Goal: Task Accomplishment & Management: Manage account settings

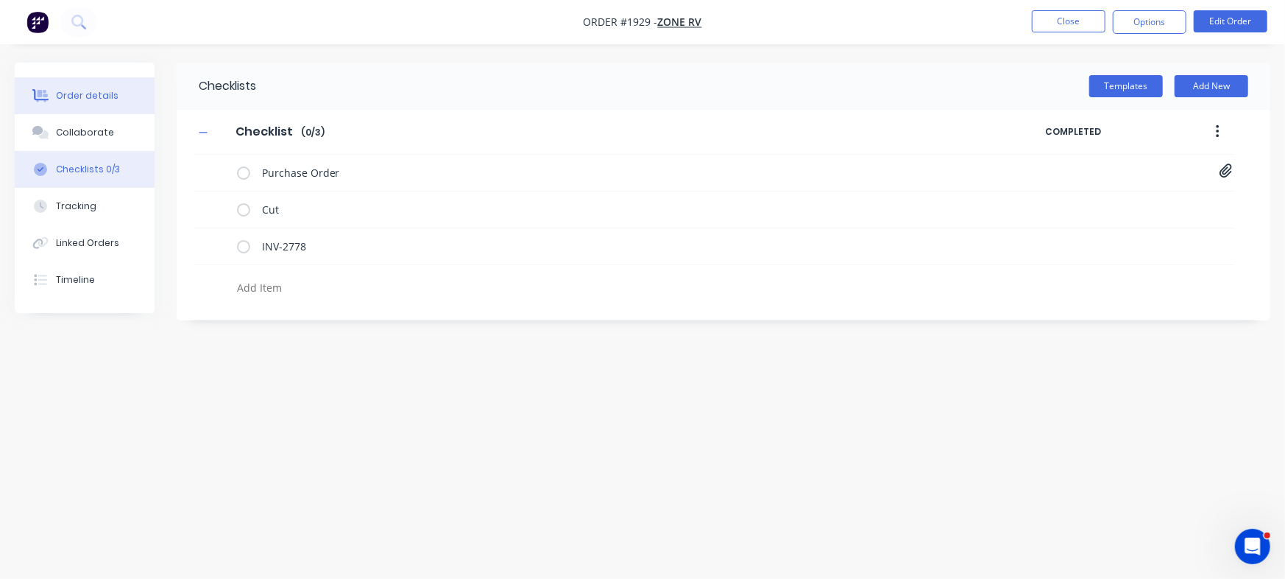
click at [116, 94] on button "Order details" at bounding box center [85, 95] width 140 height 37
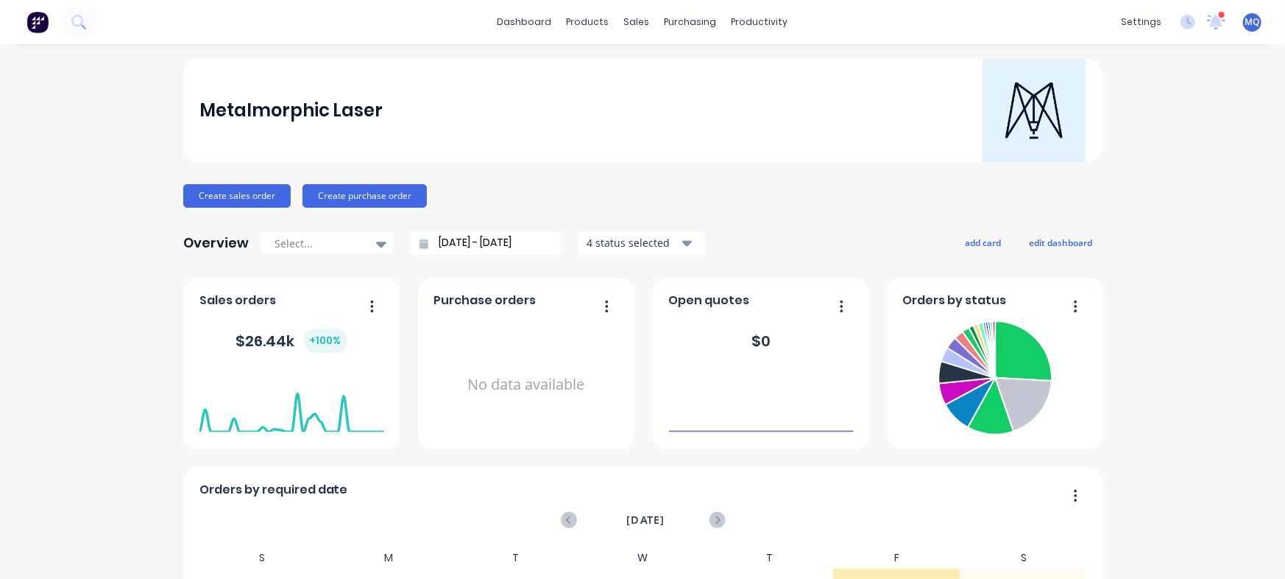
click at [621, 27] on div "sales" at bounding box center [637, 22] width 40 height 22
click at [635, 59] on link "Sales Orders" at bounding box center [707, 69] width 195 height 29
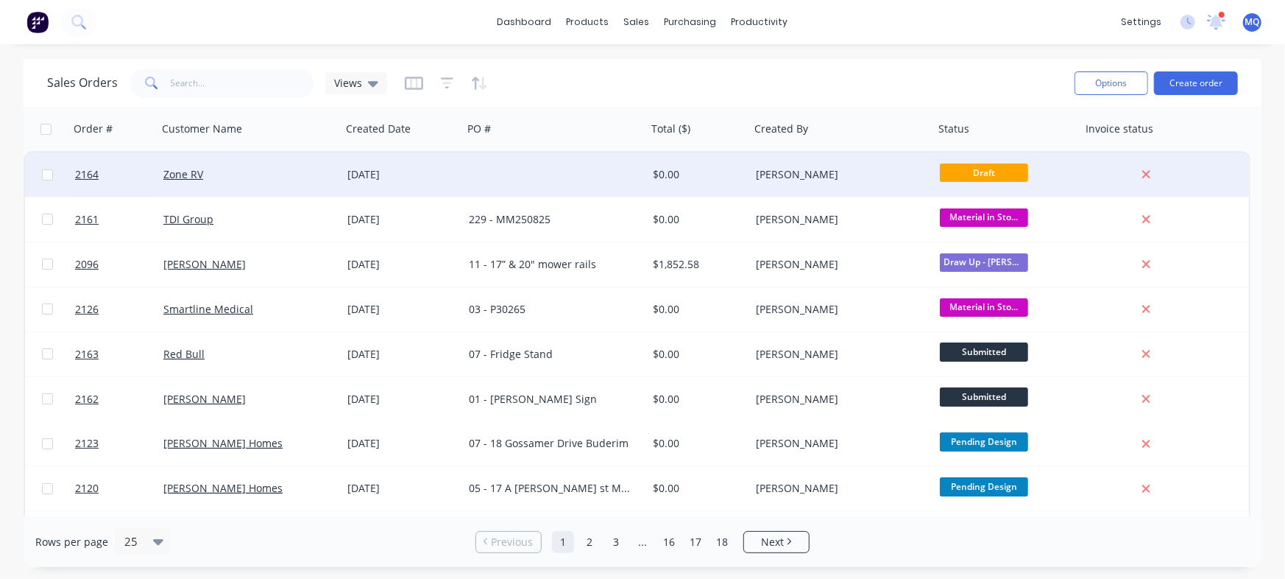
click at [415, 177] on div "[DATE]" at bounding box center [402, 174] width 110 height 15
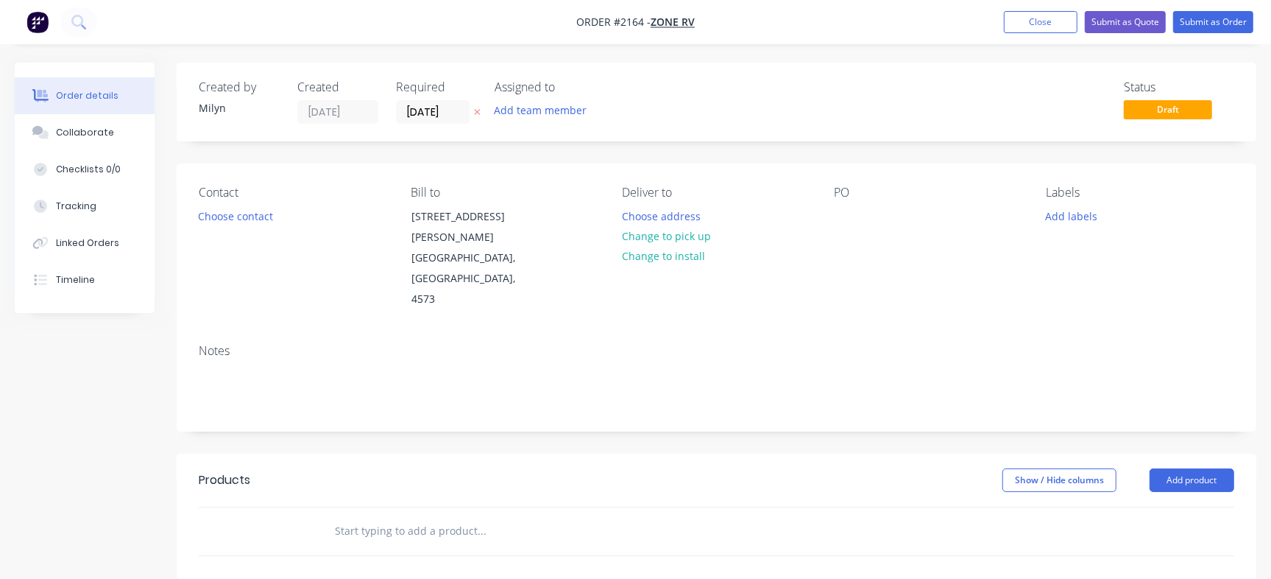
click at [389, 516] on input "text" at bounding box center [481, 530] width 294 height 29
paste input "10002800"
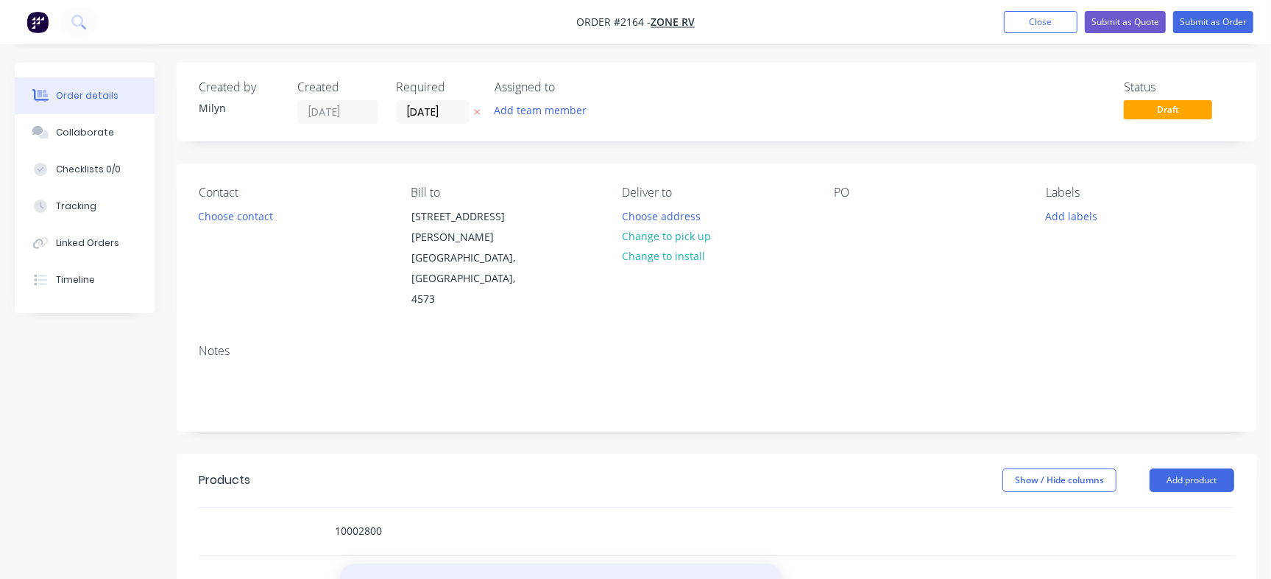
type input "10002800"
click at [450, 563] on button "Add 10002800 to order" at bounding box center [561, 586] width 442 height 47
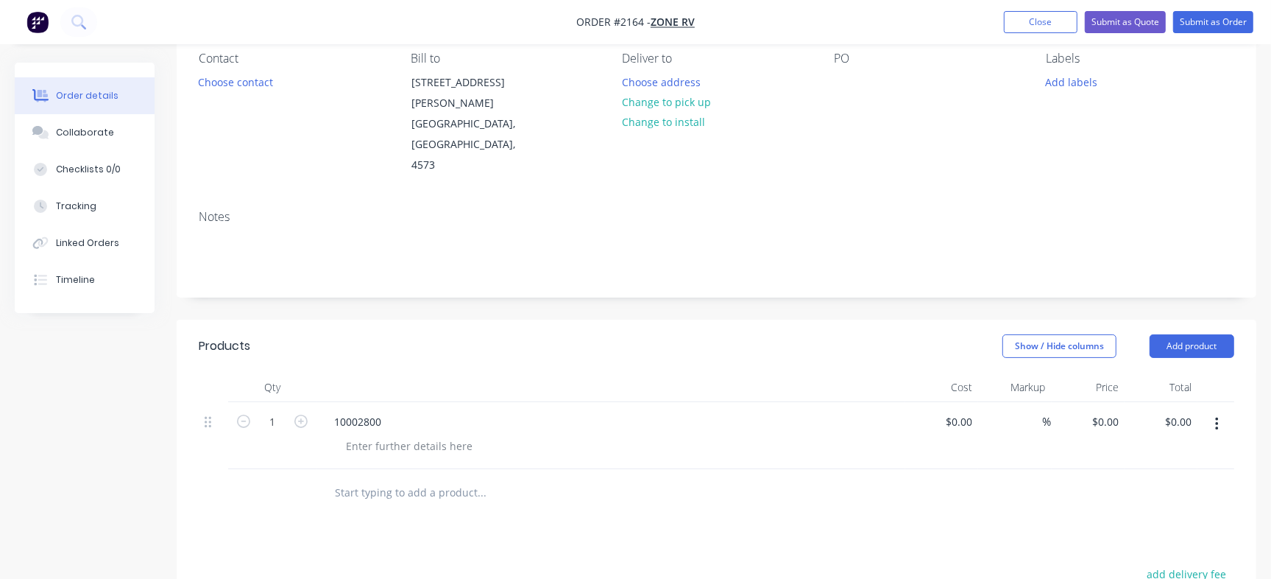
scroll to position [196, 0]
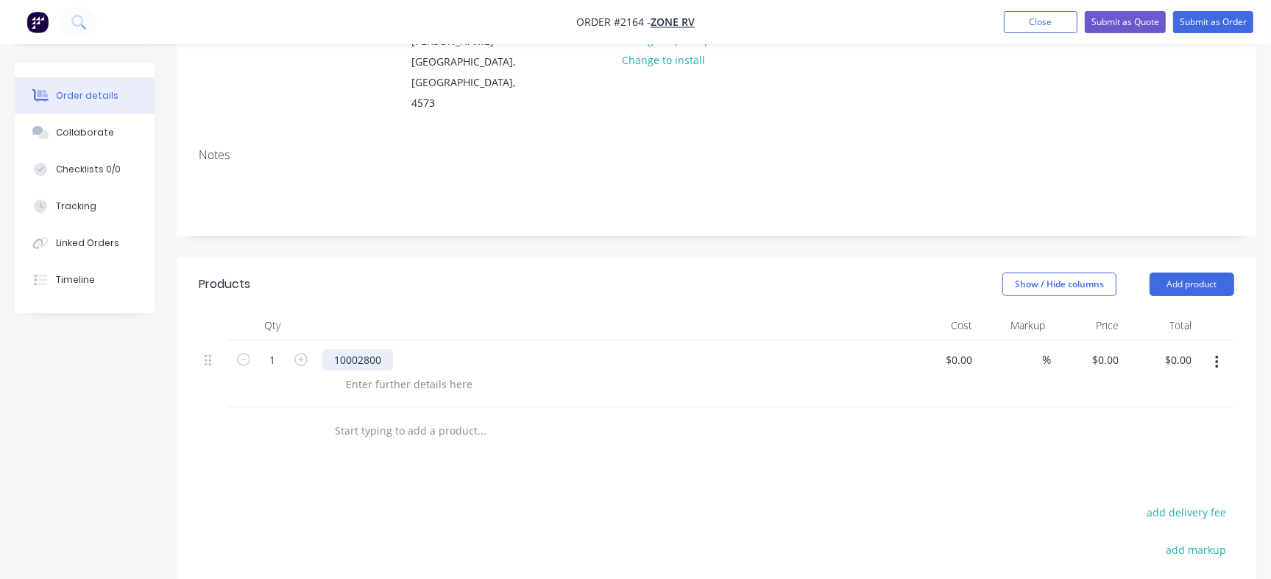
click at [321, 340] on div "10002800" at bounding box center [611, 373] width 589 height 67
click at [381, 416] on input "text" at bounding box center [481, 430] width 294 height 29
paste input "10002800"
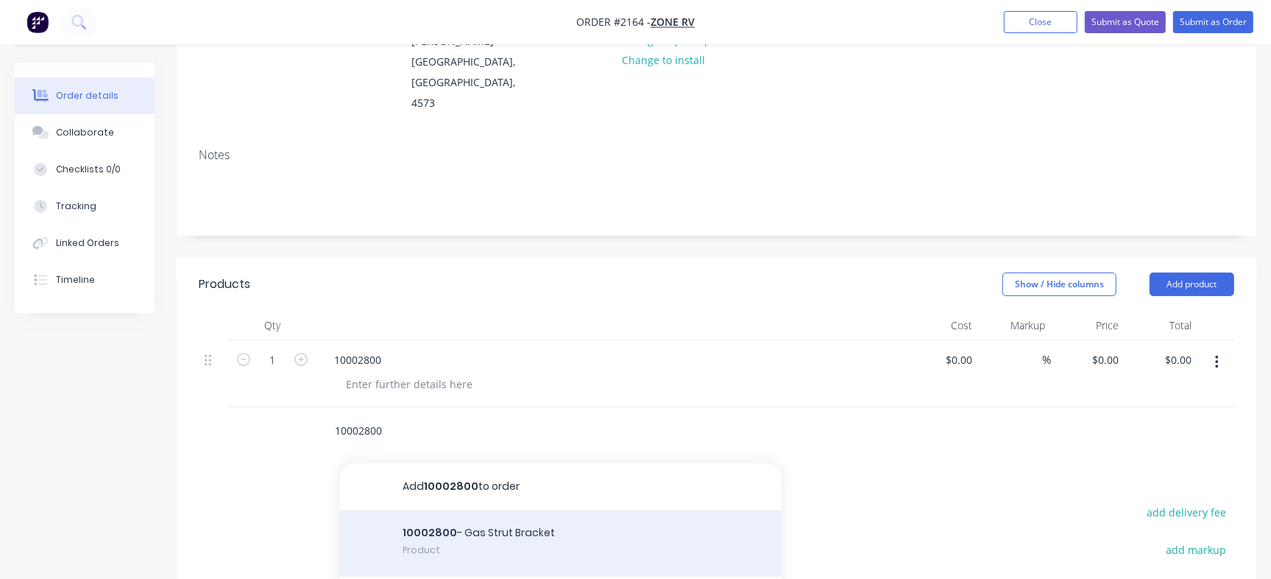
type input "10002800"
click at [438, 510] on div "10002800 - Gas Strut Bracket Product" at bounding box center [561, 543] width 442 height 66
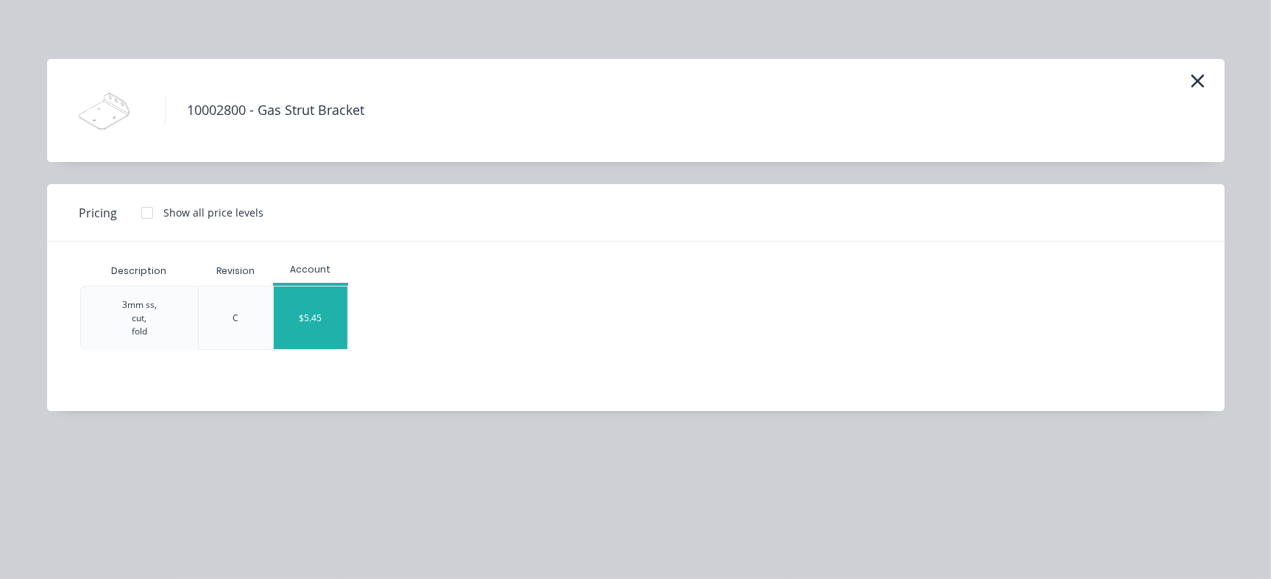
click at [335, 311] on div "$5.45" at bounding box center [311, 317] width 74 height 63
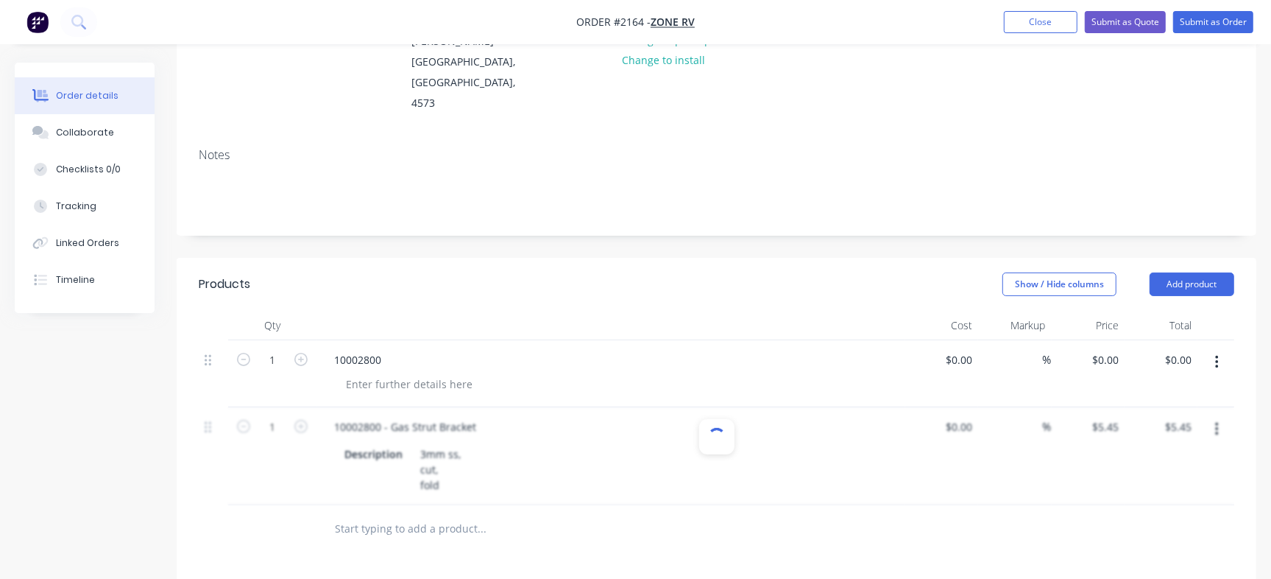
click at [1228, 349] on button "button" at bounding box center [1217, 362] width 35 height 27
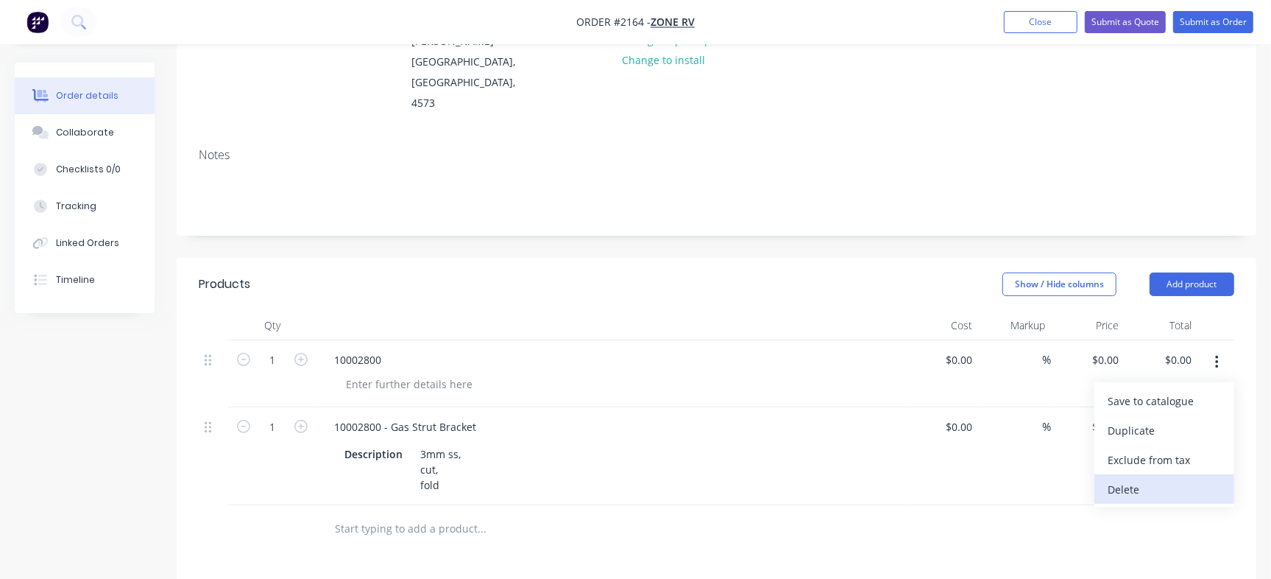
click at [1147, 479] on div "Delete" at bounding box center [1164, 489] width 113 height 21
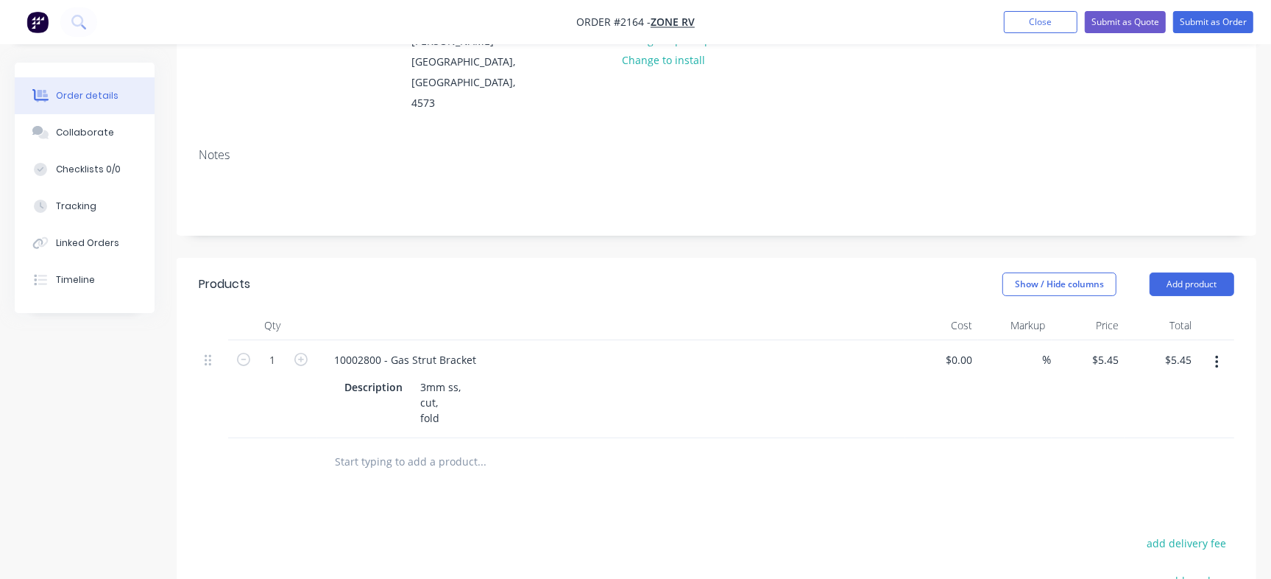
click at [374, 447] on input "text" at bounding box center [481, 461] width 294 height 29
paste input "20000072"
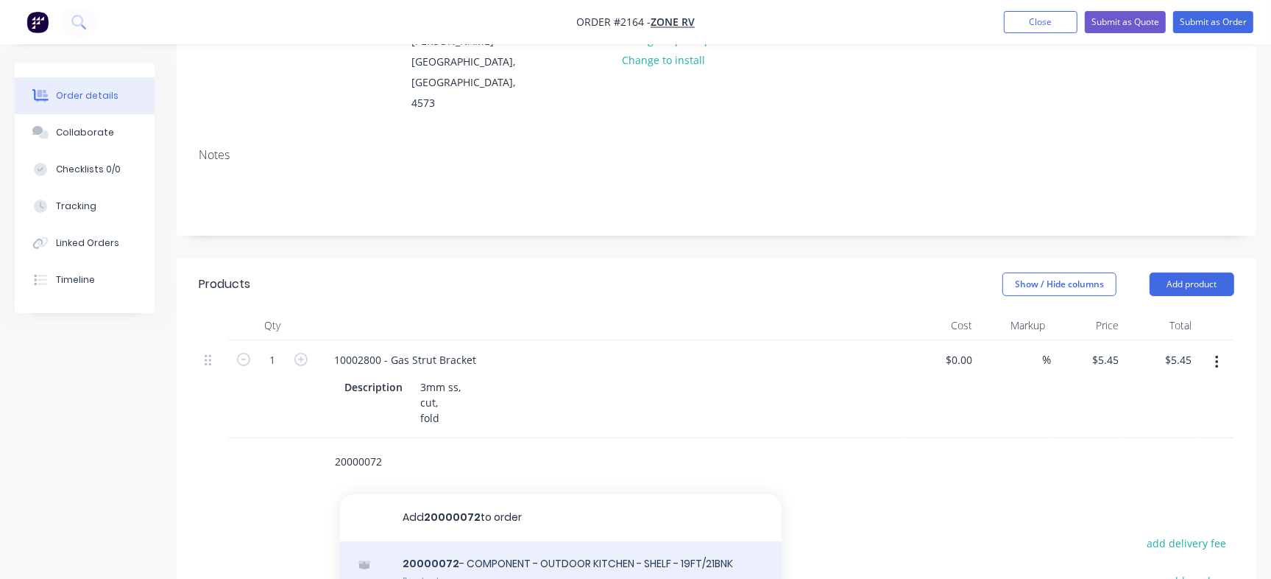
type input "20000072"
click at [534, 541] on div "20000072 - COMPONENT - OUTDOOR KITCHEN - SHELF - 19FT/21BNK Product" at bounding box center [561, 572] width 442 height 62
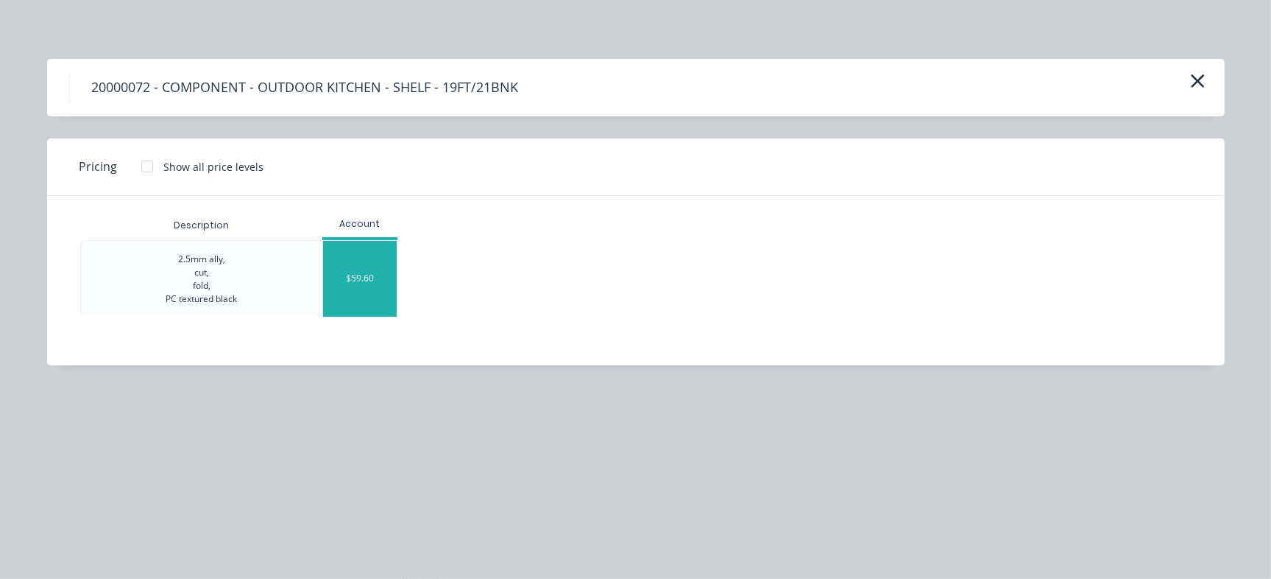
click at [342, 276] on div "$59.60" at bounding box center [360, 279] width 74 height 76
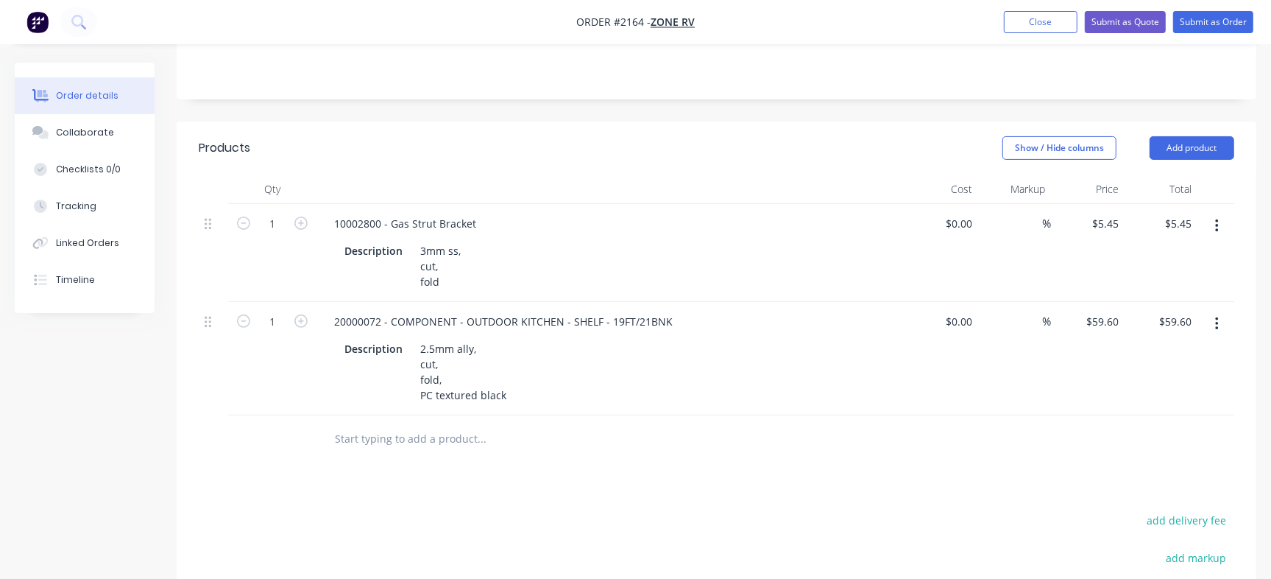
scroll to position [344, 0]
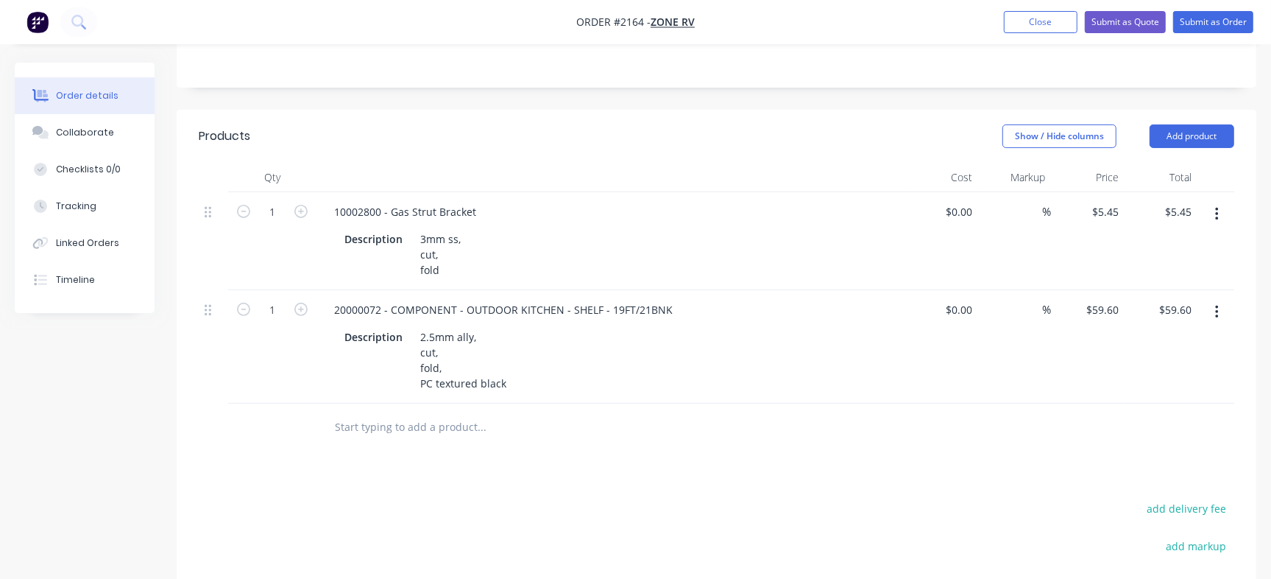
click at [434, 412] on input "text" at bounding box center [481, 426] width 294 height 29
paste input "20000073"
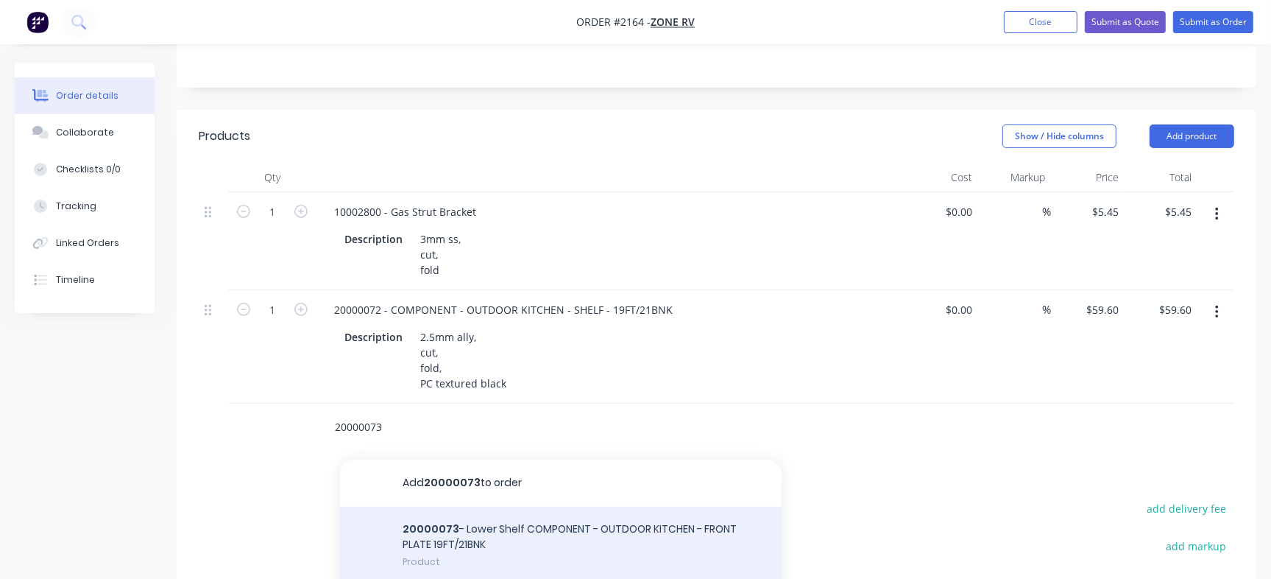
type input "20000073"
click at [508, 507] on div "20000073 - Lower Shelf COMPONENT - OUTDOOR KITCHEN - FRONT PLATE 19FT/21BNK Pro…" at bounding box center [561, 545] width 442 height 77
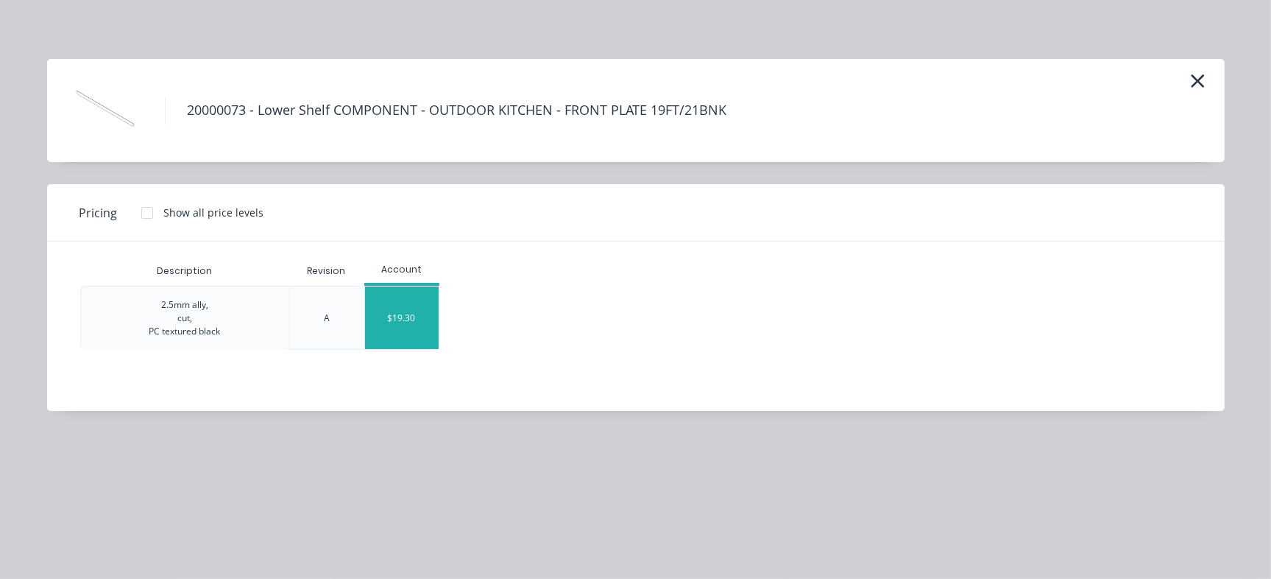
click at [404, 312] on div "$19.30" at bounding box center [402, 317] width 74 height 63
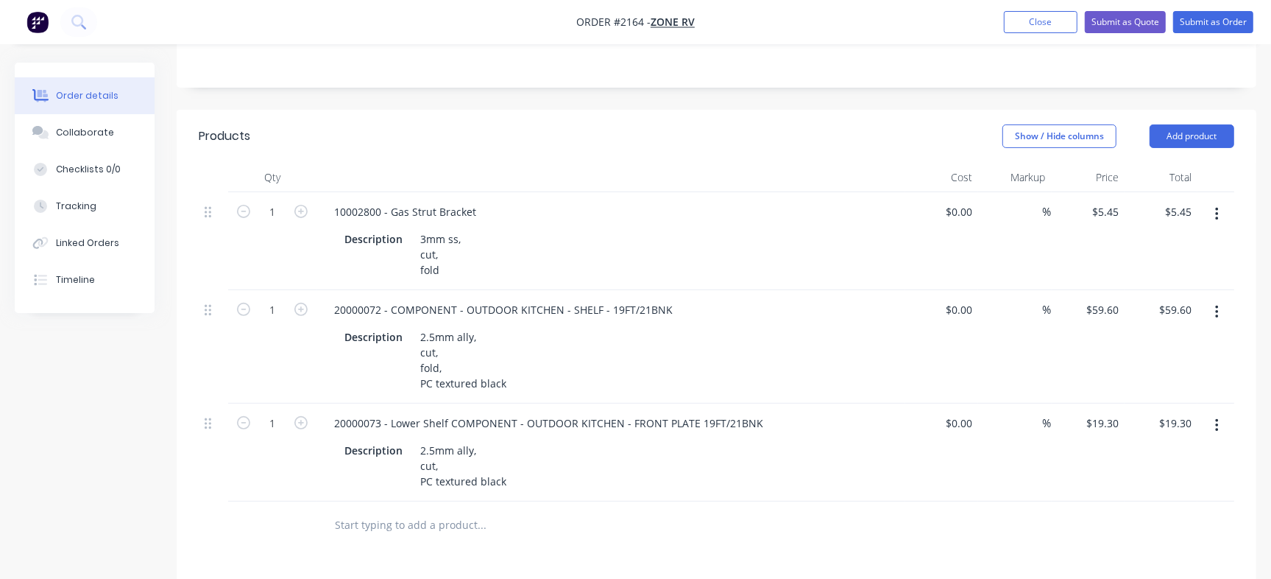
click at [428, 510] on input "text" at bounding box center [481, 524] width 294 height 29
paste input "20000110"
type input "20000110"
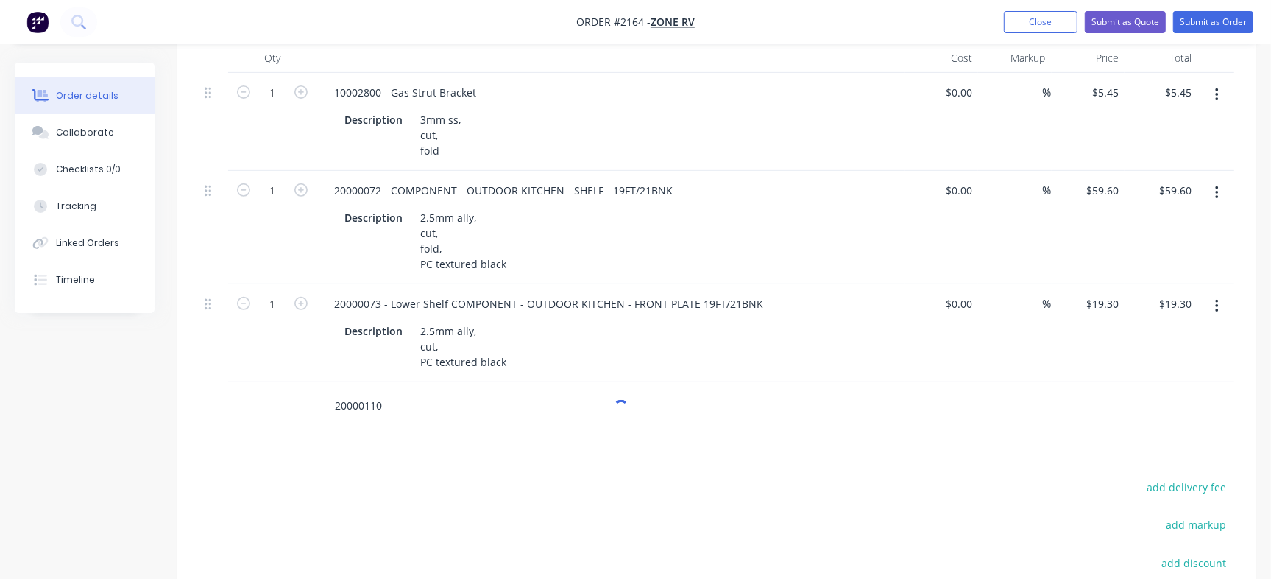
scroll to position [473, 0]
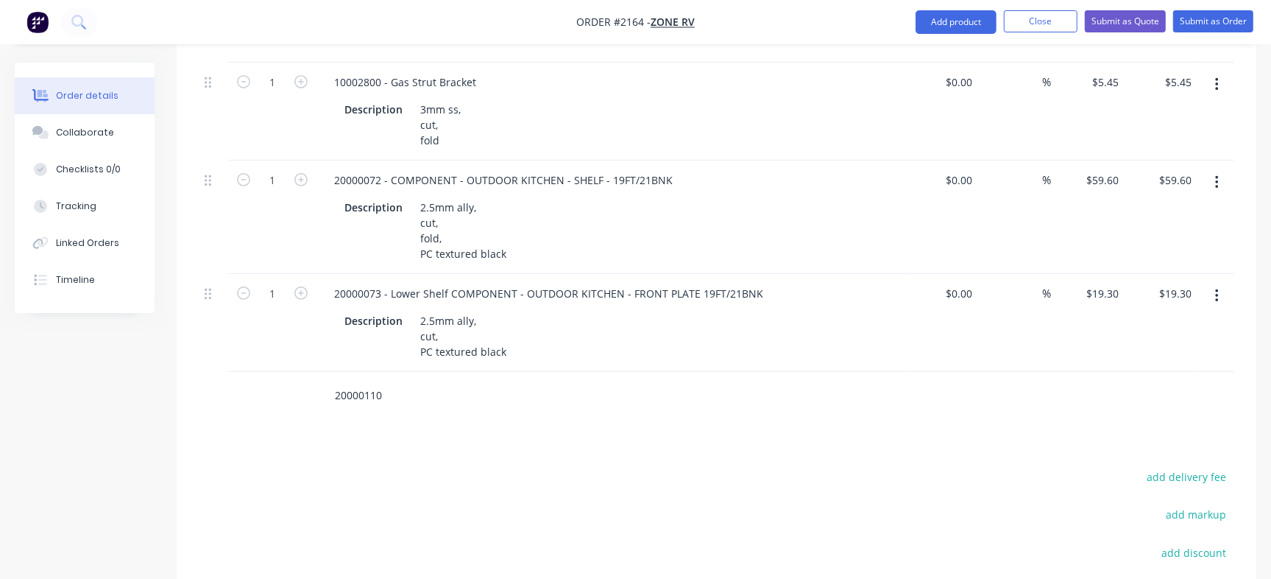
click at [369, 381] on input "20000110" at bounding box center [481, 395] width 294 height 29
click at [384, 381] on input "20000110" at bounding box center [481, 395] width 294 height 29
click at [434, 381] on input "20000110" at bounding box center [481, 395] width 294 height 29
drag, startPoint x: 393, startPoint y: 348, endPoint x: 316, endPoint y: 348, distance: 77.3
click at [317, 372] on div "20000110" at bounding box center [582, 396] width 530 height 48
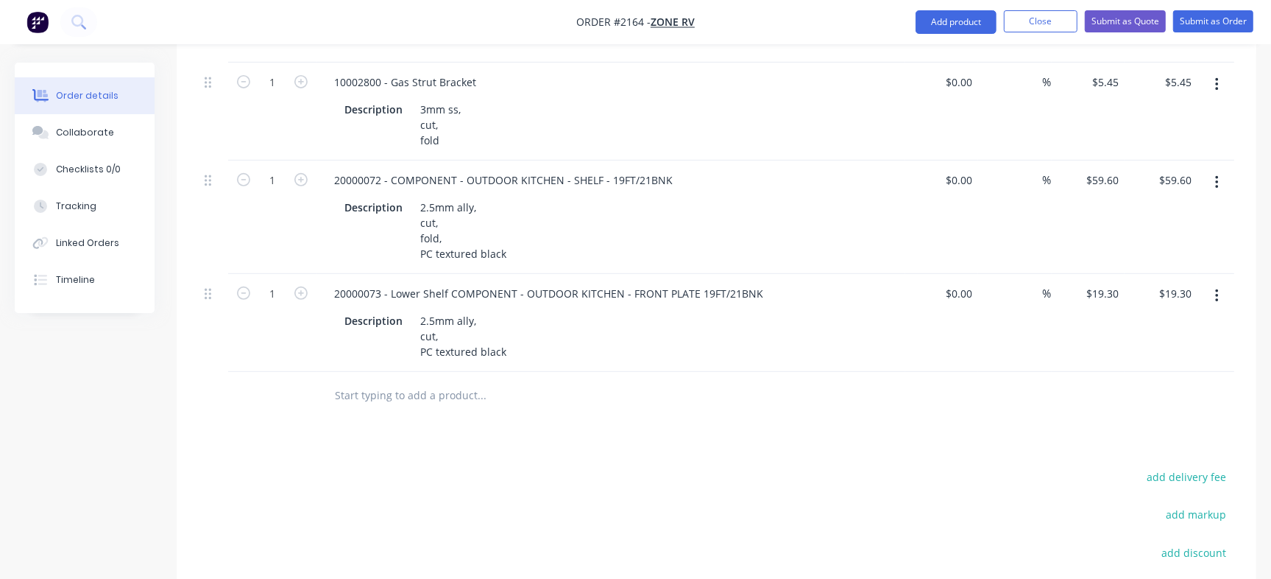
click at [428, 406] on div "Products Show / Hide columns Add product Qty Cost Markup Price Total 1 10002800…" at bounding box center [717, 376] width 1080 height 793
click at [402, 381] on input "text" at bounding box center [481, 395] width 294 height 29
paste input "20000110"
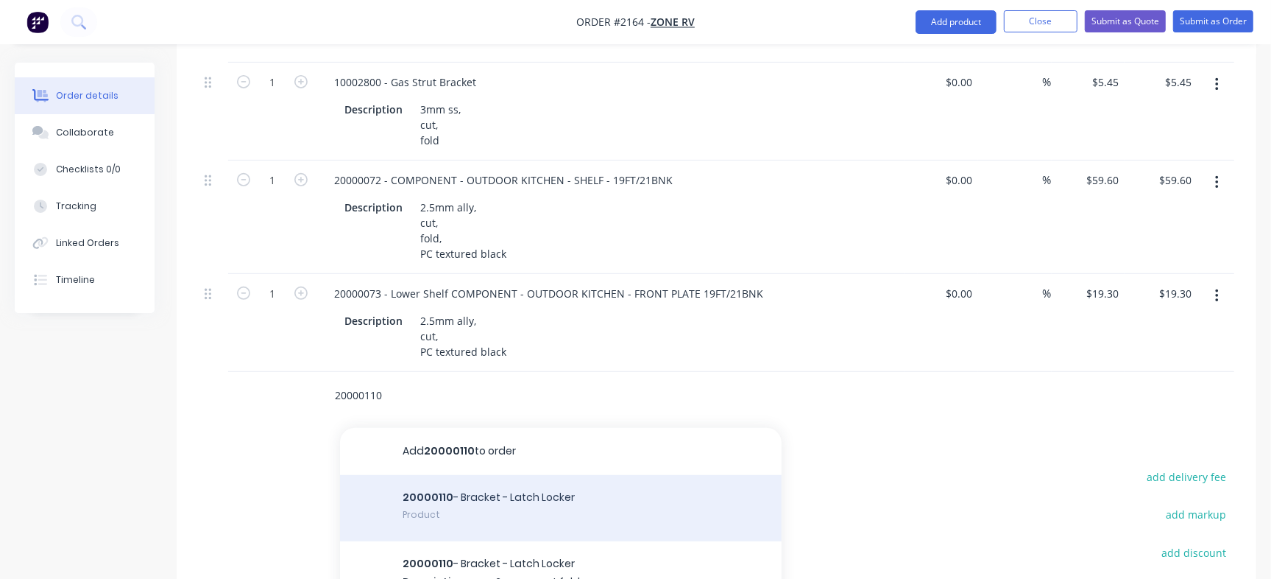
type input "20000110"
click at [438, 475] on div "20000110 - Bracket - Latch Locker Product" at bounding box center [561, 508] width 442 height 66
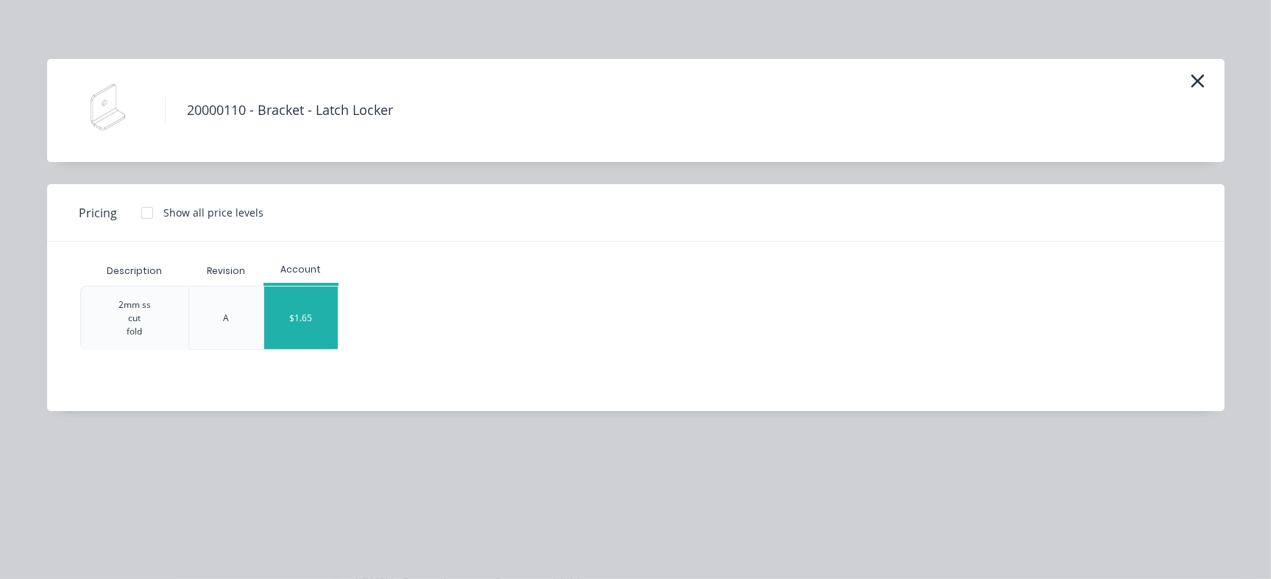
click at [305, 305] on div "$1.65" at bounding box center [301, 317] width 74 height 63
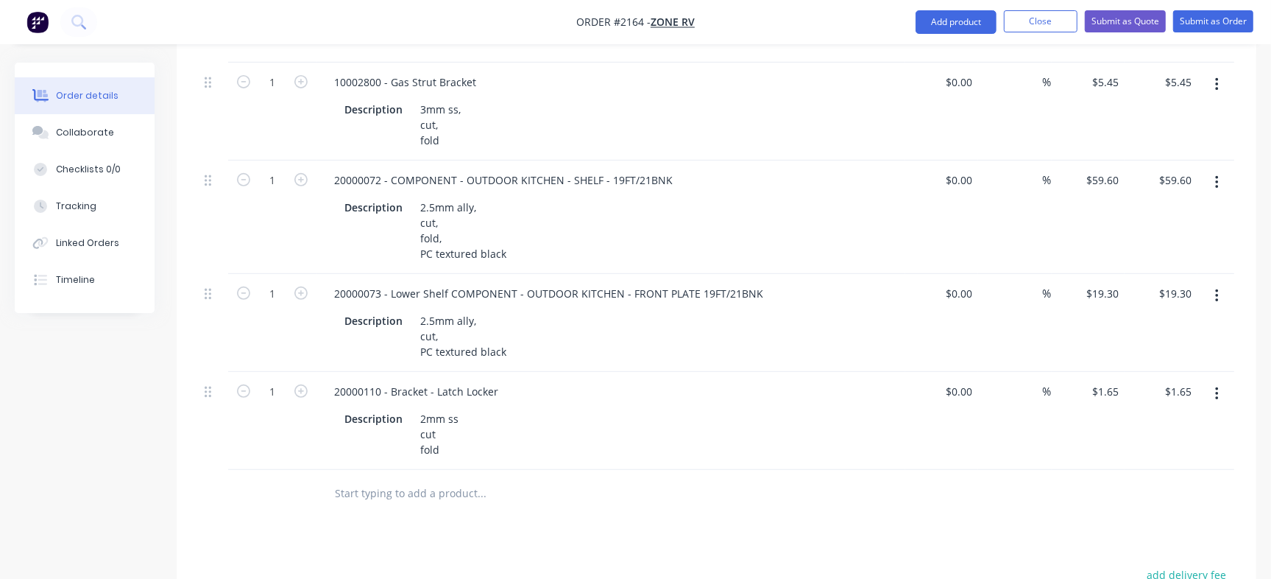
click at [377, 479] on input "text" at bounding box center [481, 493] width 294 height 29
paste input "20000140"
type input "20000140"
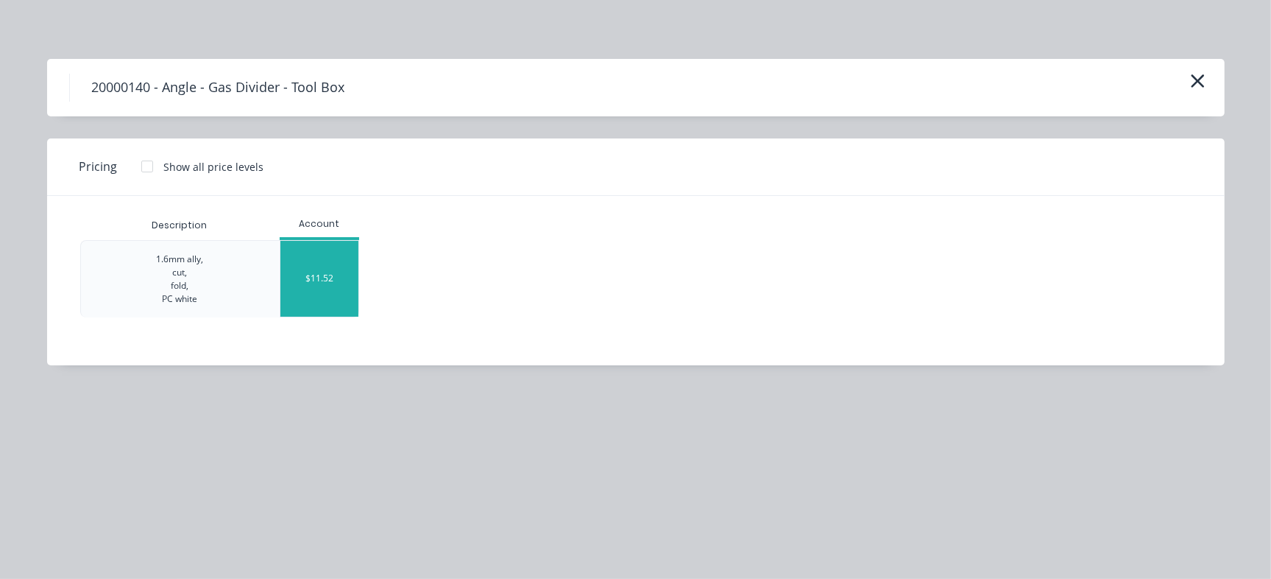
click at [333, 283] on div "$11.52" at bounding box center [319, 279] width 79 height 76
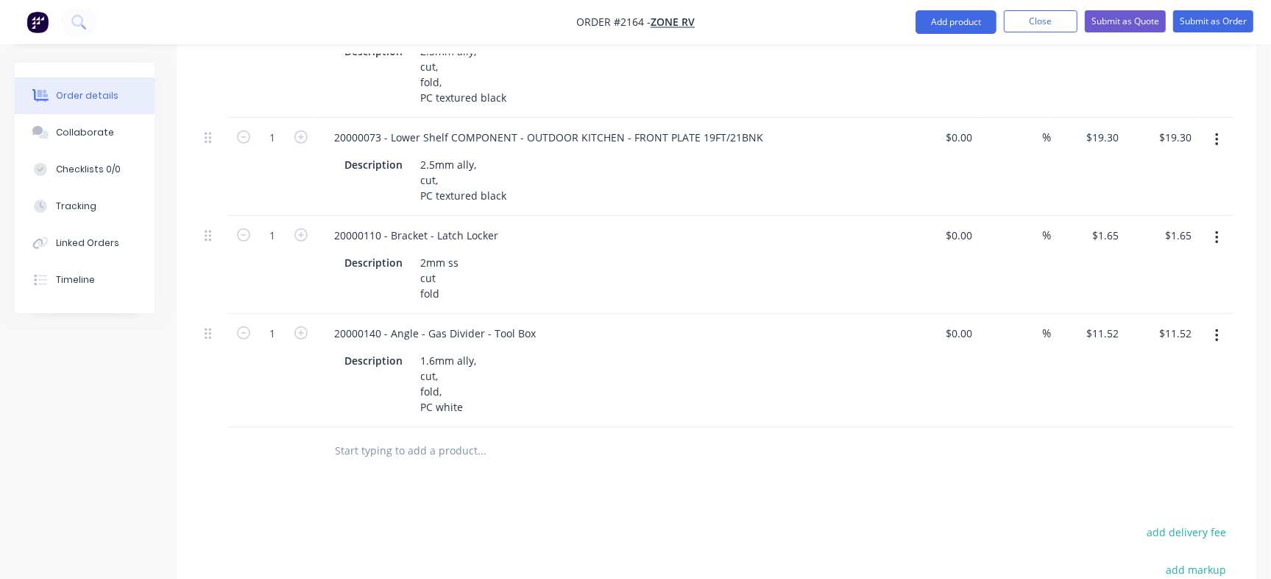
scroll to position [641, 0]
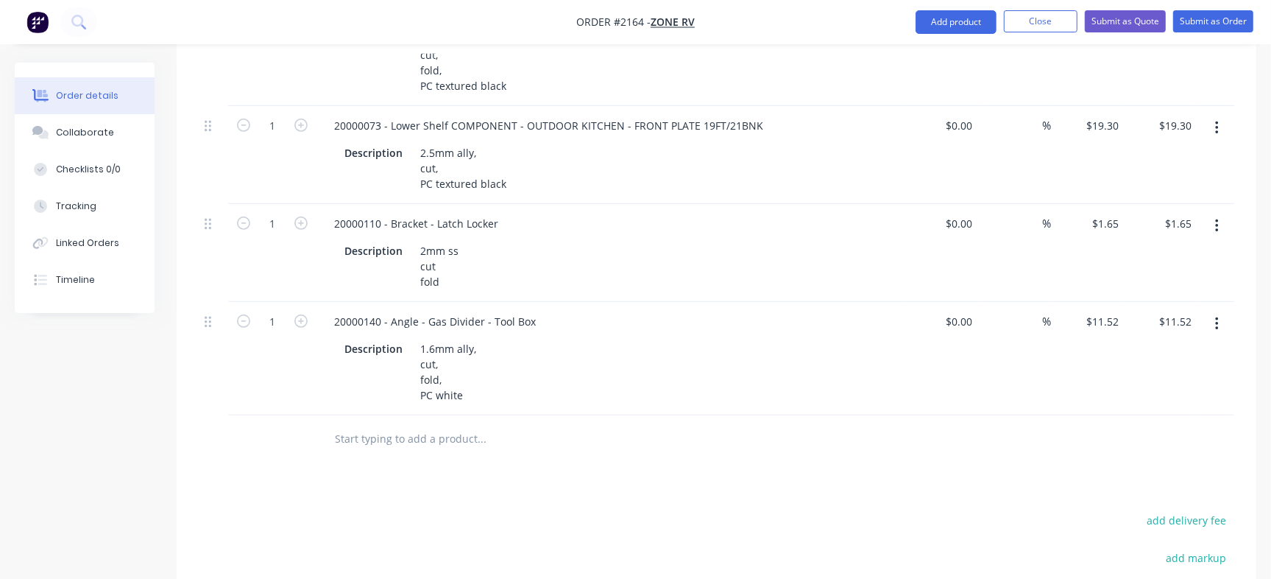
click at [401, 424] on input "text" at bounding box center [481, 438] width 294 height 29
paste input "20000704"
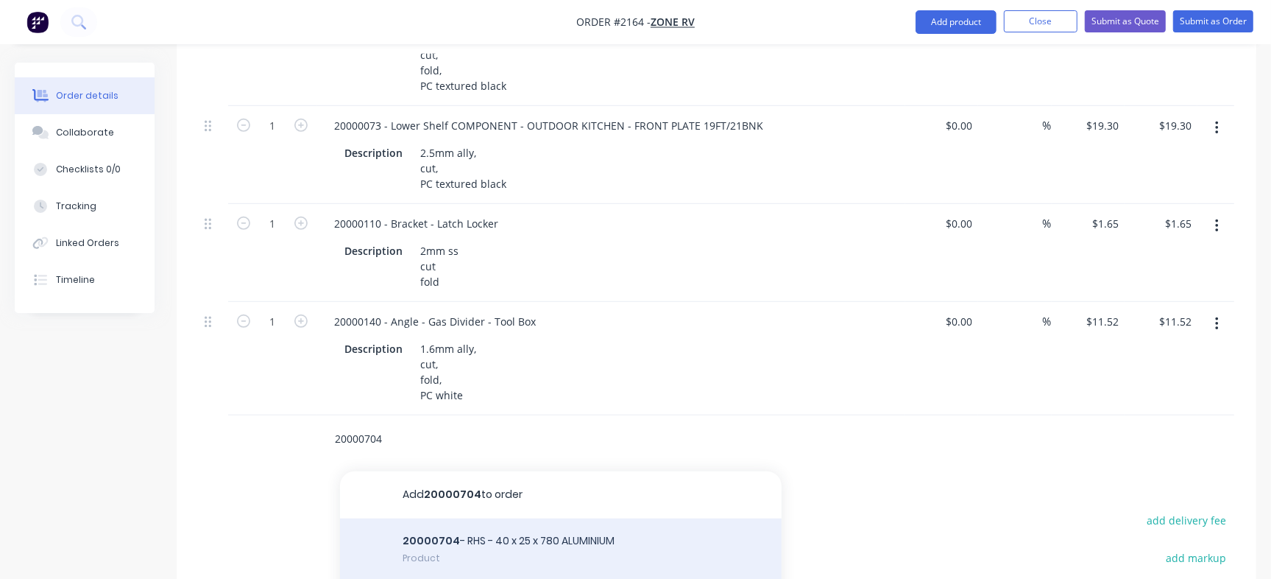
type input "20000704"
click at [522, 518] on div "20000704 - RHS - 40 x 25 x 780 ALUMINIUM Product" at bounding box center [561, 551] width 442 height 66
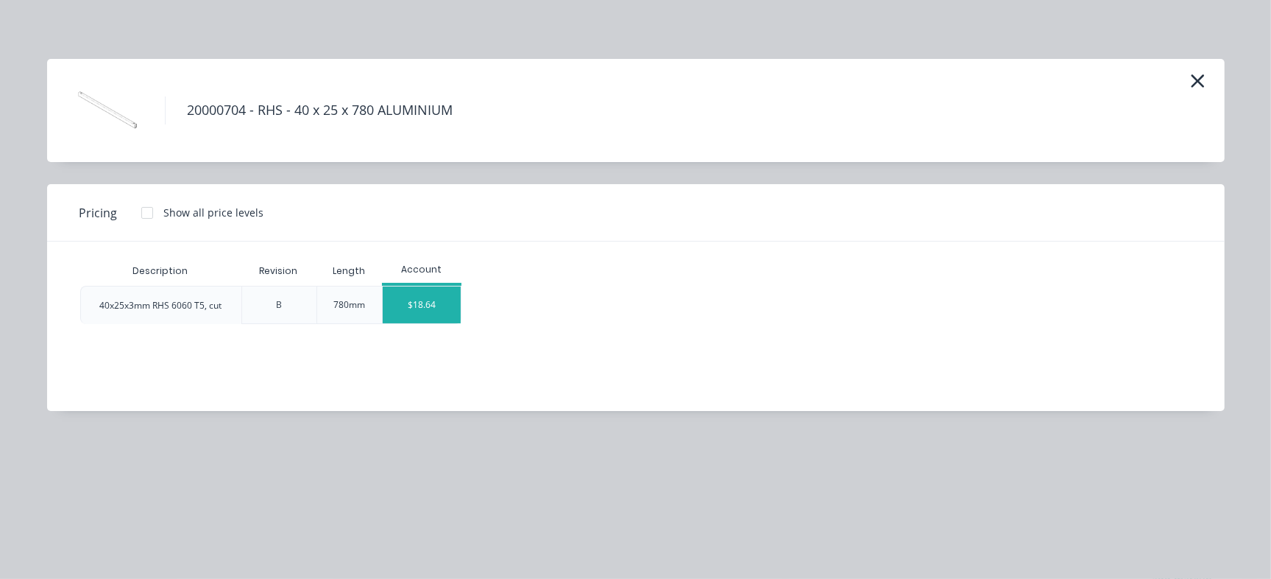
click at [427, 289] on div "$18.64" at bounding box center [422, 304] width 79 height 37
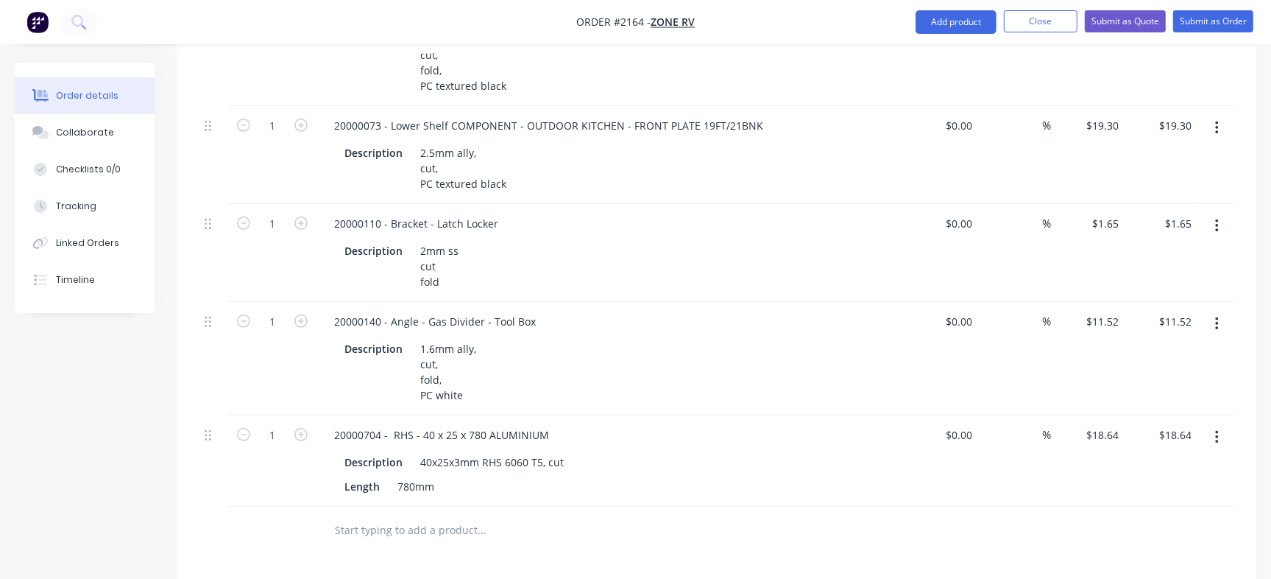
drag, startPoint x: 1269, startPoint y: 270, endPoint x: 1271, endPoint y: 289, distance: 19.3
click at [1271, 289] on html "Order #2164 - Zone RV Add product Close Submit as Quote Submit as Order Order d…" at bounding box center [635, 144] width 1271 height 1571
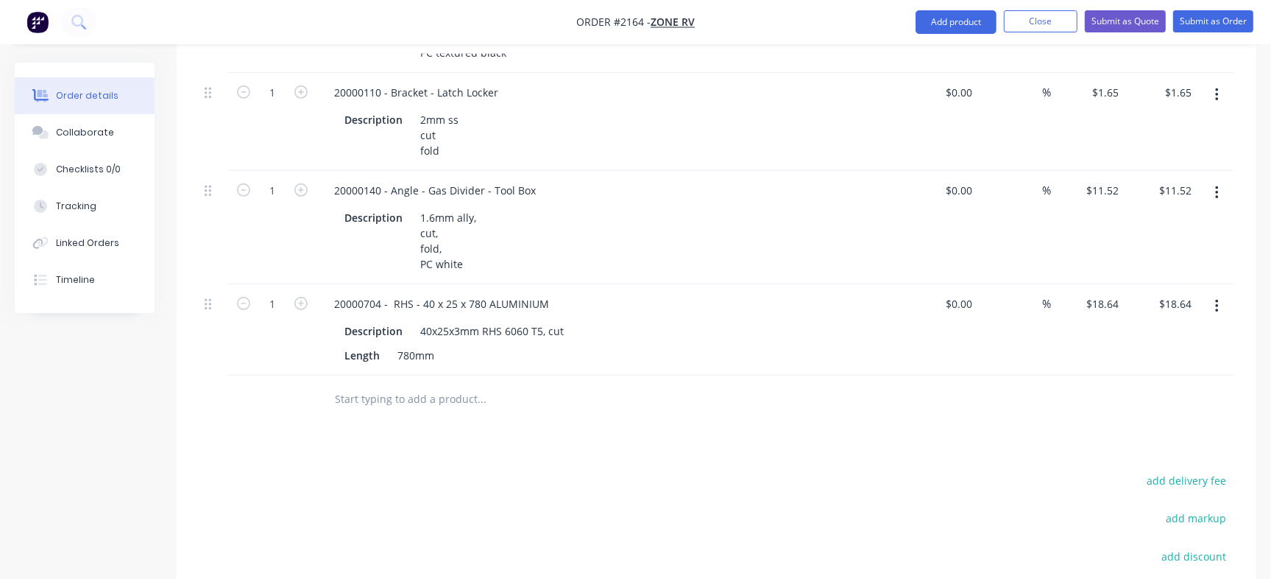
scroll to position [773, 0]
click at [408, 384] on input "text" at bounding box center [481, 398] width 294 height 29
paste input "20000705"
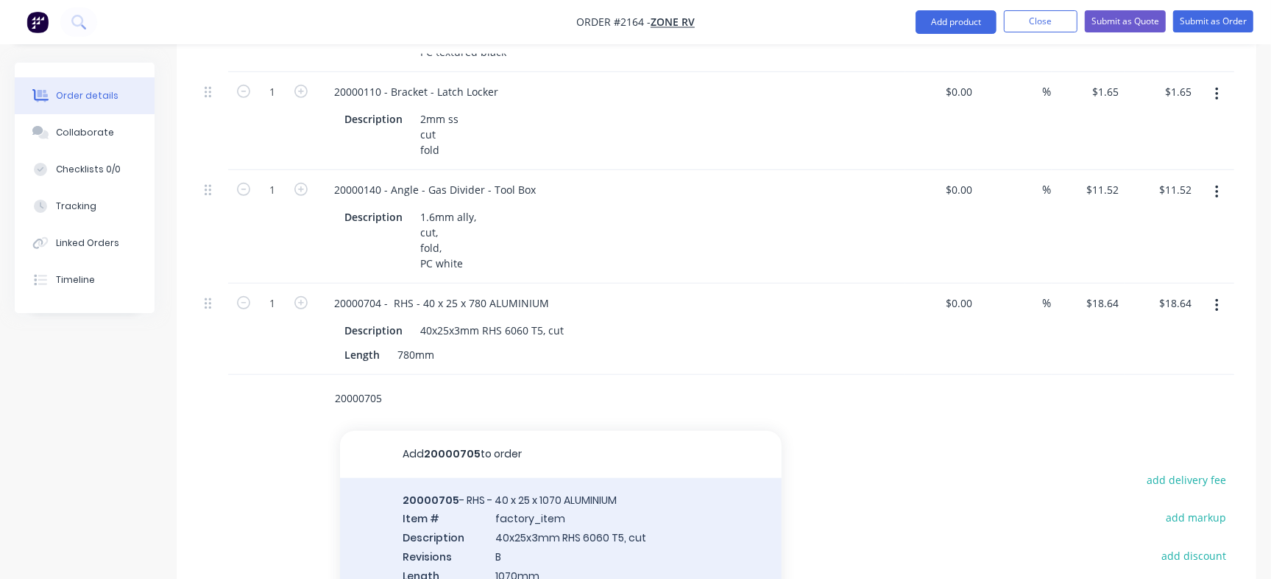
type input "20000705"
click at [474, 478] on div "20000705 - RHS - 40 x 25 x 1070 ALUMINIUM Item # factory_item Description 40x25…" at bounding box center [561, 547] width 442 height 138
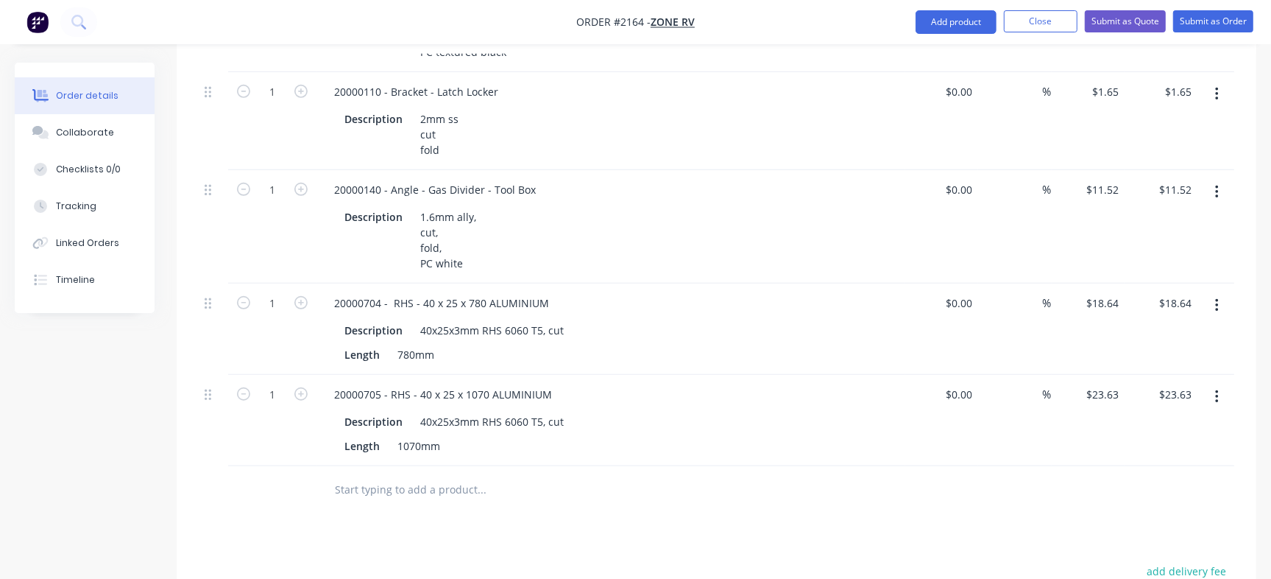
click at [378, 475] on input "text" at bounding box center [481, 489] width 294 height 29
paste input "20001309"
type input "20001309"
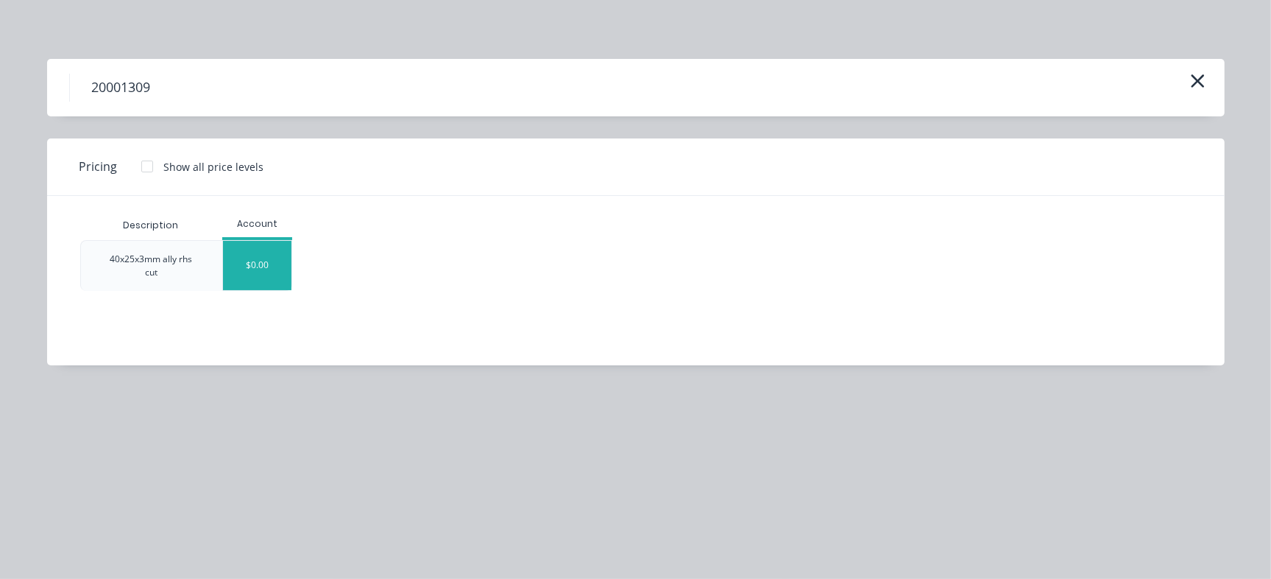
click at [280, 272] on div "$0.00" at bounding box center [257, 265] width 69 height 49
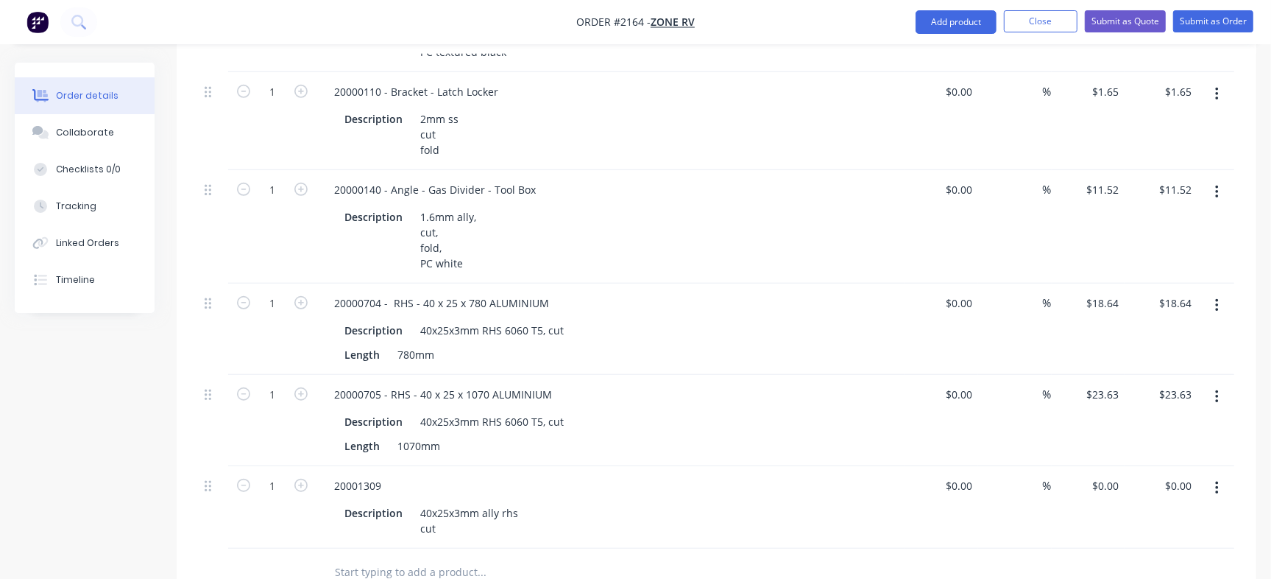
click at [399, 557] on input "text" at bounding box center [481, 571] width 294 height 29
paste input "20001383"
type input "20001383"
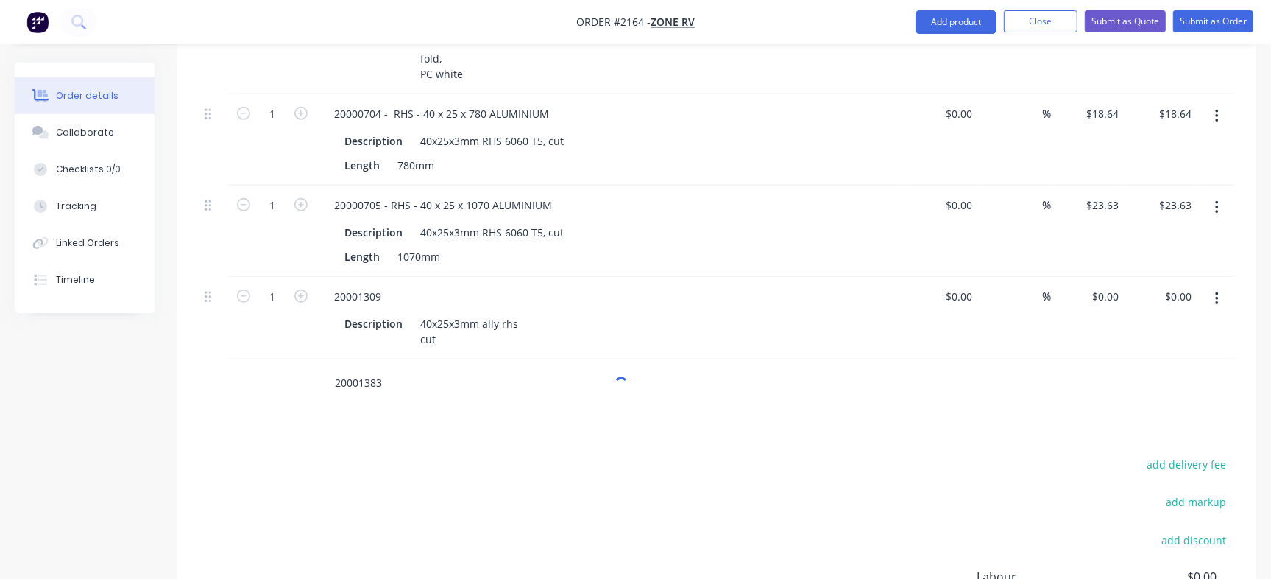
scroll to position [967, 0]
click at [367, 364] on input "20001383" at bounding box center [481, 378] width 294 height 29
click at [374, 364] on input "text" at bounding box center [481, 378] width 294 height 29
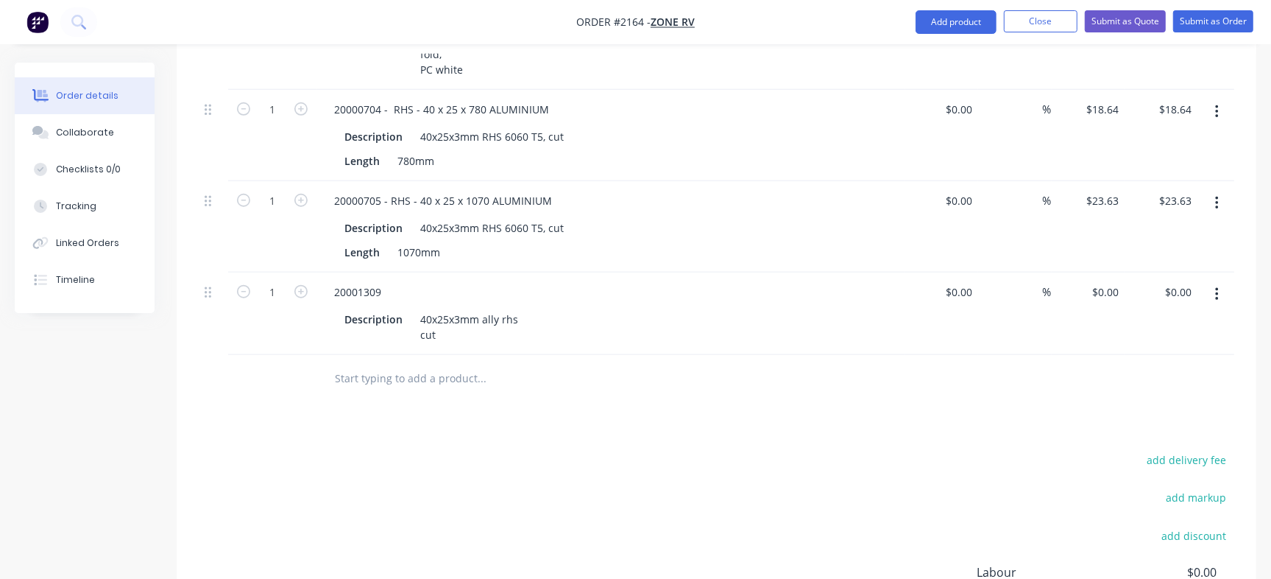
paste input "20001383"
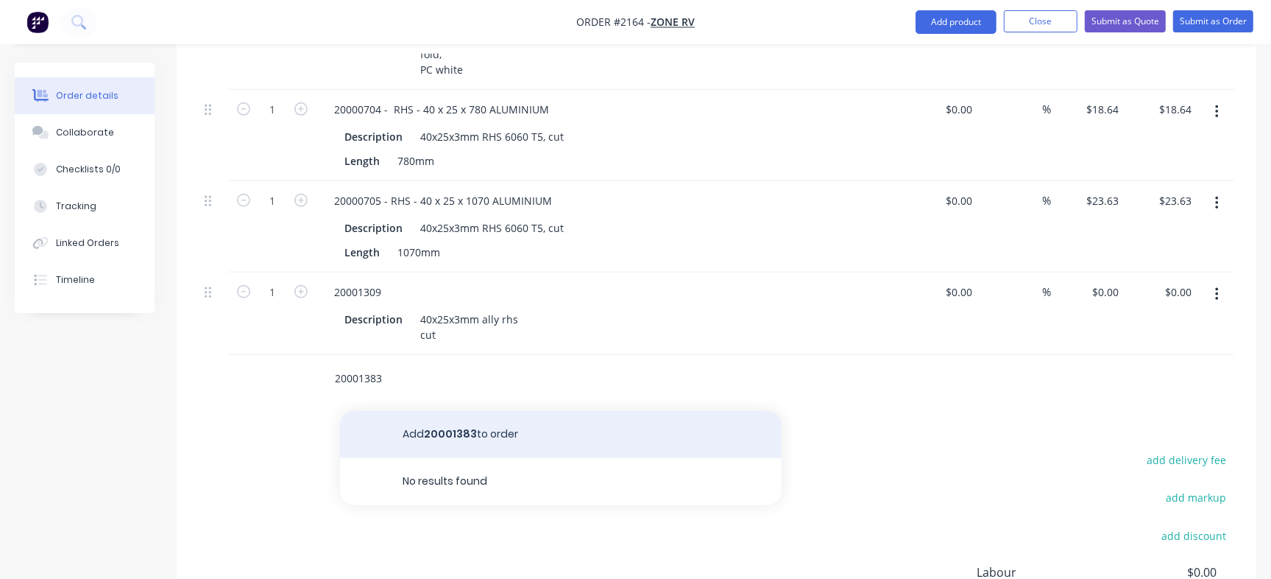
type input "20001383"
click at [477, 411] on button "Add 20001383 to order" at bounding box center [561, 434] width 442 height 47
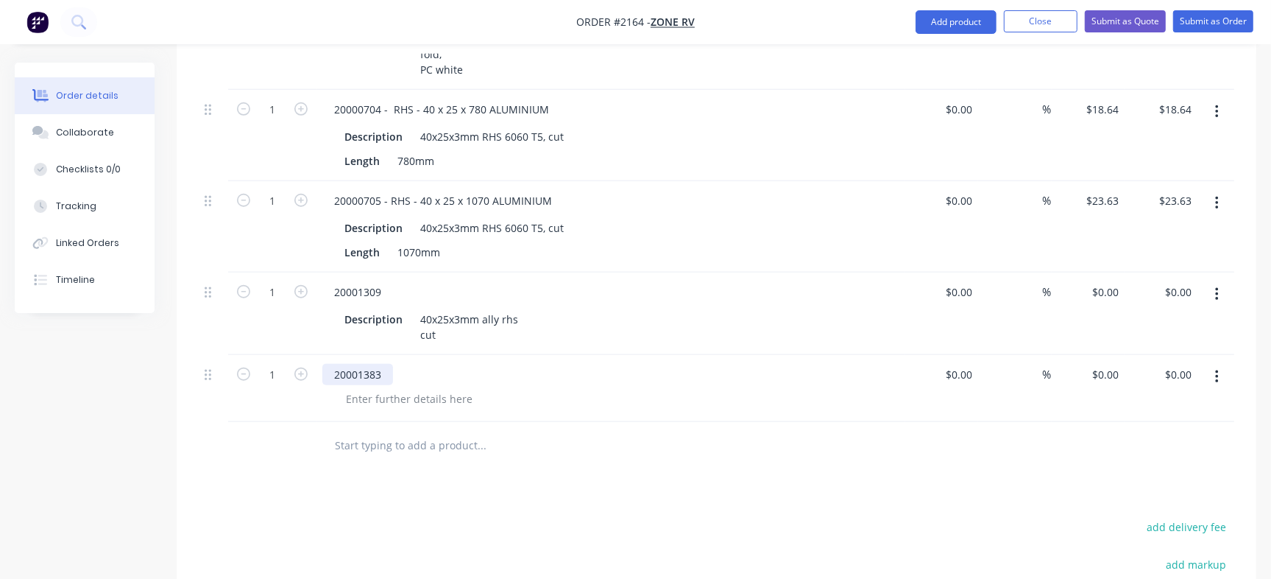
click at [363, 364] on div "20001383" at bounding box center [357, 374] width 71 height 21
copy div "20001383"
click at [386, 388] on div at bounding box center [409, 398] width 150 height 21
paste div
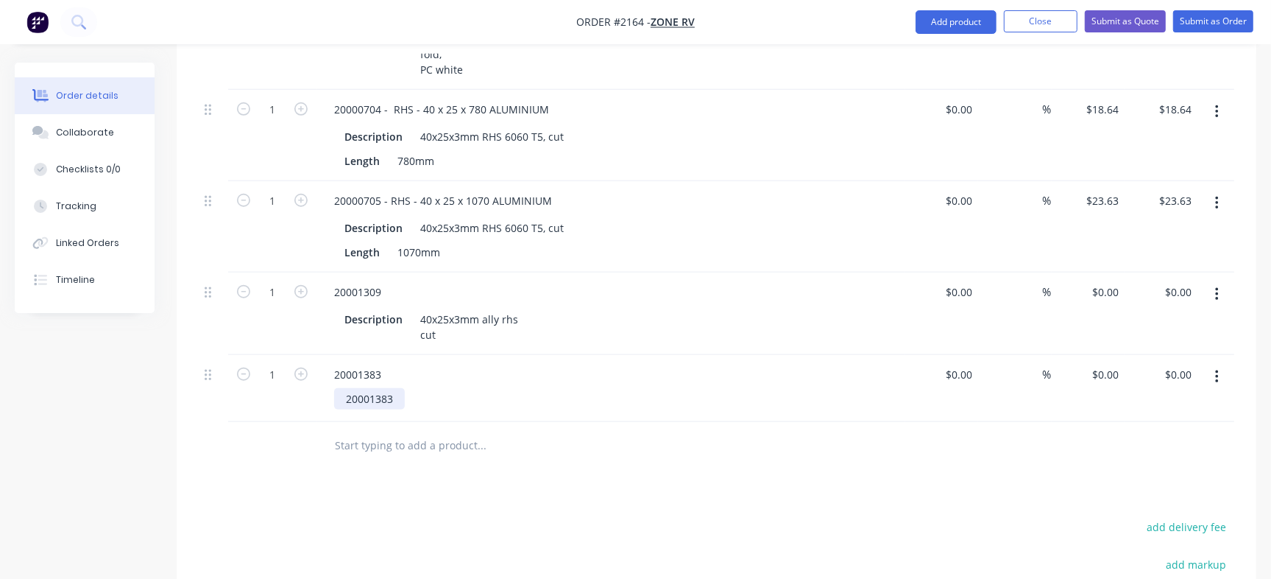
click at [375, 388] on div "20001383" at bounding box center [369, 398] width 71 height 21
drag, startPoint x: 384, startPoint y: 365, endPoint x: 440, endPoint y: 360, distance: 56.9
click at [384, 388] on div "1.6mm20001383" at bounding box center [386, 398] width 105 height 21
drag, startPoint x: 389, startPoint y: 352, endPoint x: 654, endPoint y: 353, distance: 265.0
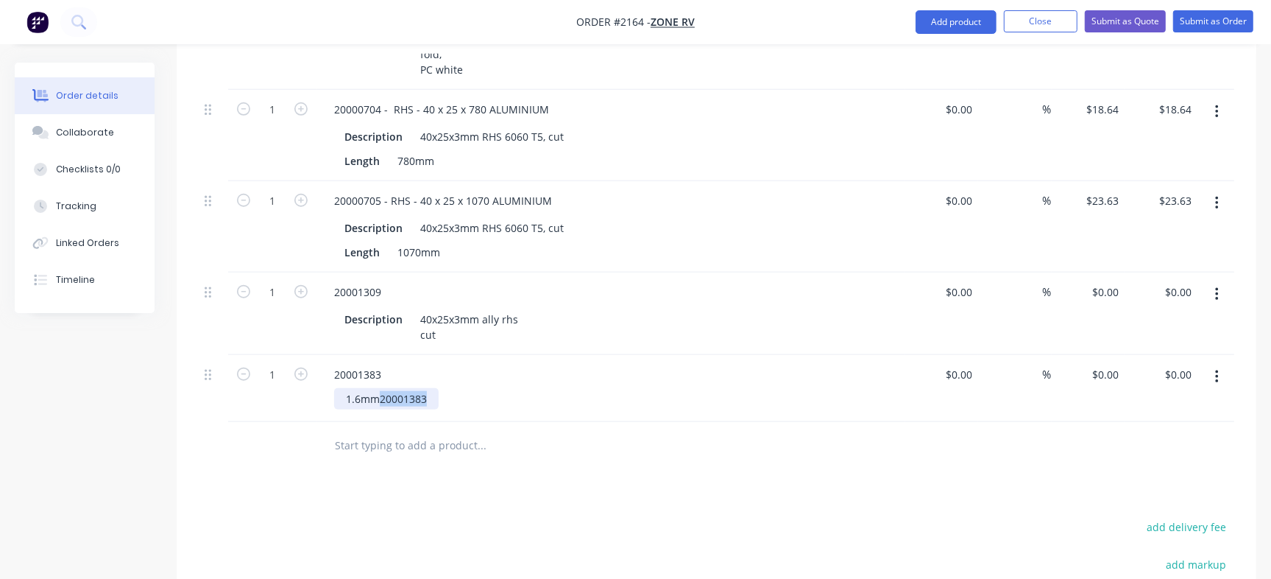
click at [654, 388] on div "1.6mm20001383" at bounding box center [616, 398] width 565 height 21
click at [406, 382] on div "20001383 1.6mm ally cut" at bounding box center [611, 396] width 589 height 82
click at [380, 388] on div "1.6mm ally cut" at bounding box center [372, 406] width 77 height 37
click at [590, 482] on div "Products Show / Hide columns Add product Qty Cost Markup Price Total 1 10002800…" at bounding box center [717, 170] width 1080 height 1367
click at [377, 462] on input "text" at bounding box center [481, 476] width 294 height 29
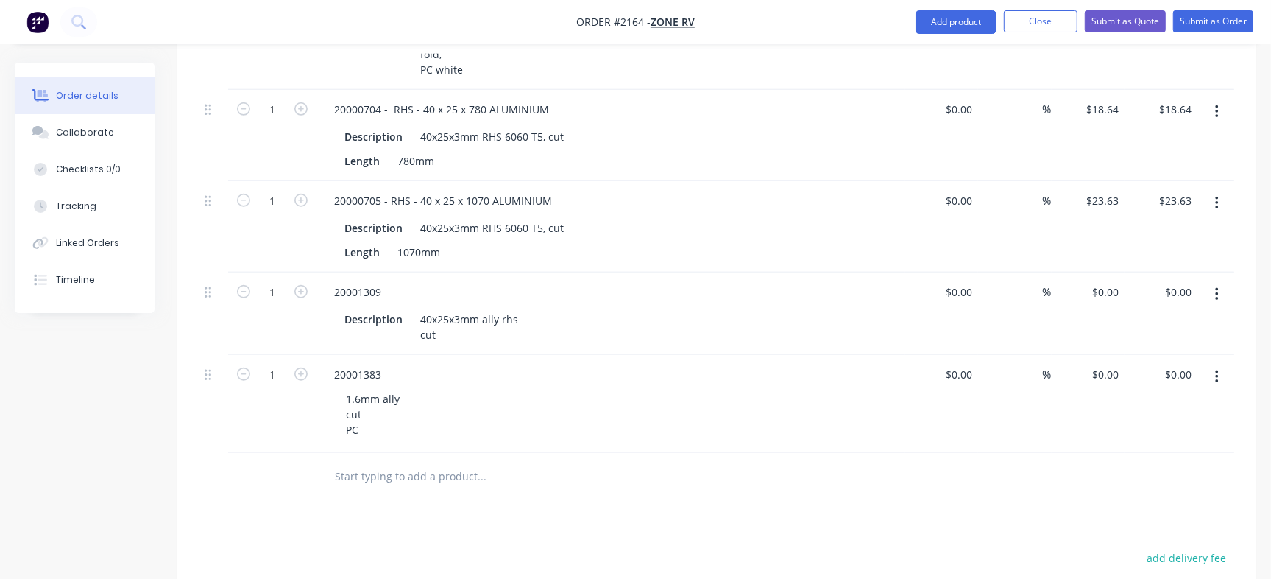
paste input "20001413"
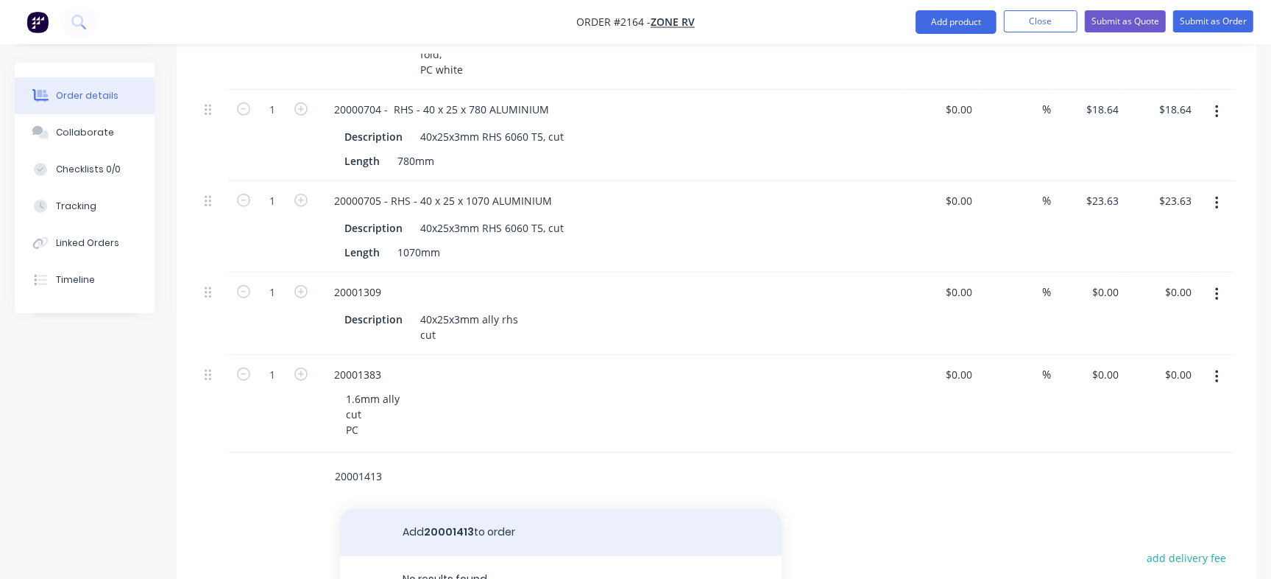
type input "20001413"
click at [538, 509] on button "Add 20001413 to order" at bounding box center [561, 532] width 442 height 47
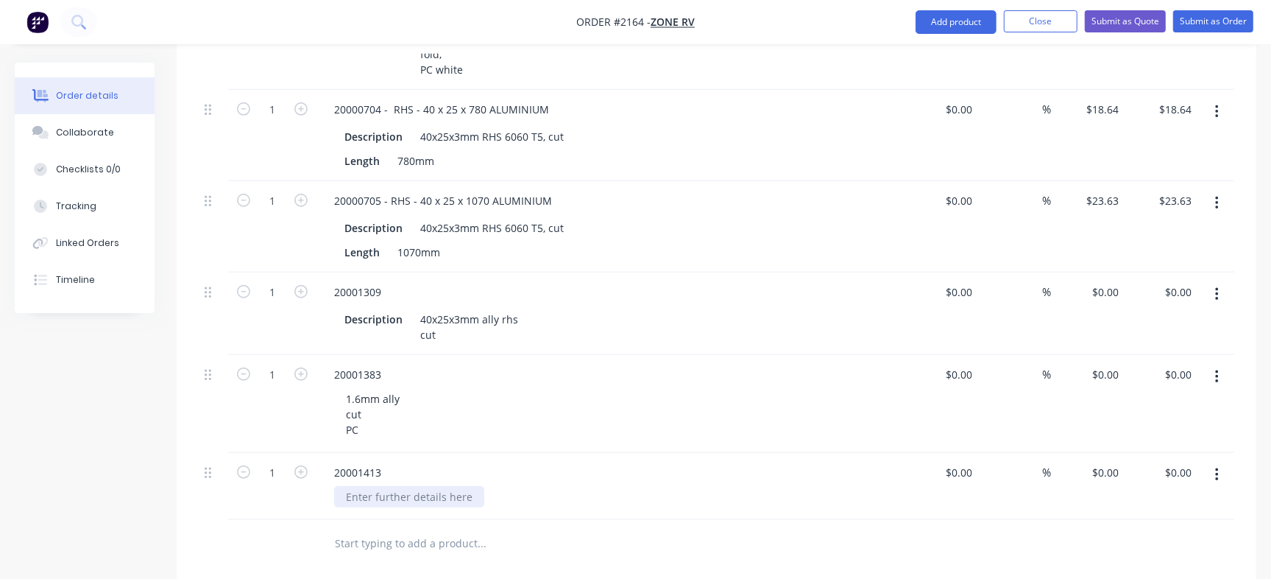
click at [438, 486] on div at bounding box center [409, 496] width 150 height 21
click at [411, 529] on input "text" at bounding box center [481, 543] width 294 height 29
paste input "20001413"
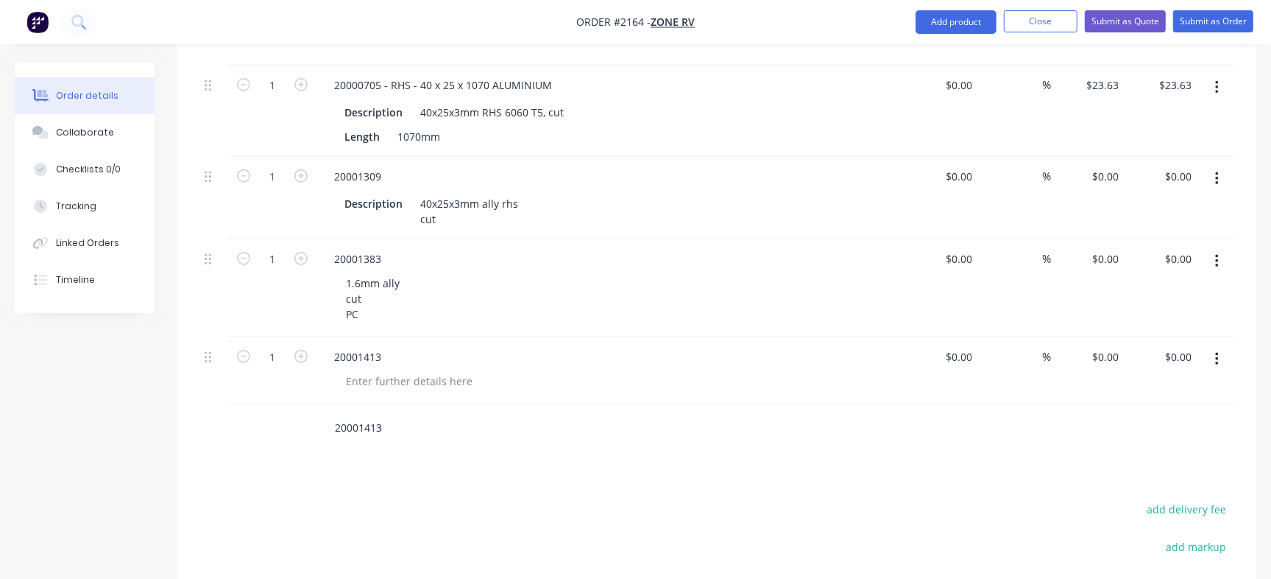
scroll to position [1084, 0]
type input "20001413"
click at [383, 369] on div at bounding box center [409, 379] width 150 height 21
click at [370, 412] on input "20001413" at bounding box center [481, 426] width 294 height 29
click at [375, 412] on input "20001413" at bounding box center [481, 426] width 294 height 29
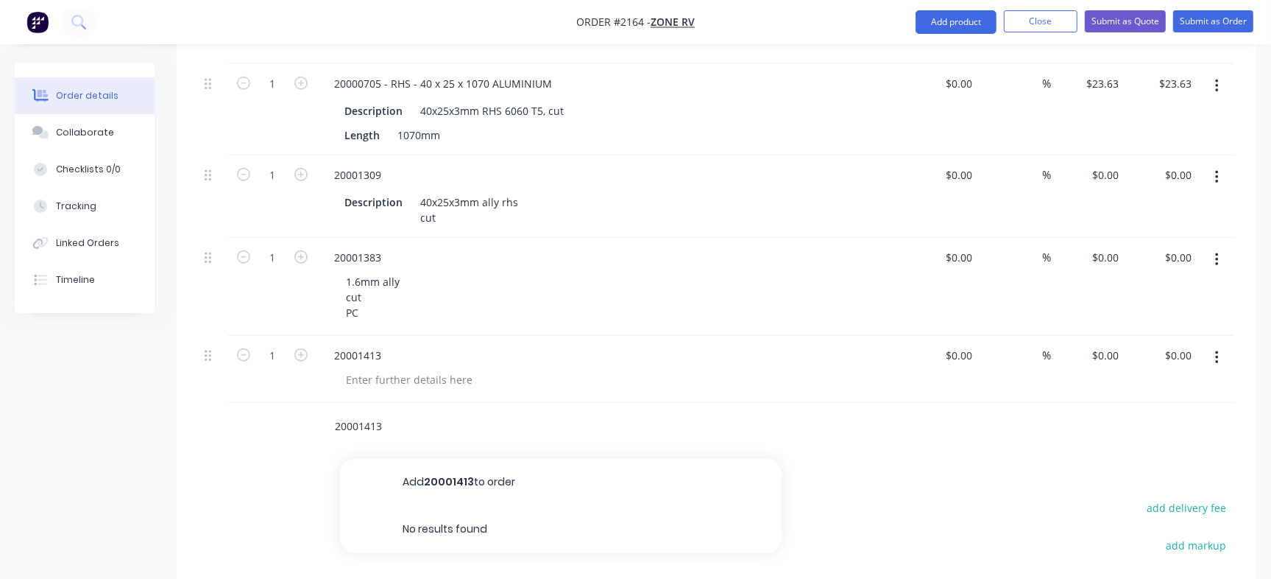
click at [375, 412] on input "20001413" at bounding box center [481, 426] width 294 height 29
click at [380, 412] on input "20001413" at bounding box center [481, 426] width 294 height 29
click at [350, 336] on div "20001413" at bounding box center [611, 369] width 589 height 67
click at [353, 345] on div "20001413" at bounding box center [357, 355] width 71 height 21
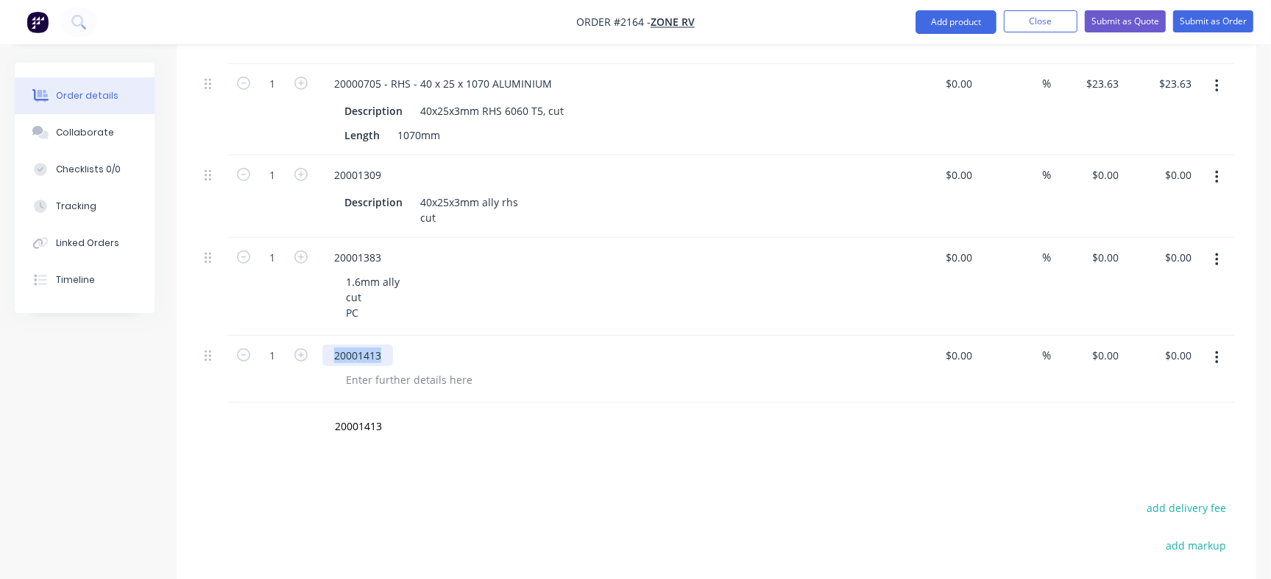
click at [353, 345] on div "20001413" at bounding box center [357, 355] width 71 height 21
paste div
click at [388, 369] on div at bounding box center [409, 379] width 150 height 21
paste div
drag, startPoint x: 418, startPoint y: 340, endPoint x: 681, endPoint y: 336, distance: 262.9
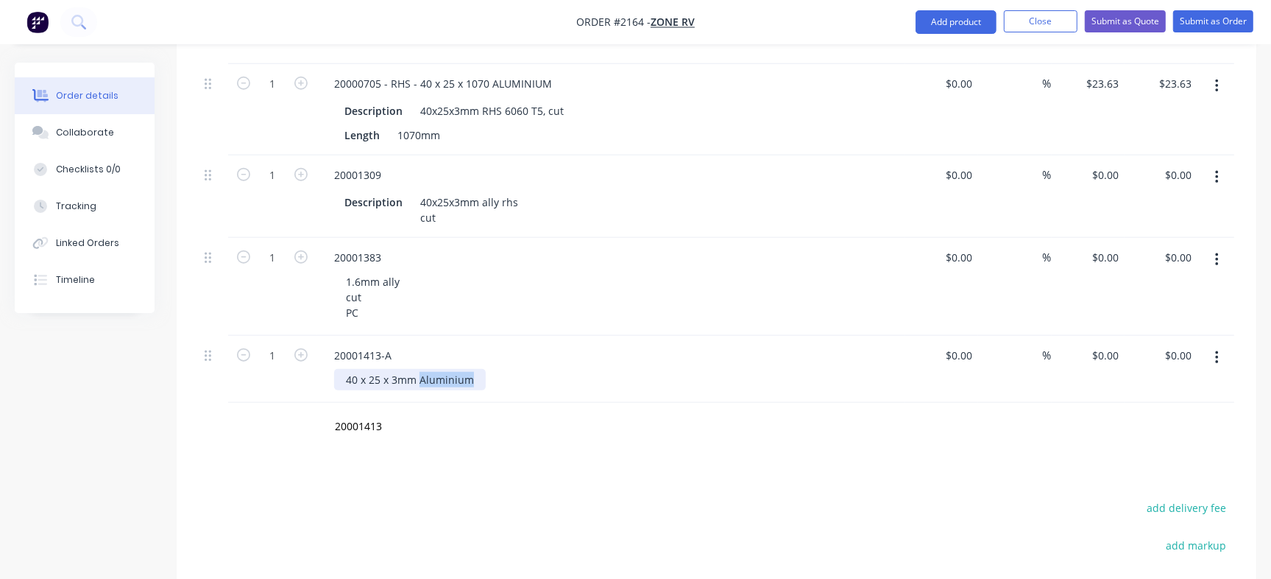
click at [679, 369] on div "40 x 25 x 3mm Aluminium" at bounding box center [616, 379] width 565 height 21
click at [359, 369] on div "40 x 25 x 3mm ally" at bounding box center [391, 379] width 114 height 21
click at [364, 369] on div "40 x 25 x 3mm ally" at bounding box center [391, 379] width 114 height 21
click at [367, 369] on div "40 x 25 x 3mm ally" at bounding box center [391, 379] width 114 height 21
click at [381, 369] on div "40 x 25 x 3mm ally" at bounding box center [391, 379] width 114 height 21
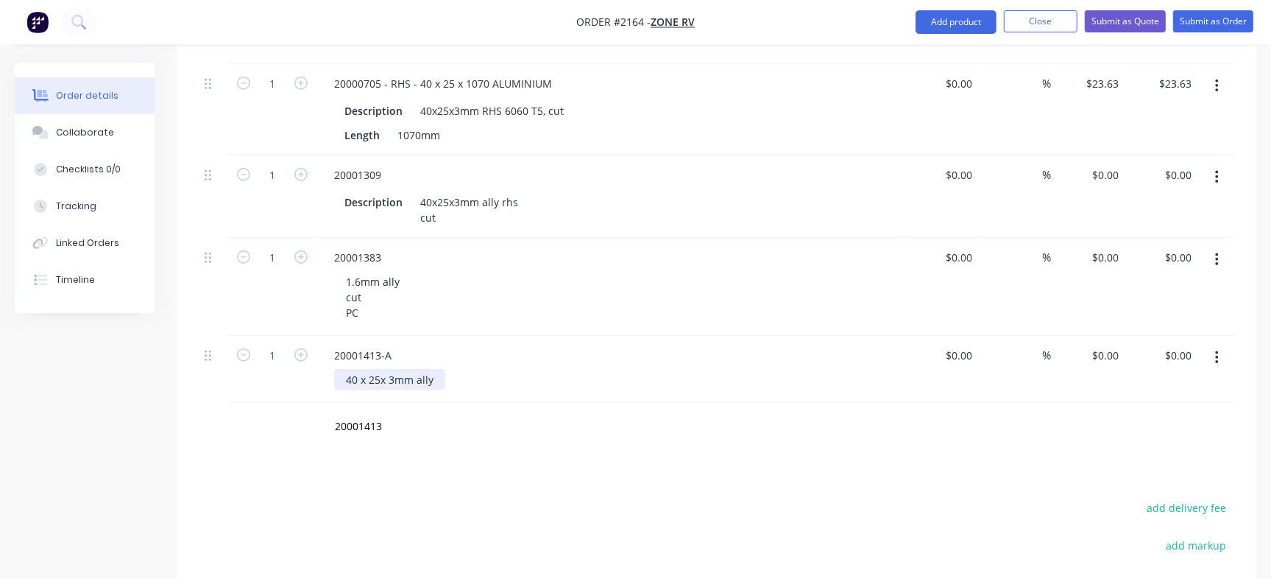
click at [369, 369] on div "40 x 25x 3mm ally" at bounding box center [389, 379] width 111 height 21
click at [359, 369] on div "40 x25x 3mm ally" at bounding box center [388, 379] width 108 height 21
click at [381, 369] on div "4 x25x 3mm ally" at bounding box center [385, 379] width 102 height 21
click at [353, 369] on div "4 x25x 3mm ally" at bounding box center [385, 379] width 102 height 21
click at [378, 369] on div "4x25x 3mm ally" at bounding box center [383, 379] width 99 height 21
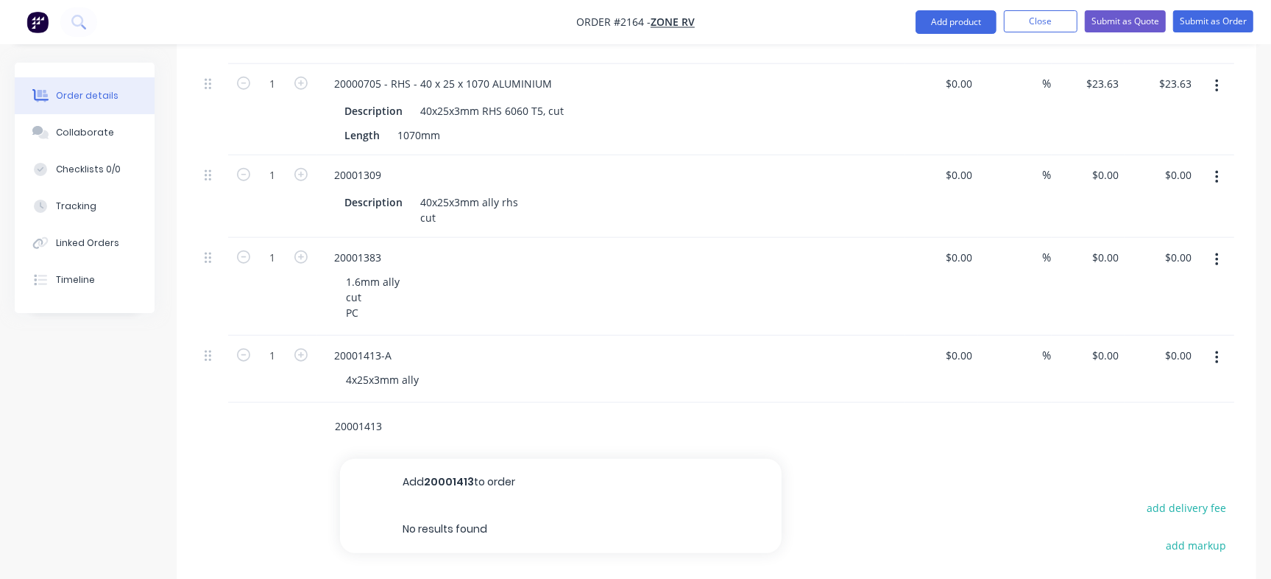
click at [384, 412] on input "20001413" at bounding box center [481, 426] width 294 height 29
click at [422, 369] on div "4x25x3mm ally" at bounding box center [382, 379] width 96 height 21
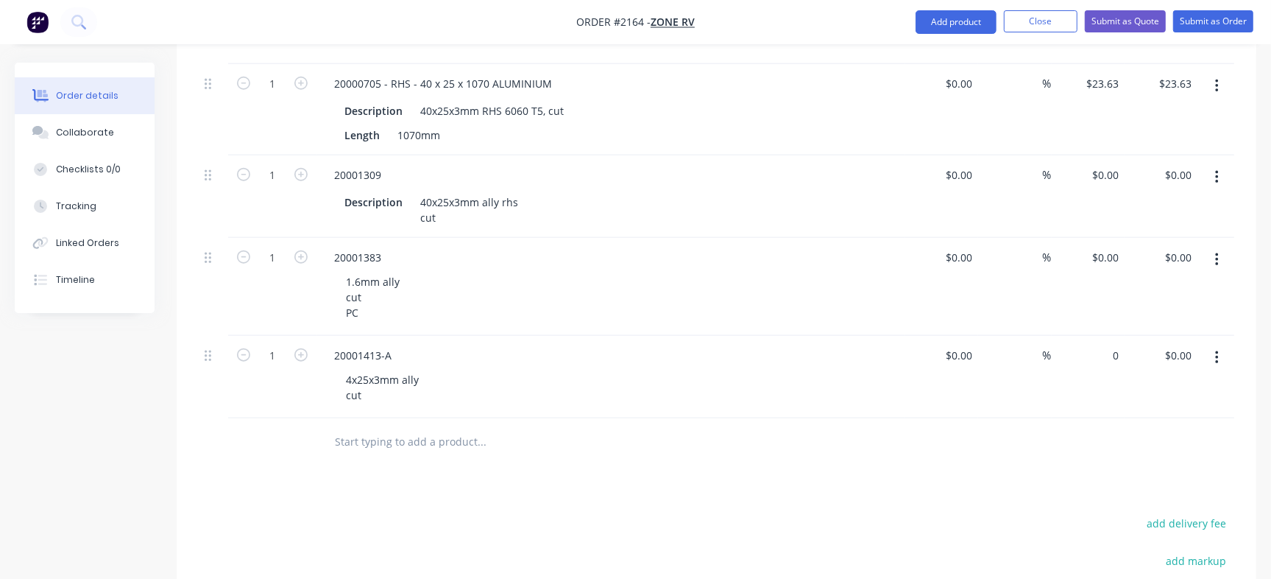
click at [1103, 336] on div "0 $0.00" at bounding box center [1088, 377] width 73 height 82
paste input "17.81"
click at [1090, 345] on input "17.810" at bounding box center [1105, 355] width 40 height 21
paste input
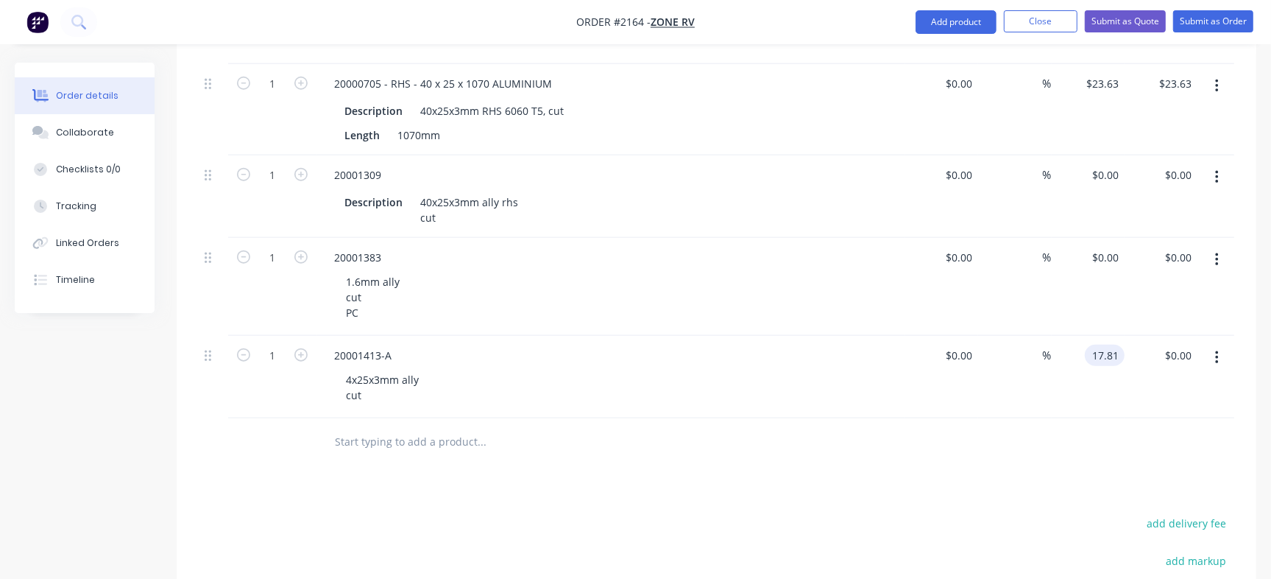
type input "$17.81"
click at [108, 166] on div "Checklists 0/0" at bounding box center [88, 169] width 65 height 13
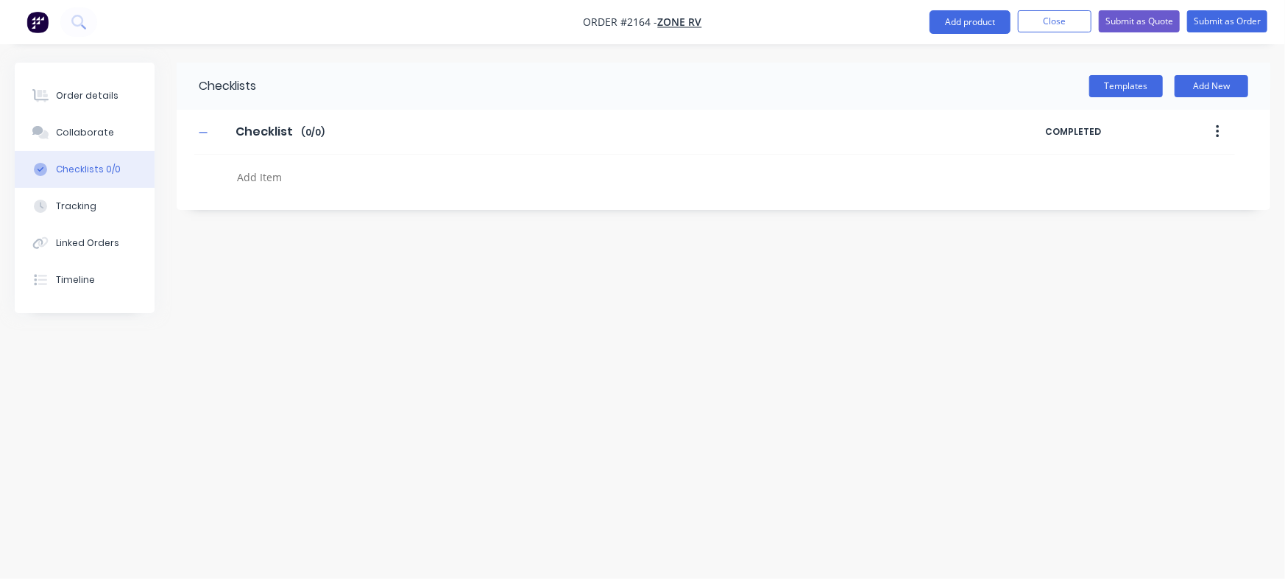
type textarea "x"
click at [301, 185] on textarea at bounding box center [566, 176] width 670 height 21
paste textarea "QU-1054"
type textarea "QU-1054"
type textarea "x"
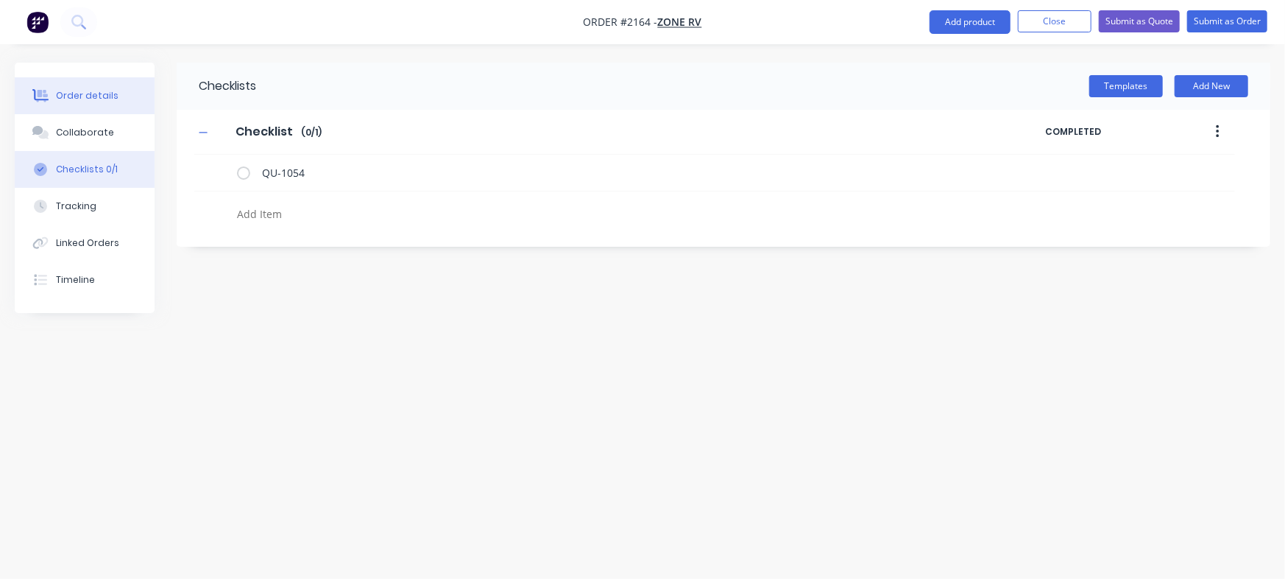
click at [118, 96] on button "Order details" at bounding box center [85, 95] width 140 height 37
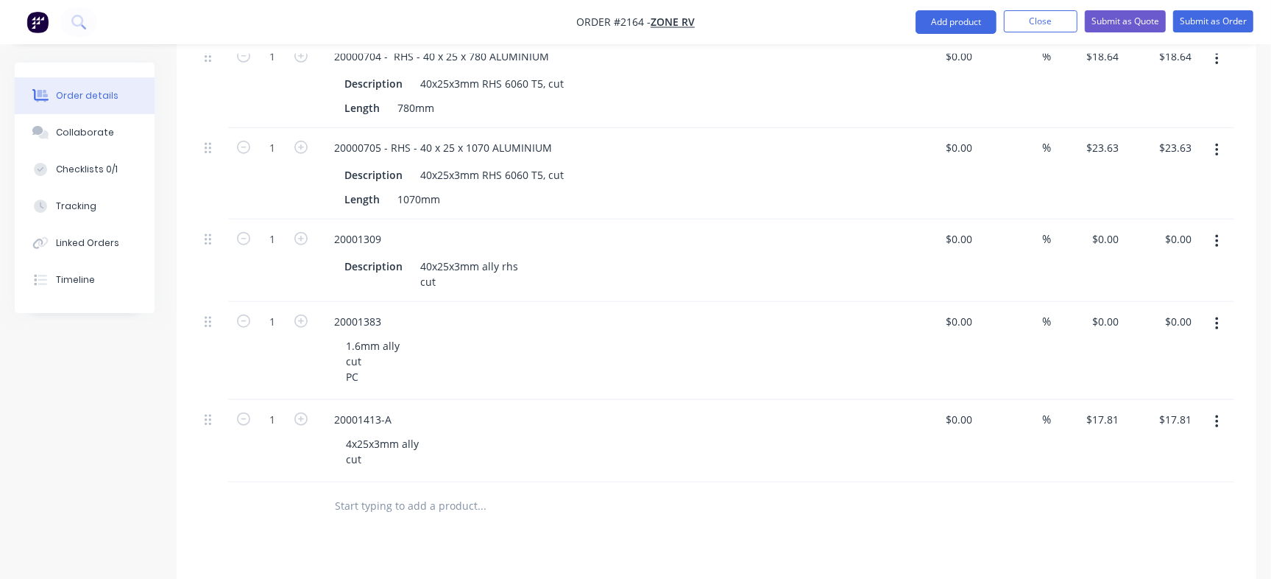
scroll to position [1024, 0]
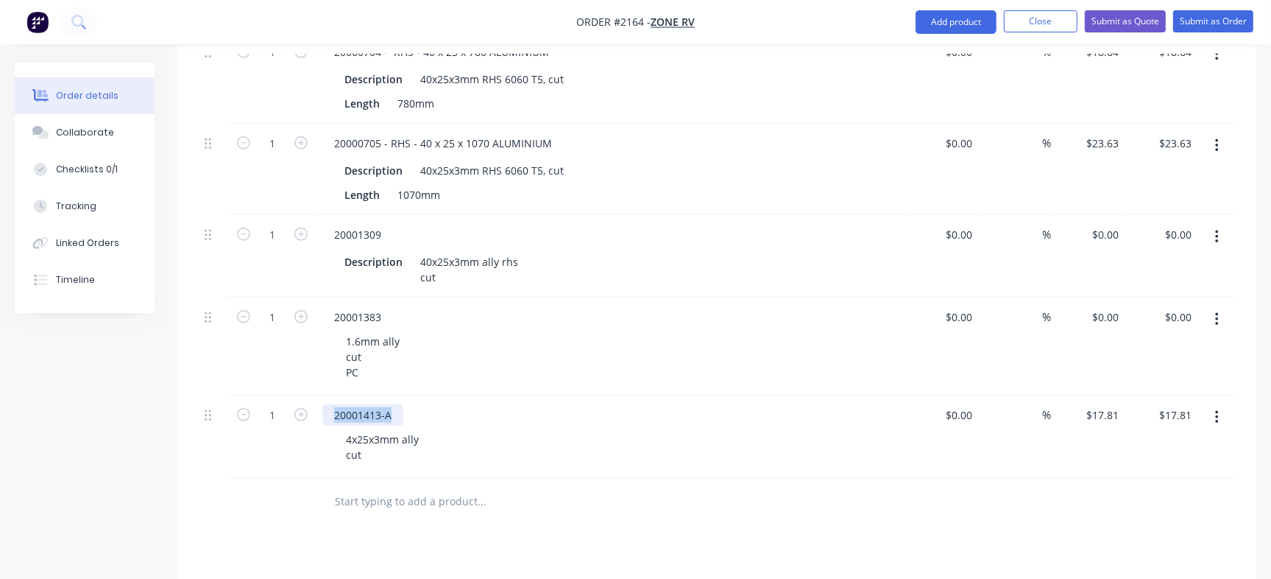
drag, startPoint x: 327, startPoint y: 373, endPoint x: 447, endPoint y: 370, distance: 120.0
click at [447, 404] on div "20001413-A" at bounding box center [610, 414] width 577 height 21
copy div "20001413-A"
click at [74, 164] on div "Checklists 0/1" at bounding box center [87, 169] width 62 height 13
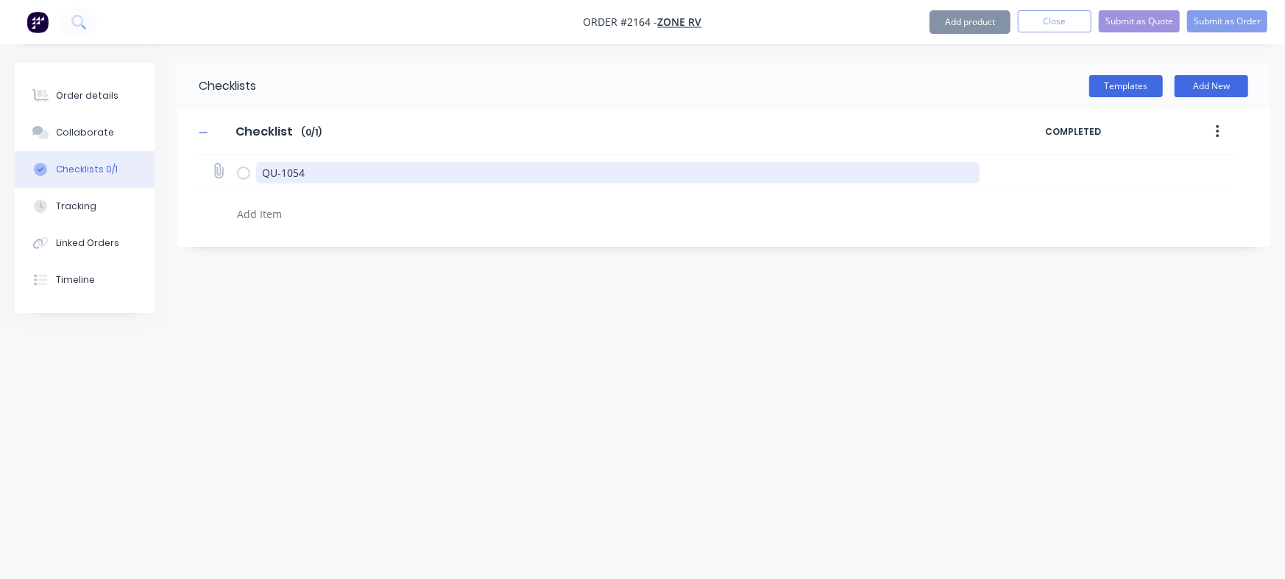
type textarea "x"
click at [357, 178] on textarea "QU-1054" at bounding box center [618, 172] width 724 height 21
type textarea "QU-1054"
type textarea "x"
type textarea "QU-1054 -"
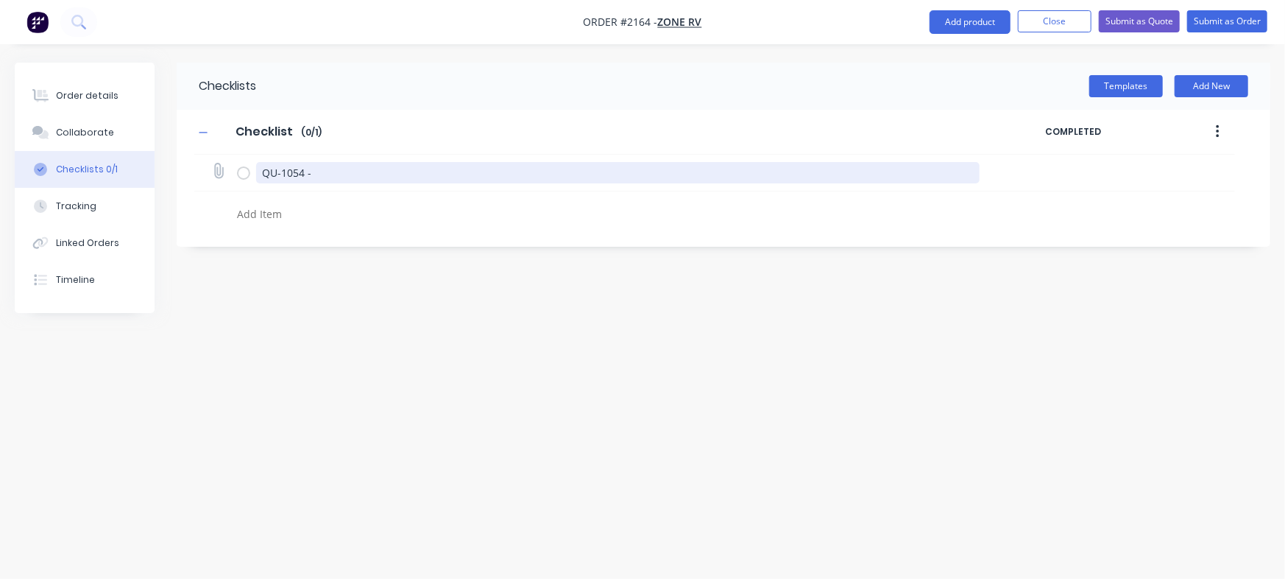
type textarea "x"
type textarea "QU-1054 -"
paste textarea "20001413-A"
type textarea "x"
type textarea "QU-1054 - 20001413-A"
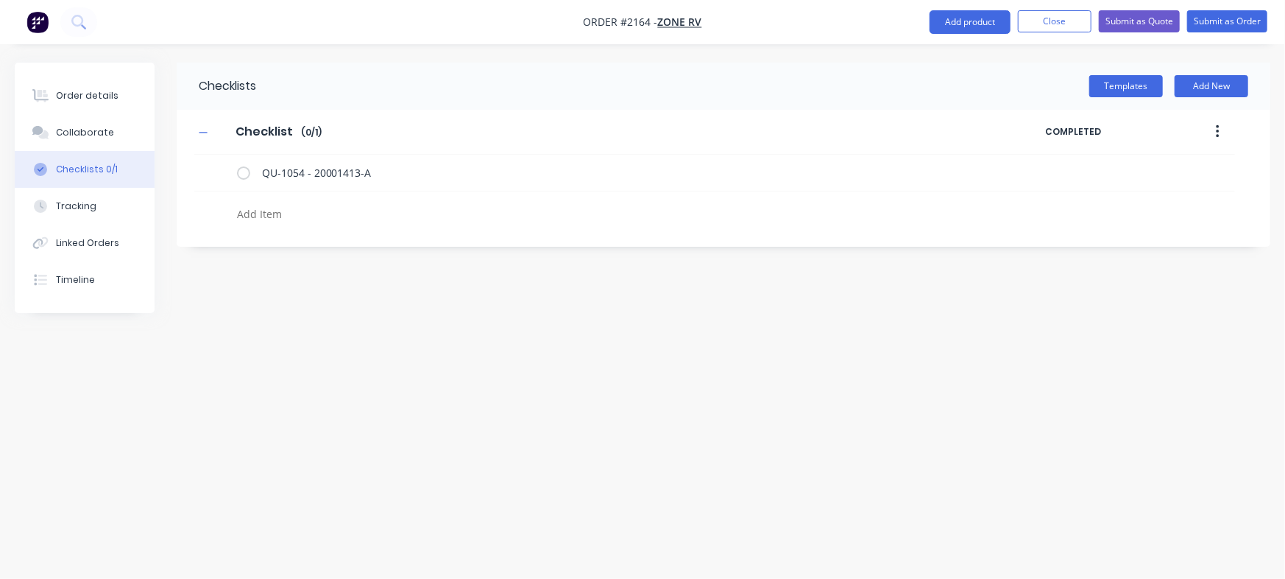
type textarea "x"
click at [483, 342] on div "Checklists Templates Add New Checklist Checklist Enter Checklist name ( 0 / 1 )…" at bounding box center [643, 262] width 1256 height 398
click at [112, 92] on div "Order details" at bounding box center [87, 95] width 63 height 13
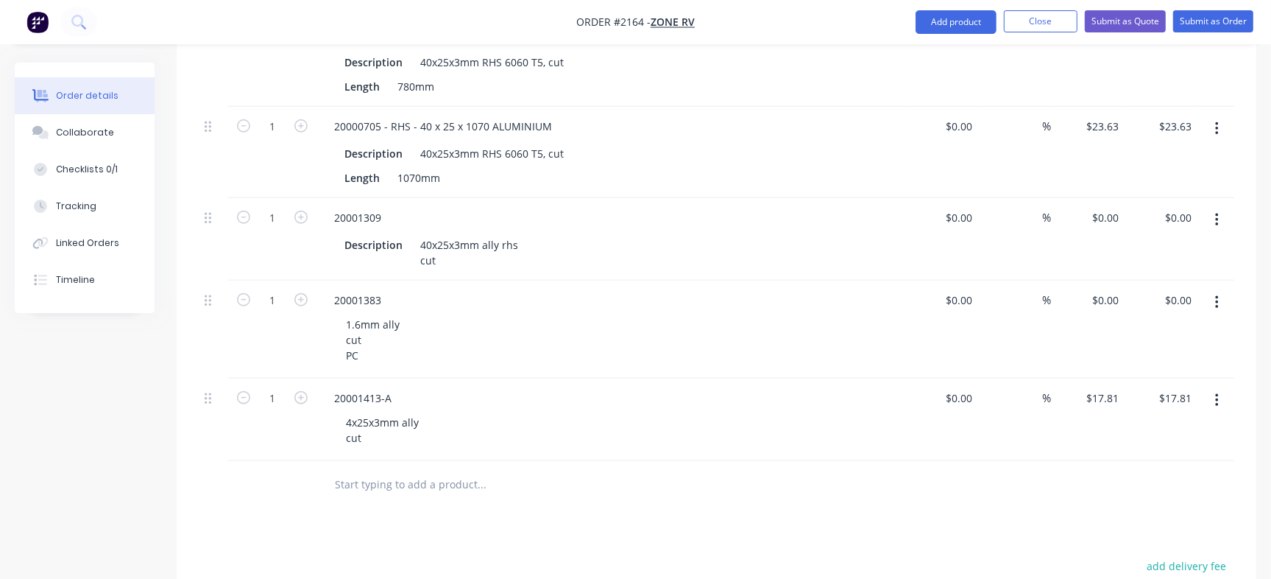
scroll to position [1045, 0]
drag, startPoint x: 378, startPoint y: 446, endPoint x: 384, endPoint y: 441, distance: 8.4
click at [379, 465] on input "text" at bounding box center [481, 479] width 294 height 29
paste input "20001415"
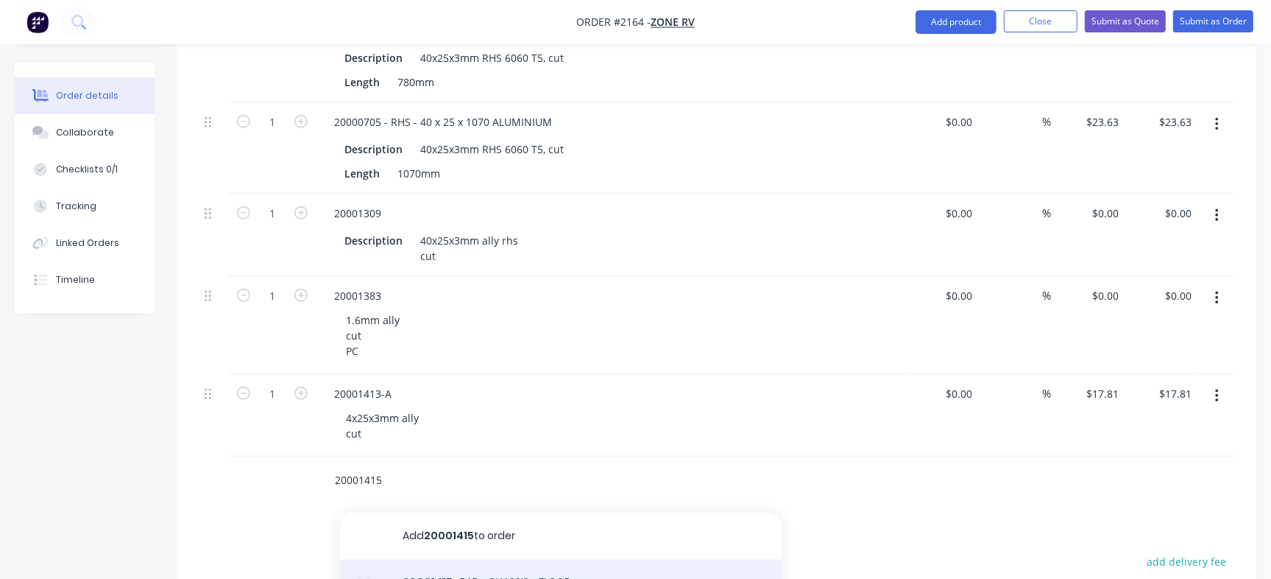
type input "20001415"
click at [476, 560] on div "20001415 - BAR - CHASSIS - FLOOR Product" at bounding box center [561, 591] width 442 height 62
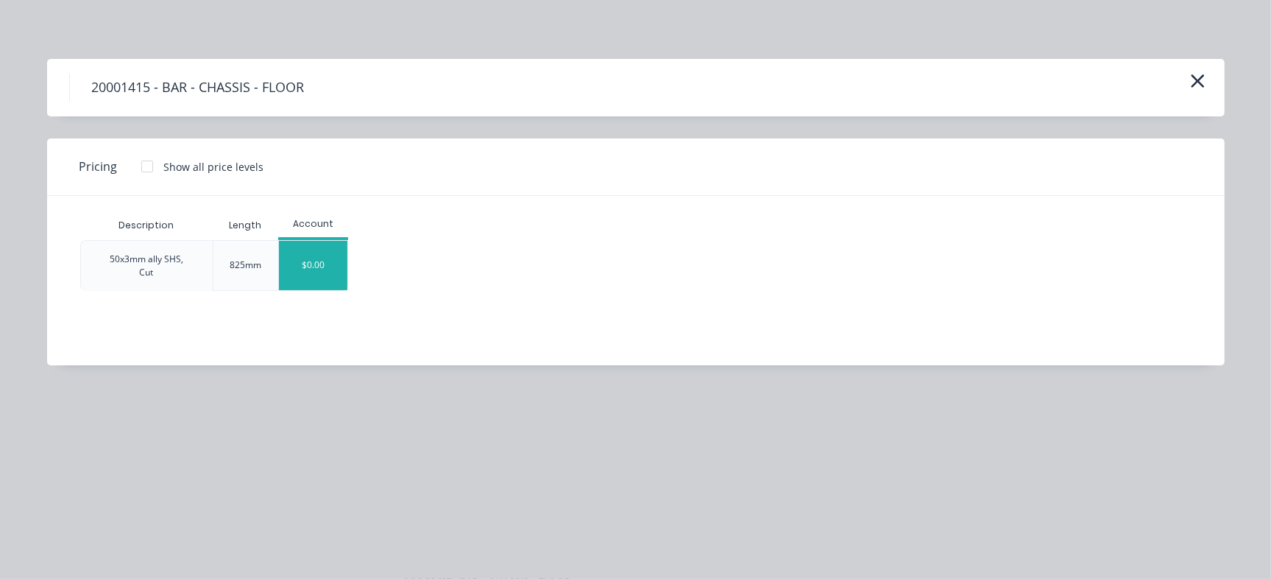
click at [318, 255] on div "$0.00" at bounding box center [313, 265] width 69 height 49
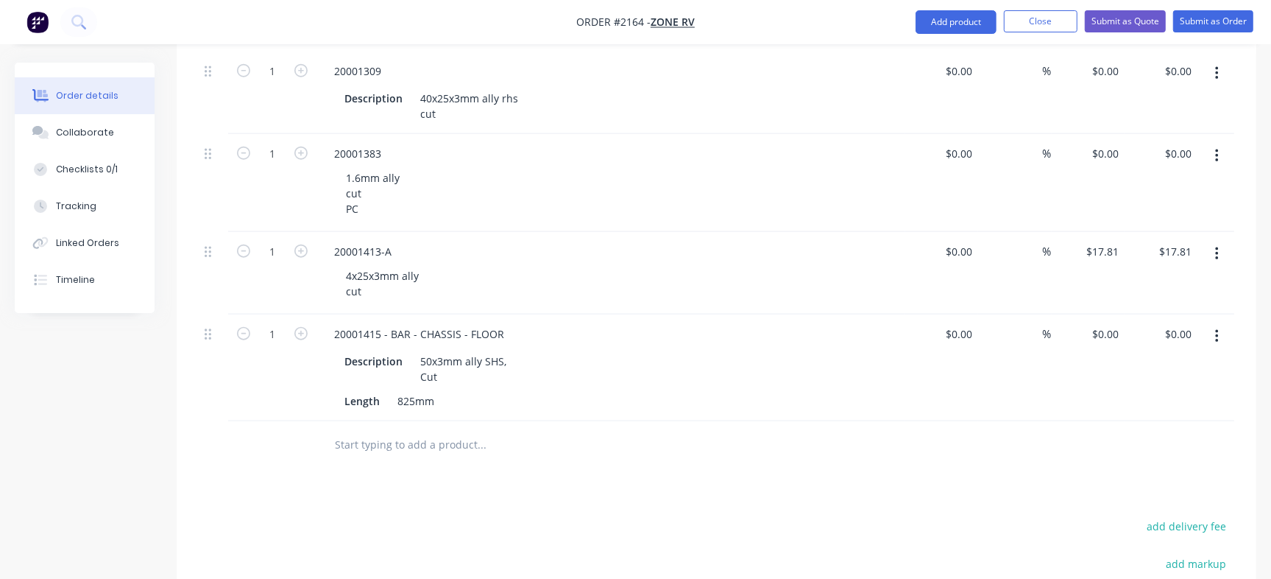
scroll to position [1198, 0]
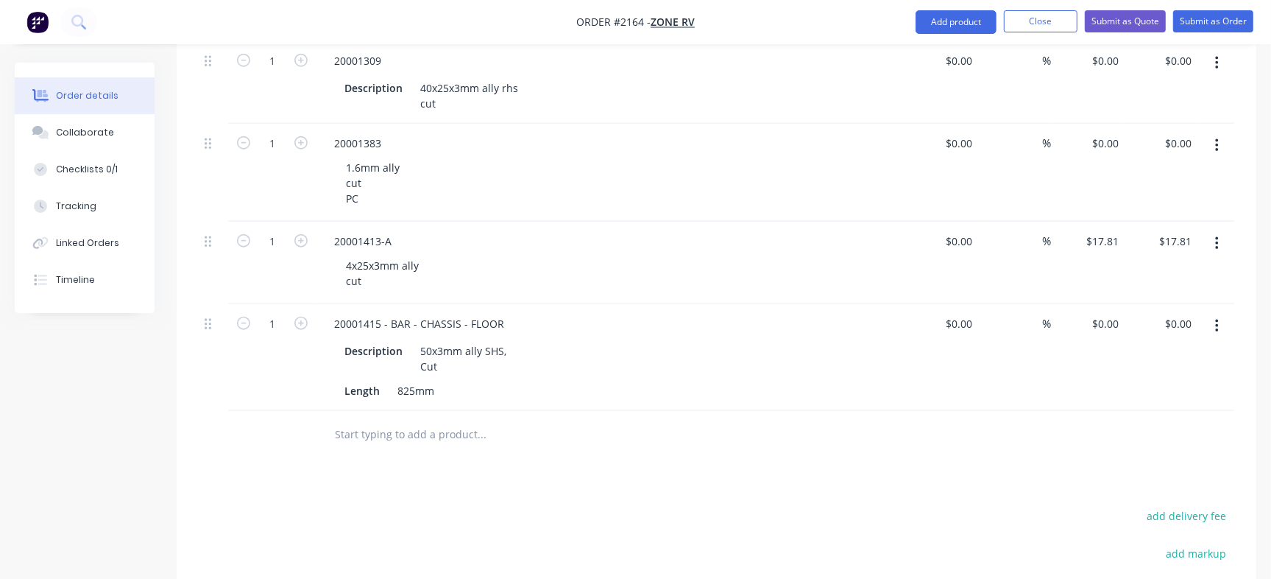
click at [398, 420] on input "text" at bounding box center [481, 434] width 294 height 29
paste input "20001417"
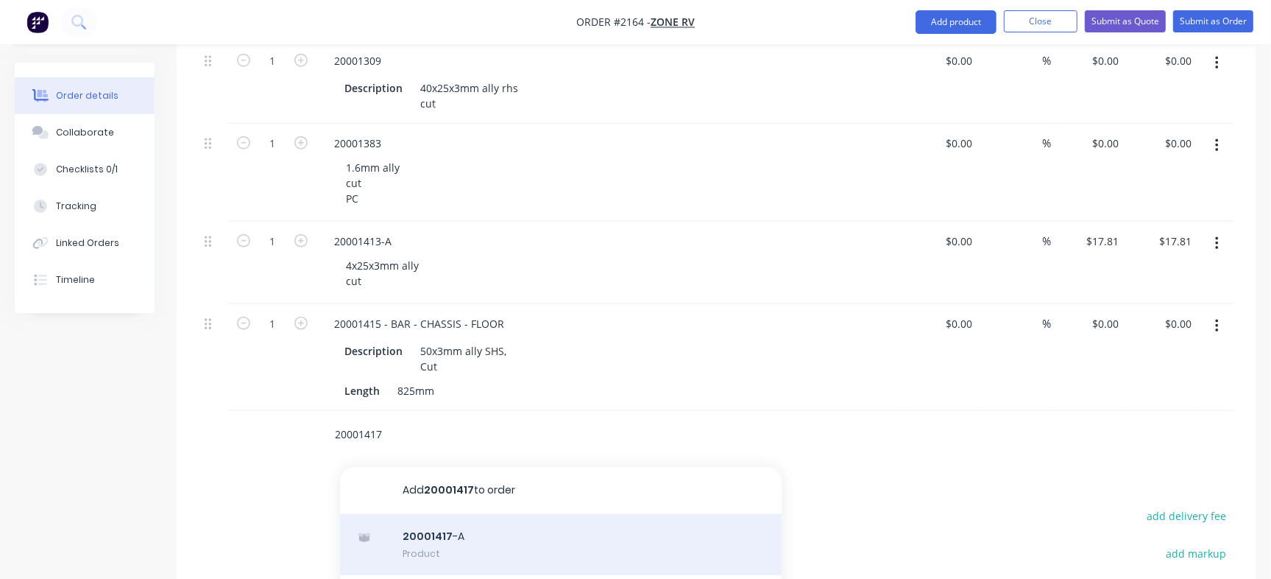
type input "20001417"
click at [537, 514] on div "20001417 -A Product" at bounding box center [561, 545] width 442 height 62
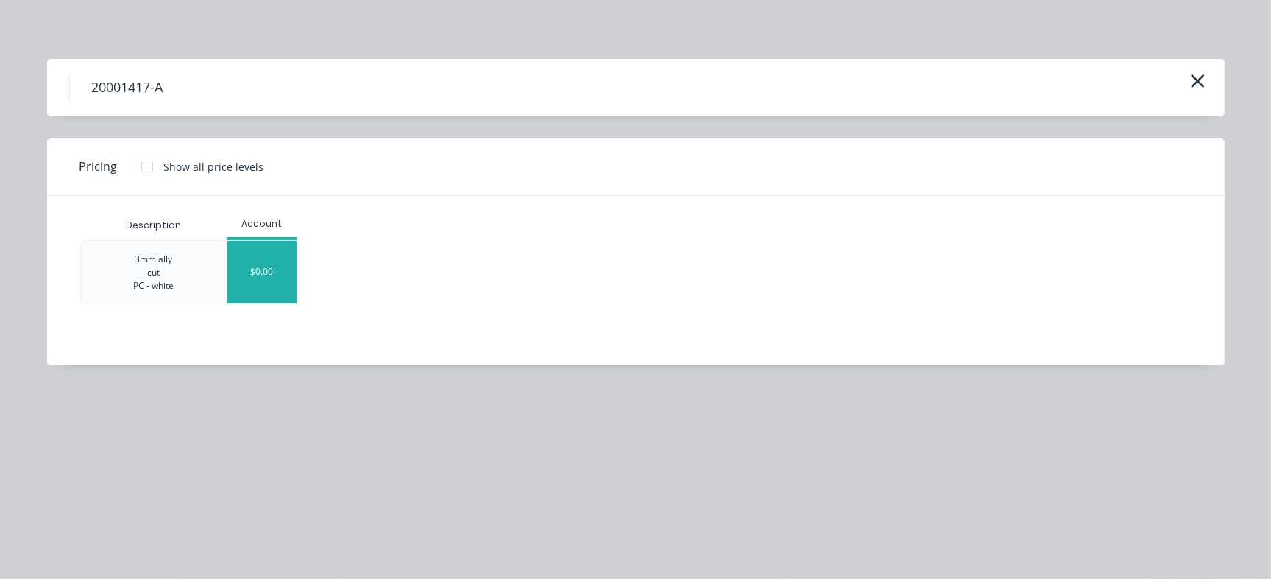
click at [253, 284] on div "$0.00" at bounding box center [261, 272] width 69 height 63
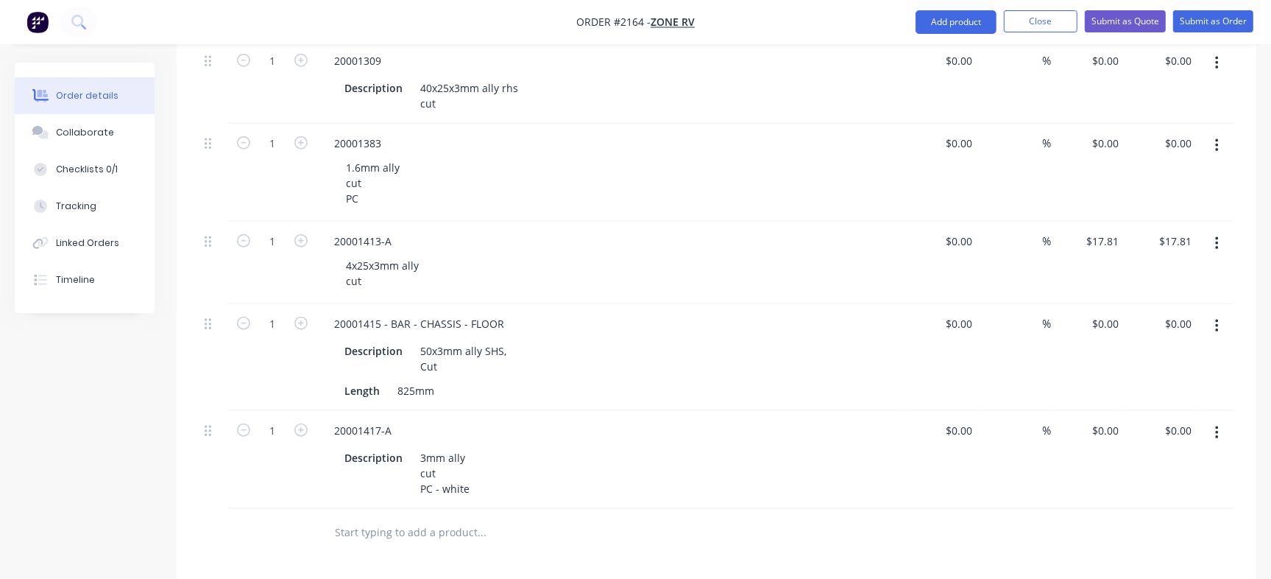
click at [395, 518] on input "text" at bounding box center [481, 532] width 294 height 29
paste input "SC-WST-P009-AL1.6"
type input "SC-WST-P009-AL1.6"
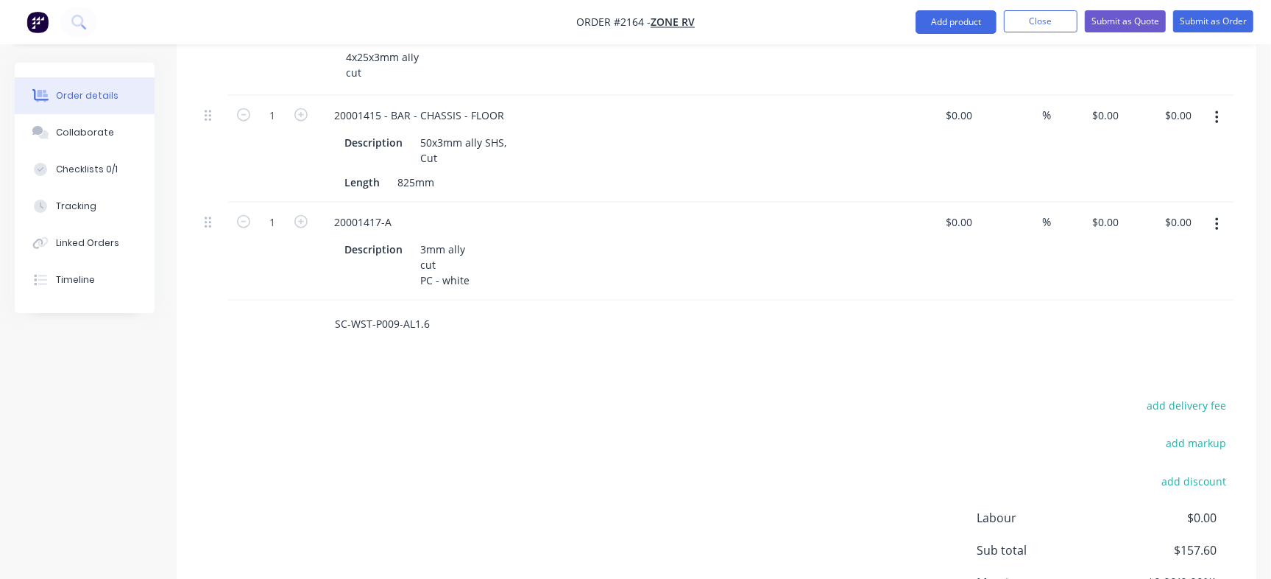
scroll to position [1414, 0]
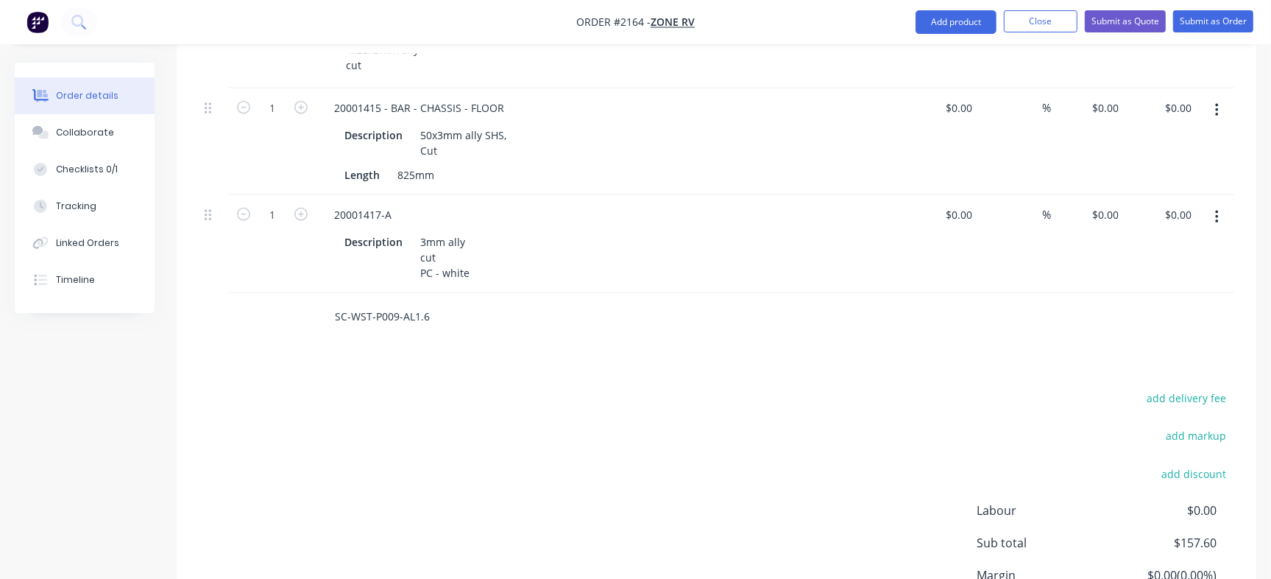
click at [413, 302] on input "SC-WST-P009-AL1.6" at bounding box center [481, 316] width 294 height 29
click at [412, 302] on input "SC-WST-P009-AL1.6" at bounding box center [481, 316] width 294 height 29
paste input "SC-WST-P009-AL1.6"
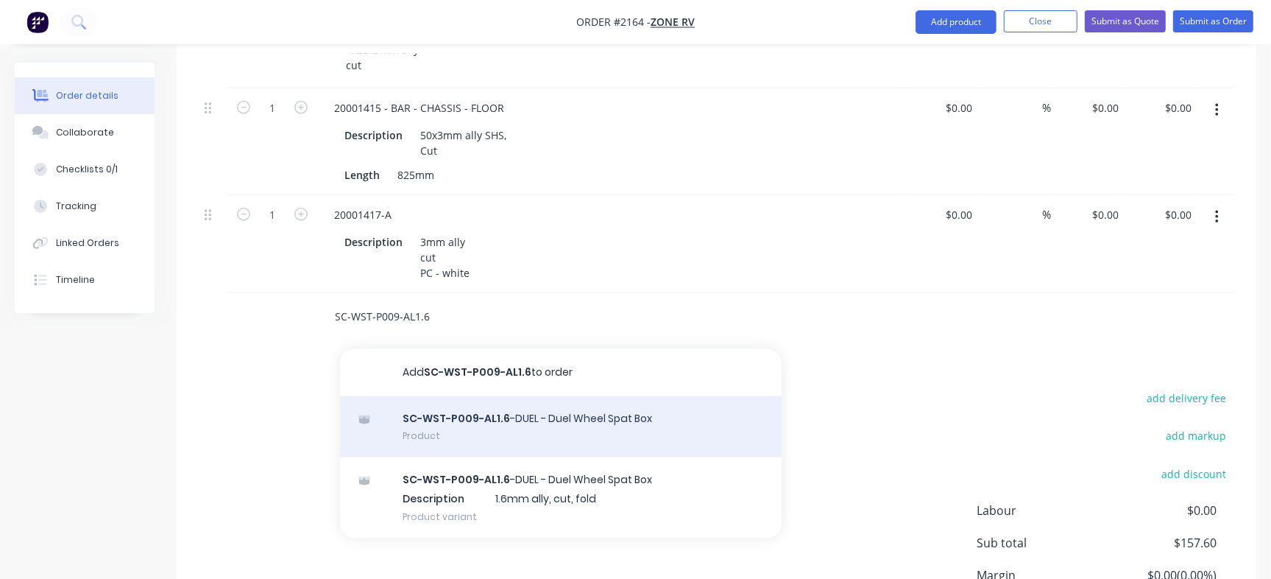
type input "SC-WST-P009-AL1.6"
click at [523, 396] on div "SC-WST-P009-AL1.6 -DUEL - Duel Wheel Spat Box Product" at bounding box center [561, 427] width 442 height 62
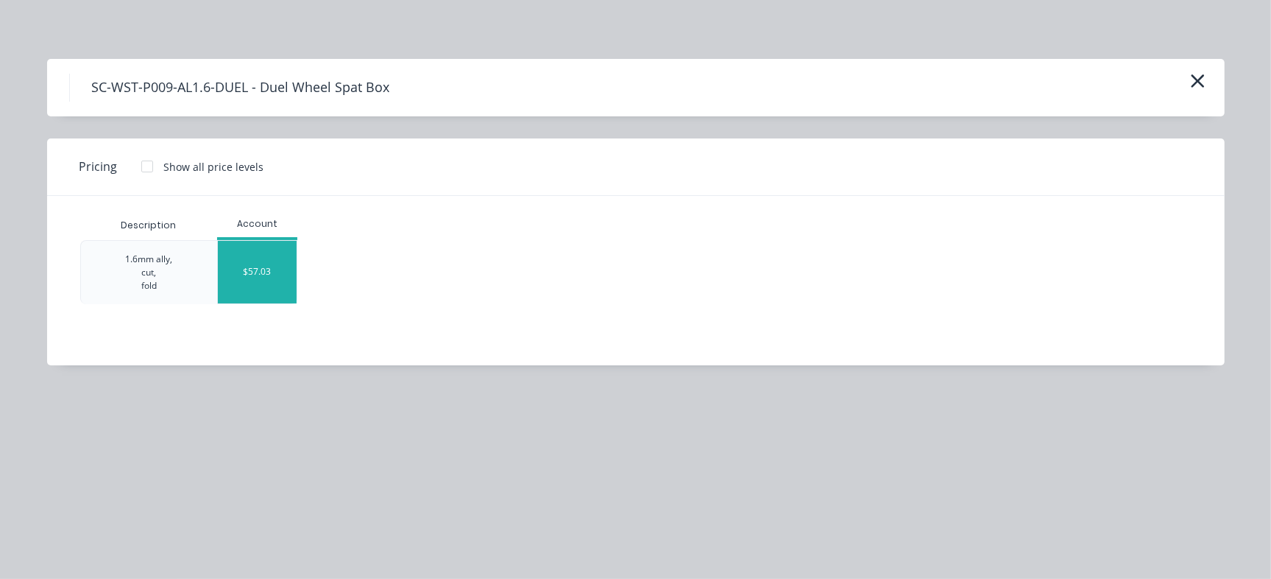
click at [261, 289] on div "$57.03" at bounding box center [257, 272] width 79 height 63
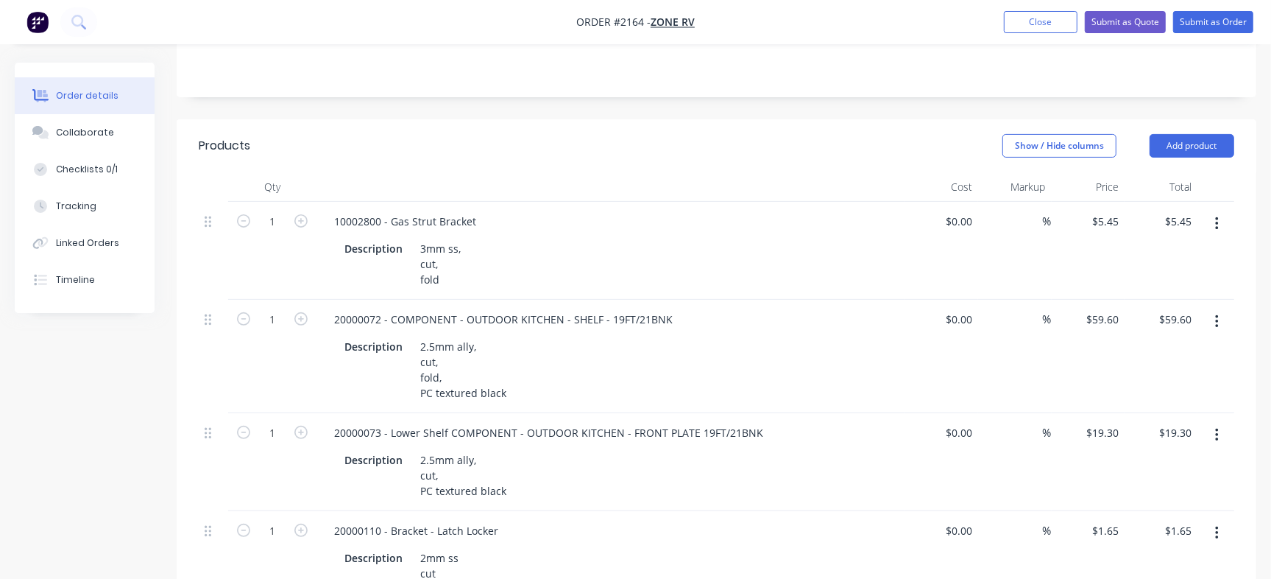
scroll to position [259, 0]
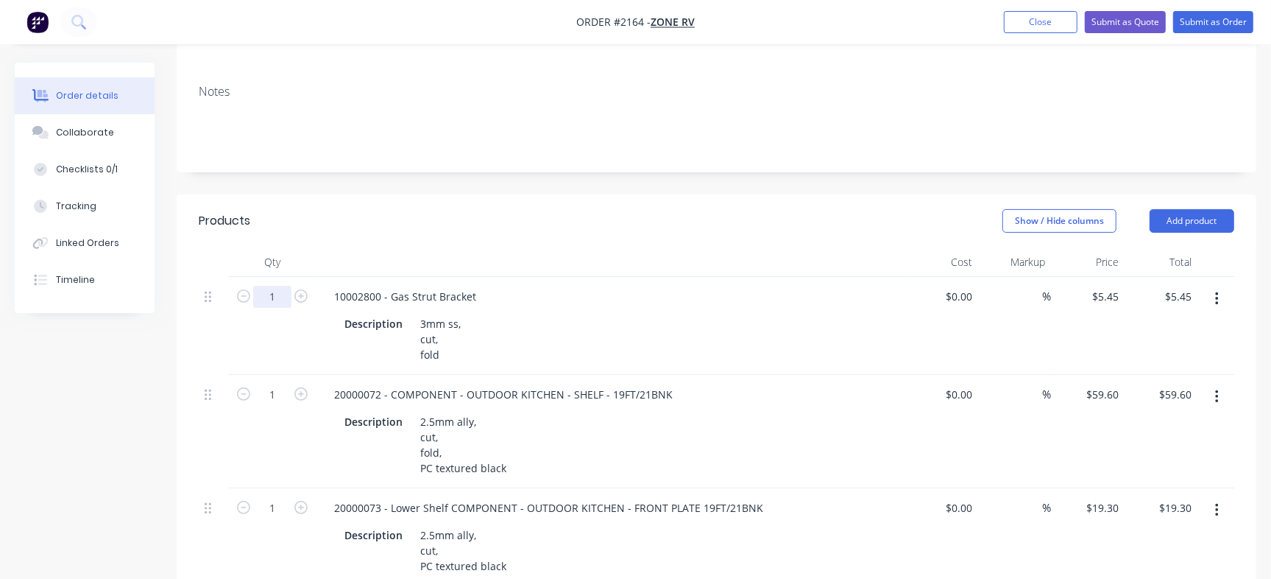
click at [280, 286] on input "1" at bounding box center [272, 297] width 38 height 22
type input "160"
type input "$872.00"
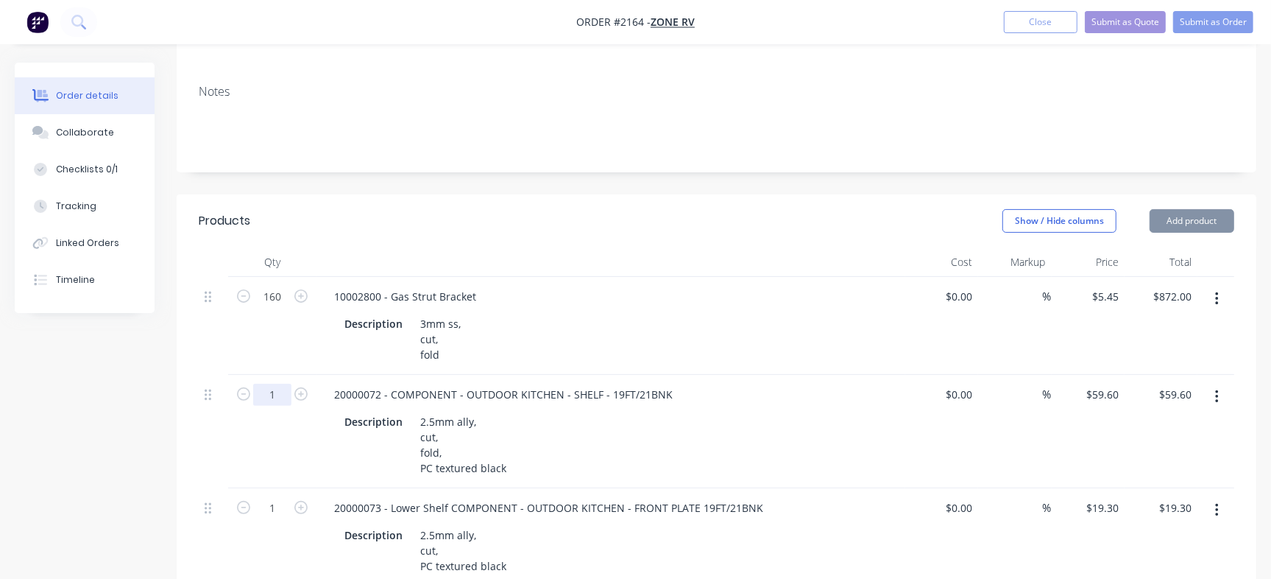
click at [275, 308] on input "1" at bounding box center [272, 297] width 38 height 22
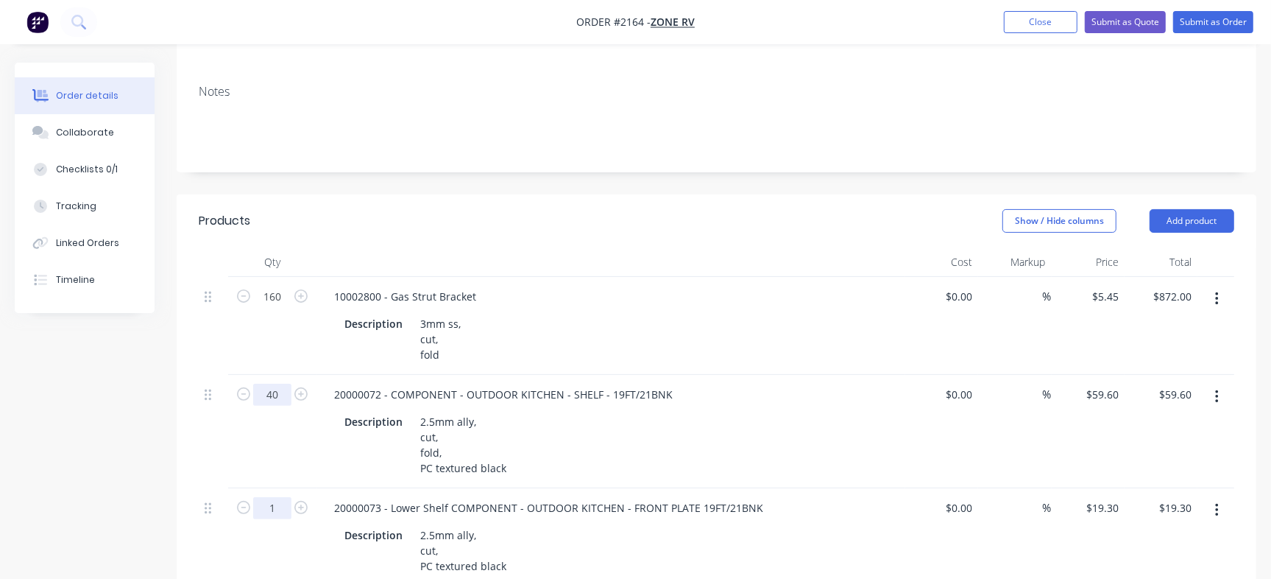
type input "40"
click at [278, 308] on input "1" at bounding box center [272, 297] width 38 height 22
type input "$2,384.00"
type input "40"
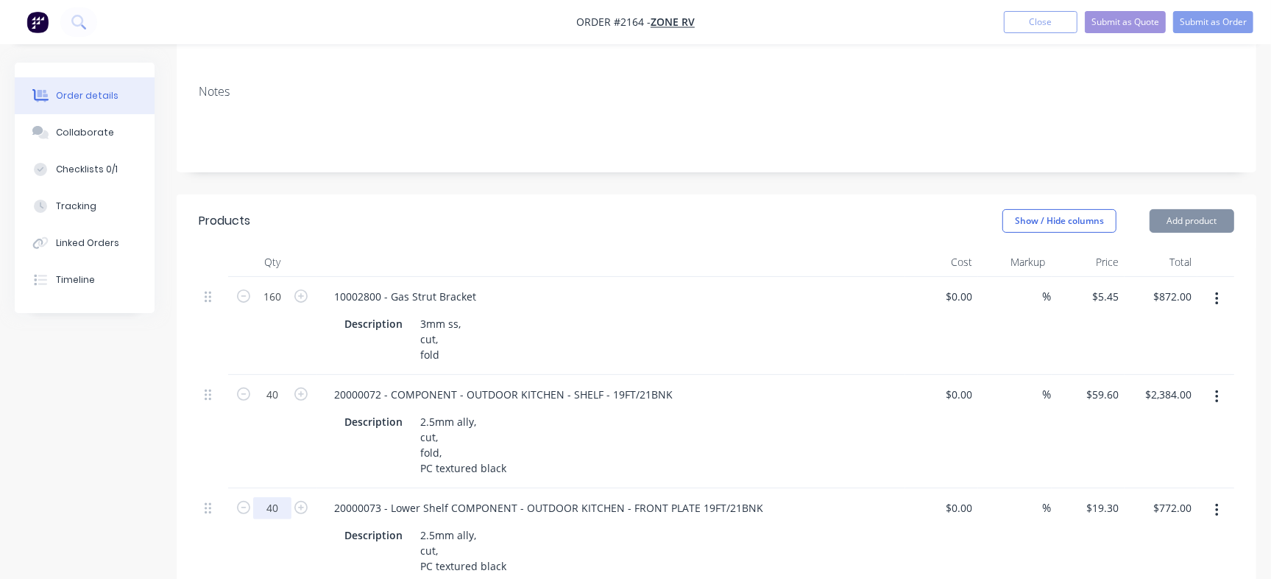
type input "$772.00"
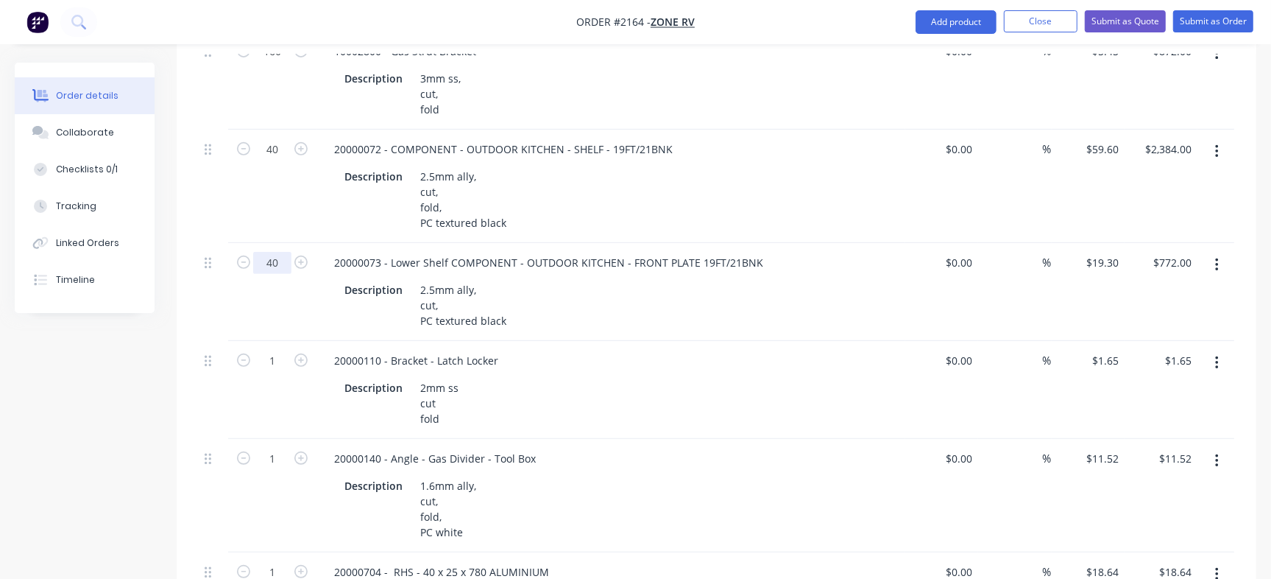
scroll to position [515, 0]
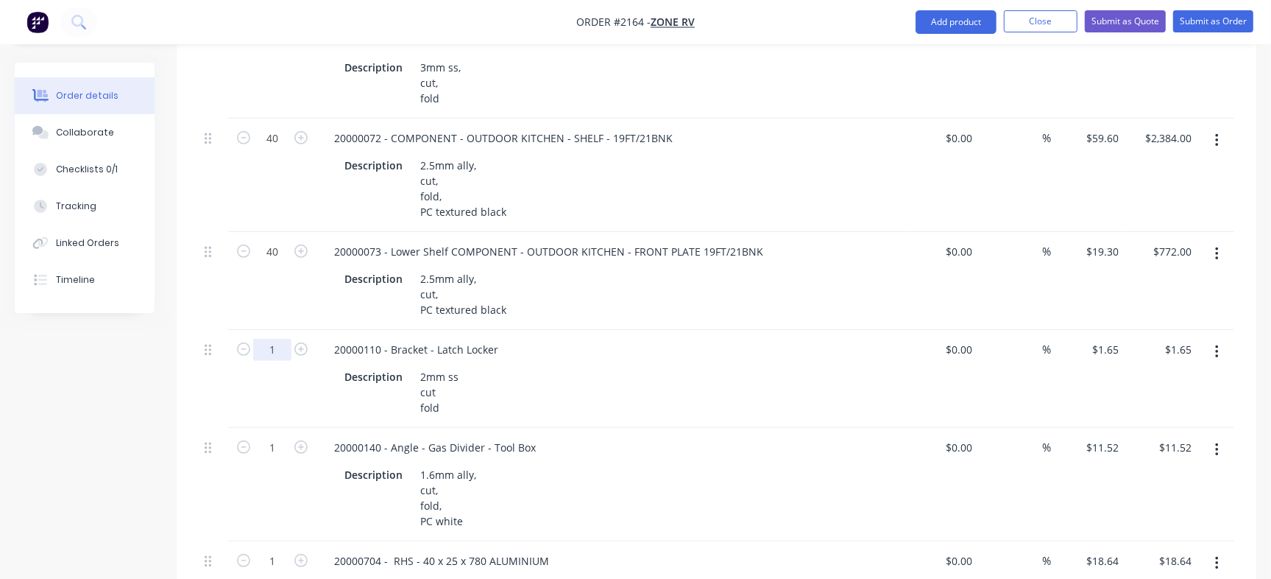
click at [287, 52] on input "1" at bounding box center [272, 40] width 38 height 22
type input "160"
click at [277, 52] on input "1" at bounding box center [272, 40] width 38 height 22
type input "$264.00"
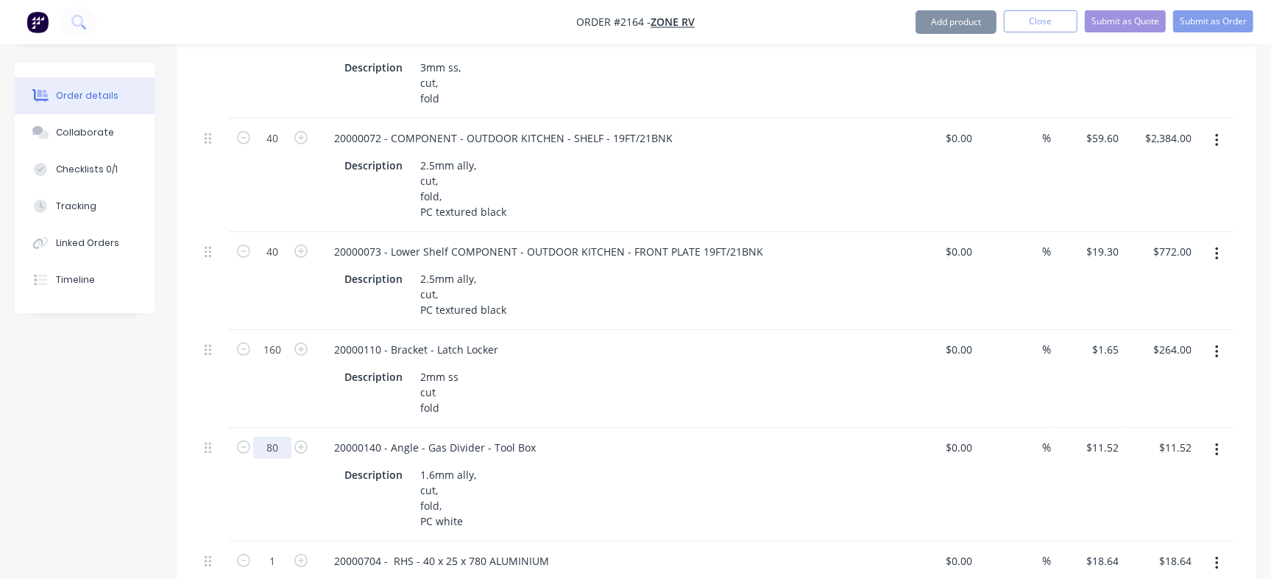
type input "80"
type input "$921.60"
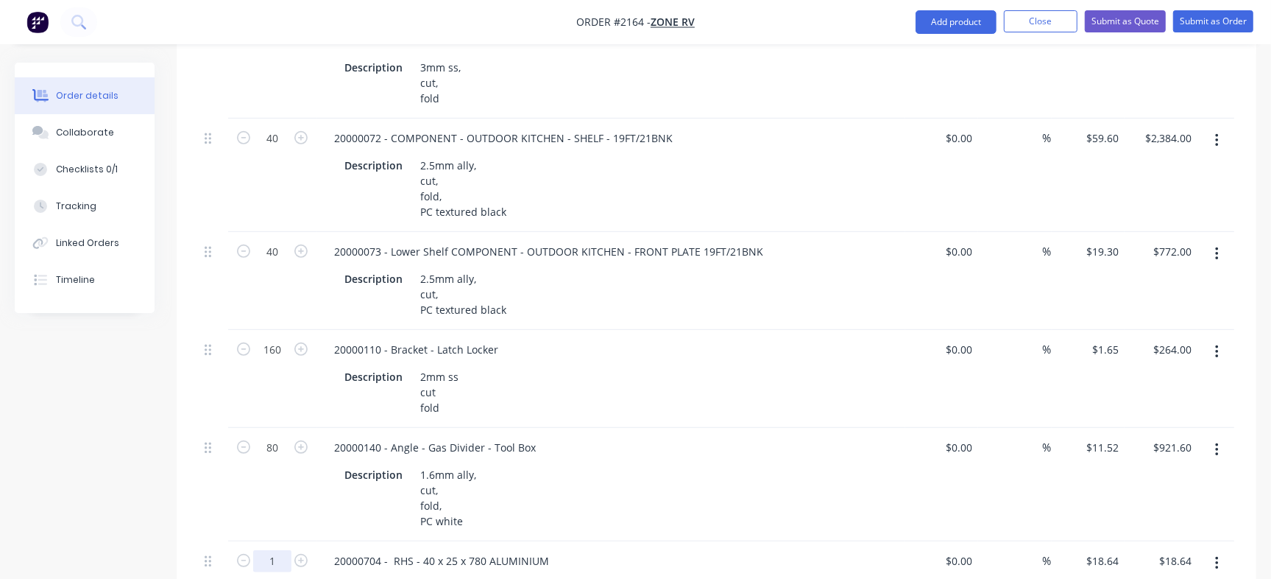
click at [255, 52] on input "1" at bounding box center [272, 40] width 38 height 22
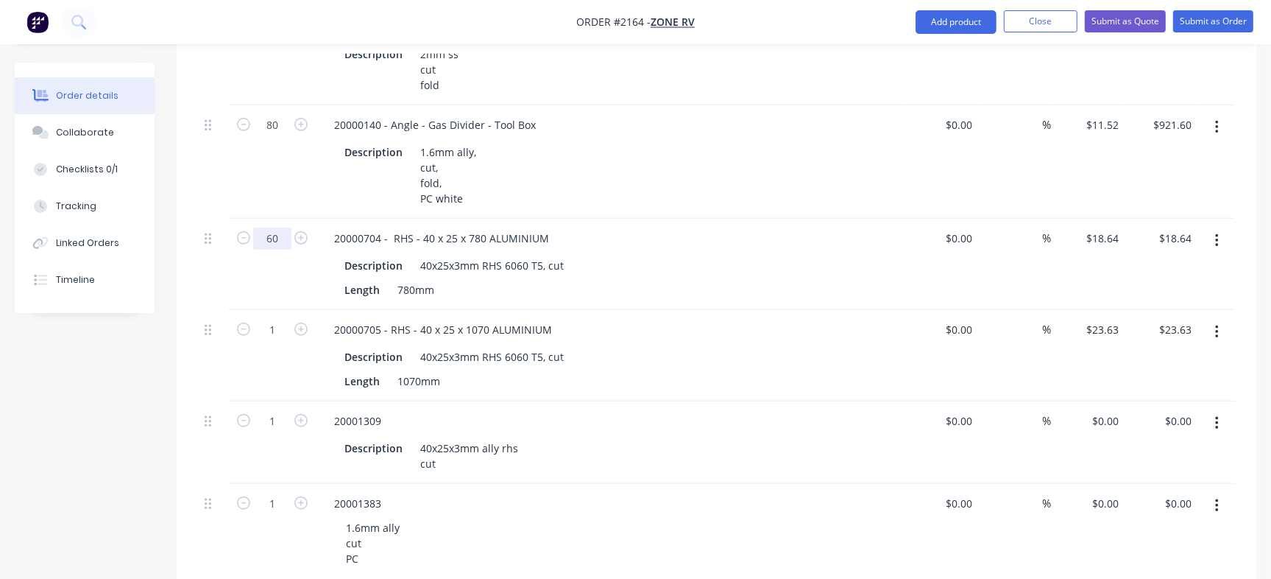
scroll to position [840, 0]
type input "60"
type input "$1,118.40"
type input "60"
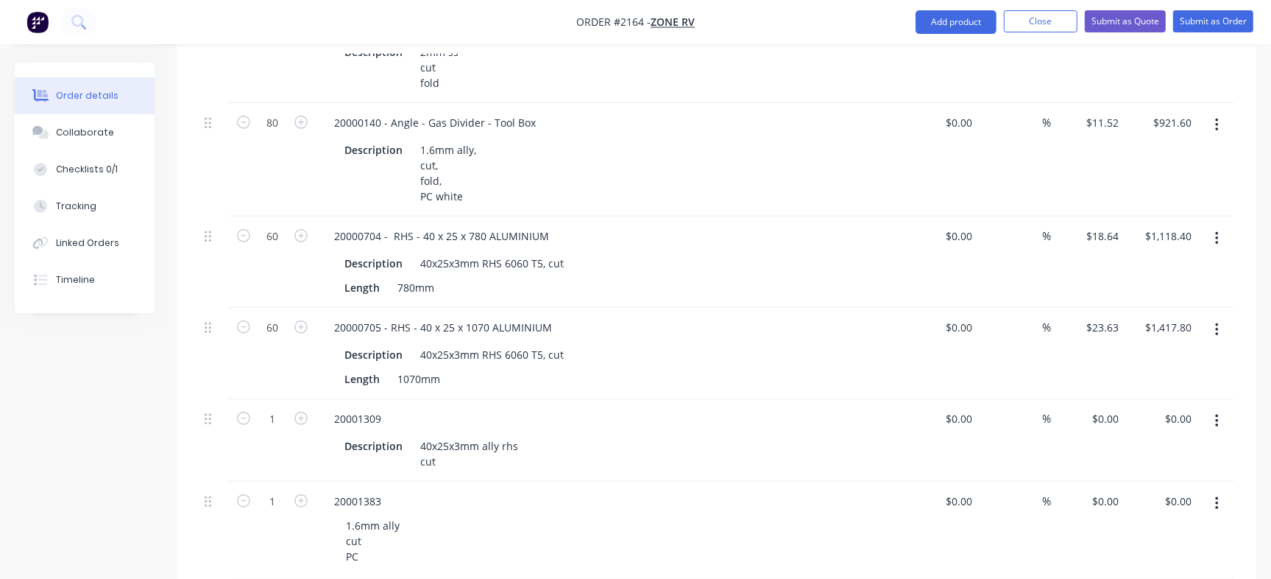
type input "$1,417.80"
click at [291, 216] on div "60" at bounding box center [272, 261] width 88 height 91
type input "28"
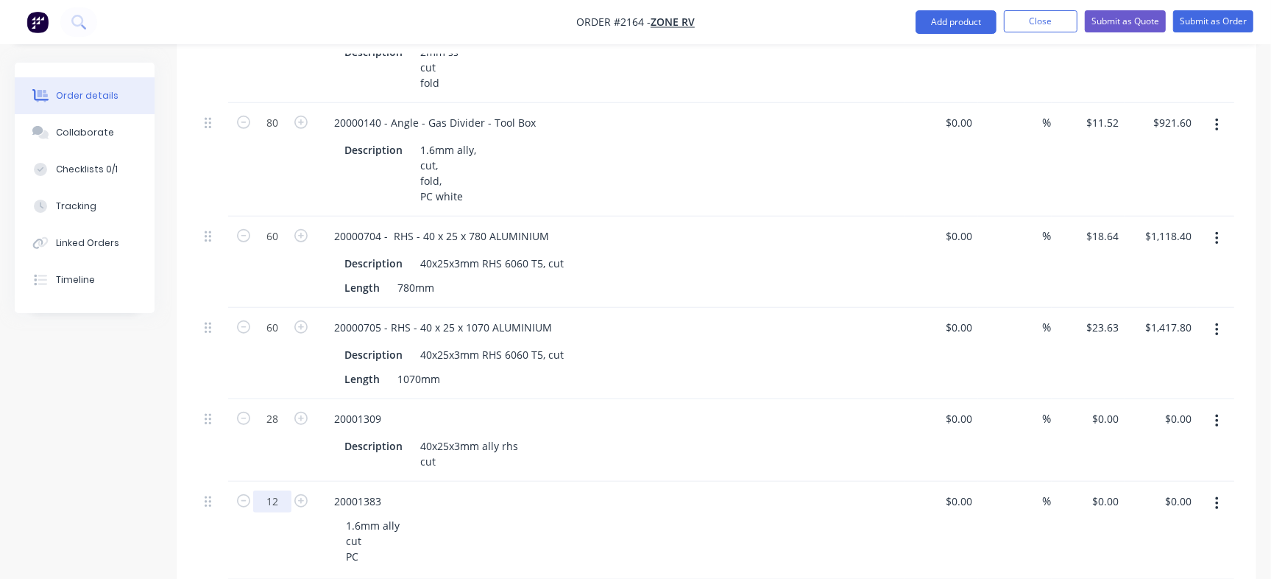
type input "12"
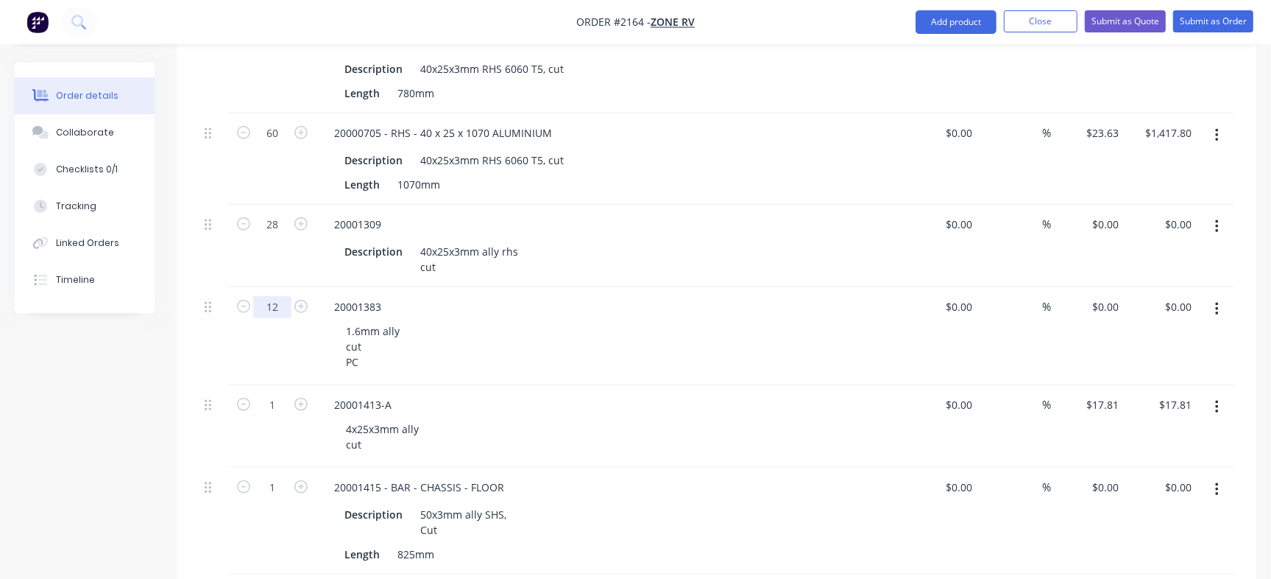
scroll to position [1040, 0]
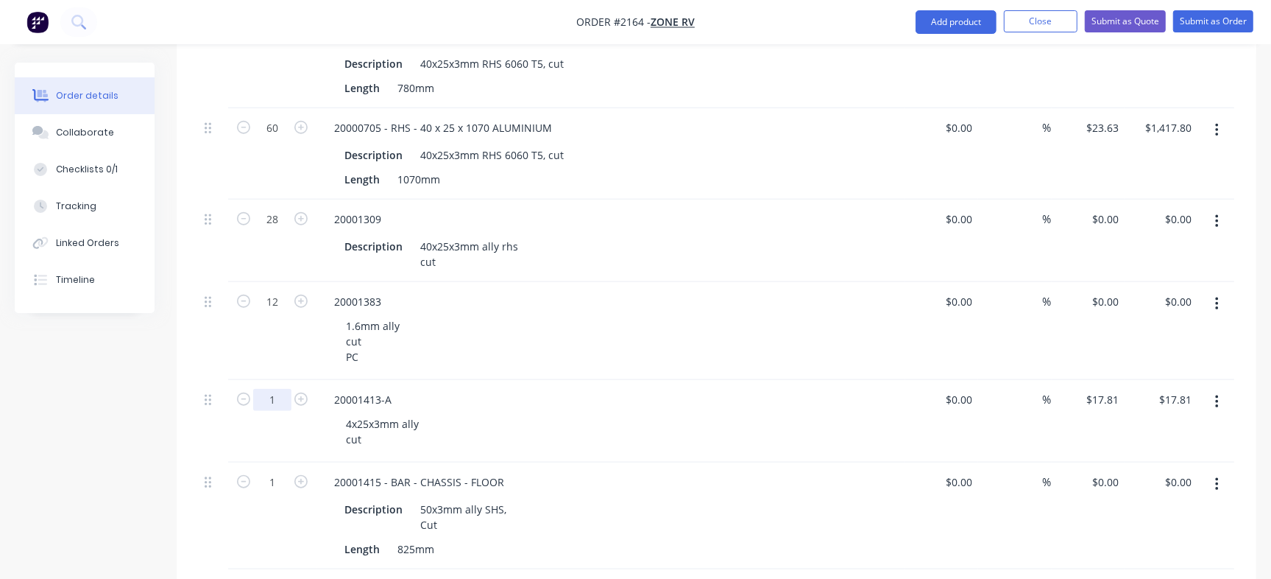
type input "14"
click at [612, 315] on div "1.6mm ally cut PC" at bounding box center [616, 341] width 565 height 52
type input "$249.34"
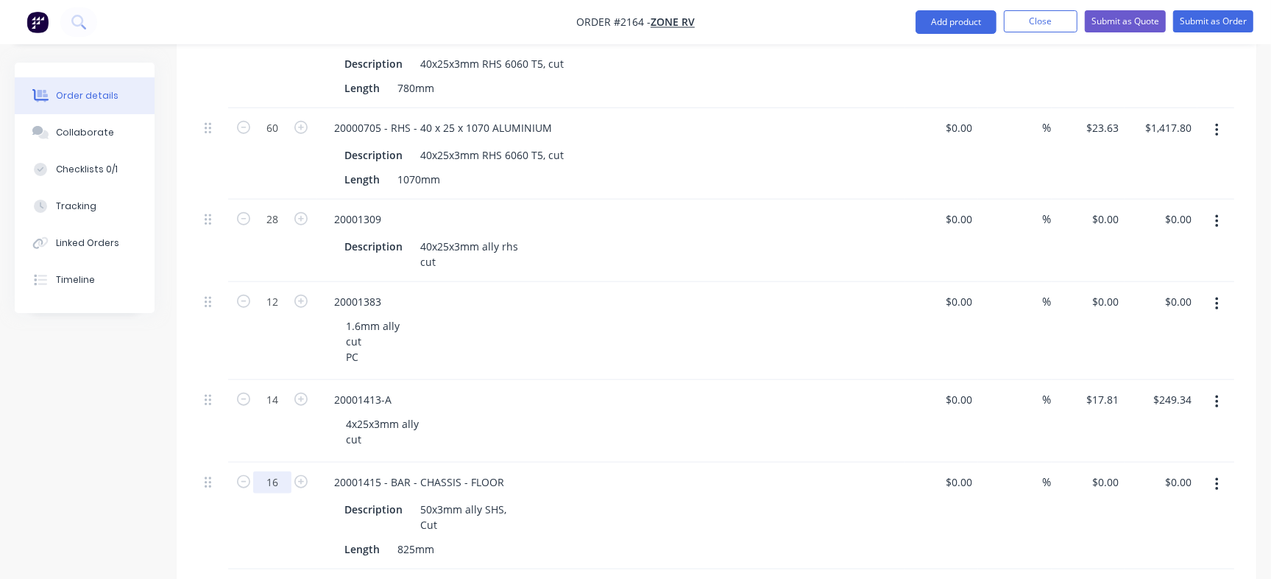
type input "16"
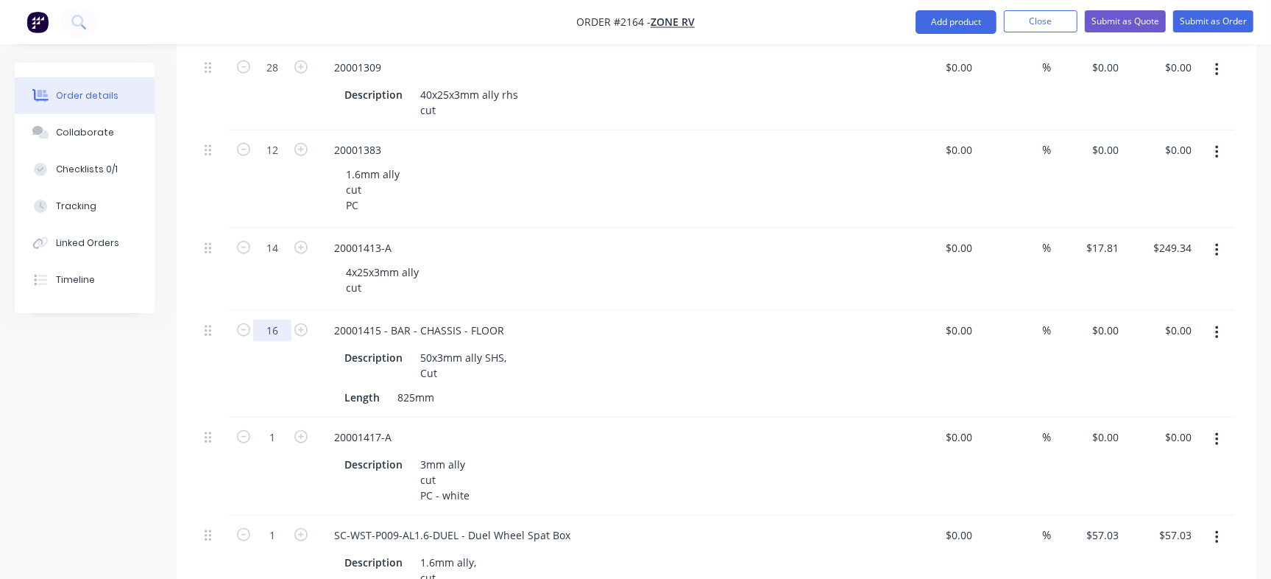
scroll to position [1260, 0]
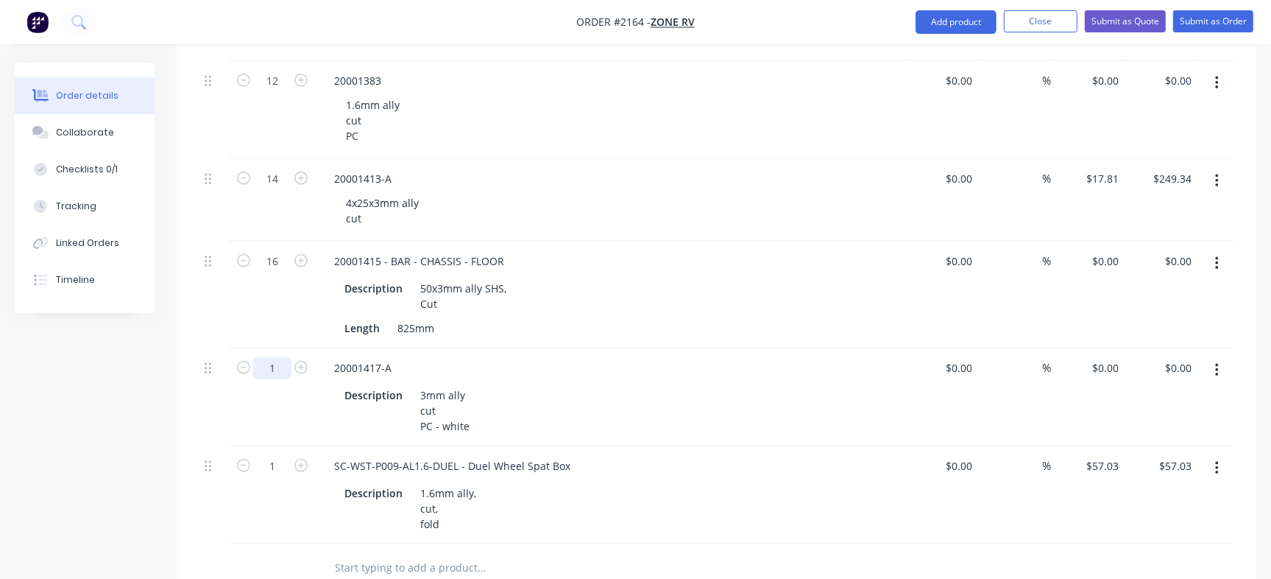
type input "16"
click at [638, 317] on div "Length 825mm" at bounding box center [608, 327] width 539 height 21
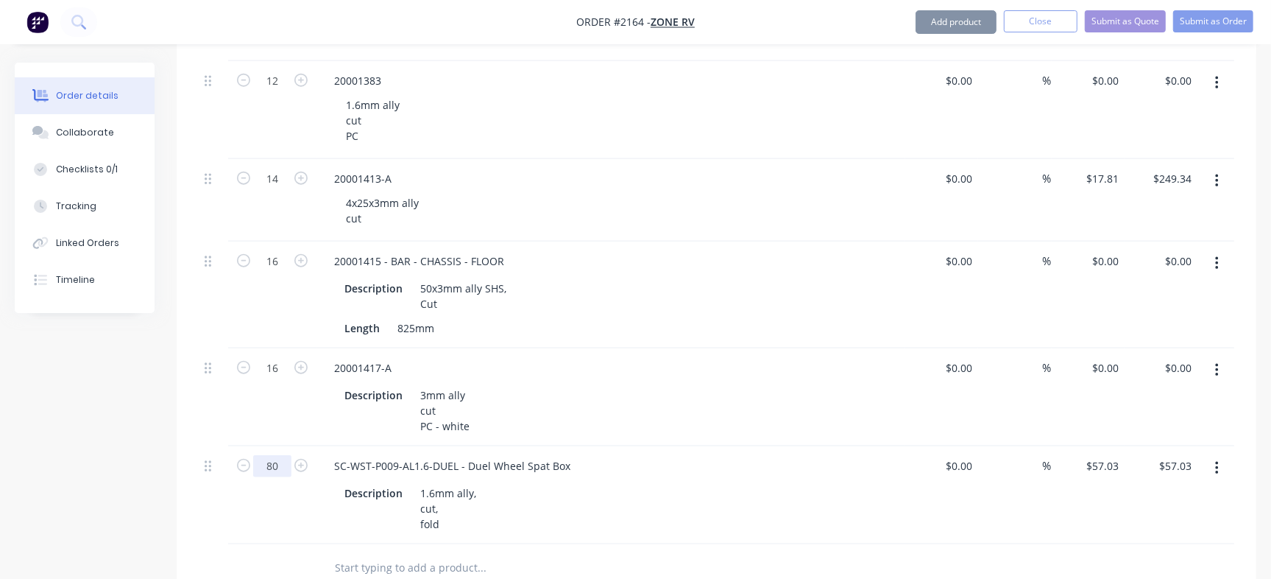
type input "80"
click at [714, 317] on div "Length 825mm" at bounding box center [608, 327] width 539 height 21
type input "$4,562.40"
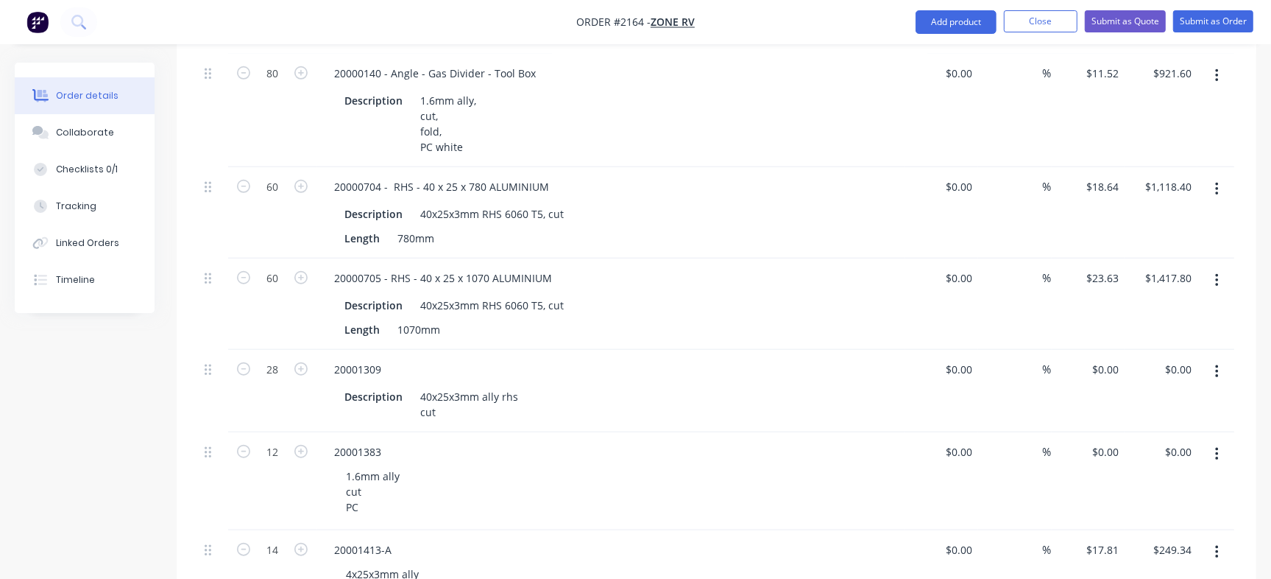
scroll to position [900, 0]
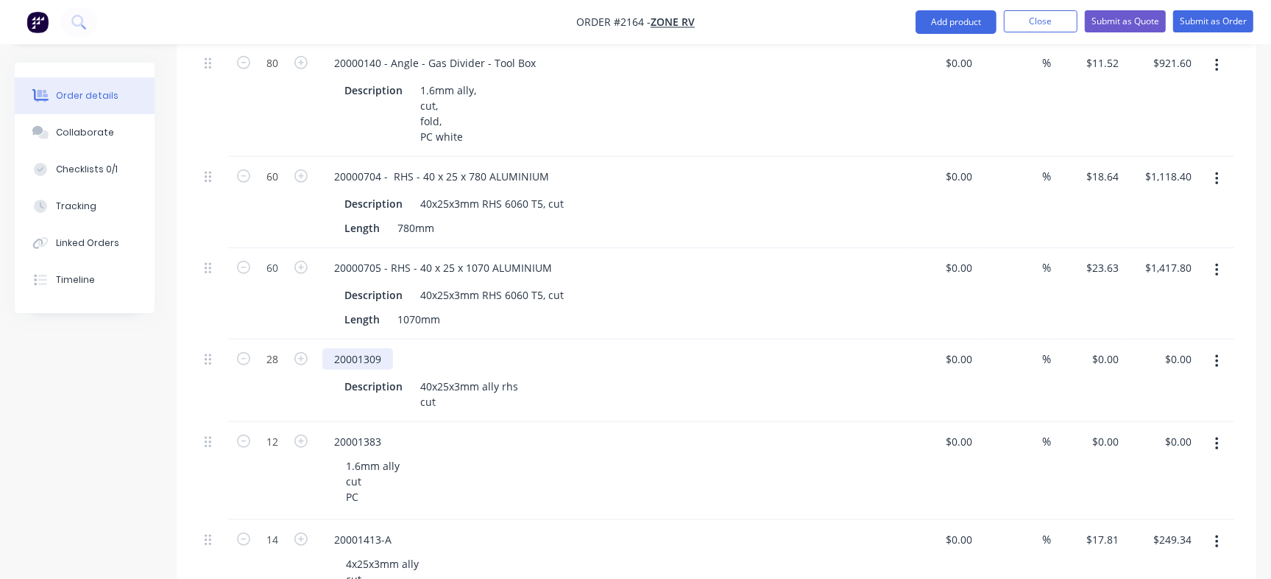
click at [356, 348] on div "20001309" at bounding box center [357, 358] width 71 height 21
copy div "20001309"
click at [1101, 339] on div "0 0" at bounding box center [1088, 380] width 73 height 82
paste input "11.76"
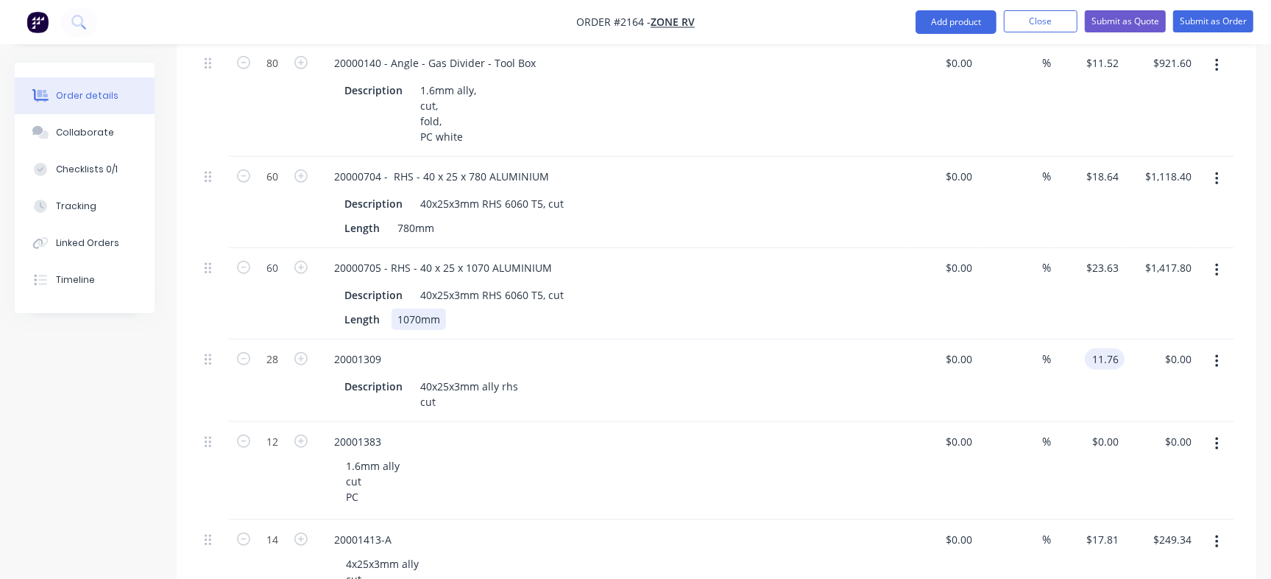
click at [822, 308] on div "Length 1070mm" at bounding box center [608, 318] width 539 height 21
type input "$11.76"
type input "$329.28"
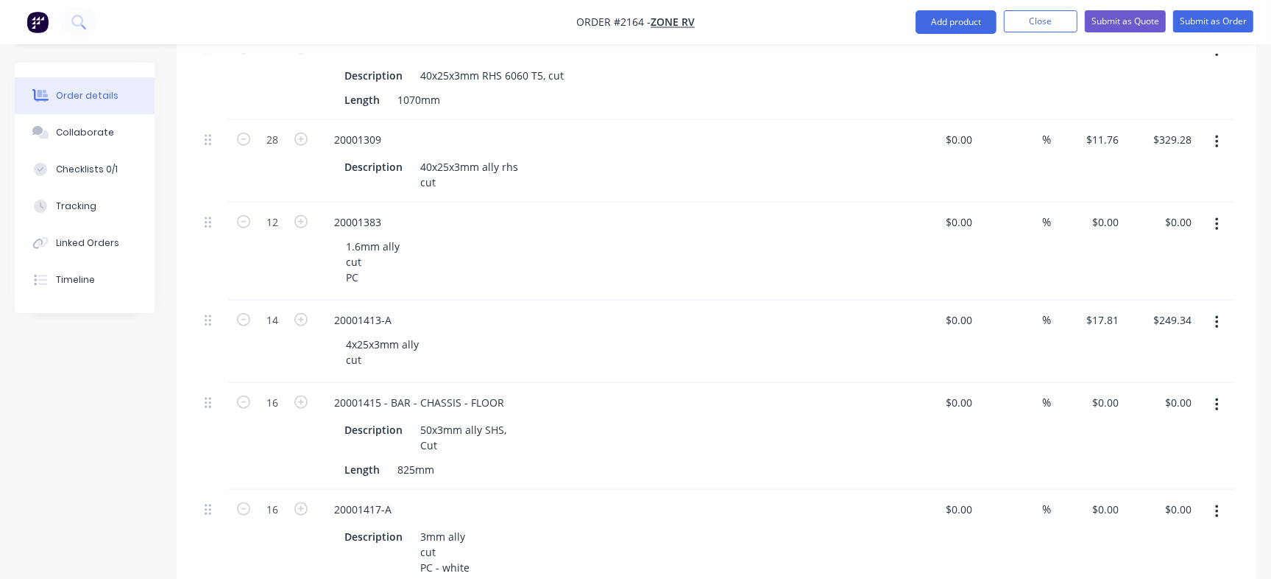
scroll to position [1121, 0]
click at [334, 209] on div "20001383" at bounding box center [357, 219] width 71 height 21
copy div "20001383"
click at [121, 166] on button "Checklists 0/1" at bounding box center [85, 169] width 140 height 37
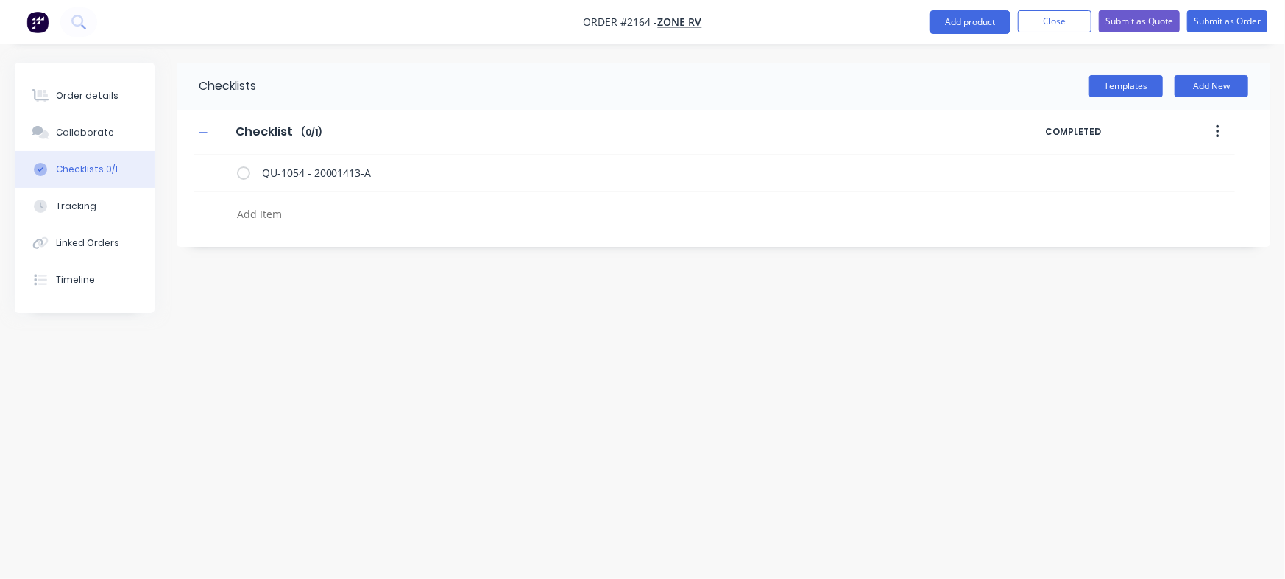
click at [288, 215] on textarea at bounding box center [566, 213] width 670 height 21
paste textarea "QU-1032"
type textarea "x"
type textarea "QU-1032"
type textarea "x"
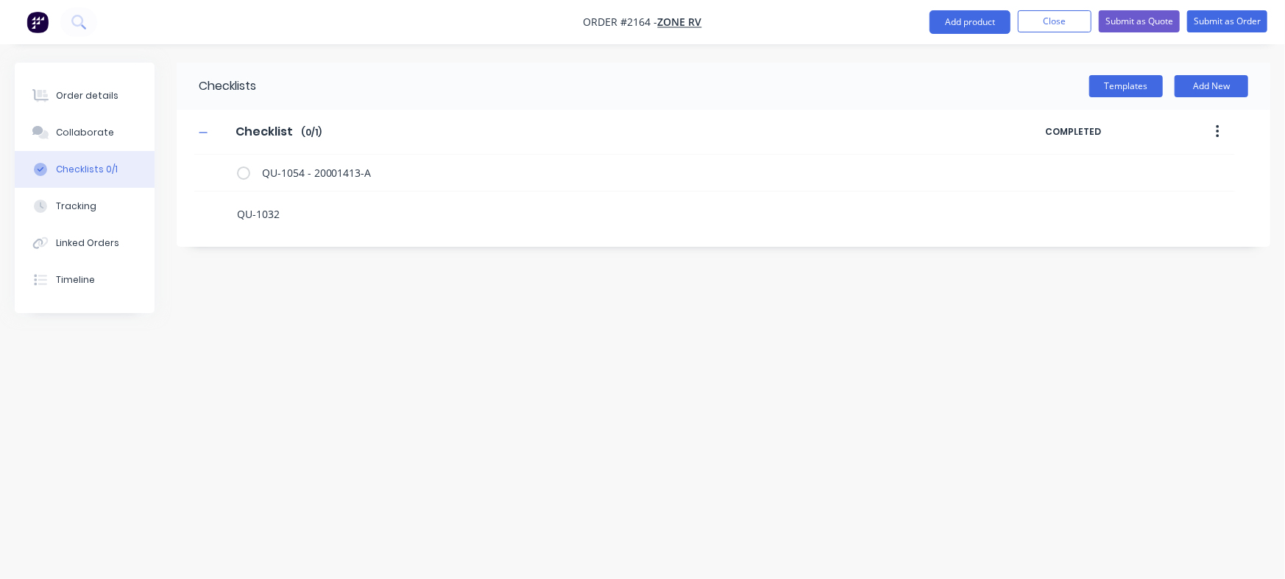
type textarea "QU-1032"
type textarea "x"
type textarea "QU-1032 -"
type textarea "x"
type textarea "QU-1032 -"
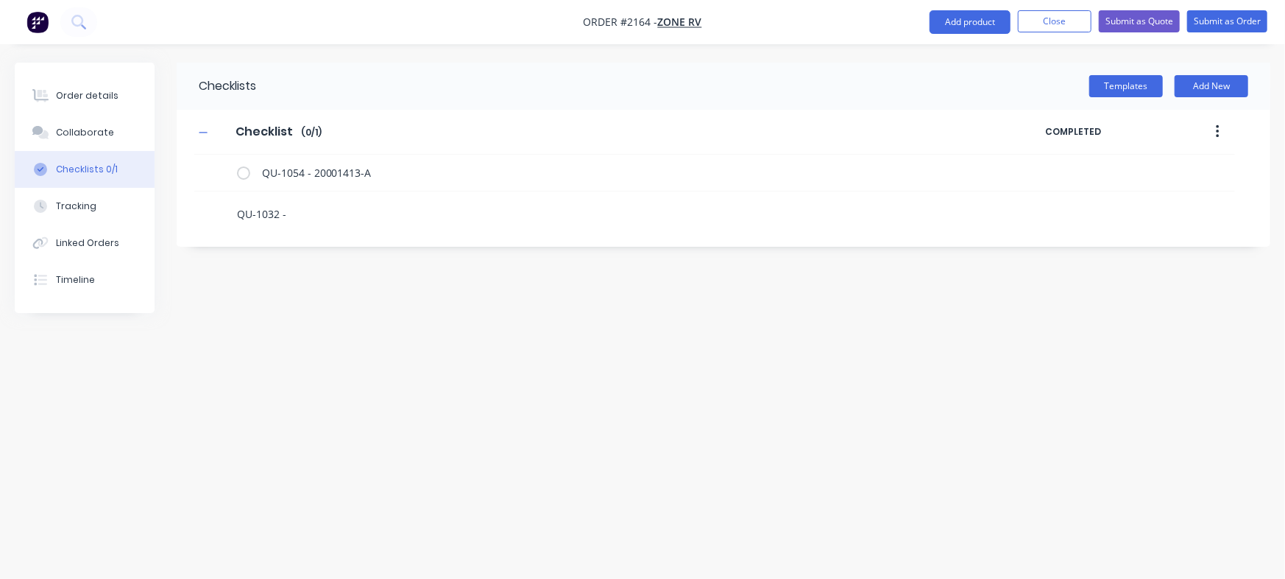
paste textarea "20001383"
type textarea "x"
type textarea "QU-1032 - 20001383"
type textarea "x"
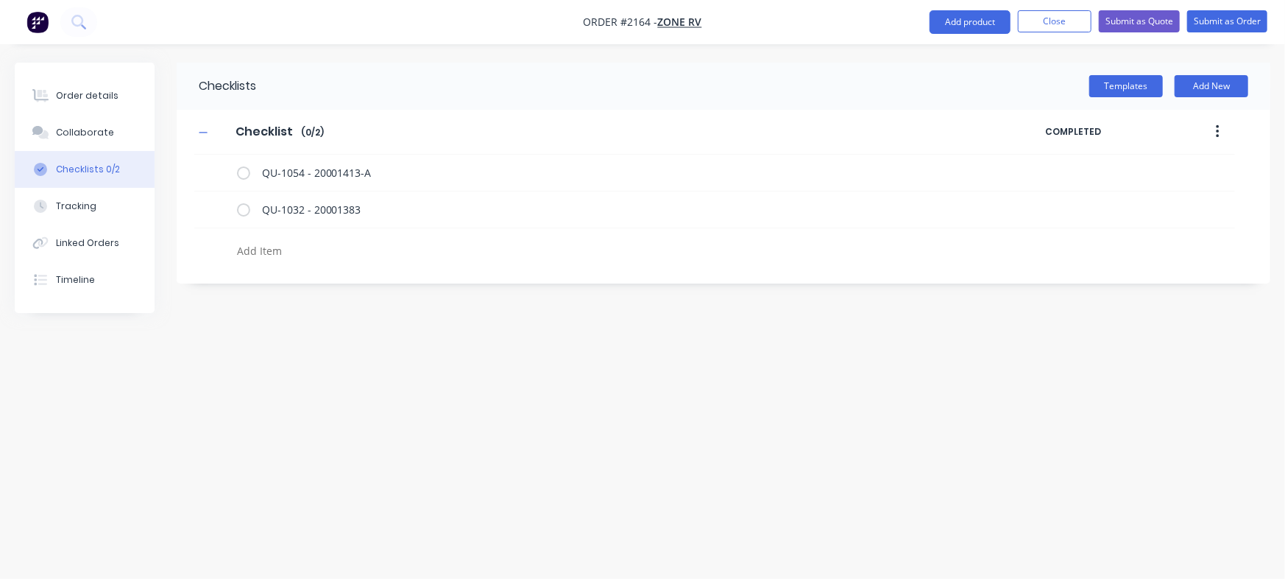
type textarea "x"
click at [66, 86] on button "Order details" at bounding box center [85, 95] width 140 height 37
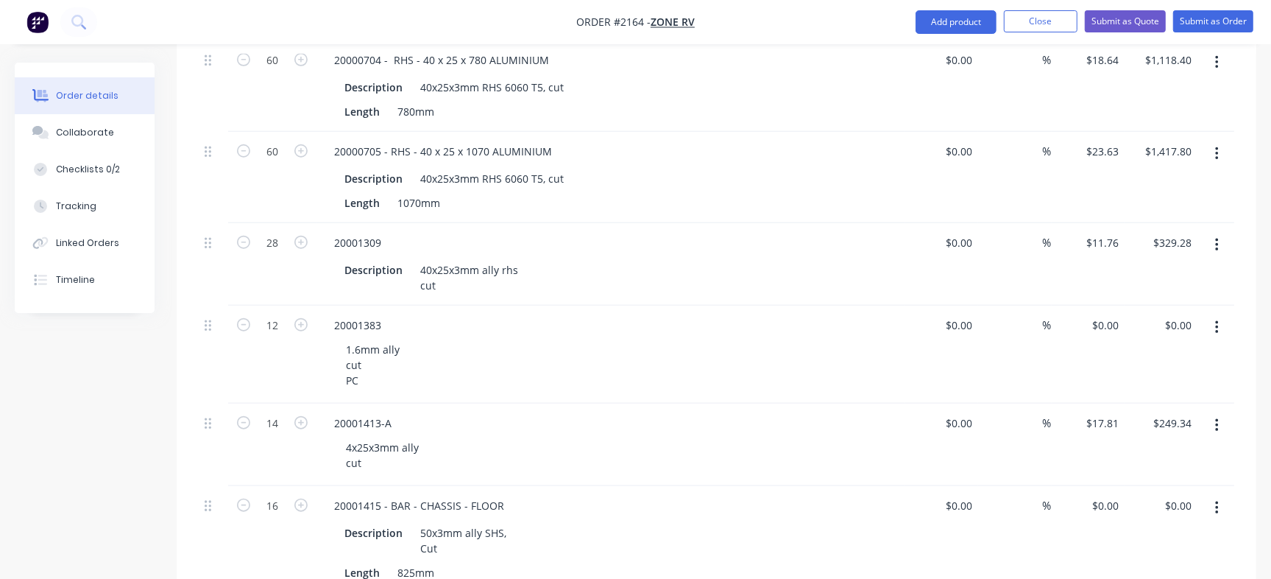
scroll to position [1040, 0]
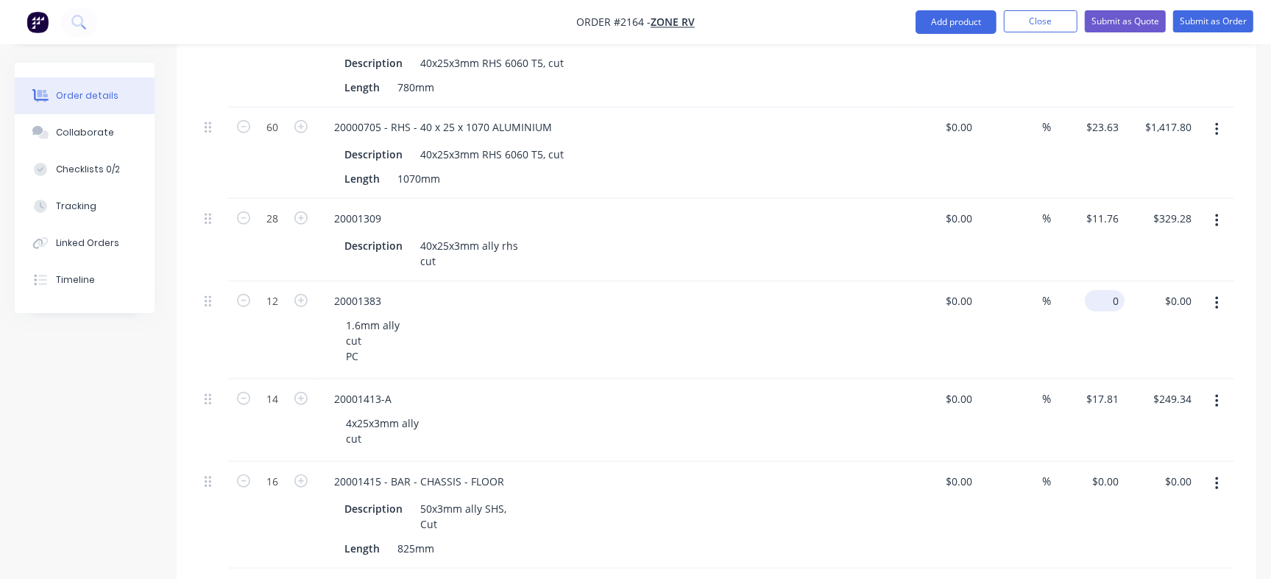
click at [1098, 281] on div "0 $0.00" at bounding box center [1088, 330] width 73 height 98
paste input "10.39"
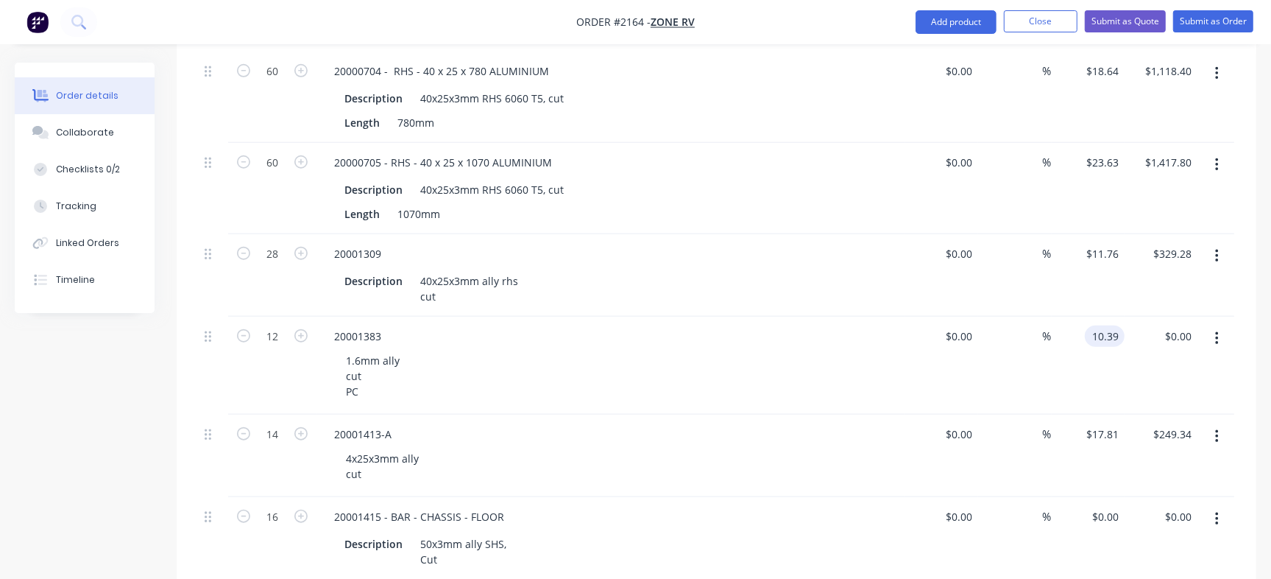
scroll to position [1123, 0]
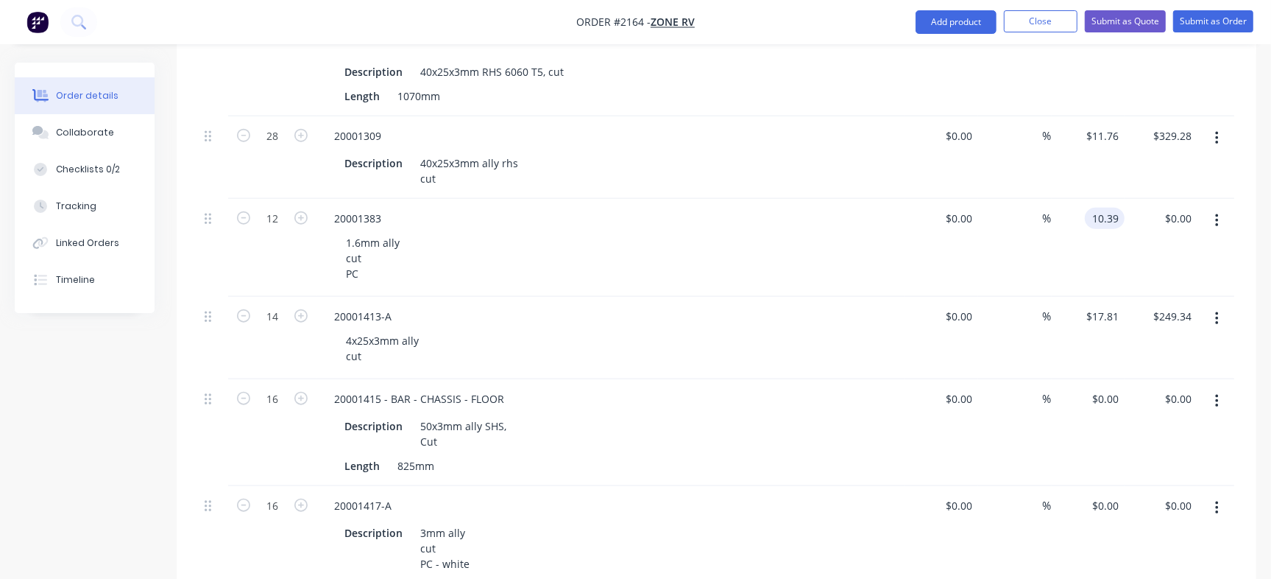
click at [1215, 237] on div at bounding box center [1216, 248] width 37 height 98
type input "$10.39"
type input "$124.68"
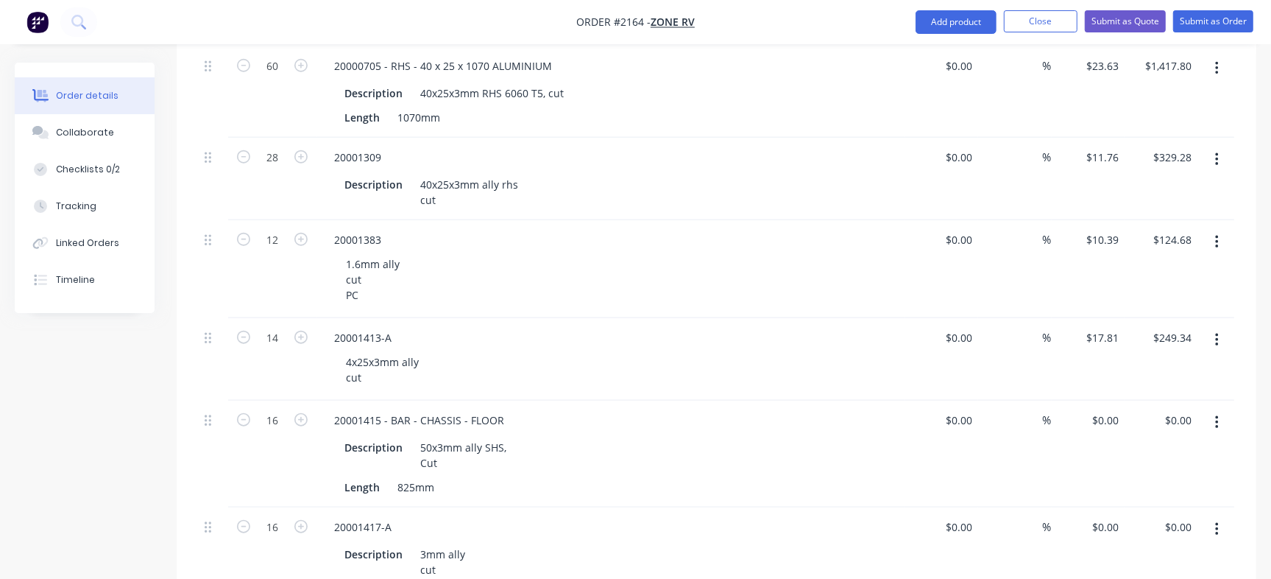
scroll to position [1120, 0]
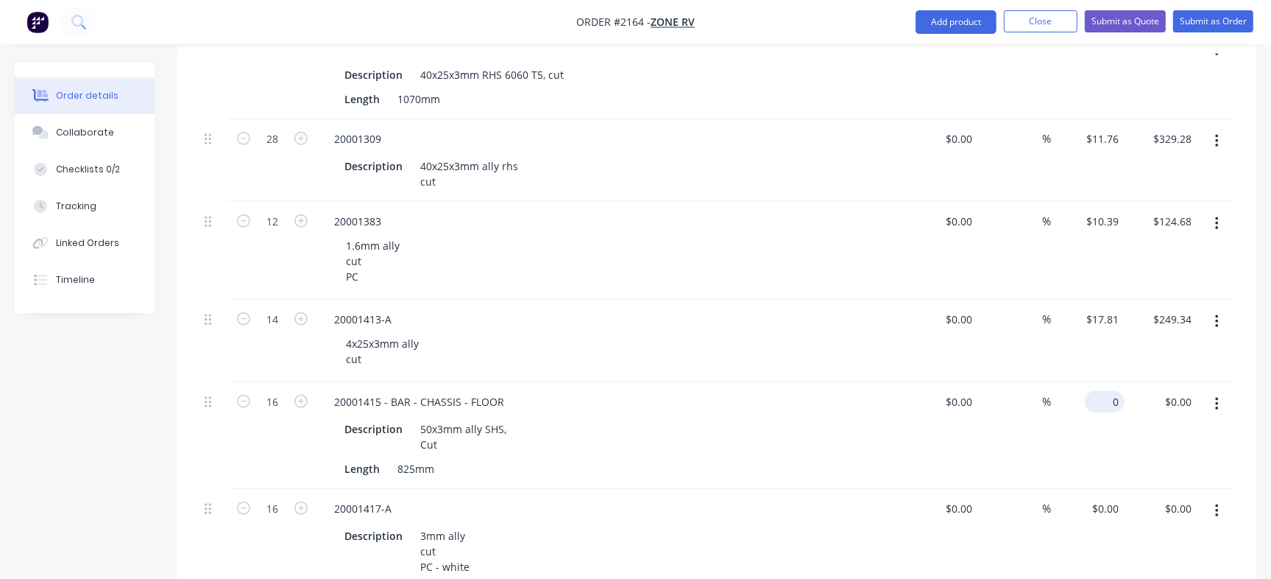
click at [1107, 391] on input "0" at bounding box center [1108, 401] width 34 height 21
paste input "21.49"
click at [1241, 236] on div "Qty Cost Markup Price Total 160 10002800 - Gas Strut Bracket Description 3mm ss…" at bounding box center [717, 60] width 1080 height 1346
type input "$21.49"
type input "$343.84"
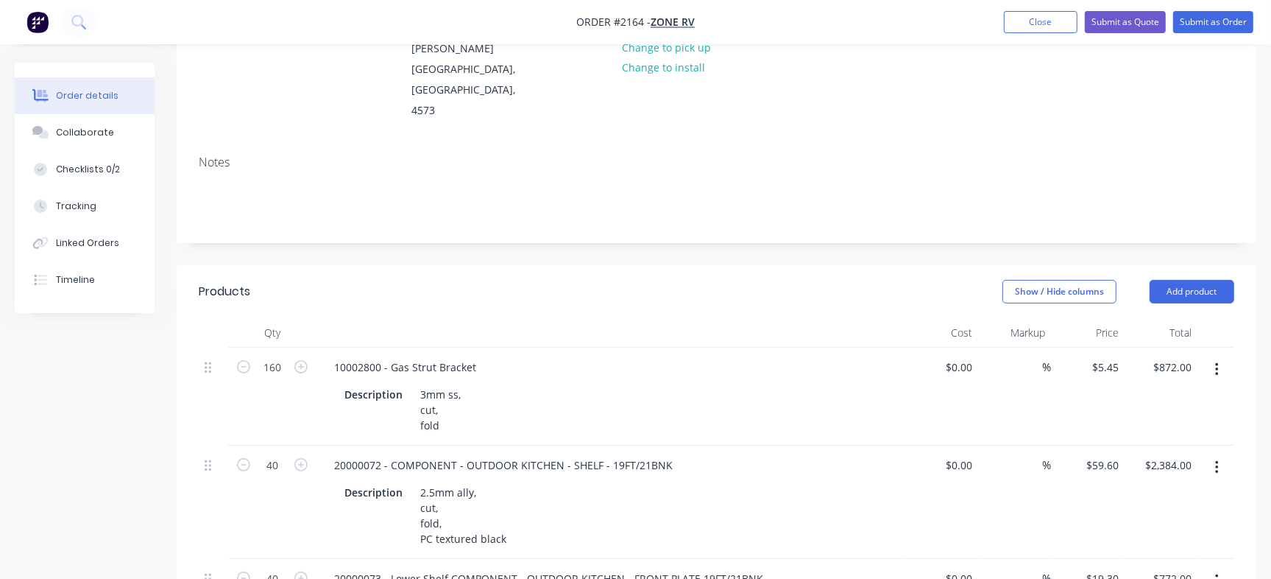
scroll to position [0, 0]
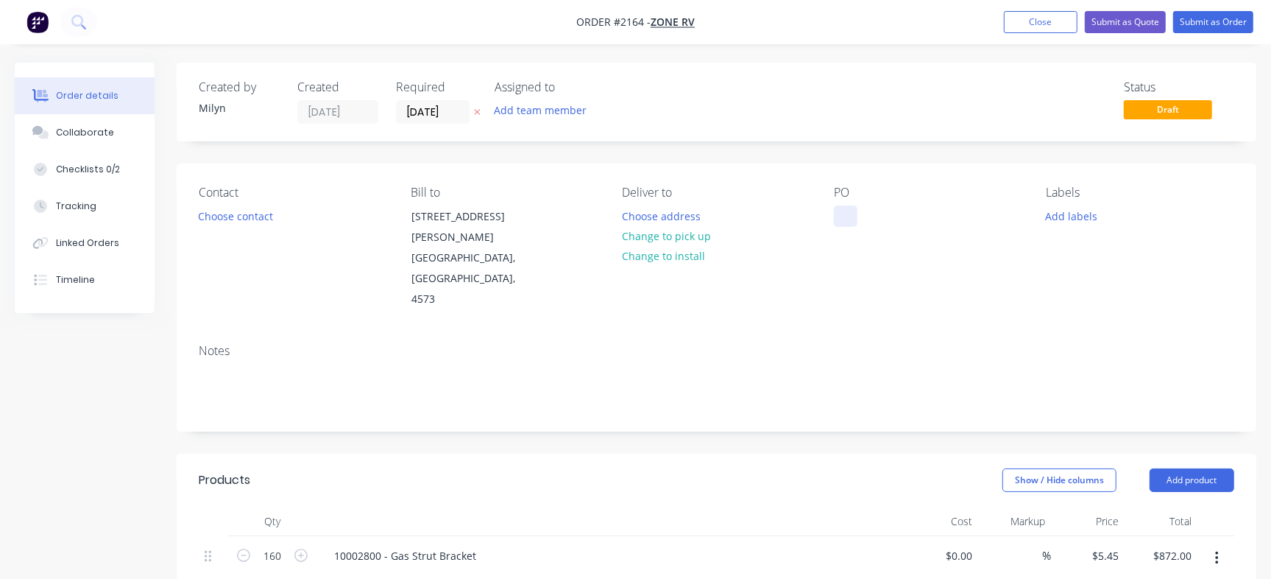
click at [840, 216] on div at bounding box center [846, 215] width 24 height 21
click at [96, 171] on div "Checklists 0/2" at bounding box center [88, 169] width 64 height 13
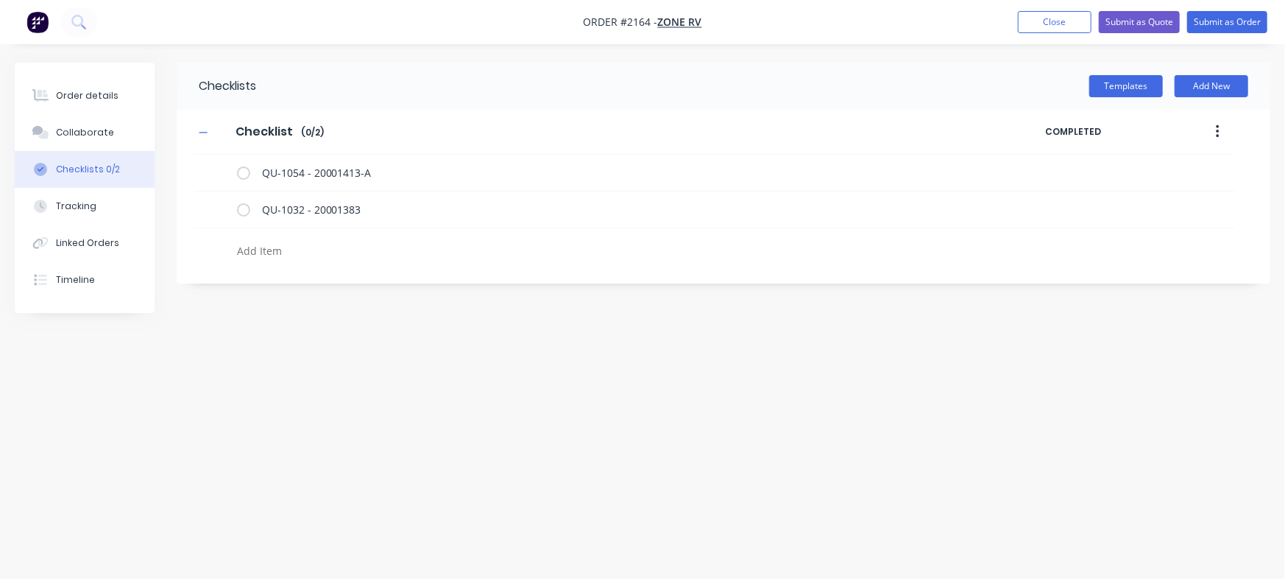
click at [272, 242] on textarea at bounding box center [566, 250] width 670 height 21
type textarea "x"
type textarea "P"
type textarea "x"
type textarea "PO"
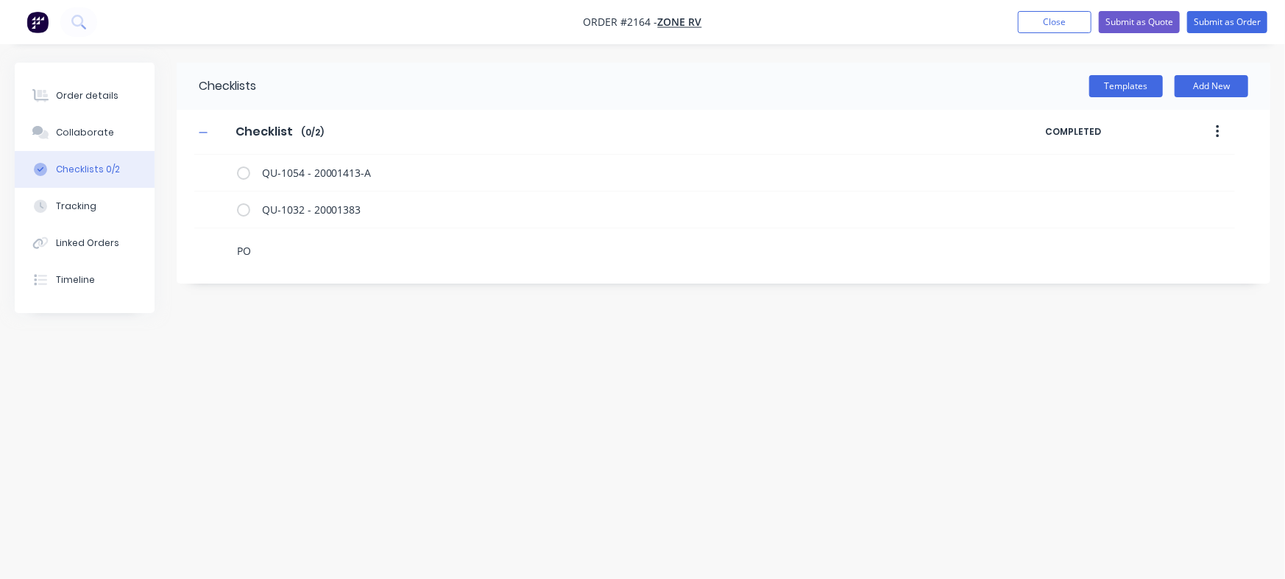
type textarea "x"
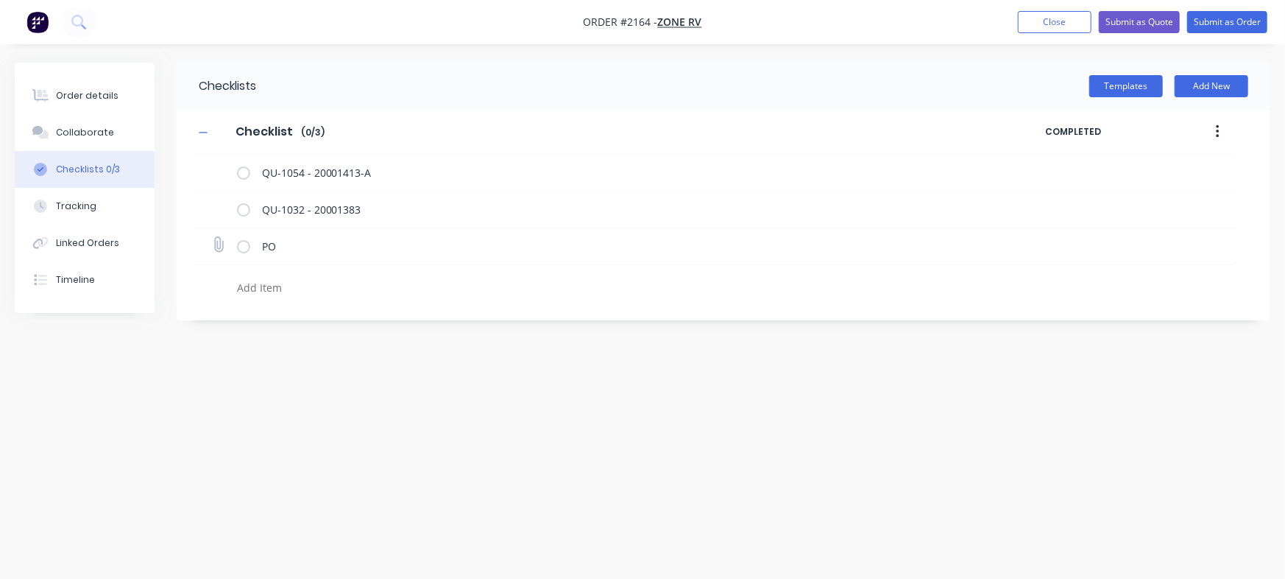
type textarea "x"
click at [223, 241] on icon at bounding box center [218, 244] width 19 height 19
click at [212, 237] on input "file" at bounding box center [212, 237] width 0 height 0
type input "C:\fakepath\PO-122513.pdf"
click at [91, 92] on div "Order details" at bounding box center [87, 95] width 63 height 13
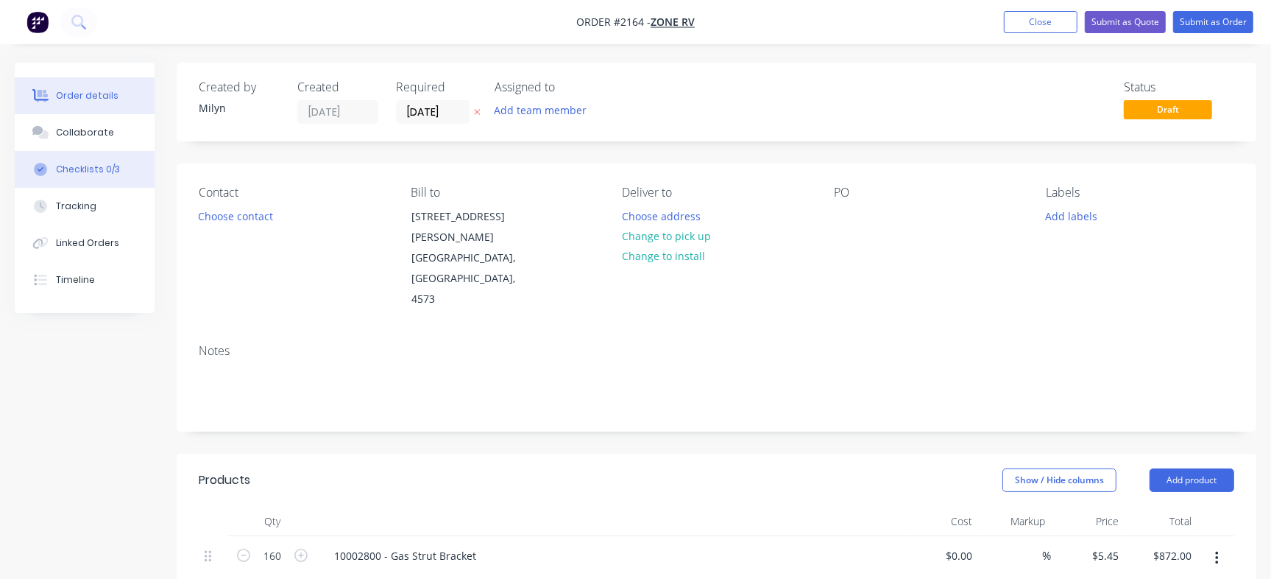
click at [103, 166] on div "Checklists 0/3" at bounding box center [88, 169] width 64 height 13
type textarea "x"
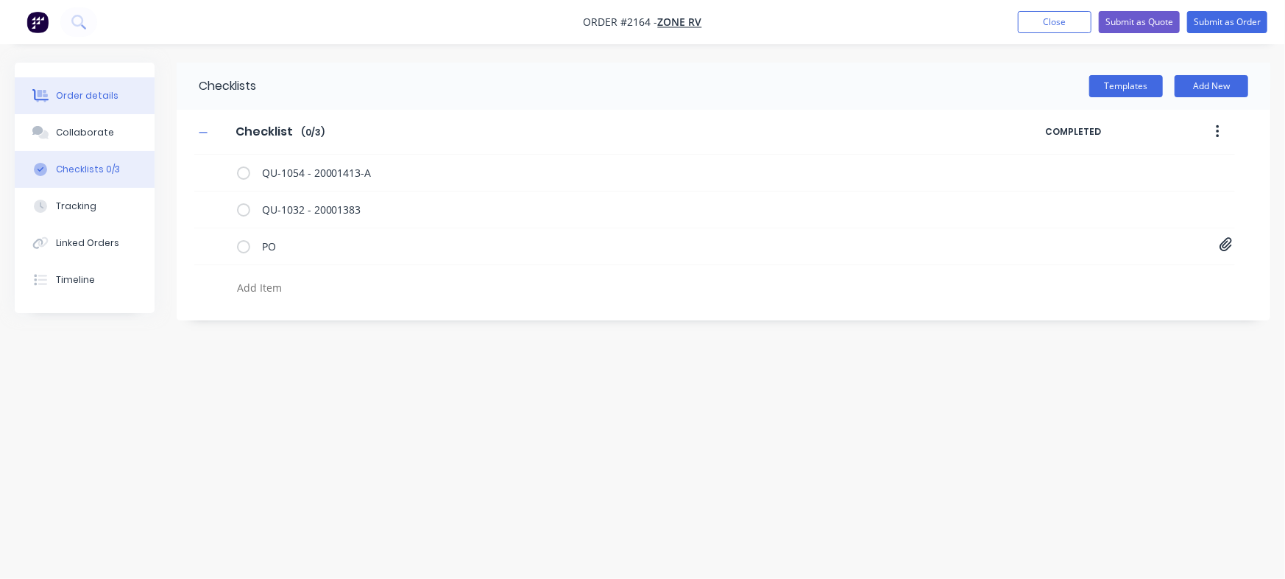
click at [125, 93] on button "Order details" at bounding box center [85, 95] width 140 height 37
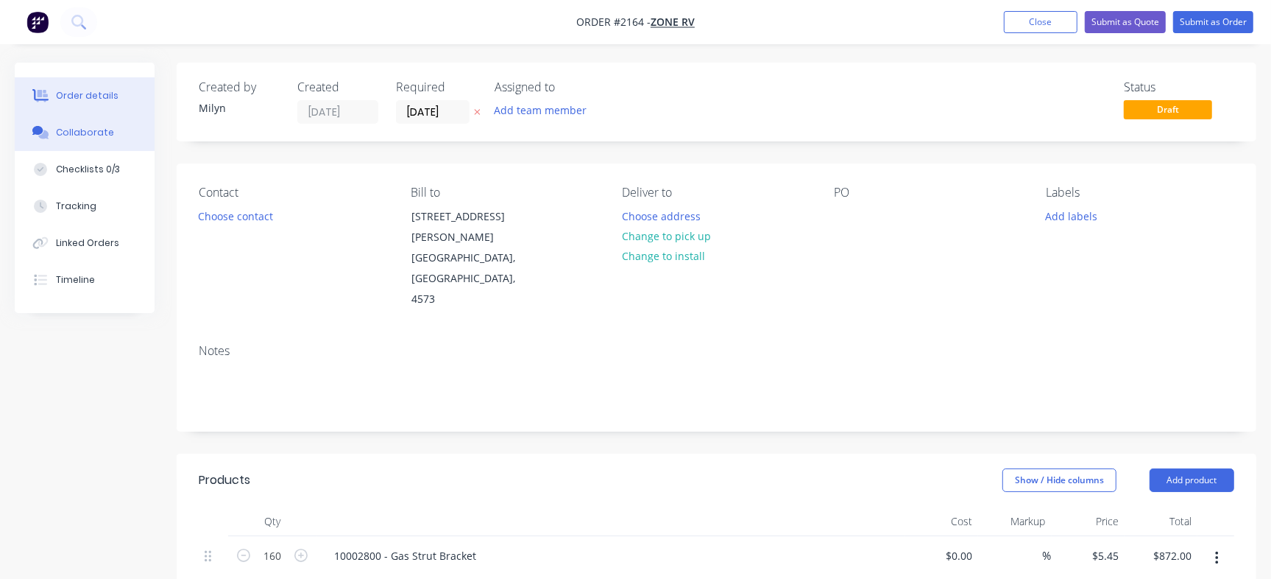
click at [97, 130] on div "Collaborate" at bounding box center [85, 132] width 58 height 13
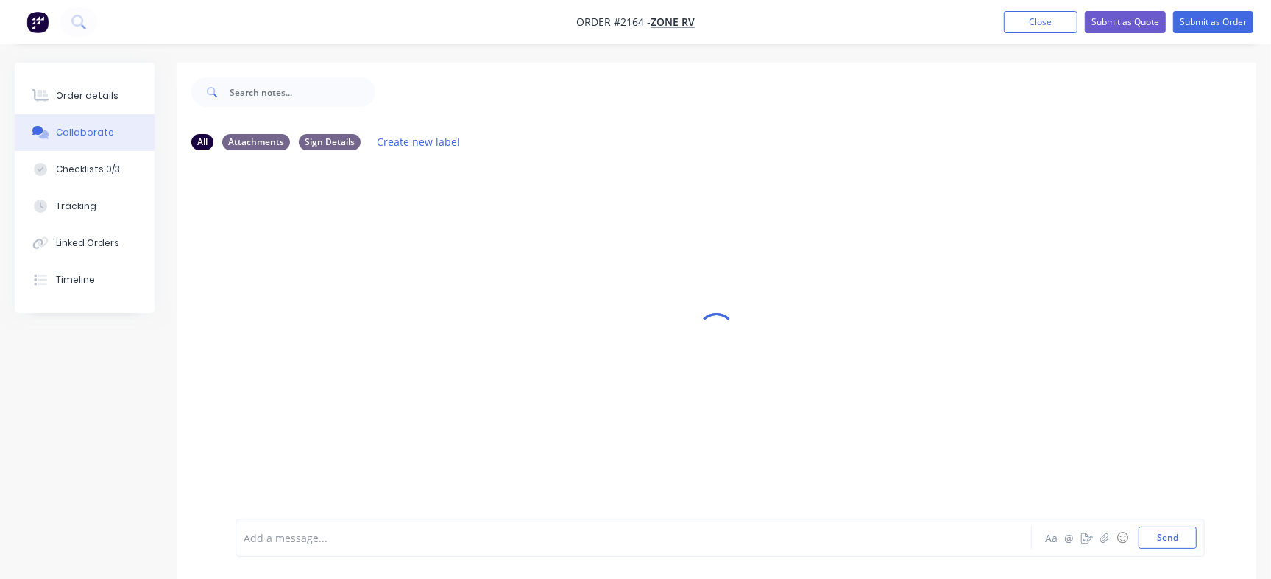
click at [375, 535] on div at bounding box center [601, 537] width 714 height 15
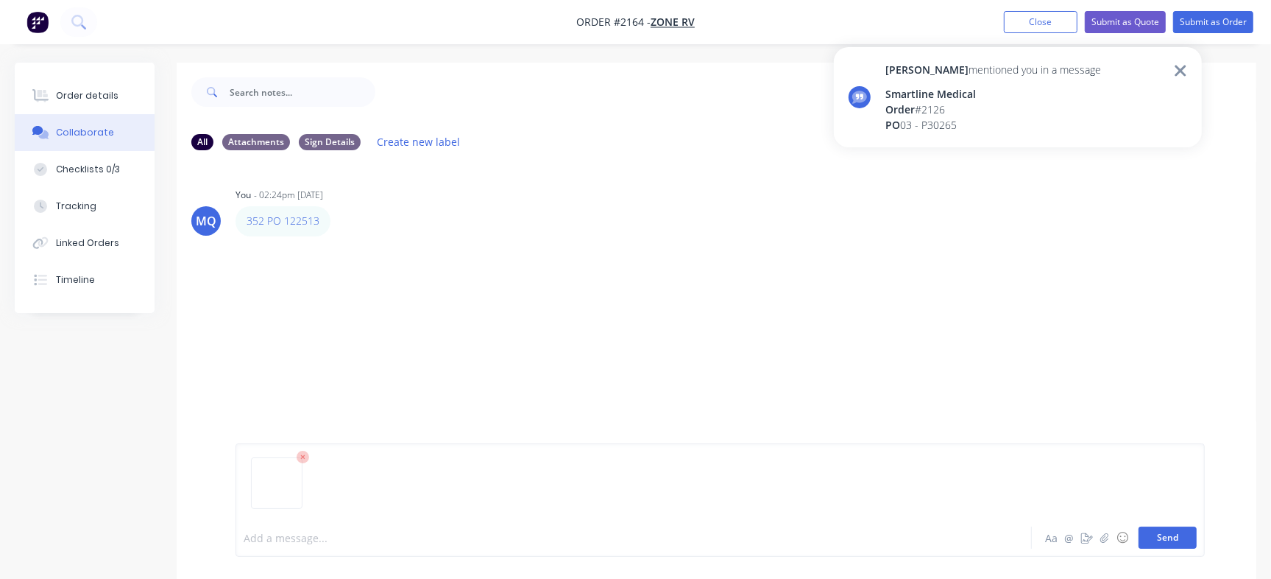
click at [1171, 546] on button "Send" at bounding box center [1168, 537] width 58 height 22
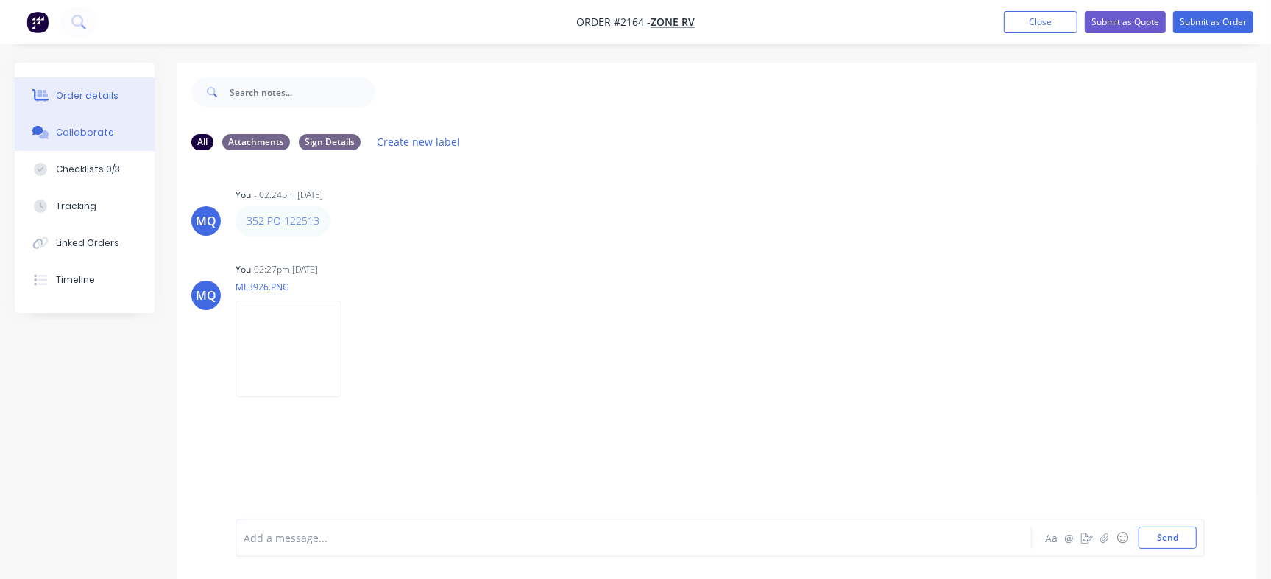
click at [116, 107] on button "Order details" at bounding box center [85, 95] width 140 height 37
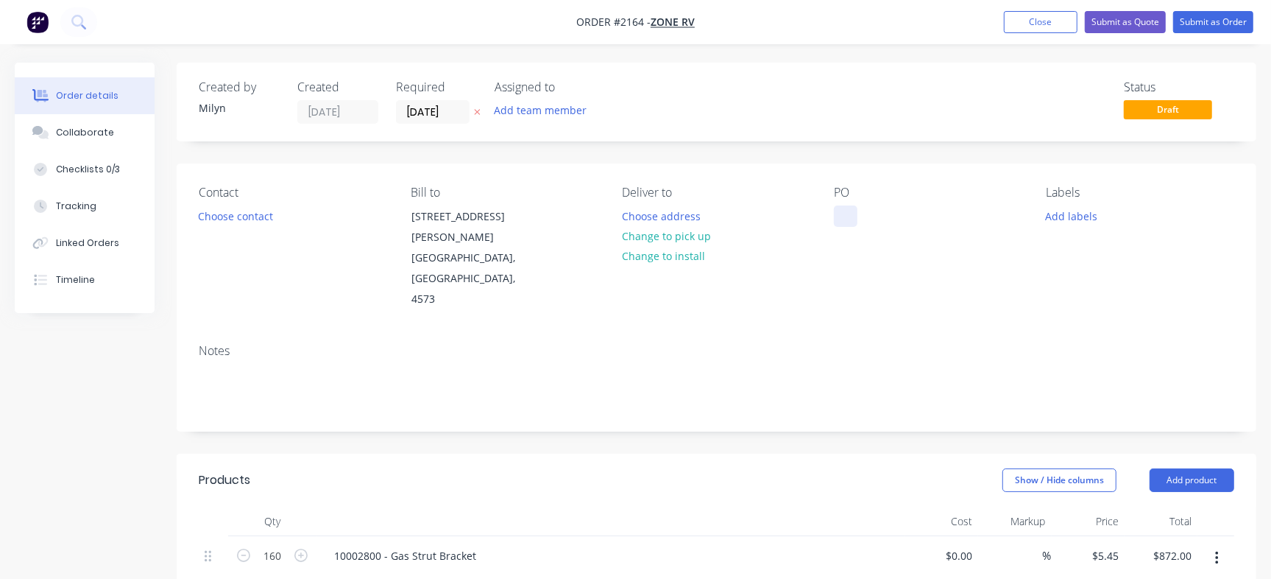
click at [844, 224] on div at bounding box center [846, 215] width 24 height 21
paste div
drag, startPoint x: 871, startPoint y: 247, endPoint x: 837, endPoint y: 230, distance: 38.2
click at [837, 230] on div "352 PO 122513 Add column" at bounding box center [882, 223] width 96 height 37
click at [869, 213] on div "352 PO 122513" at bounding box center [882, 215] width 96 height 21
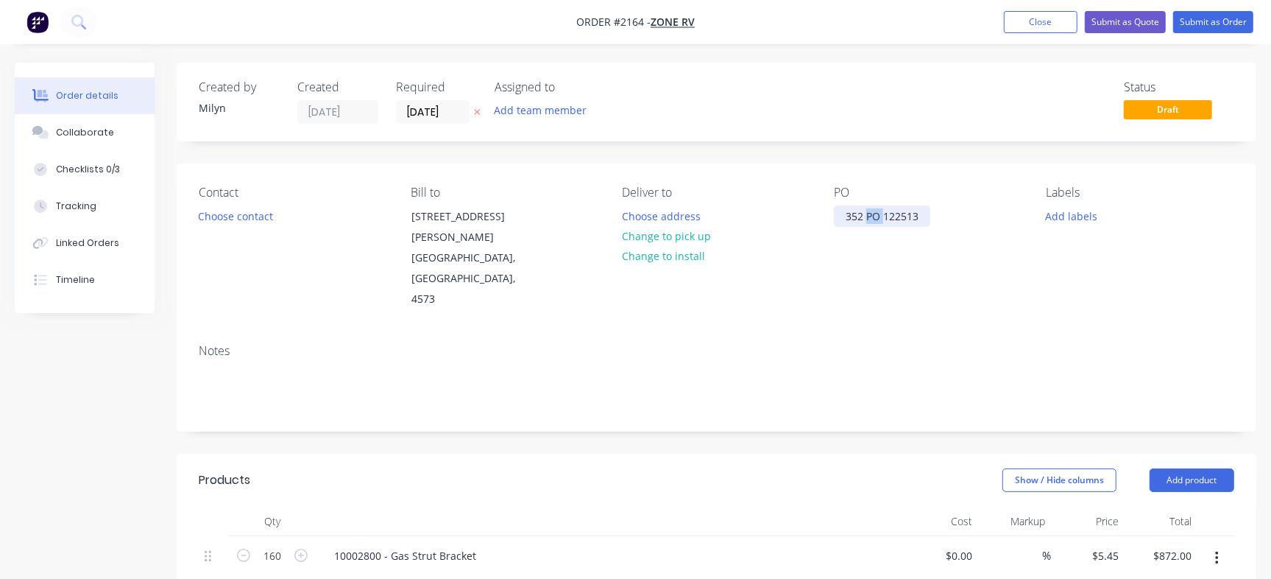
click at [869, 213] on div "352 PO 122513" at bounding box center [882, 215] width 96 height 21
click at [864, 89] on div "Status Draft" at bounding box center [938, 101] width 593 height 43
click at [105, 127] on div "Collaborate" at bounding box center [85, 132] width 58 height 13
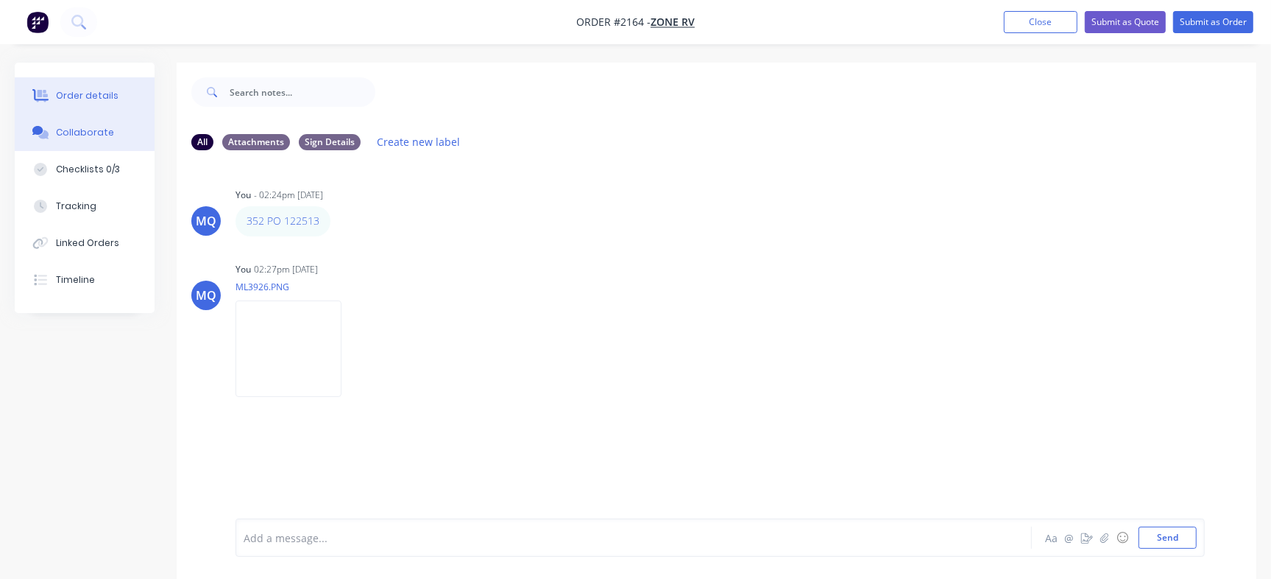
click at [52, 85] on button "Order details" at bounding box center [85, 95] width 140 height 37
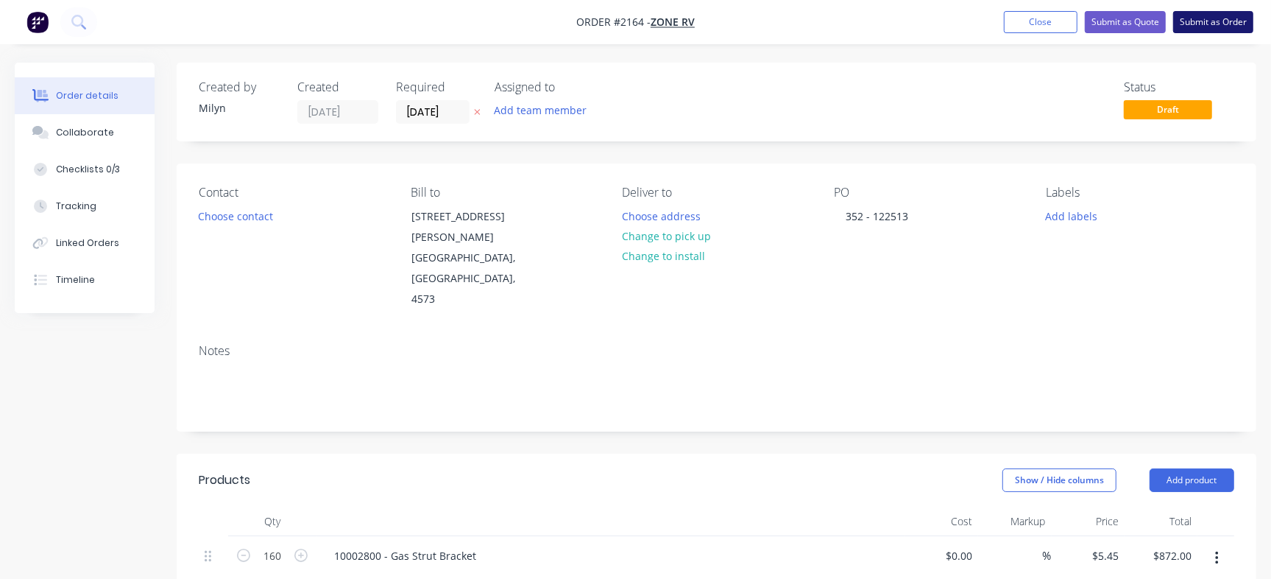
click at [1244, 32] on button "Submit as Order" at bounding box center [1214, 22] width 80 height 22
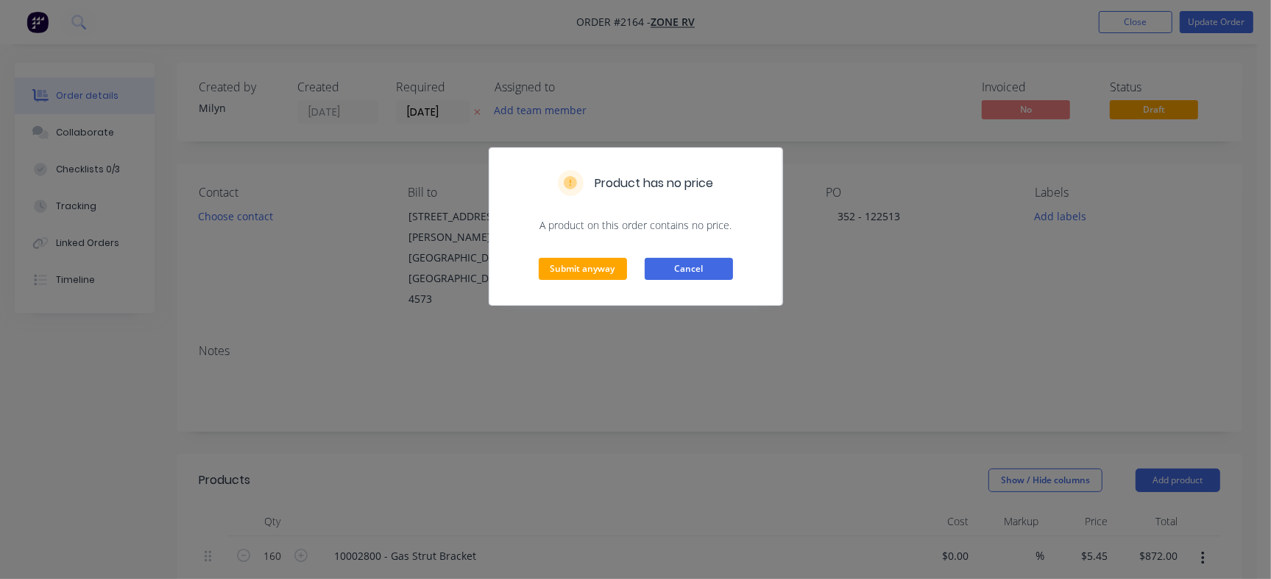
click at [689, 271] on button "Cancel" at bounding box center [689, 269] width 88 height 22
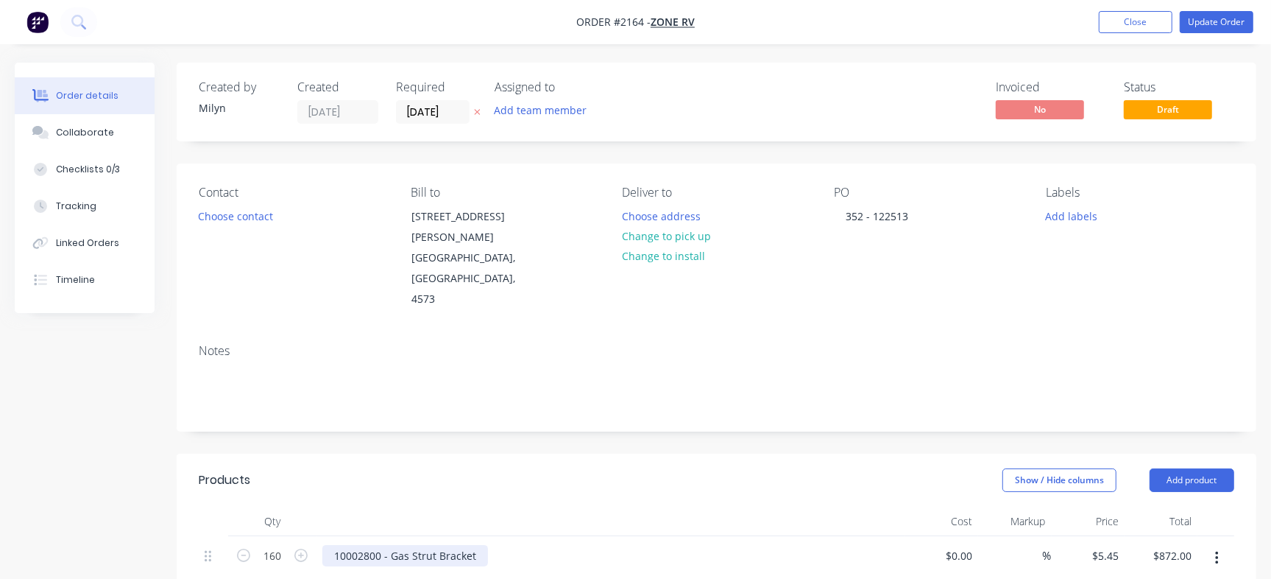
click at [365, 545] on div "10002800 - Gas Strut Bracket" at bounding box center [405, 555] width 166 height 21
copy div "10002800"
click at [90, 131] on div "Collaborate" at bounding box center [85, 132] width 58 height 13
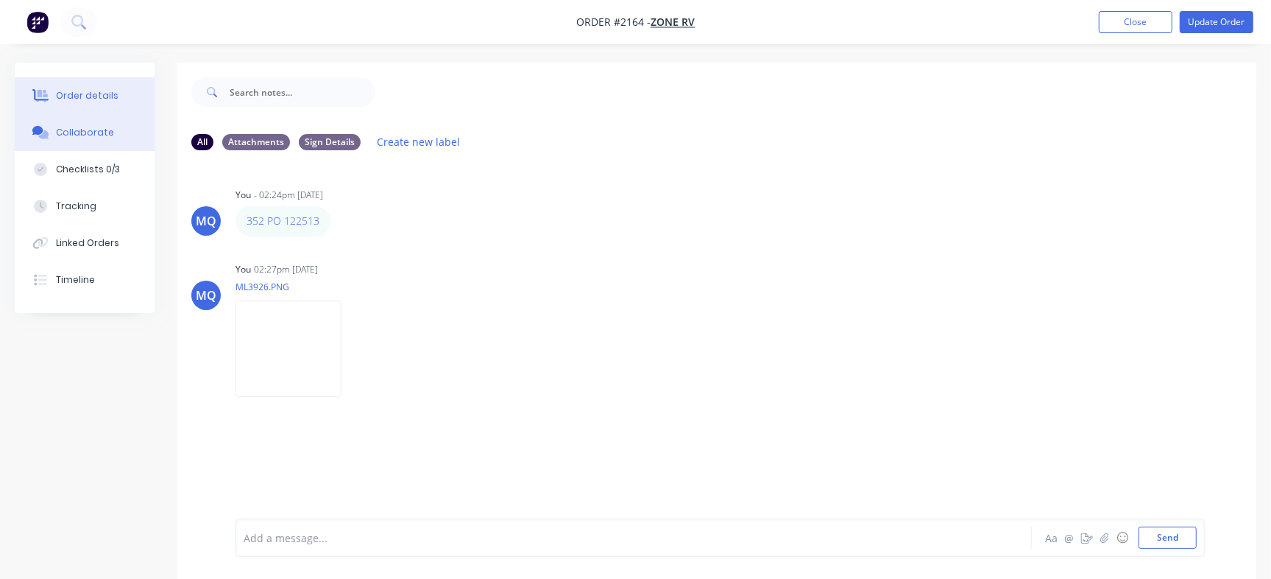
click at [79, 95] on div "Order details" at bounding box center [87, 95] width 63 height 13
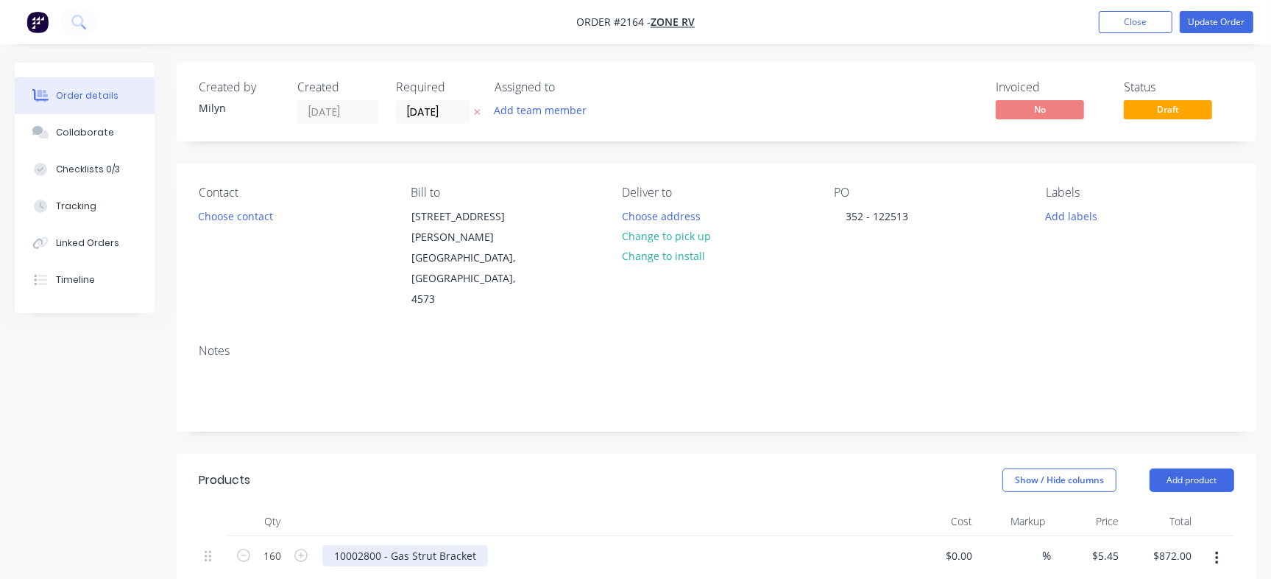
click at [344, 545] on div "10002800 - Gas Strut Bracket" at bounding box center [405, 555] width 166 height 21
copy div "10002800"
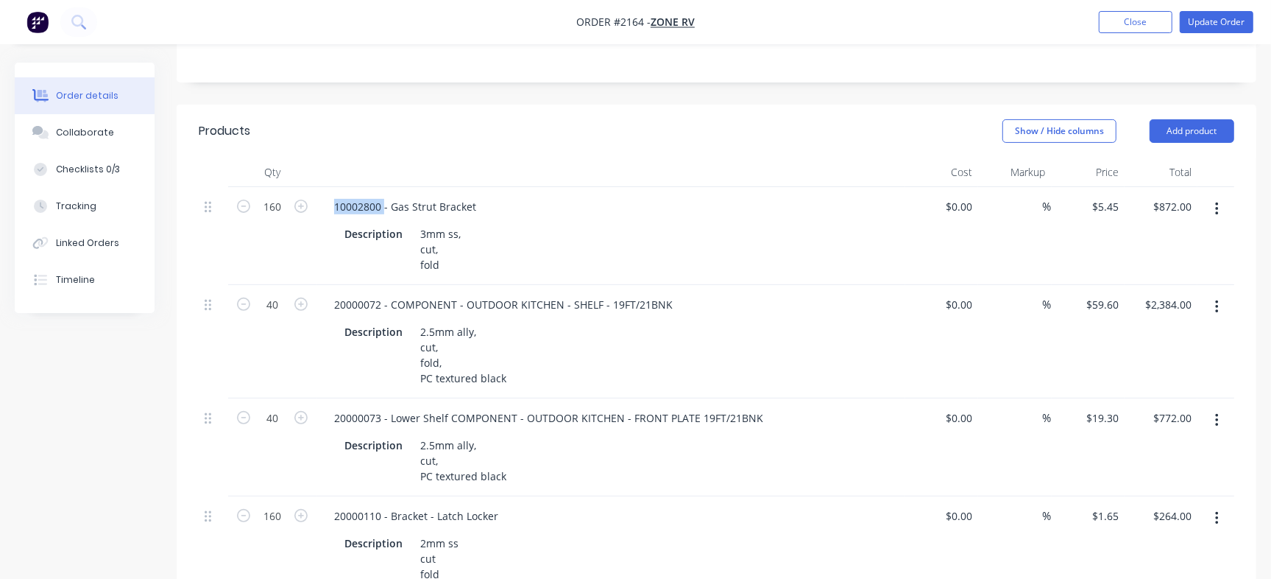
scroll to position [357, 0]
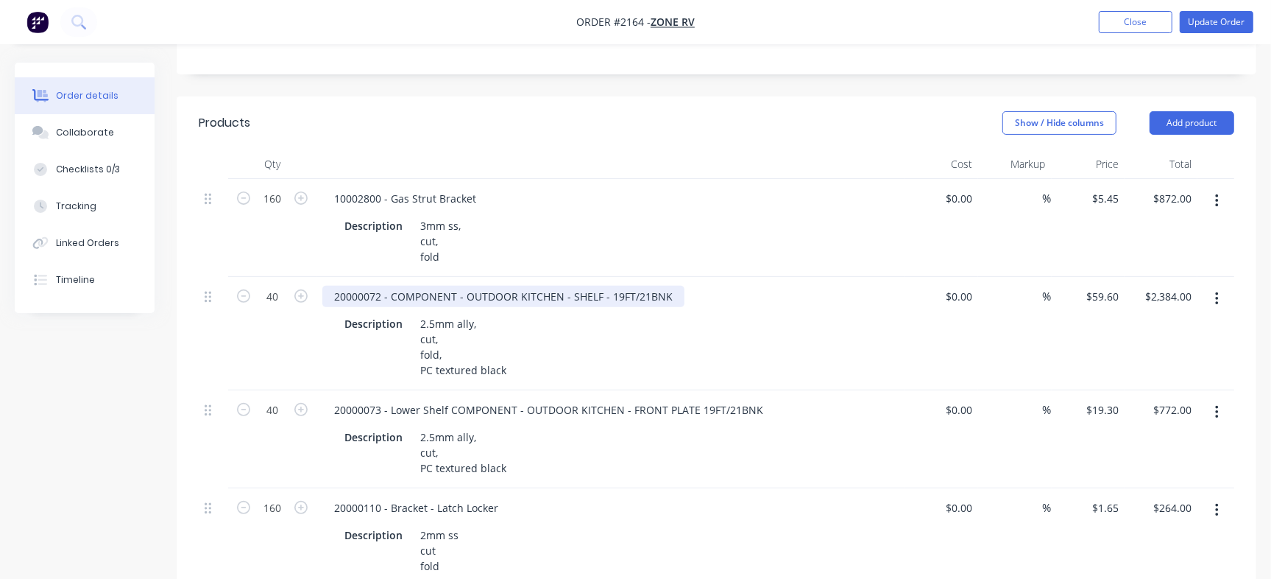
click at [354, 286] on div "20000072 - COMPONENT - OUTDOOR KITCHEN - SHELF - 19FT/21BNK" at bounding box center [503, 296] width 362 height 21
copy div "20000072"
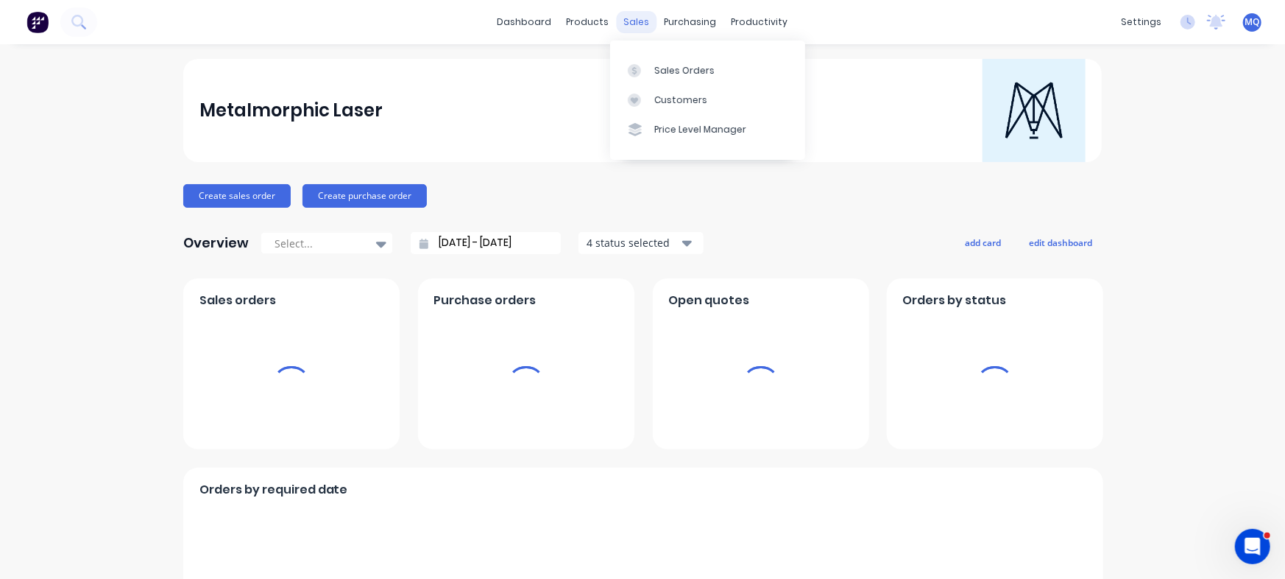
click at [627, 20] on div "sales" at bounding box center [637, 22] width 40 height 22
click at [642, 68] on div at bounding box center [639, 70] width 22 height 13
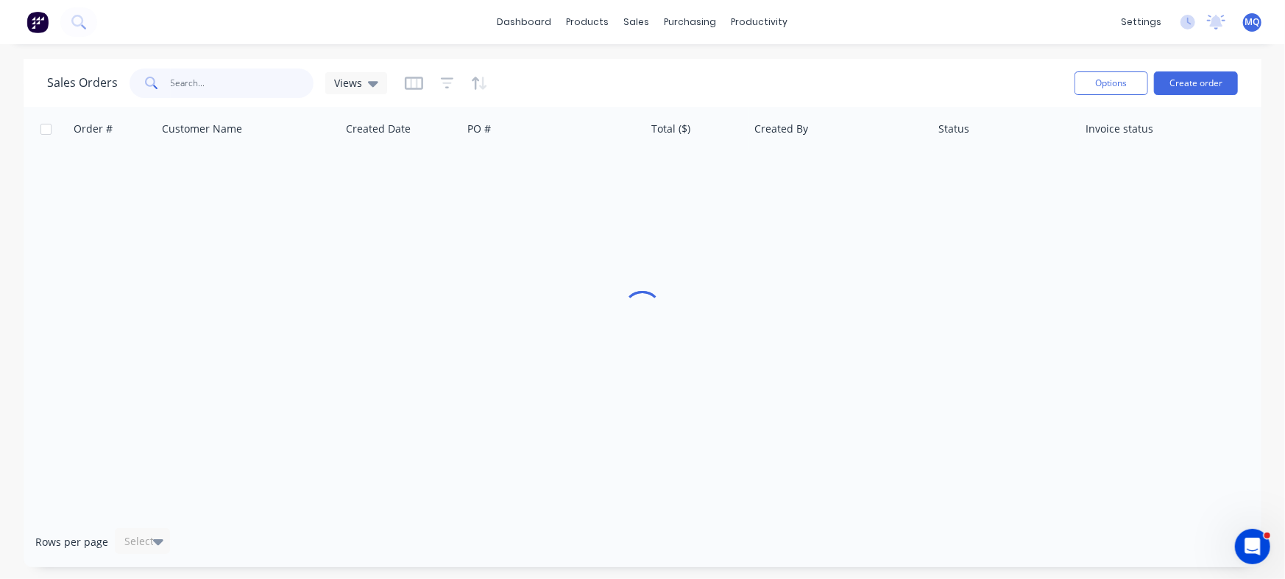
click at [269, 82] on input "text" at bounding box center [243, 82] width 144 height 29
paste input "20001383"
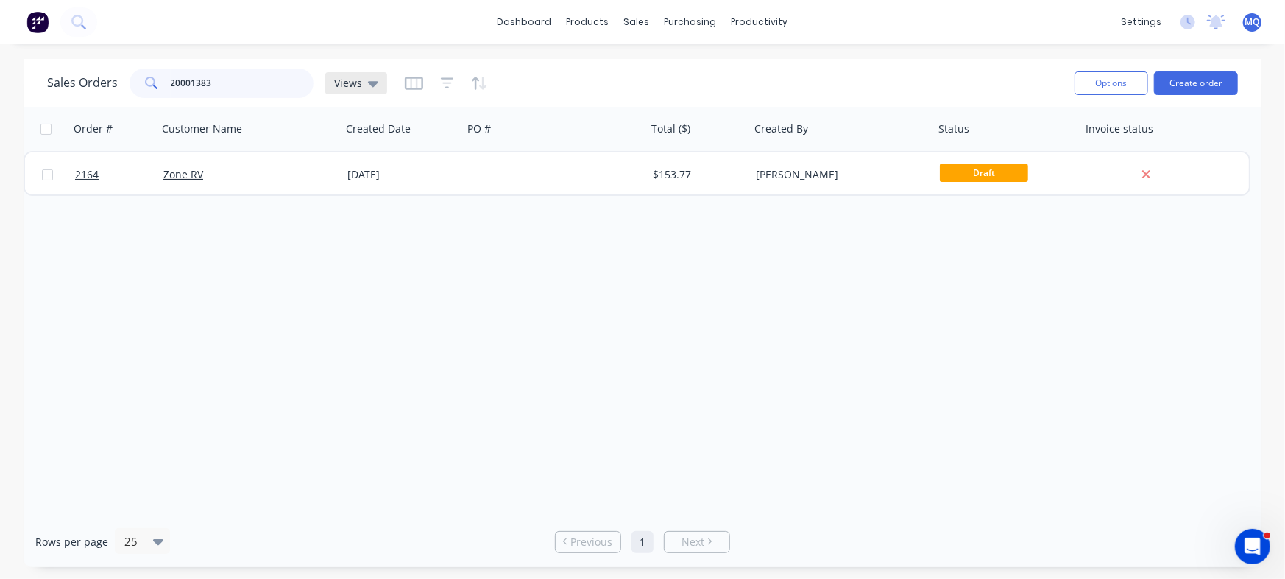
type input "20001383"
click at [368, 79] on icon at bounding box center [373, 83] width 10 height 16
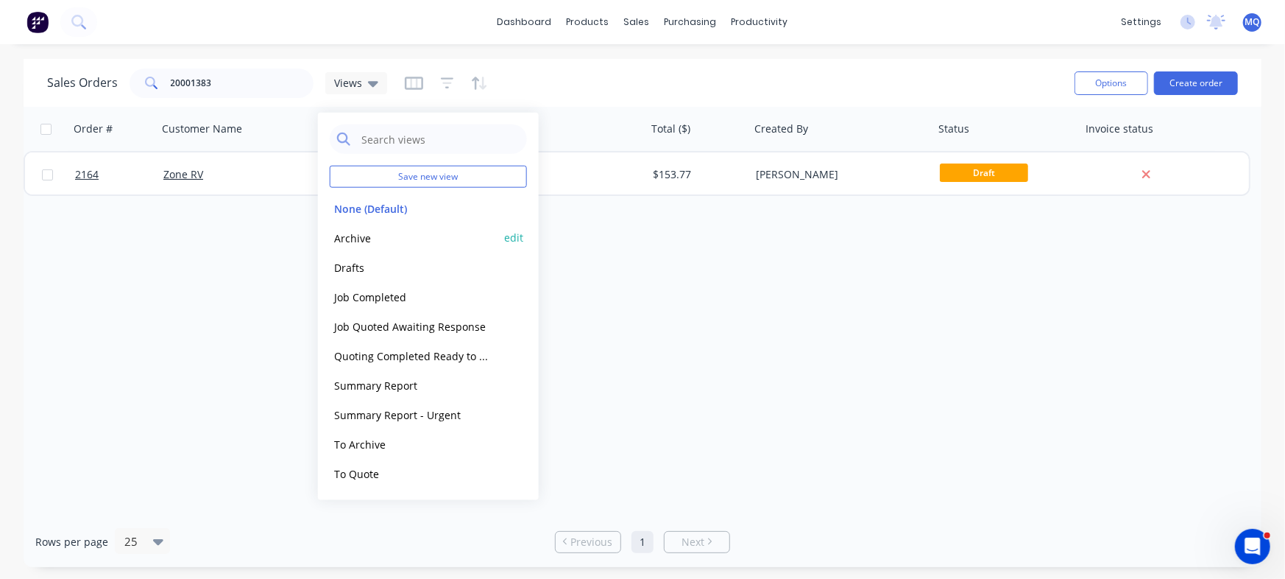
click at [393, 241] on button "Archive" at bounding box center [414, 237] width 168 height 17
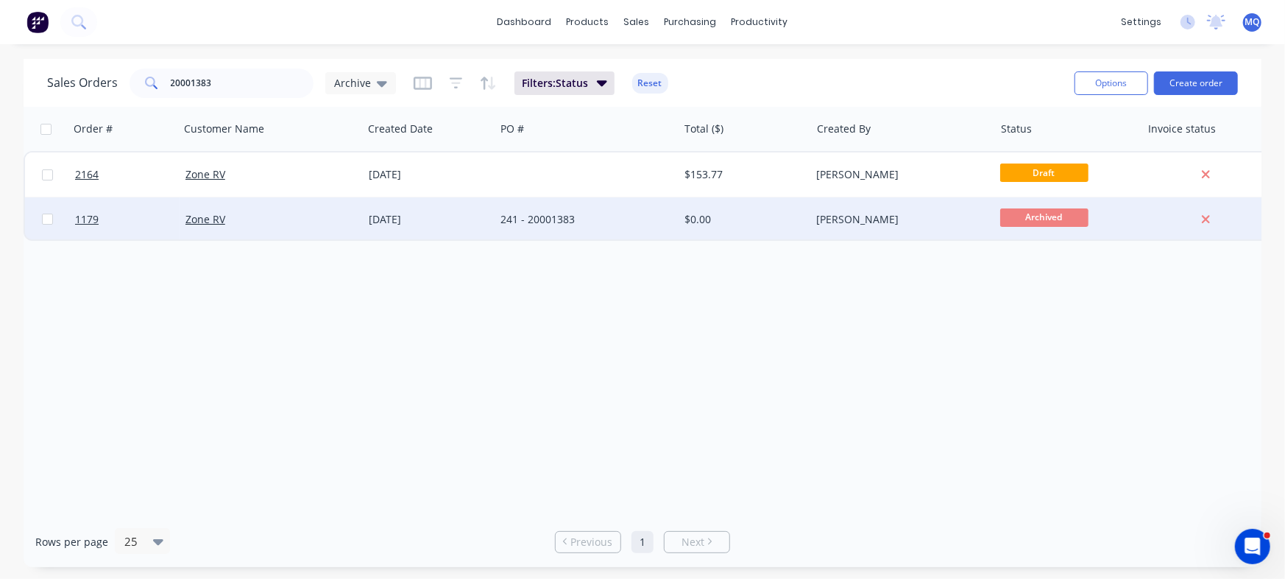
click at [546, 236] on div "241 - 20001383" at bounding box center [586, 219] width 183 height 44
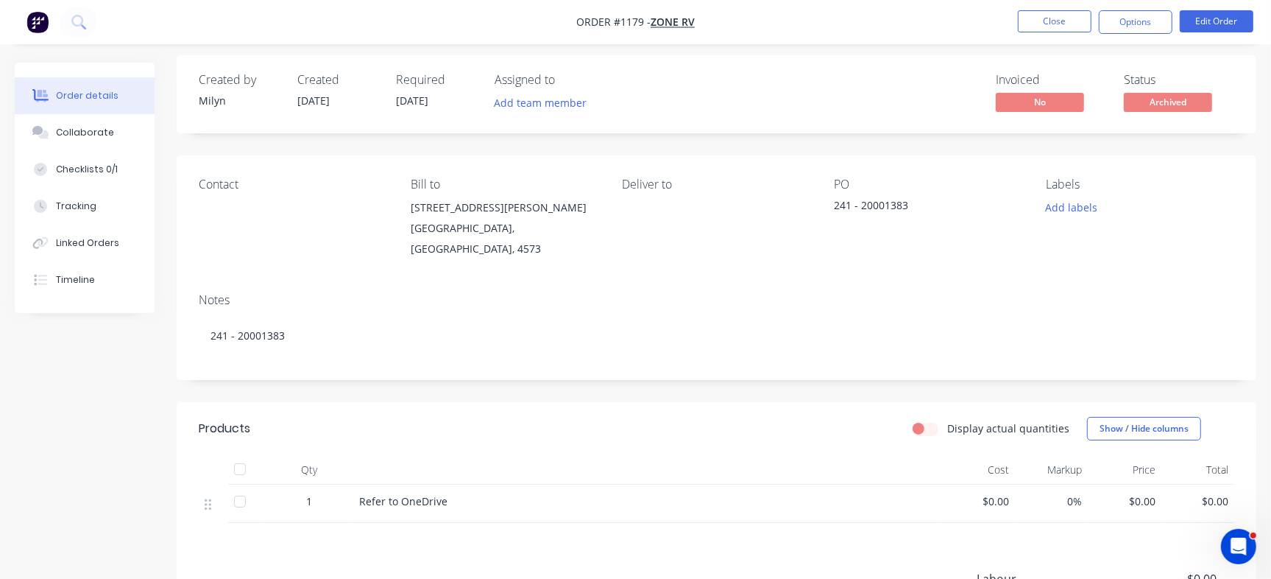
scroll to position [6, 0]
click at [86, 180] on button "Checklists 0/1" at bounding box center [85, 169] width 140 height 37
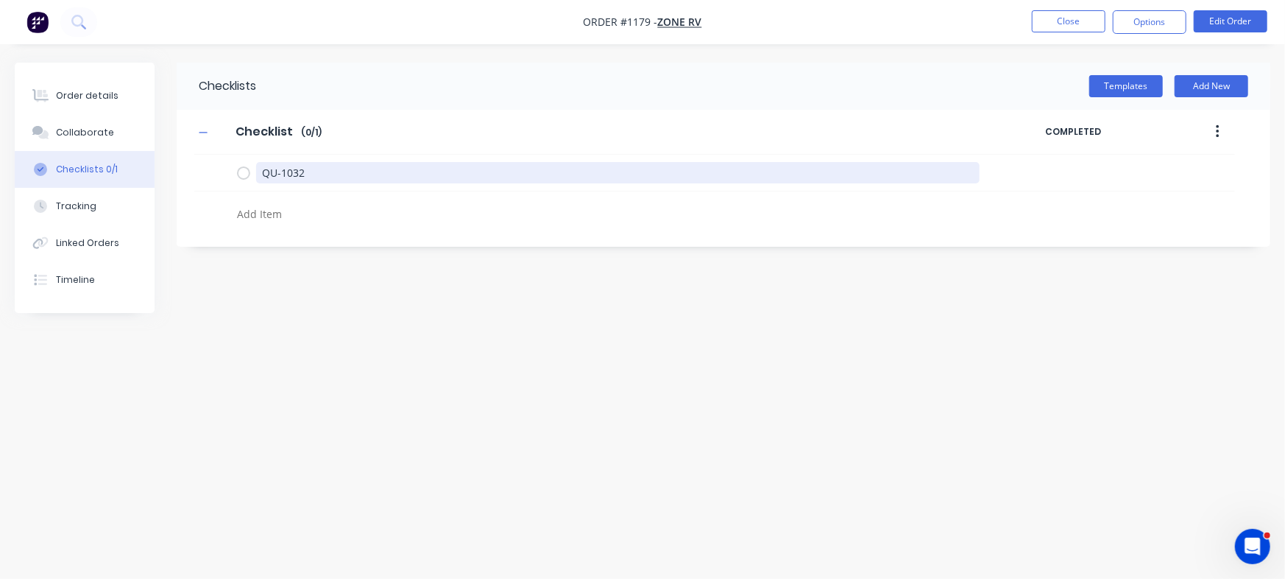
click at [187, 161] on div "Checklist Checklist Enter Checklist name ( 0 / 1 ) COMPLETED QU-1032" at bounding box center [724, 169] width 1094 height 119
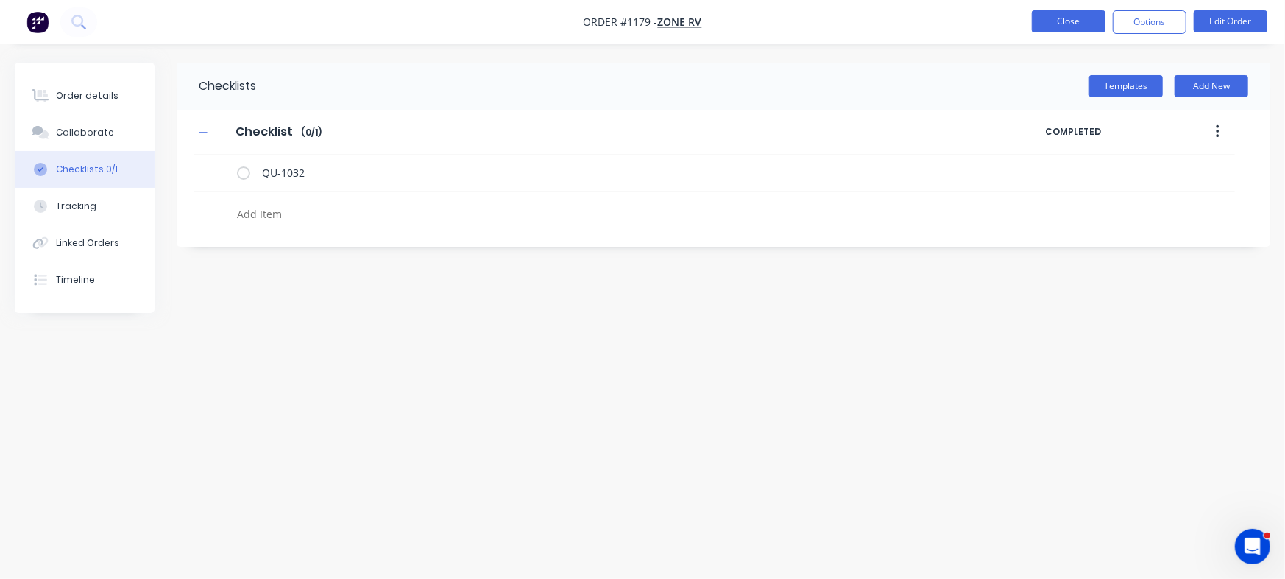
type textarea "x"
click at [1073, 24] on button "Close" at bounding box center [1069, 21] width 74 height 22
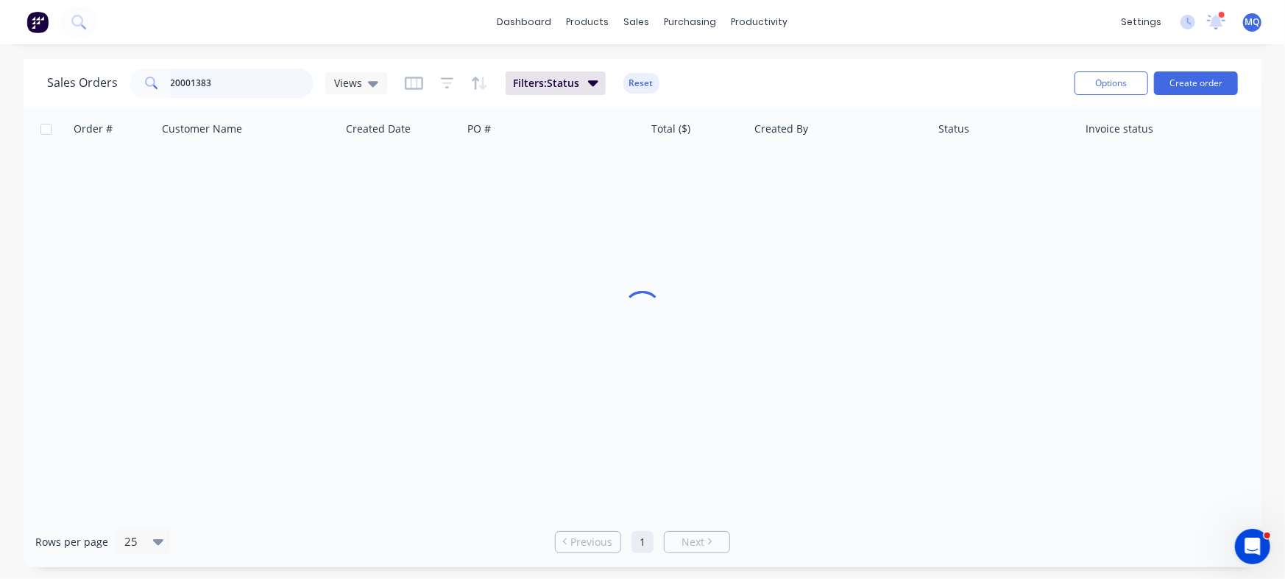
click at [256, 85] on input "20001383" at bounding box center [243, 82] width 144 height 29
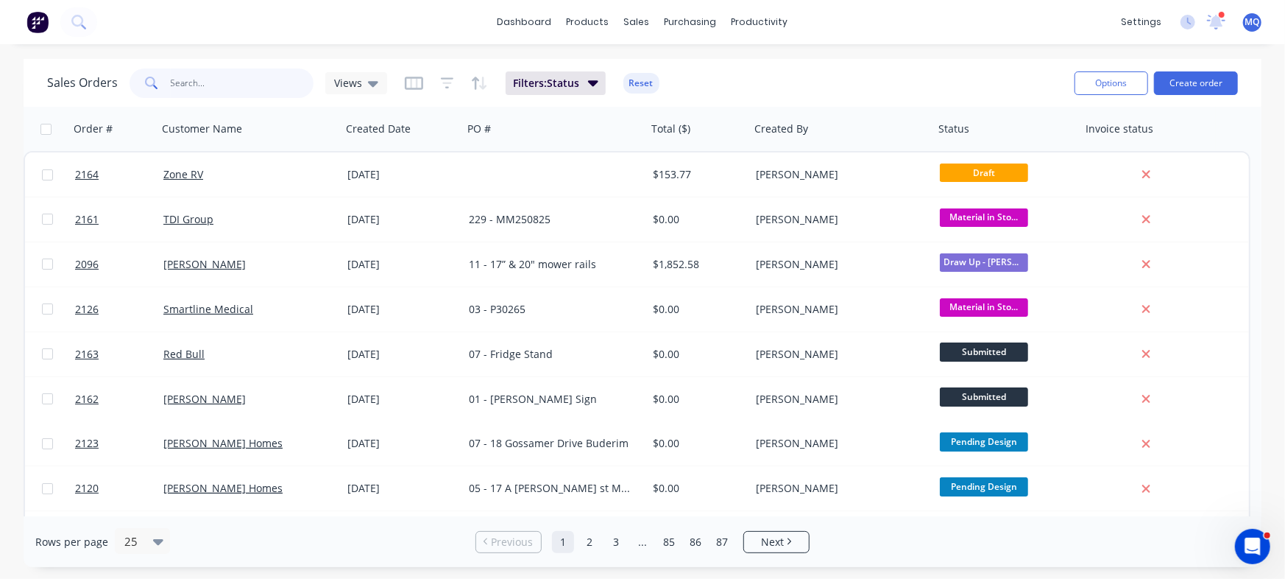
paste input "QU-1032"
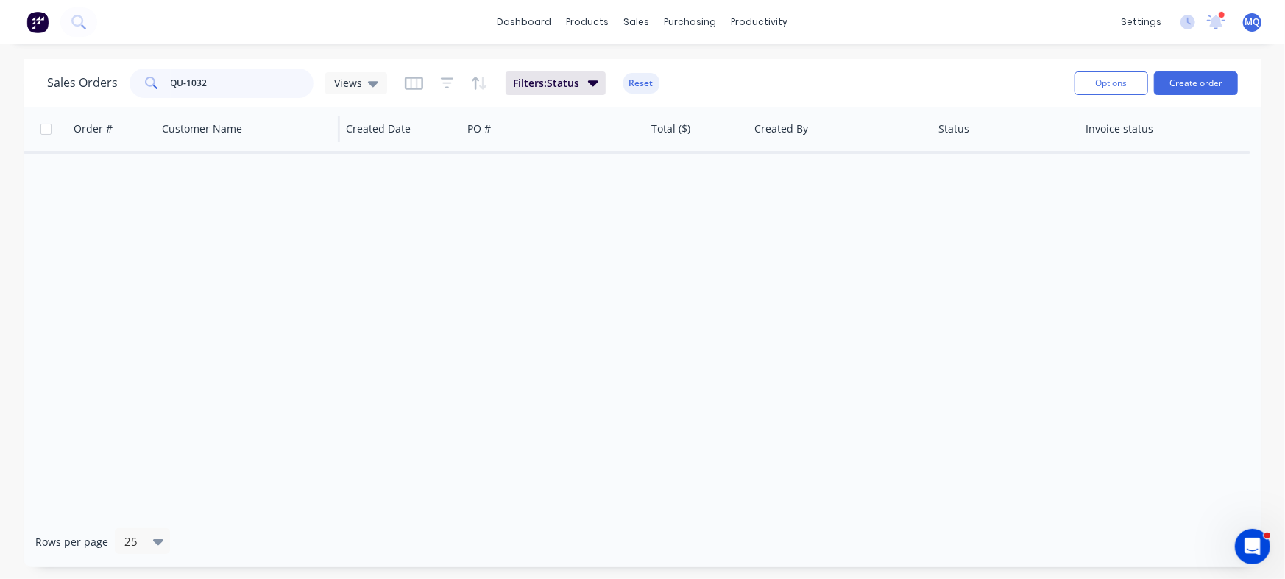
paste input "20001383"
type input "20001383"
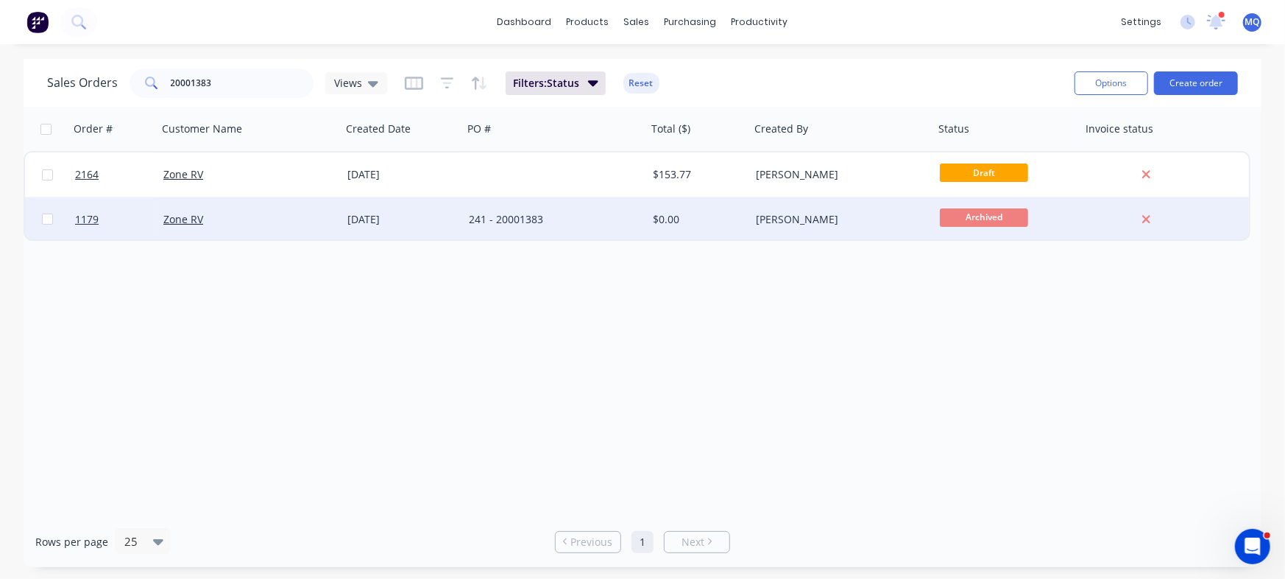
click at [470, 213] on div "241 - 20001383" at bounding box center [550, 219] width 163 height 15
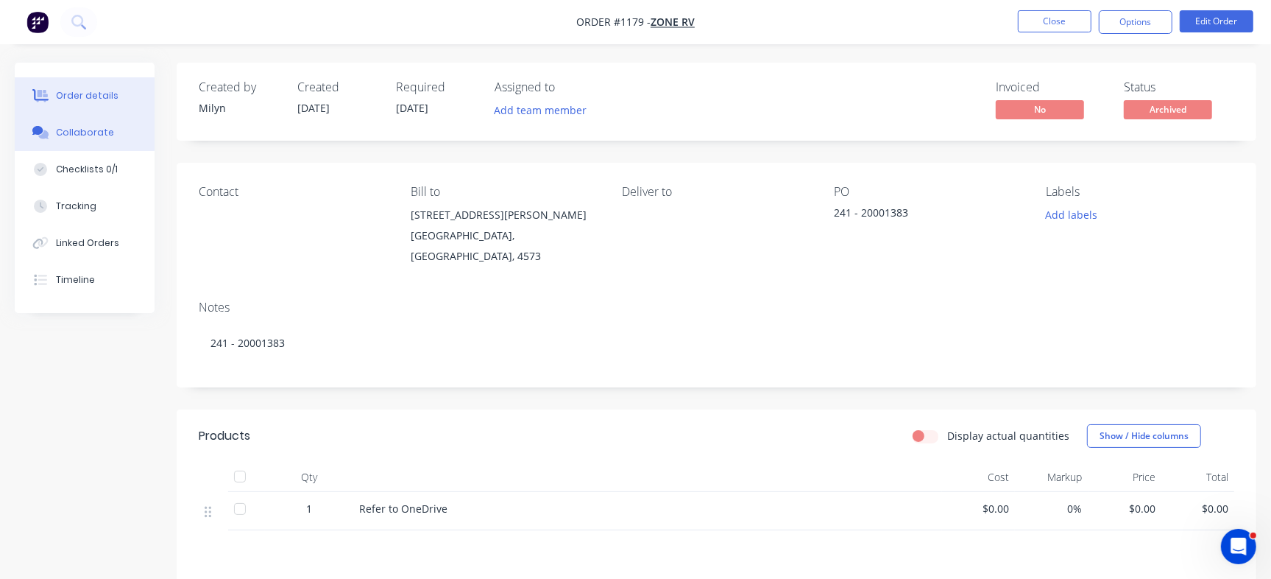
click at [96, 133] on div "Collaborate" at bounding box center [85, 132] width 58 height 13
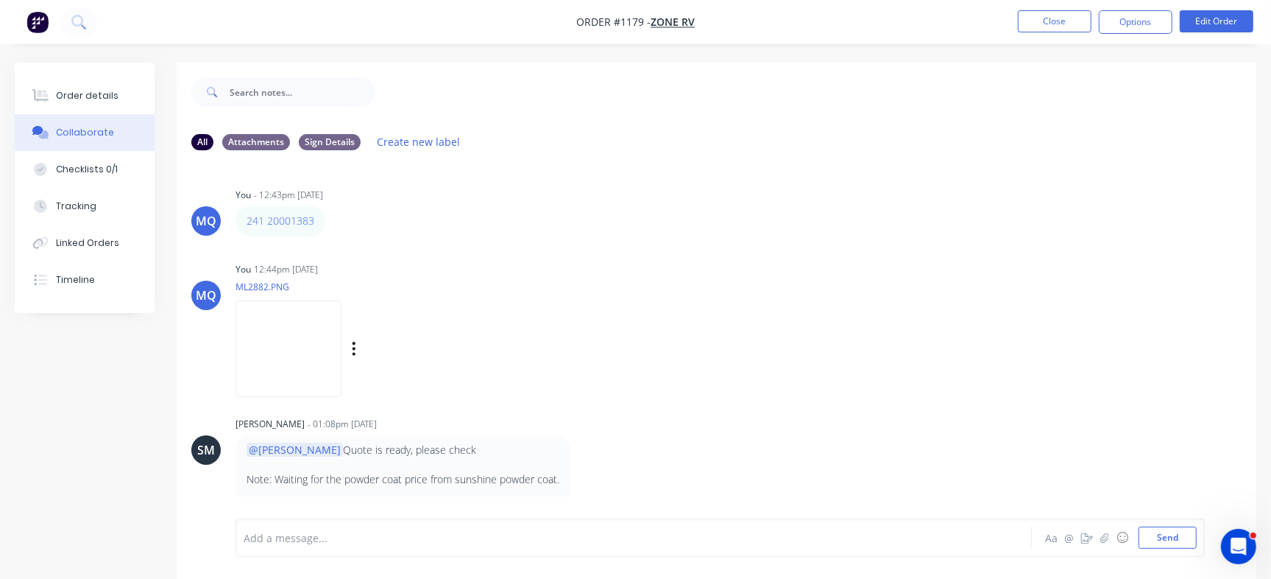
click at [297, 350] on img at bounding box center [289, 348] width 106 height 96
click at [47, 85] on button "Order details" at bounding box center [85, 95] width 140 height 37
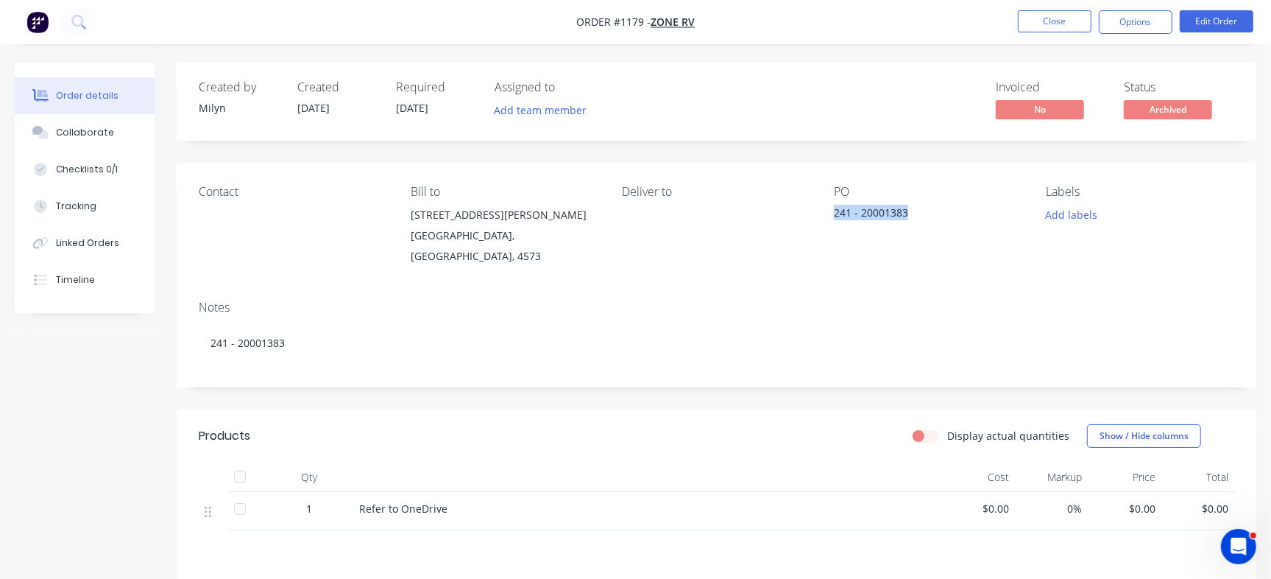
drag, startPoint x: 834, startPoint y: 217, endPoint x: 953, endPoint y: 215, distance: 119.3
click at [953, 215] on div "241 - 20001383" at bounding box center [926, 215] width 184 height 21
copy div "241 - 20001383"
click at [1082, 24] on button "Close" at bounding box center [1055, 21] width 74 height 22
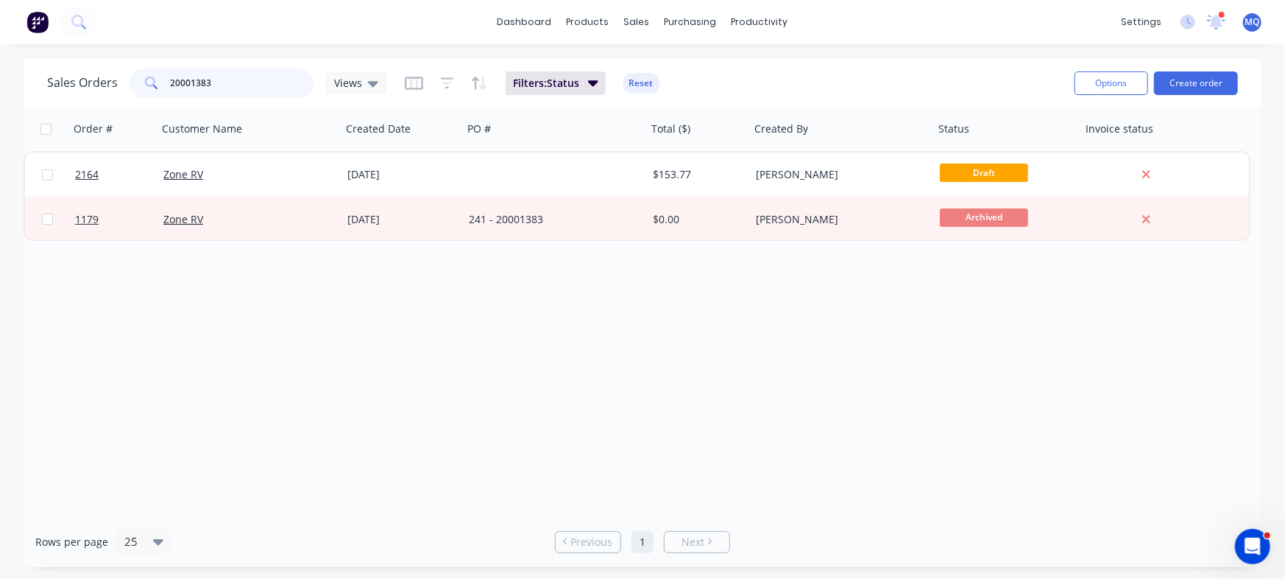
click at [253, 80] on input "20001383" at bounding box center [243, 82] width 144 height 29
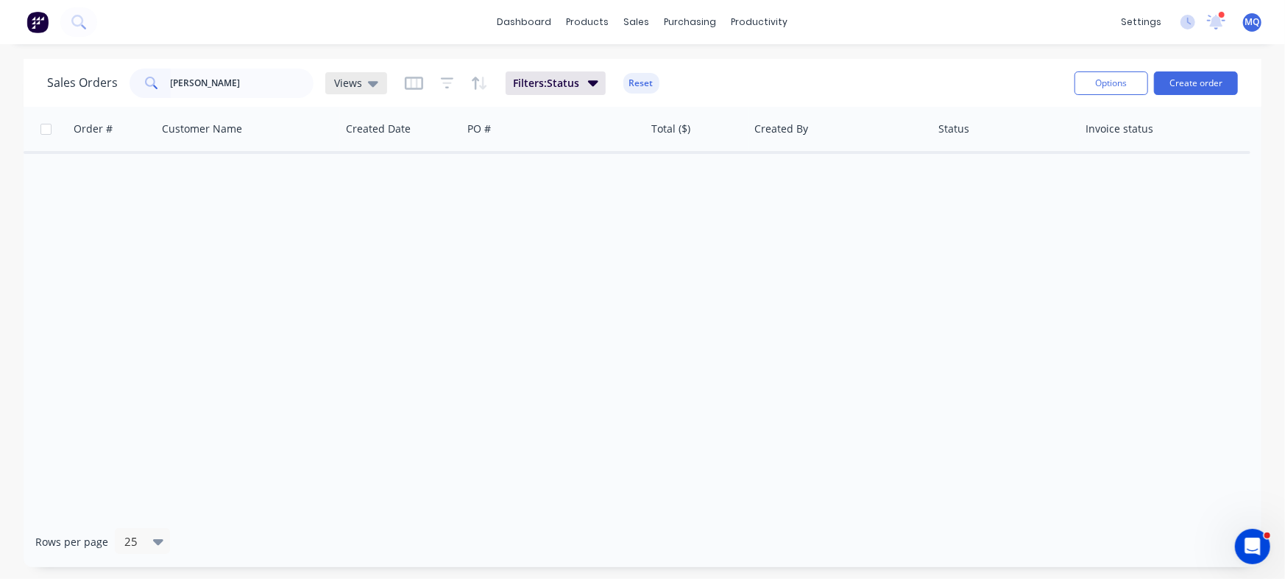
click at [378, 85] on div "Views" at bounding box center [356, 83] width 62 height 22
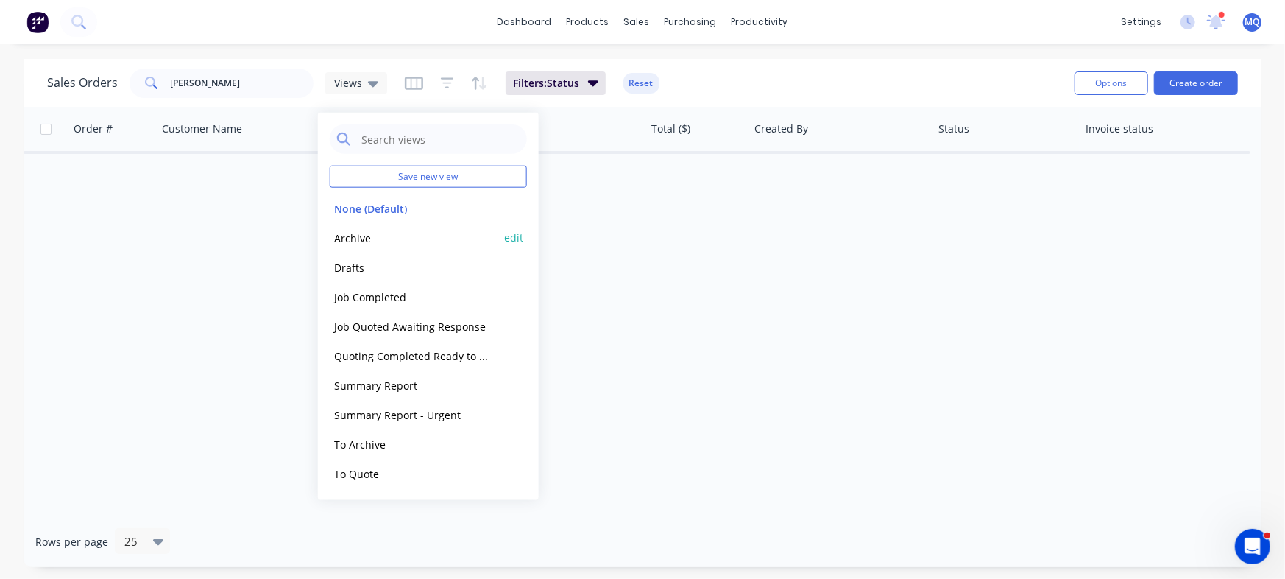
click at [360, 226] on div "Archive edit" at bounding box center [428, 237] width 197 height 29
click at [408, 233] on button "Archive" at bounding box center [414, 237] width 168 height 17
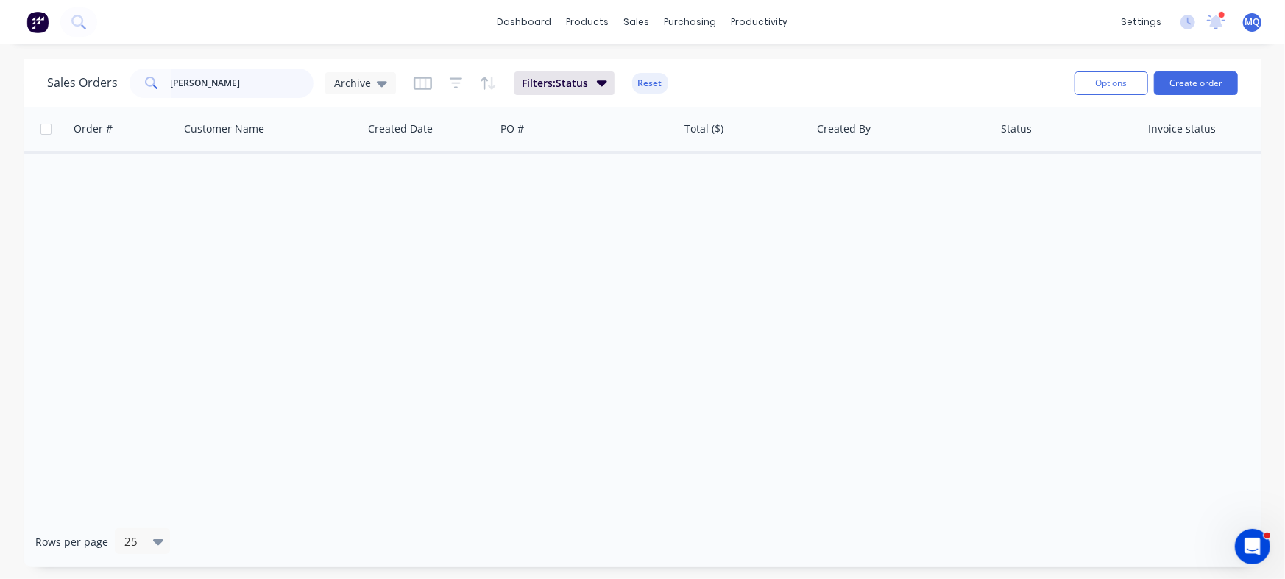
click at [227, 89] on input "[PERSON_NAME]" at bounding box center [243, 82] width 144 height 29
type input "smartline"
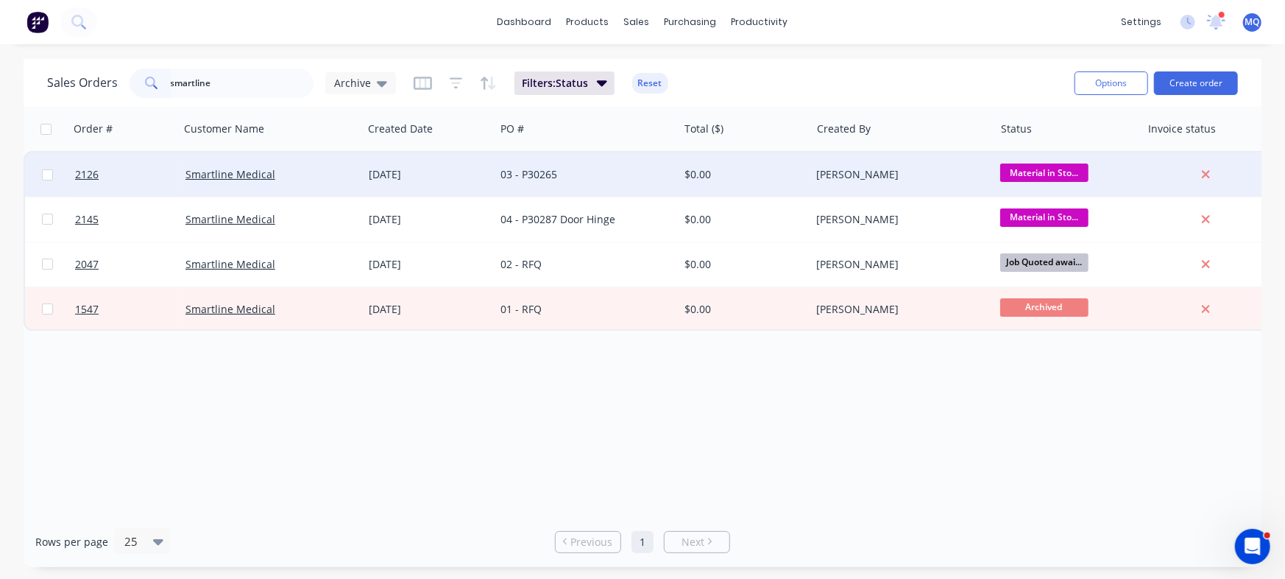
click at [602, 181] on div "03 - P30265" at bounding box center [582, 174] width 163 height 15
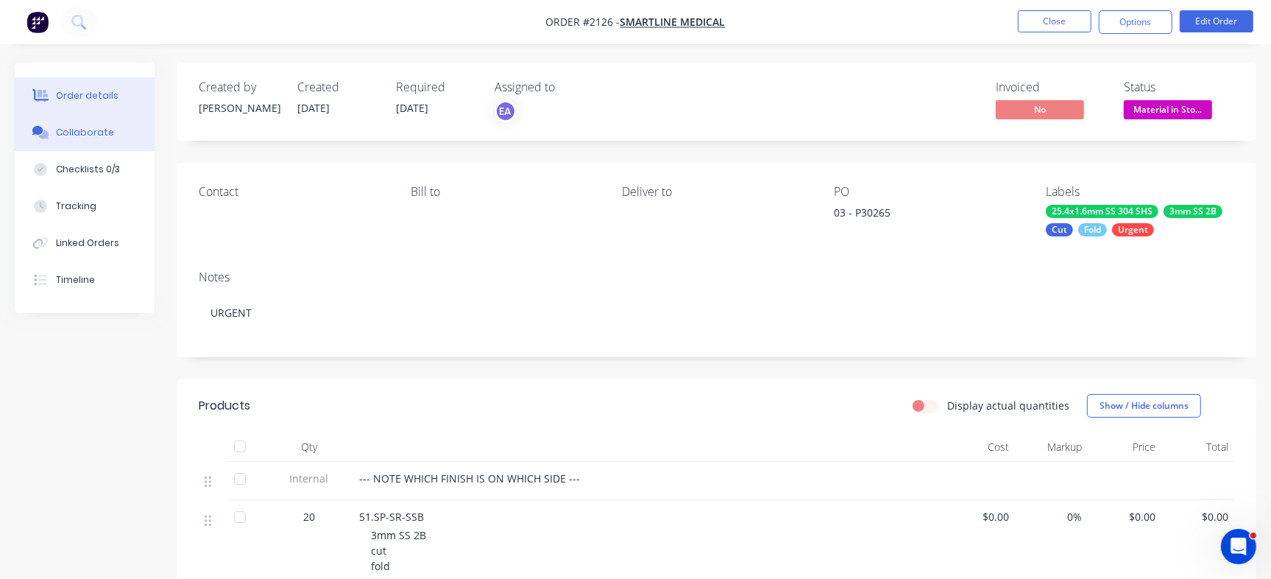
click at [93, 135] on div "Collaborate" at bounding box center [85, 132] width 58 height 13
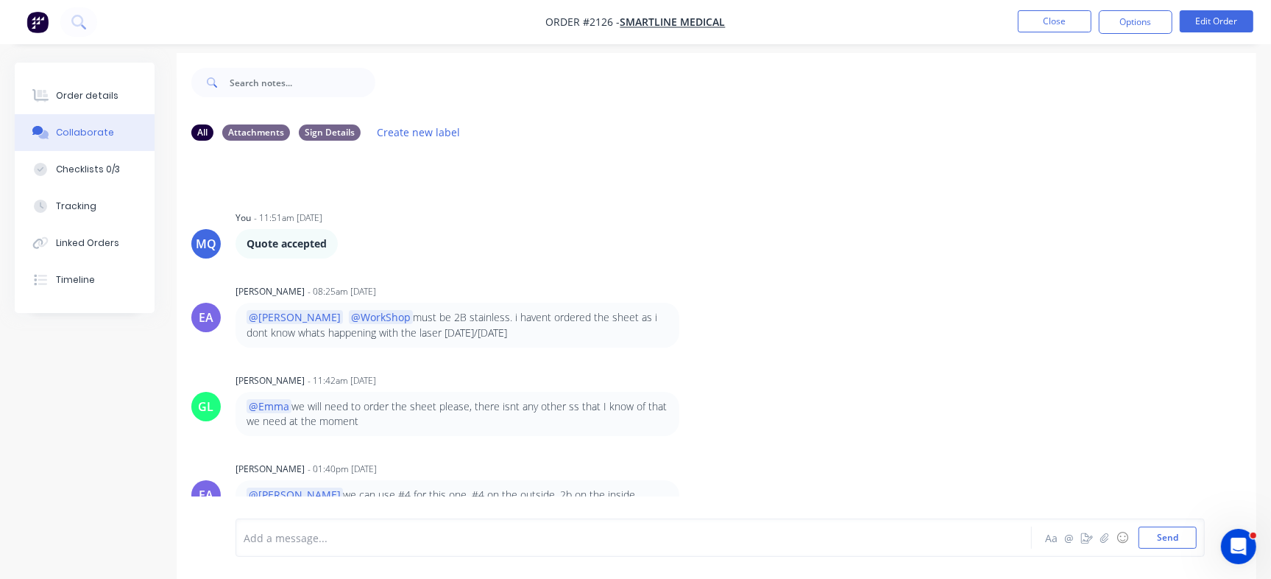
scroll to position [22, 0]
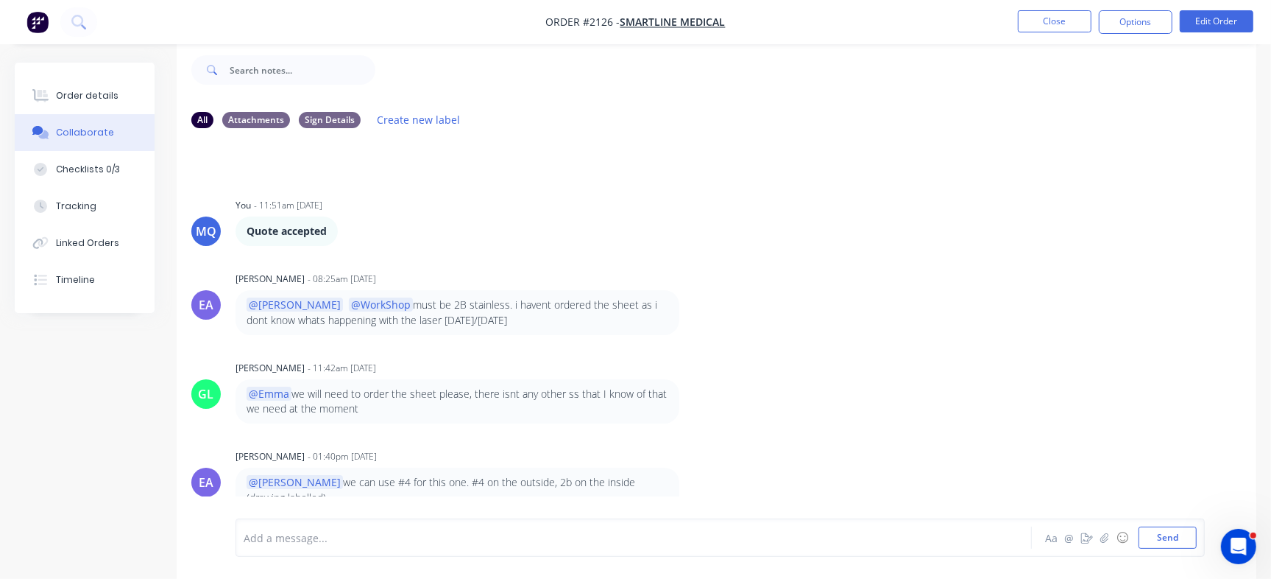
click at [427, 546] on div "Add a message..." at bounding box center [601, 537] width 715 height 22
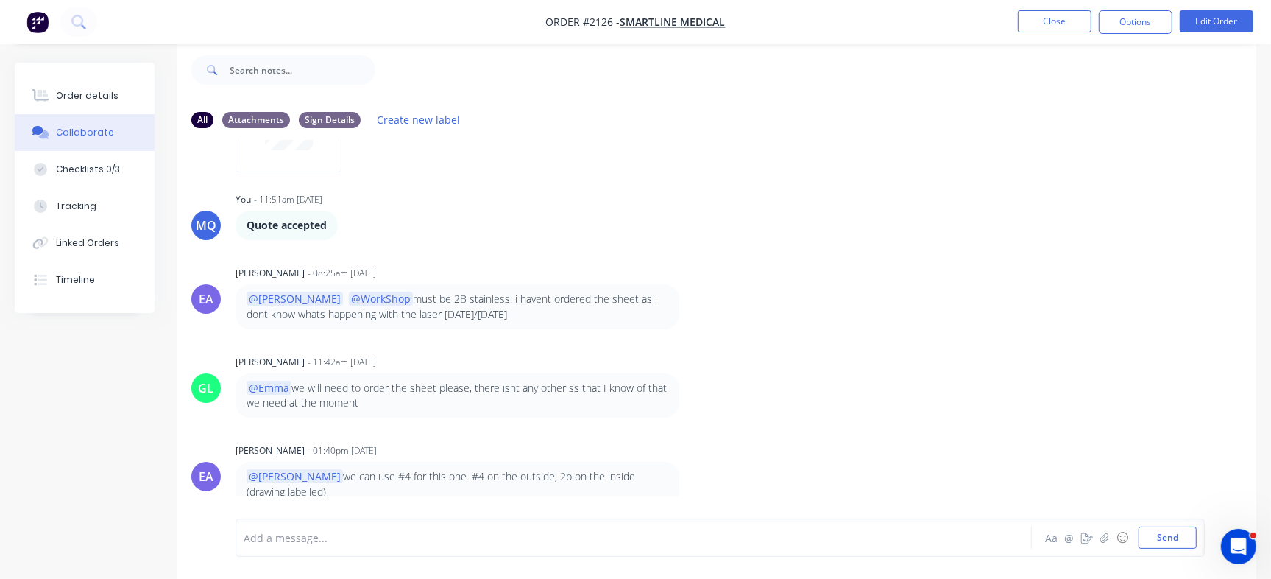
scroll to position [514, 0]
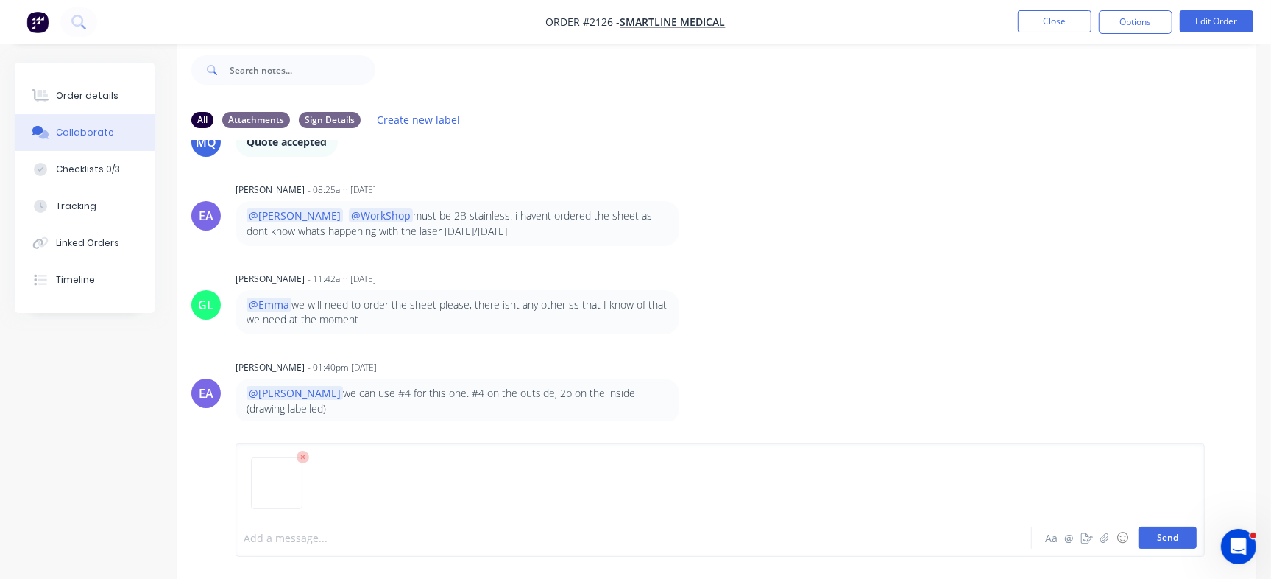
click at [1184, 536] on button "Send" at bounding box center [1168, 537] width 58 height 22
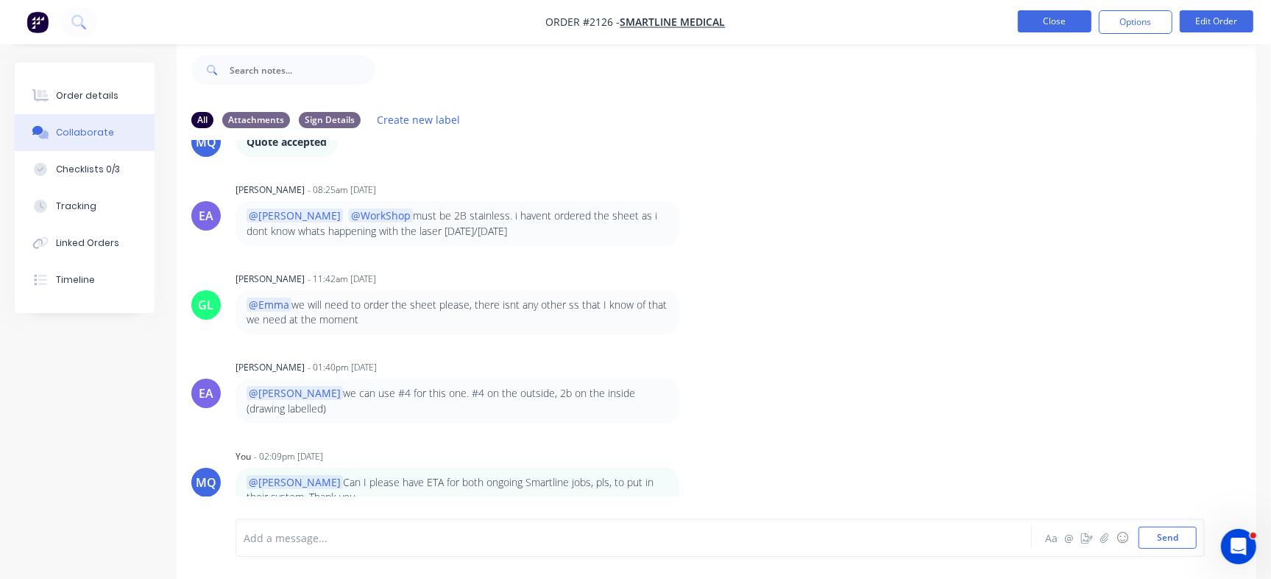
click at [1069, 21] on button "Close" at bounding box center [1055, 21] width 74 height 22
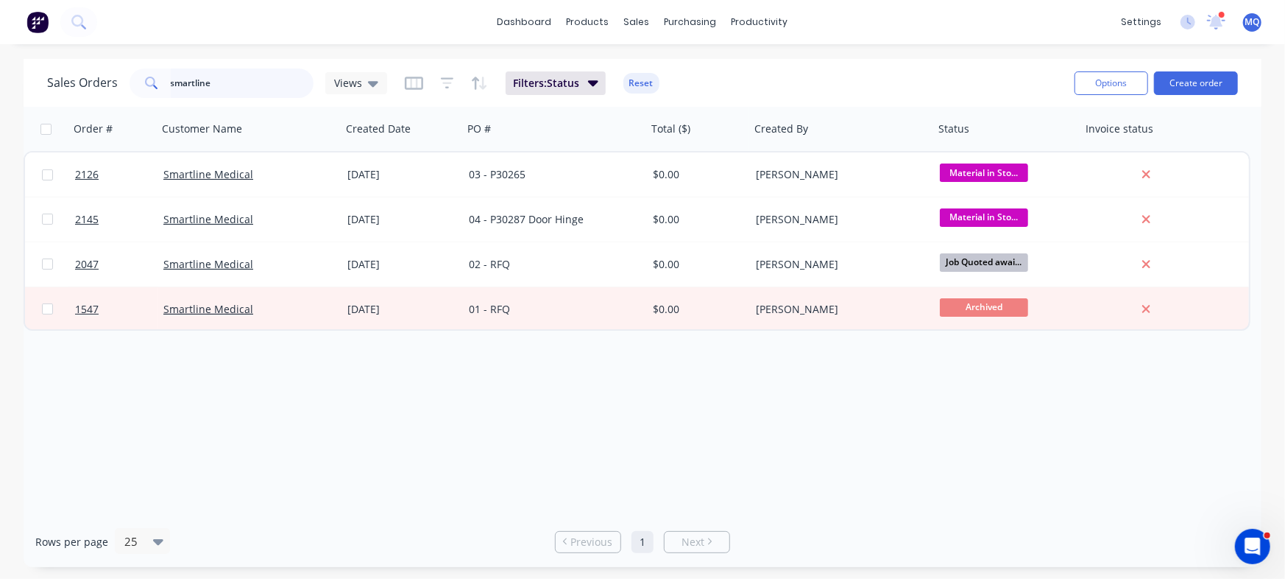
click at [227, 77] on input "smartline" at bounding box center [243, 82] width 144 height 29
paste input "20001413"
type input "20001413"
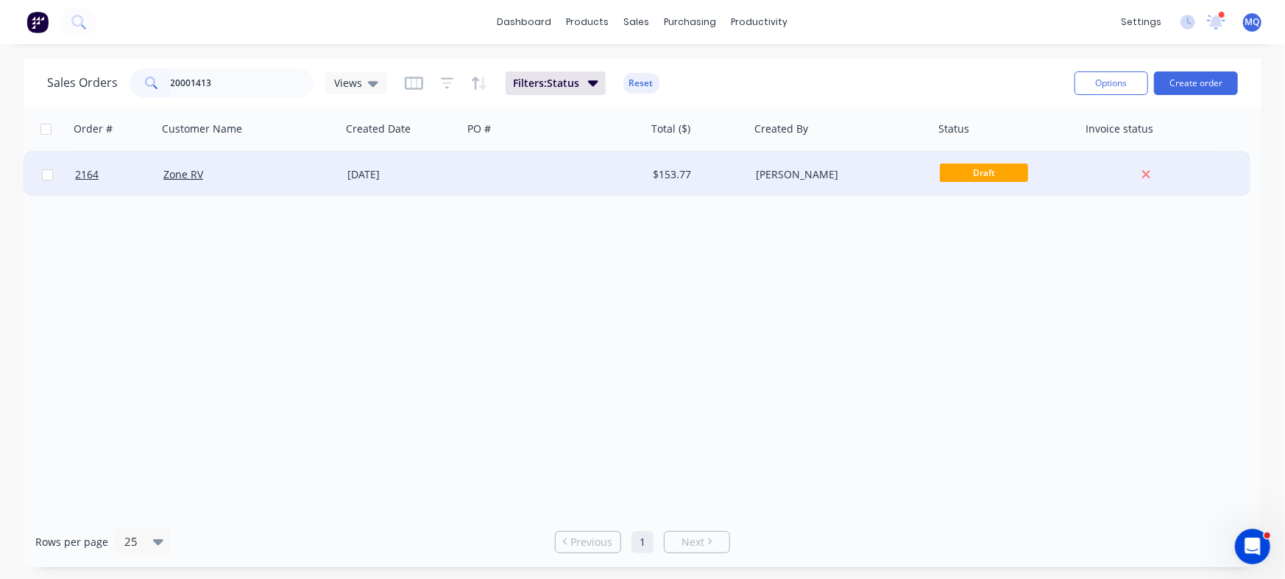
click at [540, 172] on div at bounding box center [555, 174] width 184 height 44
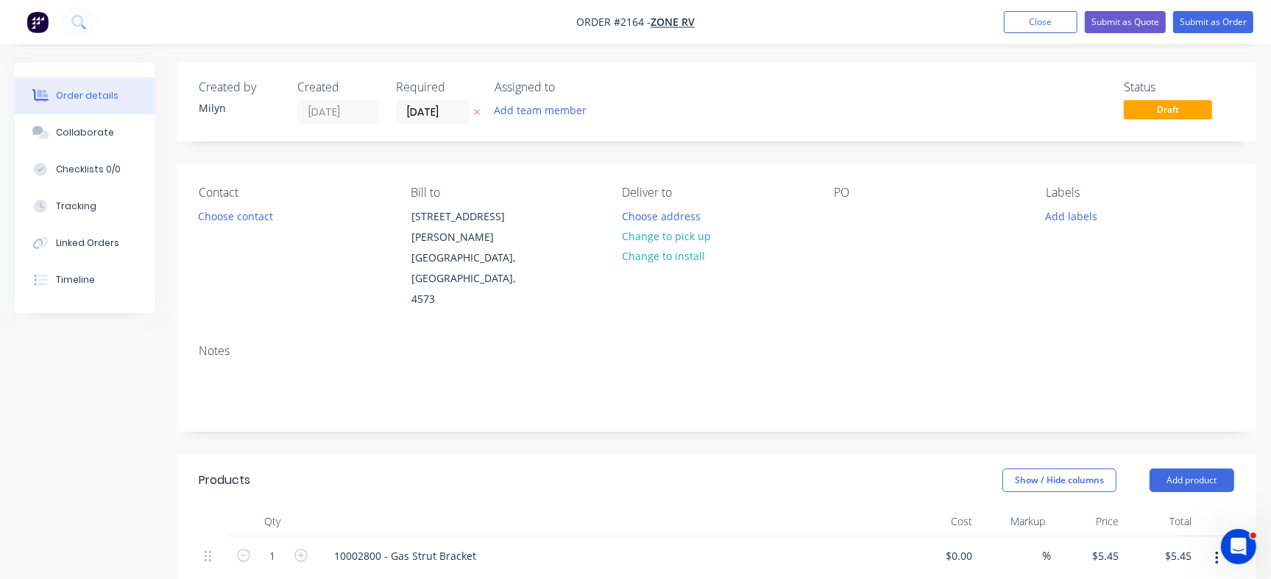
click at [1053, 3] on nav "Order #2164 - Zone RV Add product Close Submit as Quote Submit as Order" at bounding box center [635, 22] width 1271 height 44
click at [1047, 19] on button "Close" at bounding box center [1041, 22] width 74 height 22
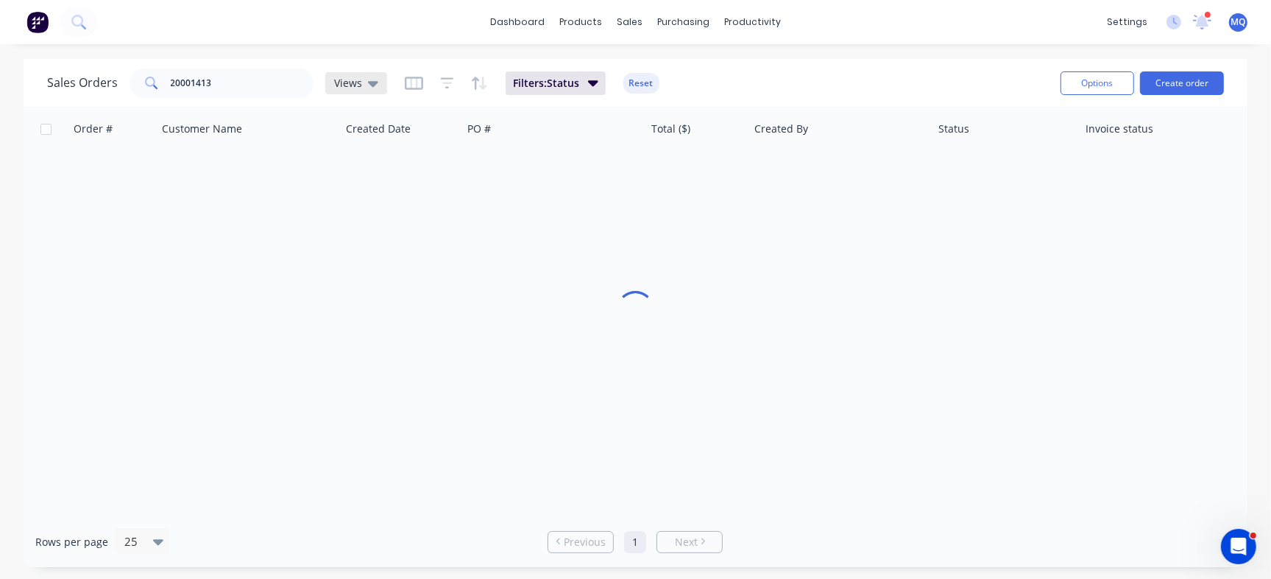
click at [359, 88] on span "Views" at bounding box center [348, 82] width 28 height 15
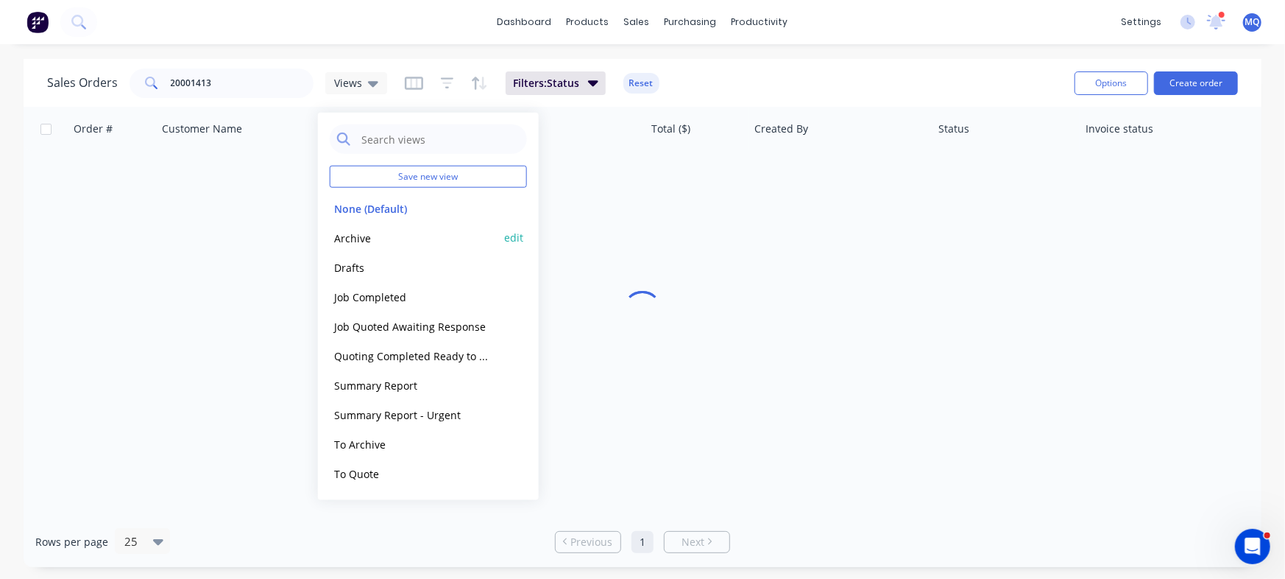
click at [366, 237] on button "Archive" at bounding box center [414, 237] width 168 height 17
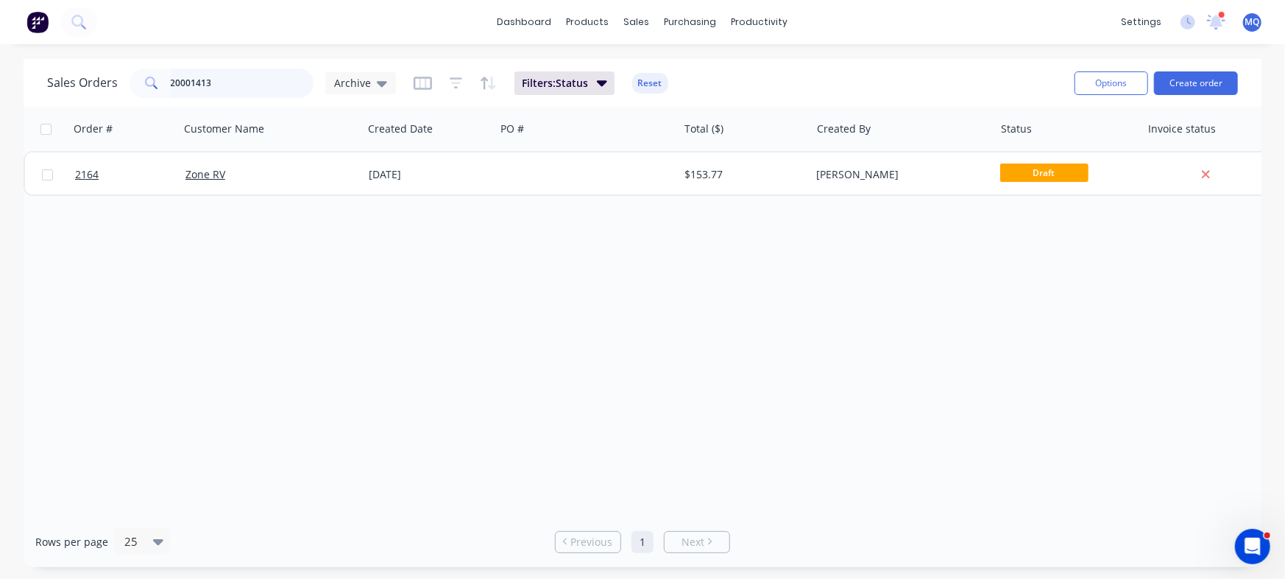
click at [218, 74] on input "20001413" at bounding box center [243, 82] width 144 height 29
click at [219, 74] on input "20001413" at bounding box center [243, 82] width 144 height 29
click at [242, 85] on input "20001413" at bounding box center [243, 82] width 144 height 29
paste input "20001413"
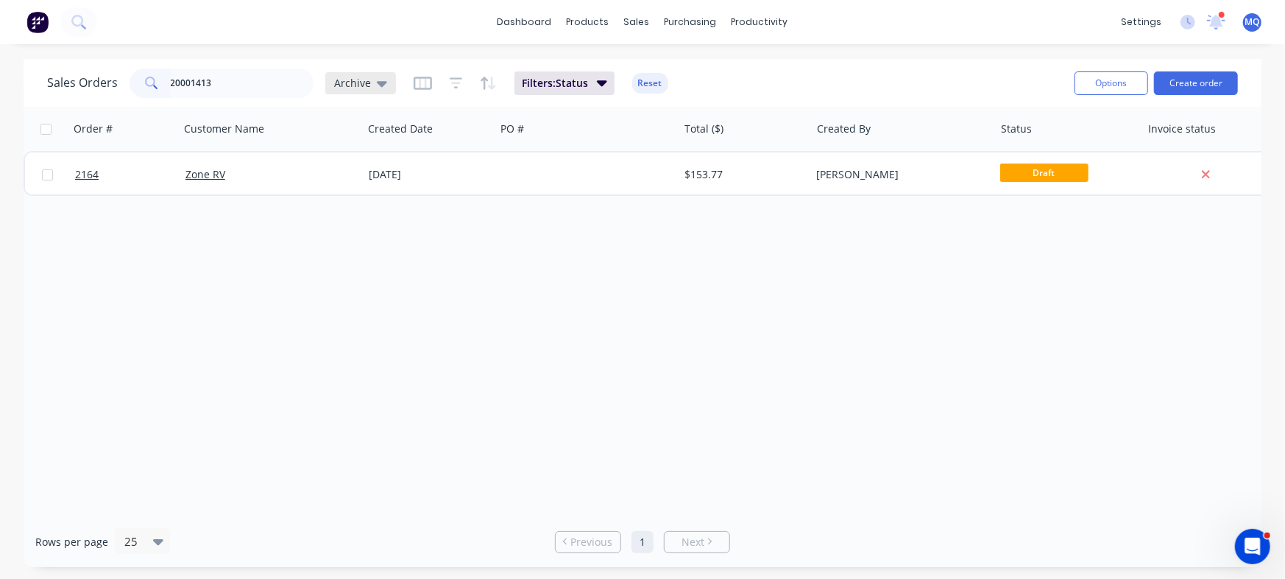
click at [370, 82] on div "Archive" at bounding box center [360, 83] width 53 height 13
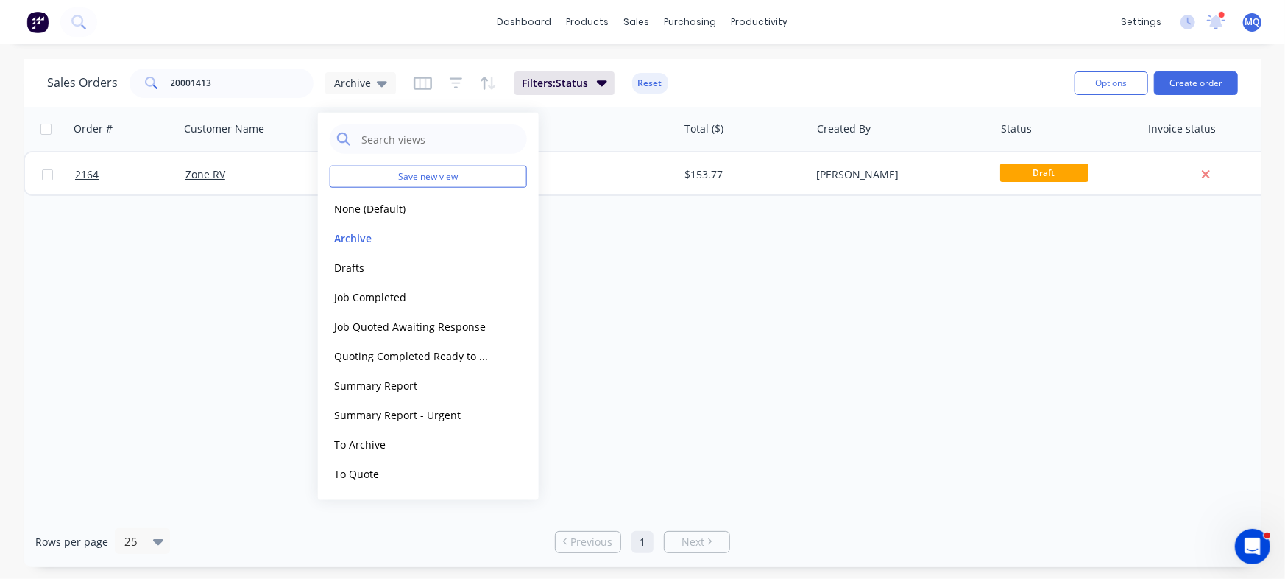
click at [757, 259] on div "Order # Customer Name Created Date PO # Total ($) Created By Status Invoice sta…" at bounding box center [643, 311] width 1238 height 409
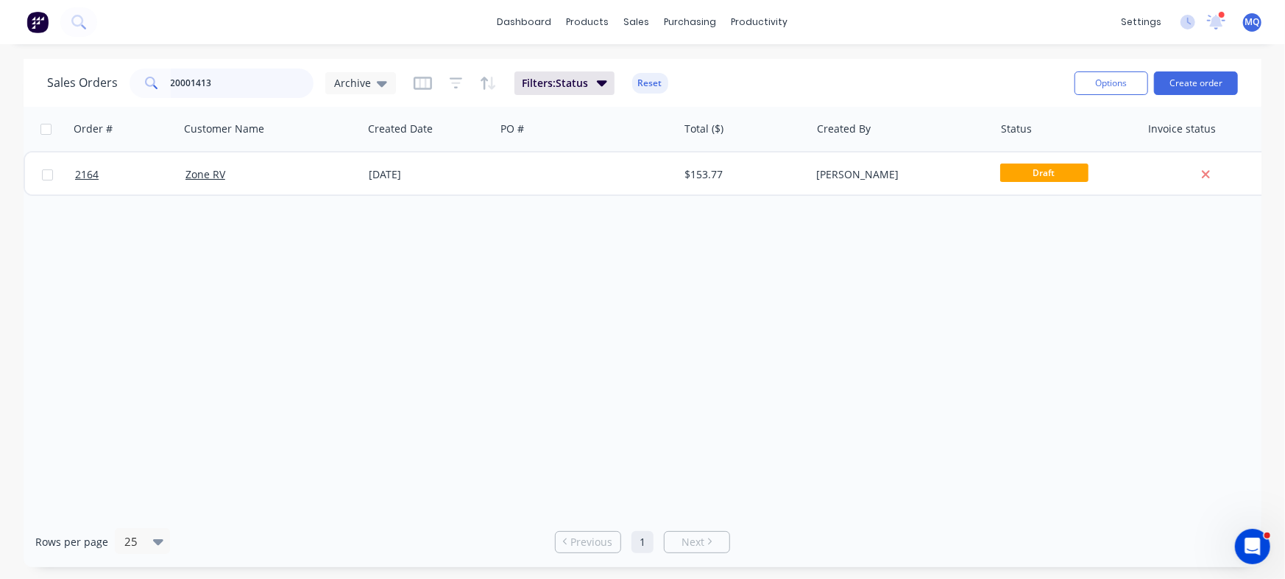
click at [215, 93] on input "20001413" at bounding box center [243, 82] width 144 height 29
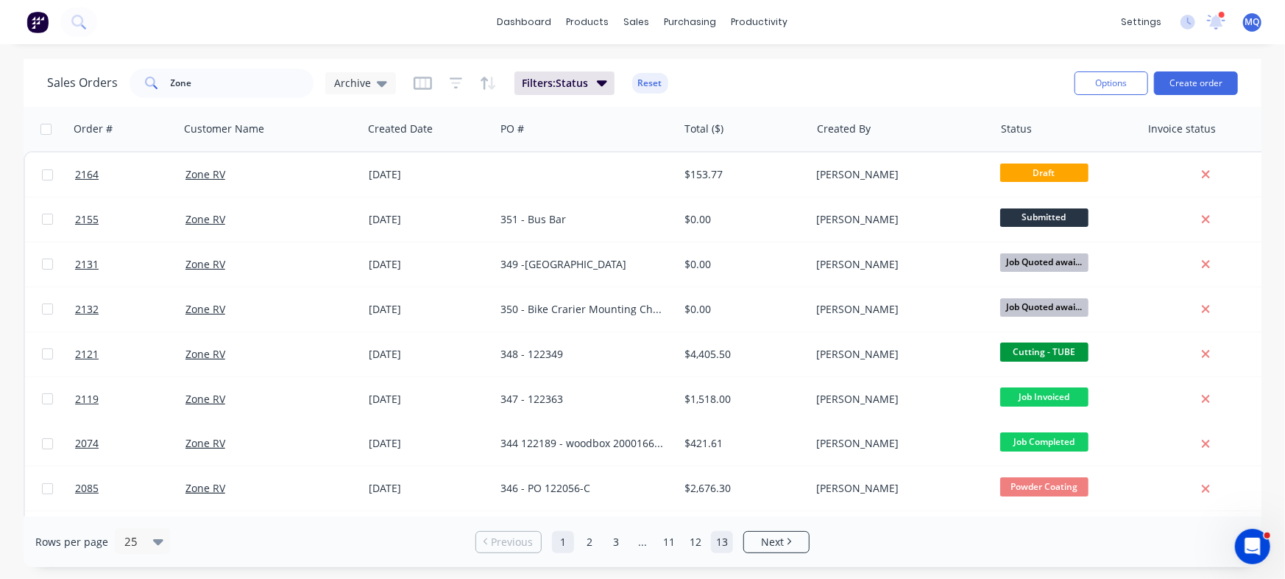
click at [729, 543] on link "13" at bounding box center [722, 542] width 22 height 22
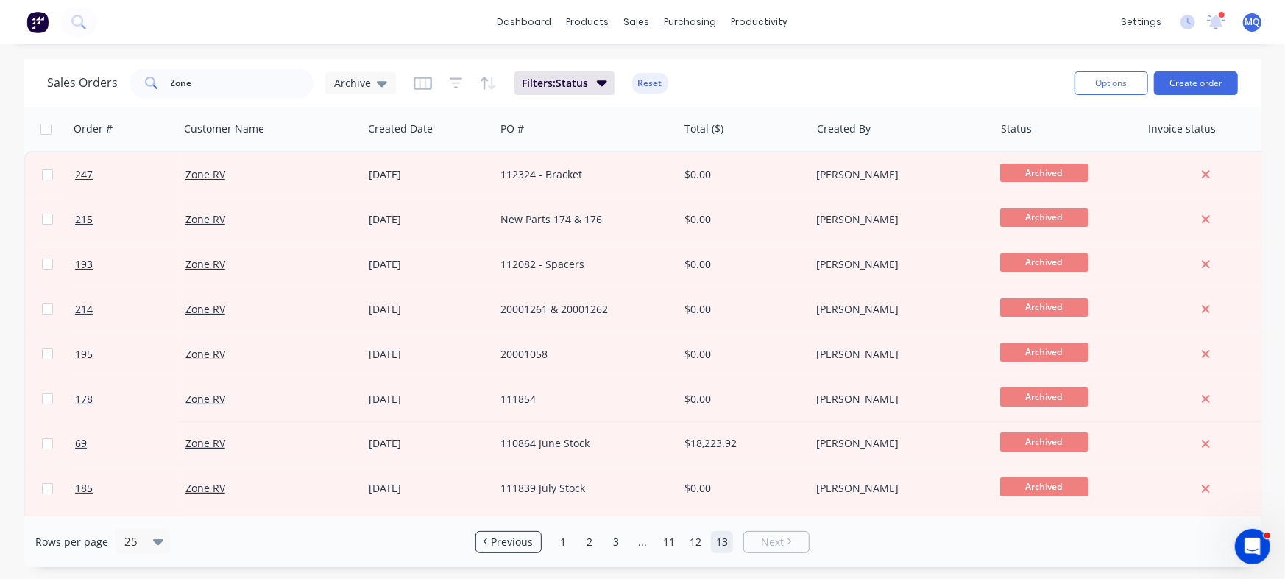
click at [729, 543] on link "13" at bounding box center [722, 542] width 22 height 22
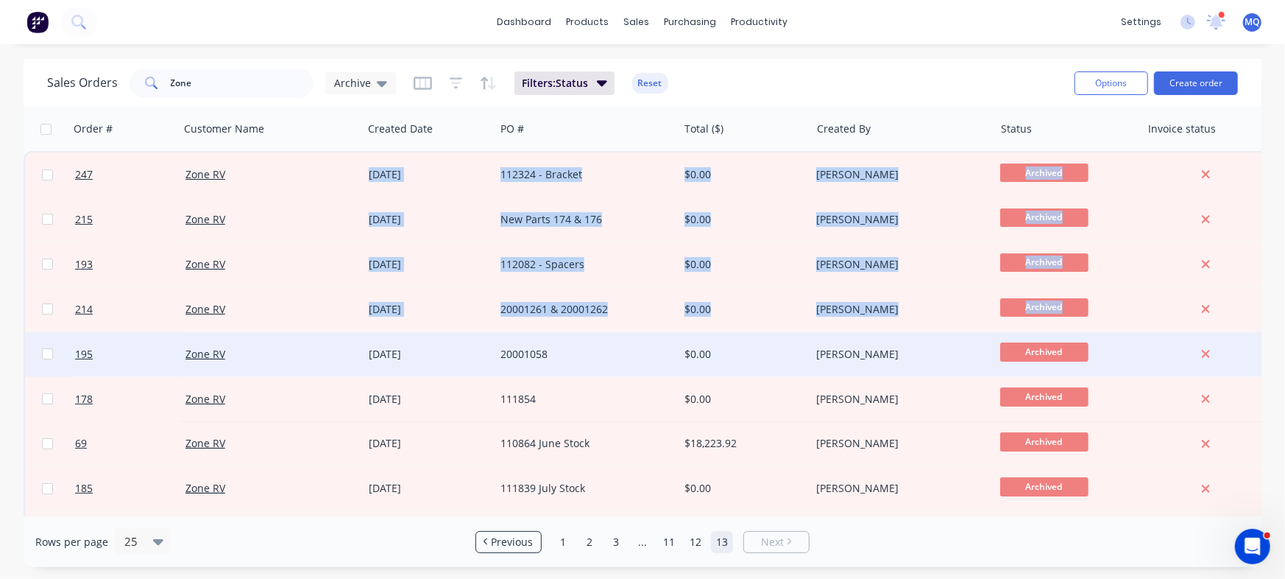
scroll to position [0, 27]
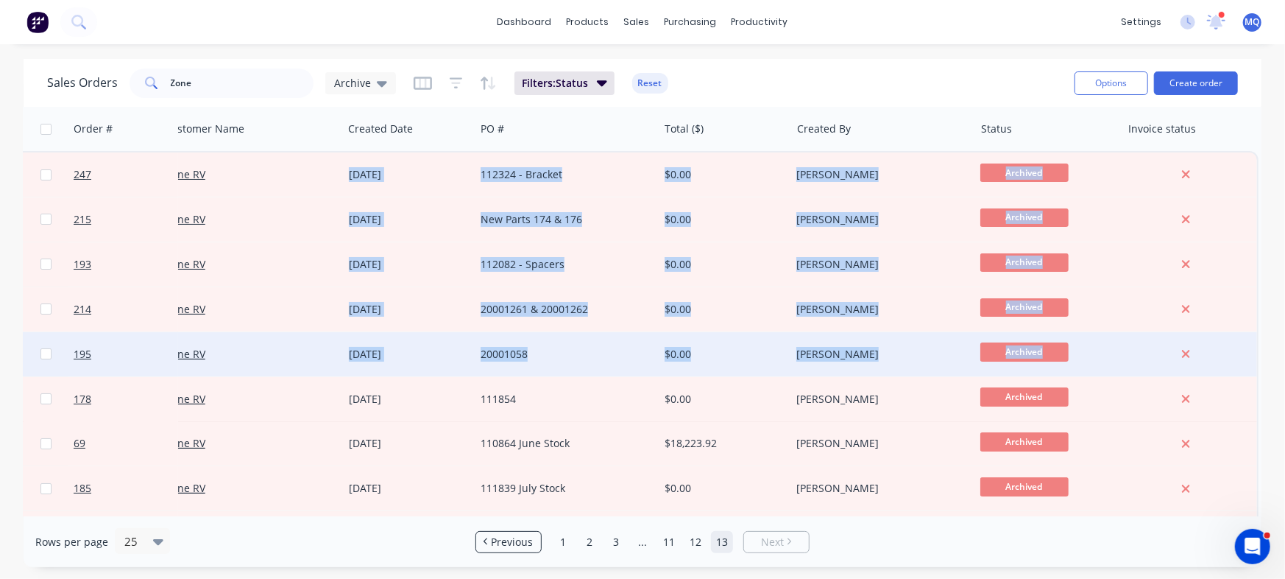
drag, startPoint x: 1263, startPoint y: 222, endPoint x: 1240, endPoint y: 344, distance: 124.5
click at [1240, 344] on div "Sales Orders Zone Archive Filters: Status Reset Options Create order Order # Cu…" at bounding box center [642, 313] width 1285 height 508
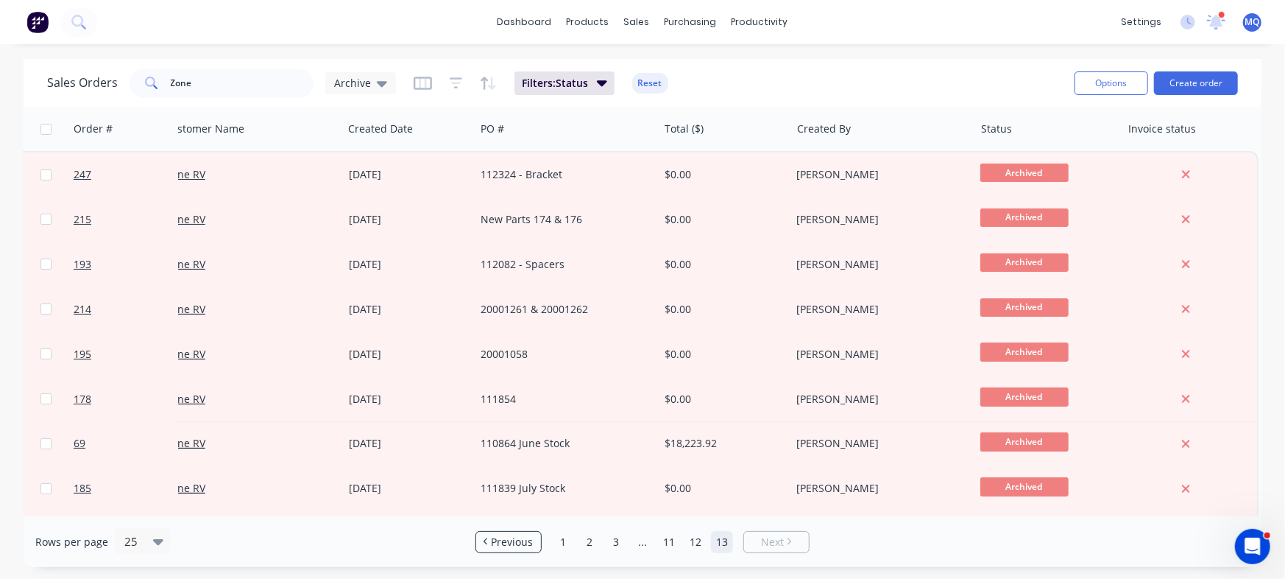
click at [1268, 374] on div "Sales Orders Zone Archive Filters: Status Reset Options Create order Order # Cu…" at bounding box center [642, 313] width 1285 height 508
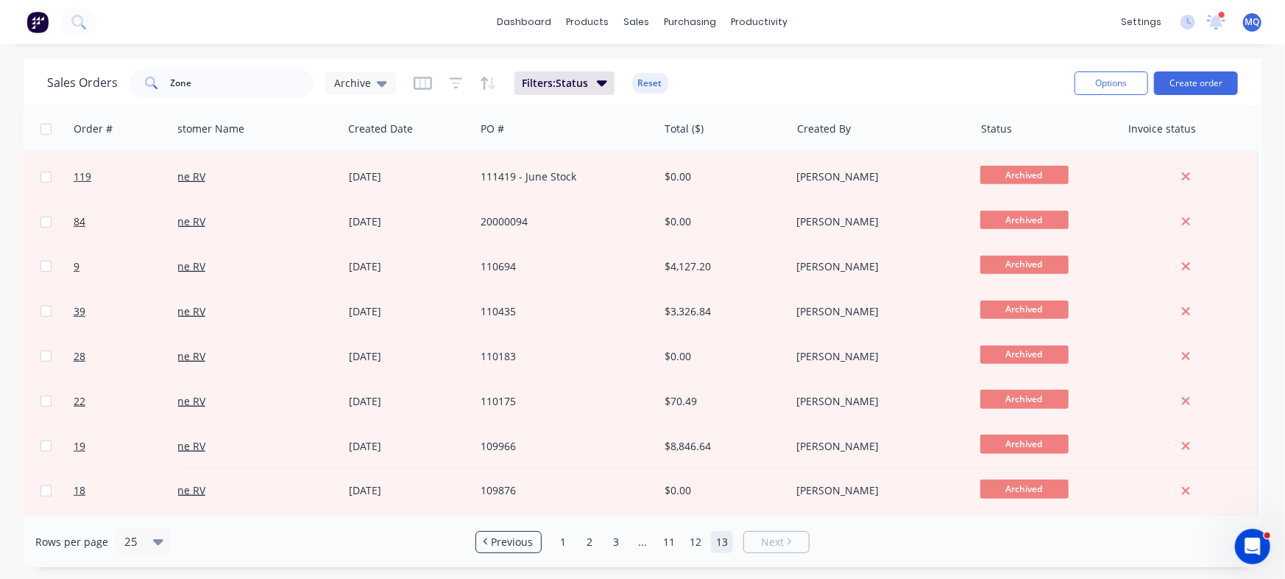
scroll to position [493, 27]
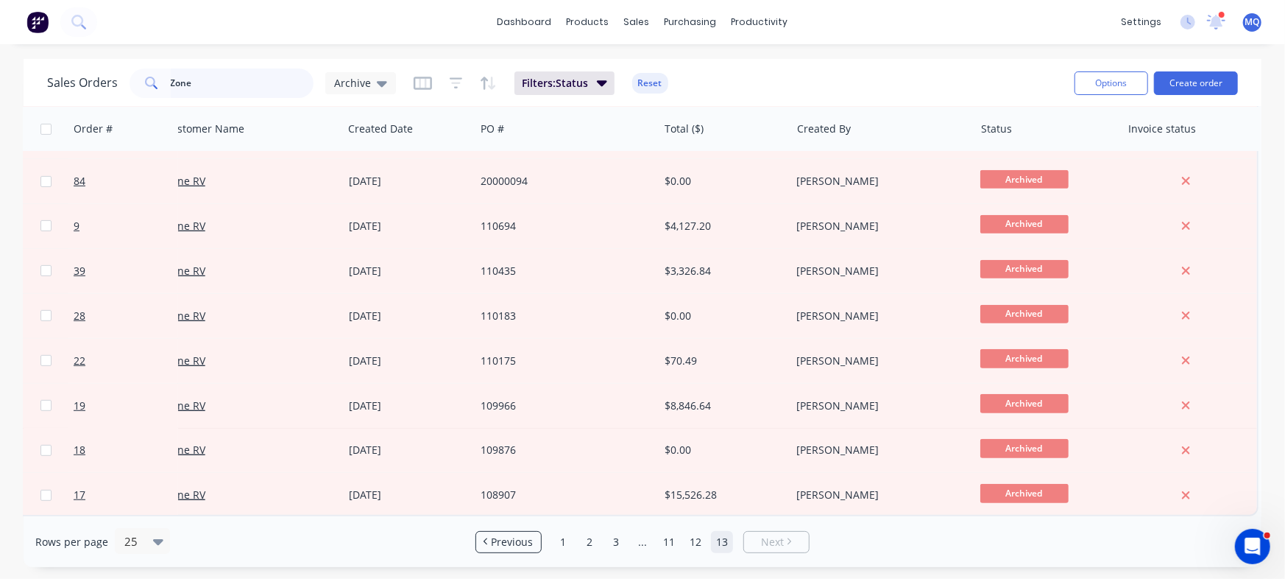
click at [214, 96] on input "Zone" at bounding box center [243, 82] width 144 height 29
paste input "20001413"
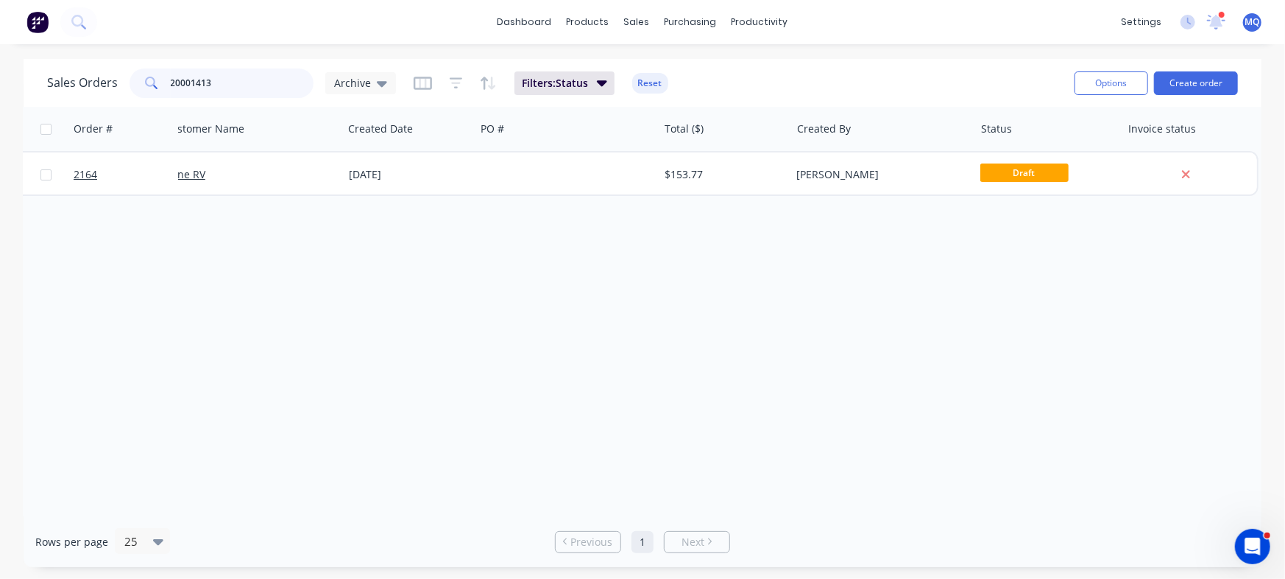
scroll to position [0, 19]
click at [216, 91] on input "20001413" at bounding box center [243, 82] width 144 height 29
type input "chassis part"
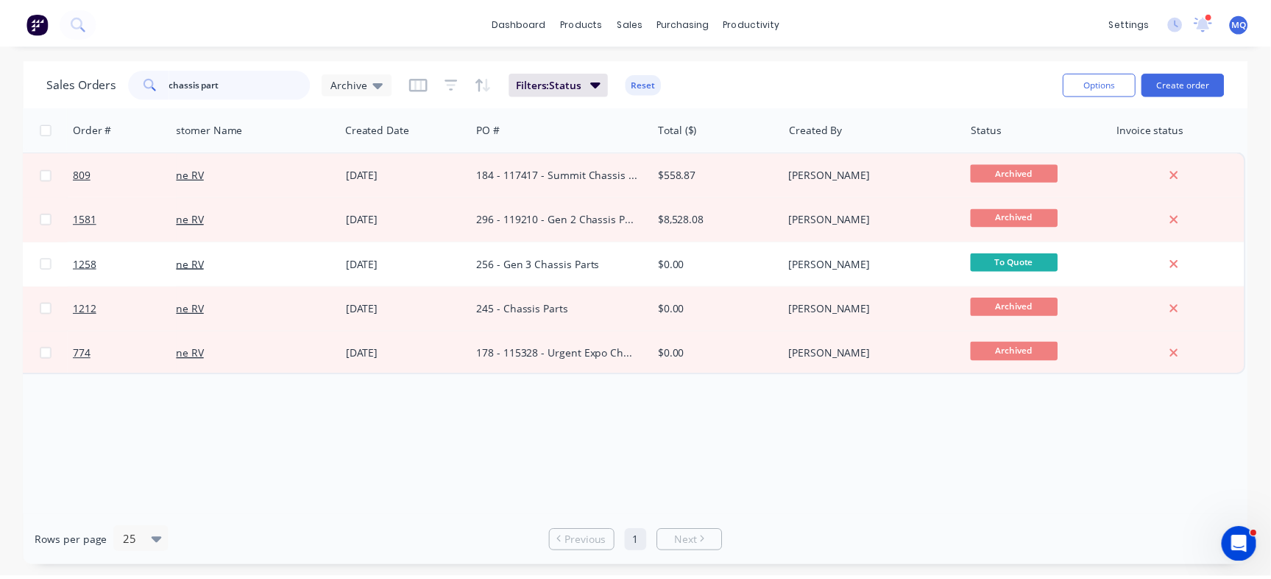
scroll to position [0, 0]
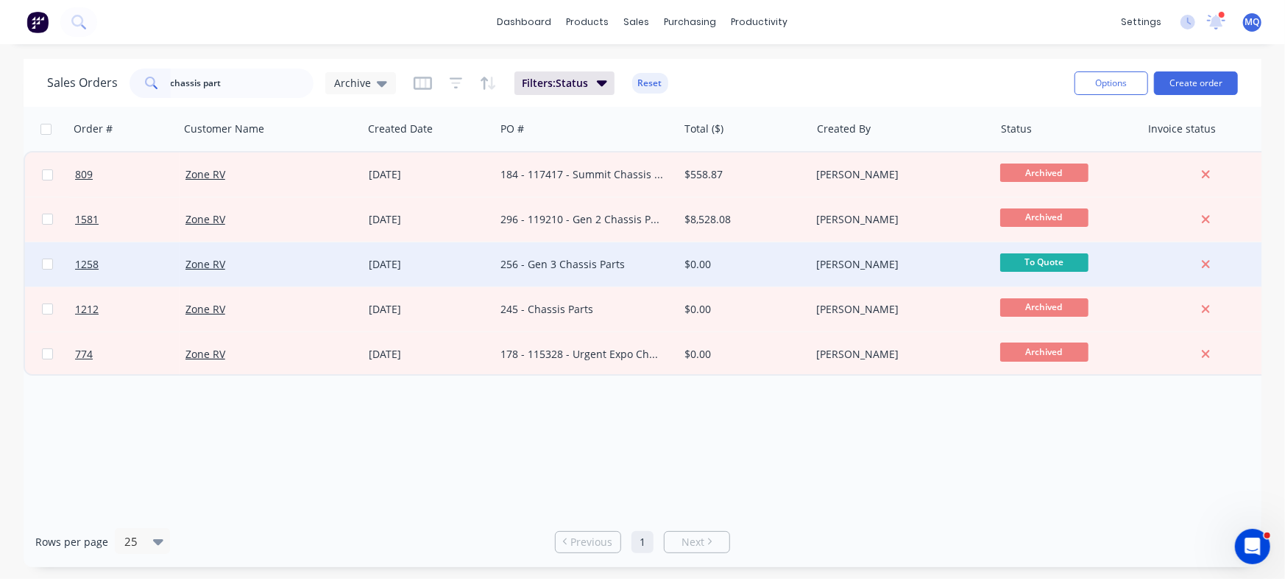
click at [610, 267] on div "256 - Gen 3 Chassis Parts" at bounding box center [582, 264] width 163 height 15
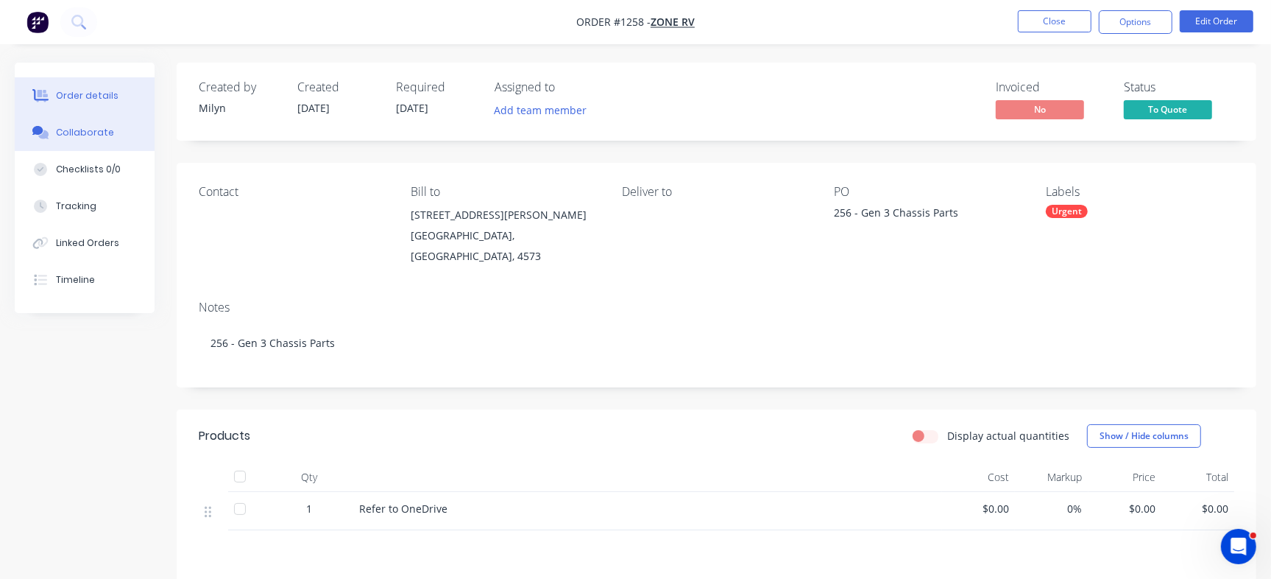
click at [85, 127] on div "Collaborate" at bounding box center [85, 132] width 58 height 13
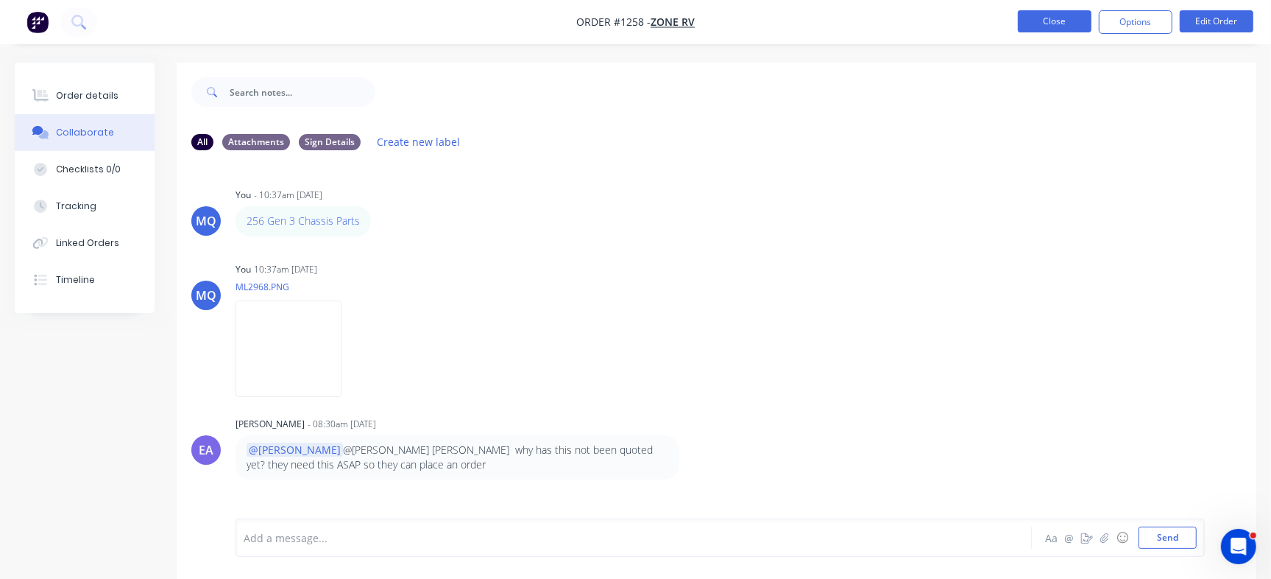
click at [1084, 17] on button "Close" at bounding box center [1055, 21] width 74 height 22
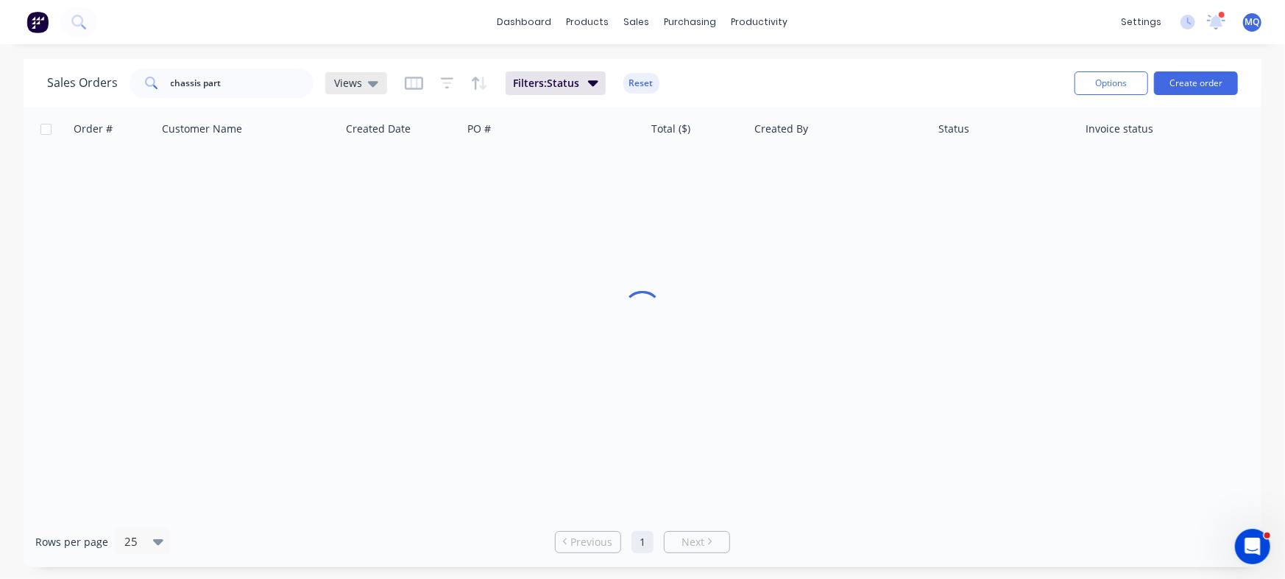
click at [357, 73] on div "Views" at bounding box center [356, 83] width 62 height 22
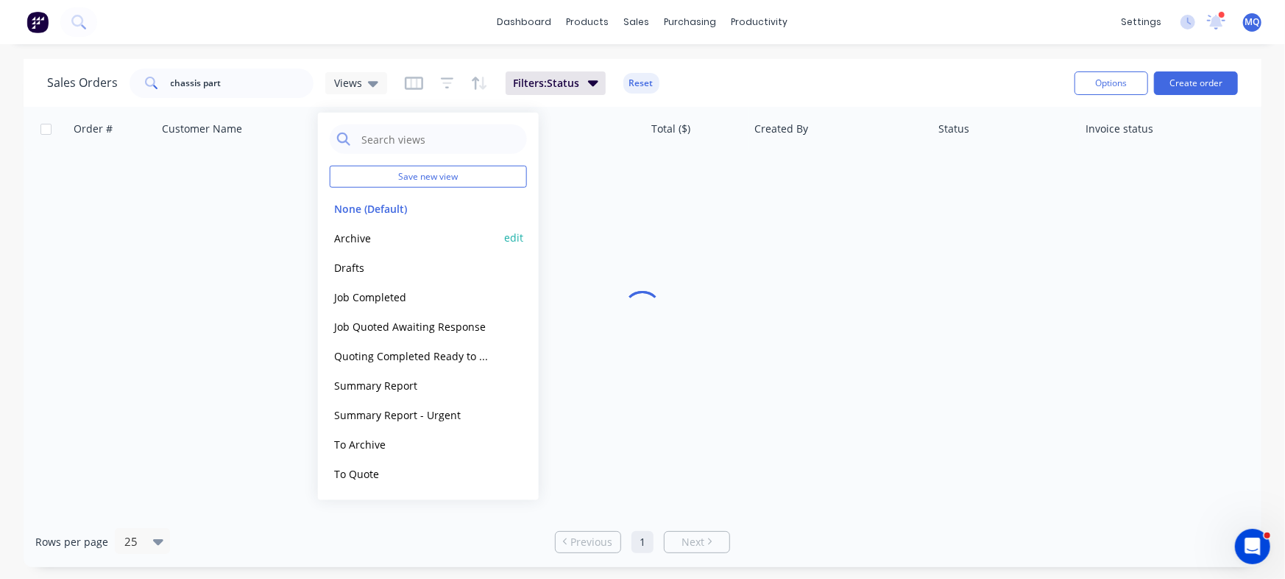
click at [376, 235] on button "Archive" at bounding box center [414, 237] width 168 height 17
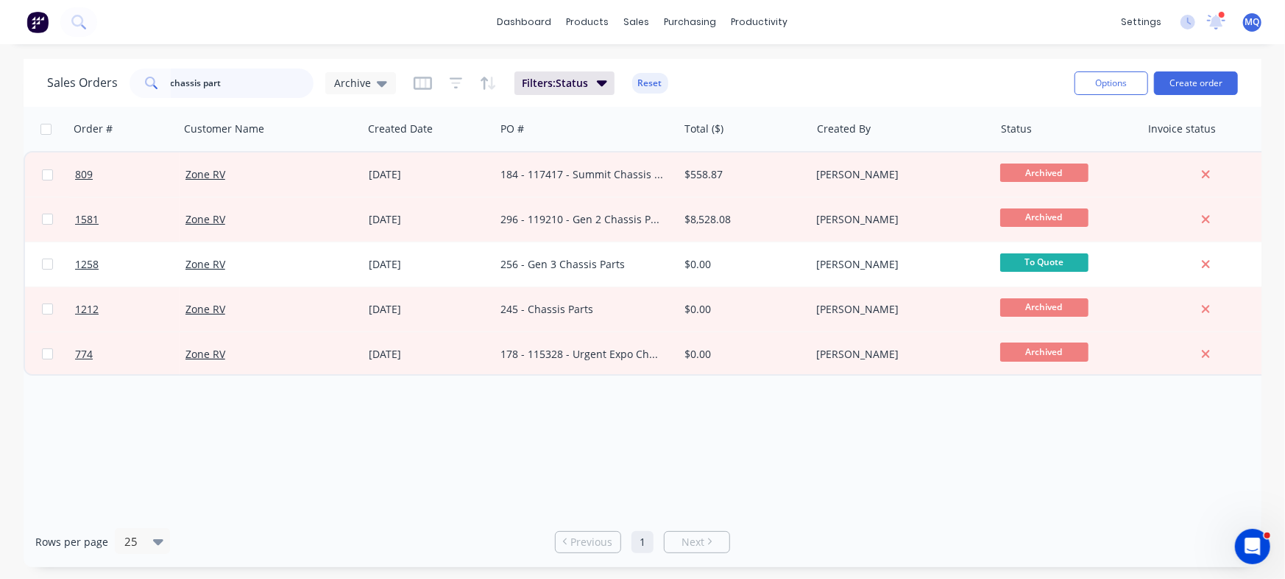
click at [218, 68] on input "chassis part" at bounding box center [243, 82] width 144 height 29
paste input "20001309"
type input "20001309"
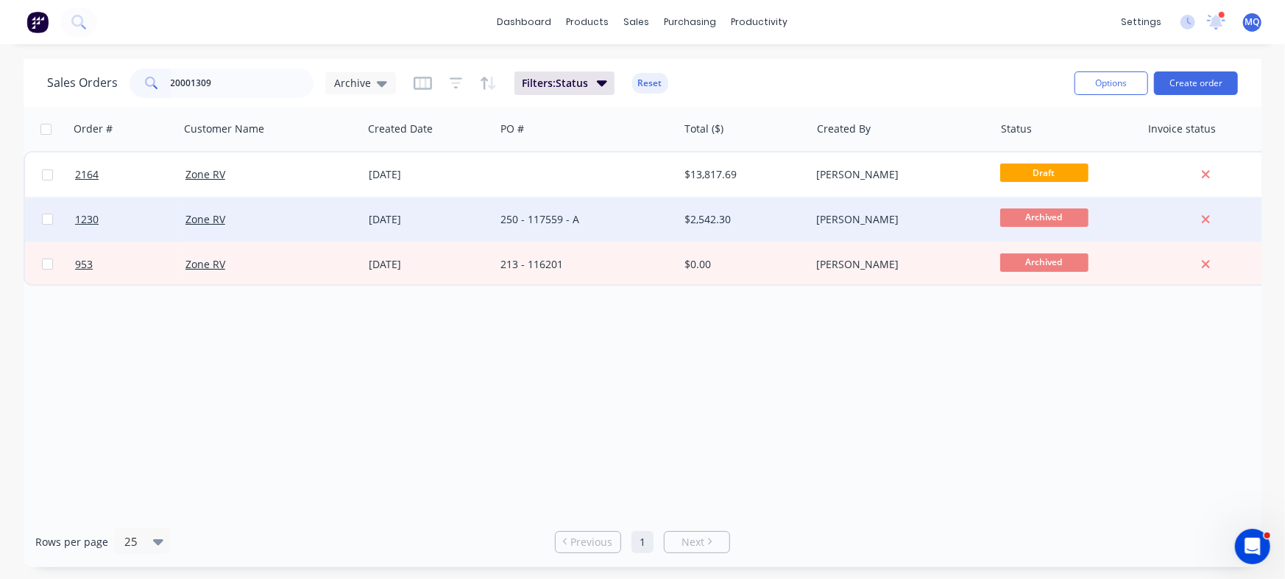
click at [548, 226] on div "250 - 117559 - A" at bounding box center [582, 219] width 163 height 15
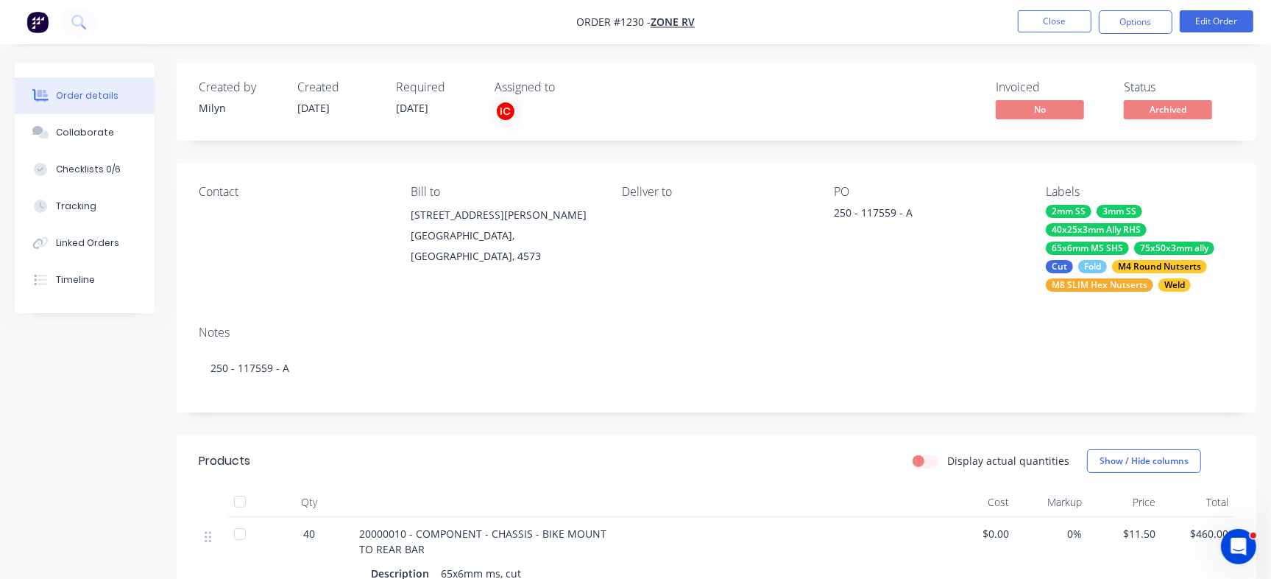
scroll to position [1102, 0]
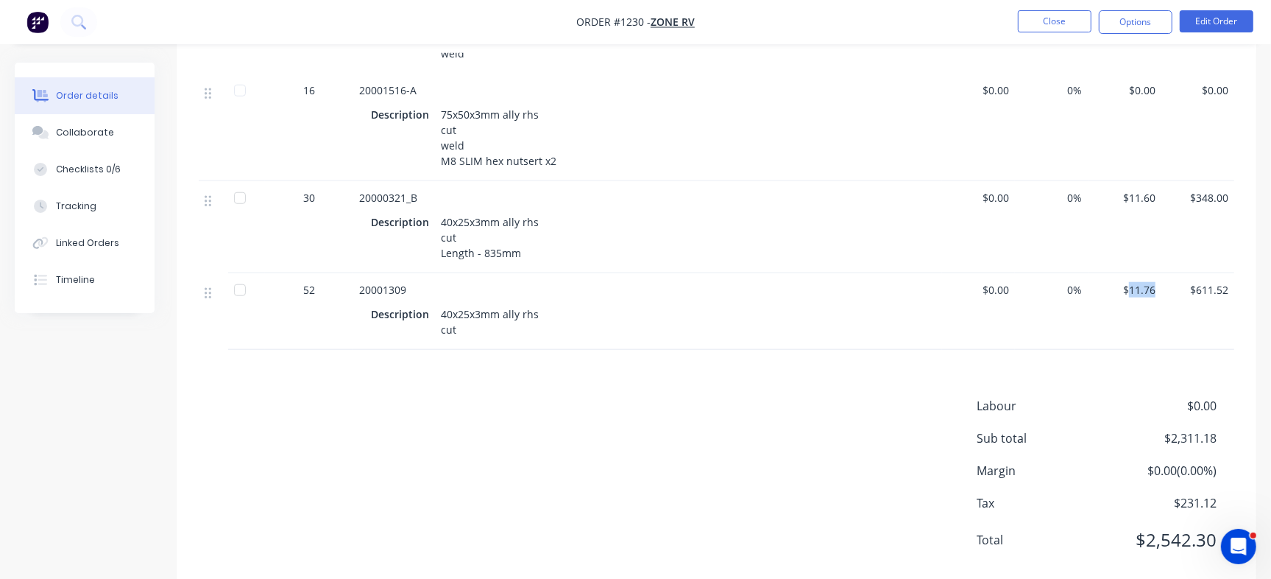
drag, startPoint x: 1131, startPoint y: 290, endPoint x: 1157, endPoint y: 289, distance: 25.8
click at [1157, 289] on div "$11.76" at bounding box center [1125, 311] width 73 height 77
copy span "11.76"
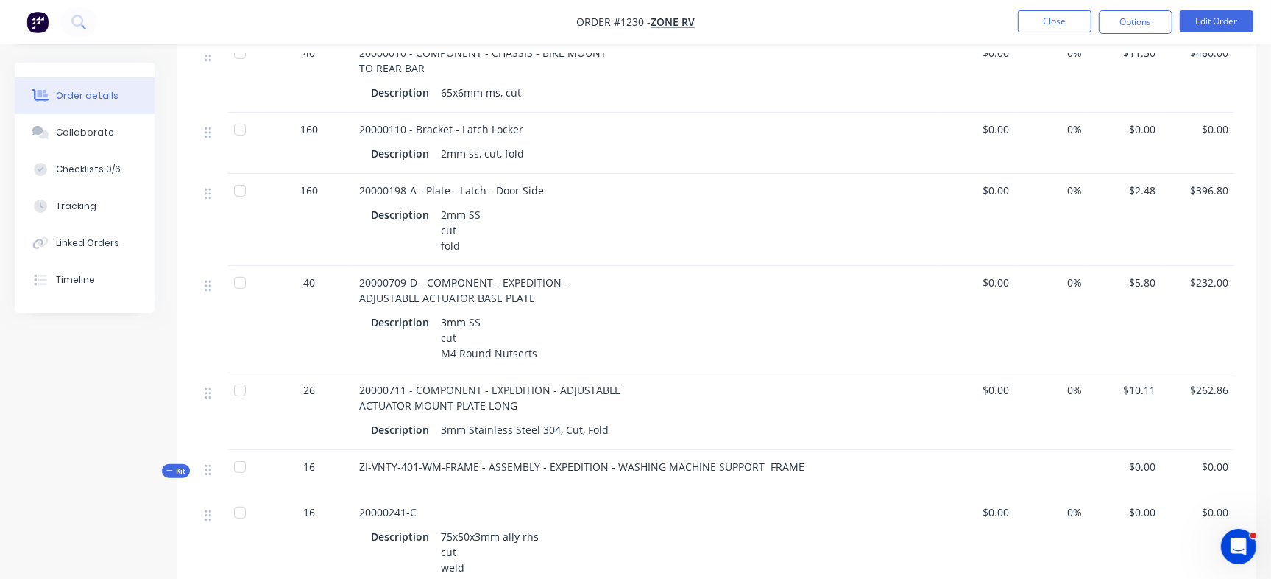
scroll to position [0, 0]
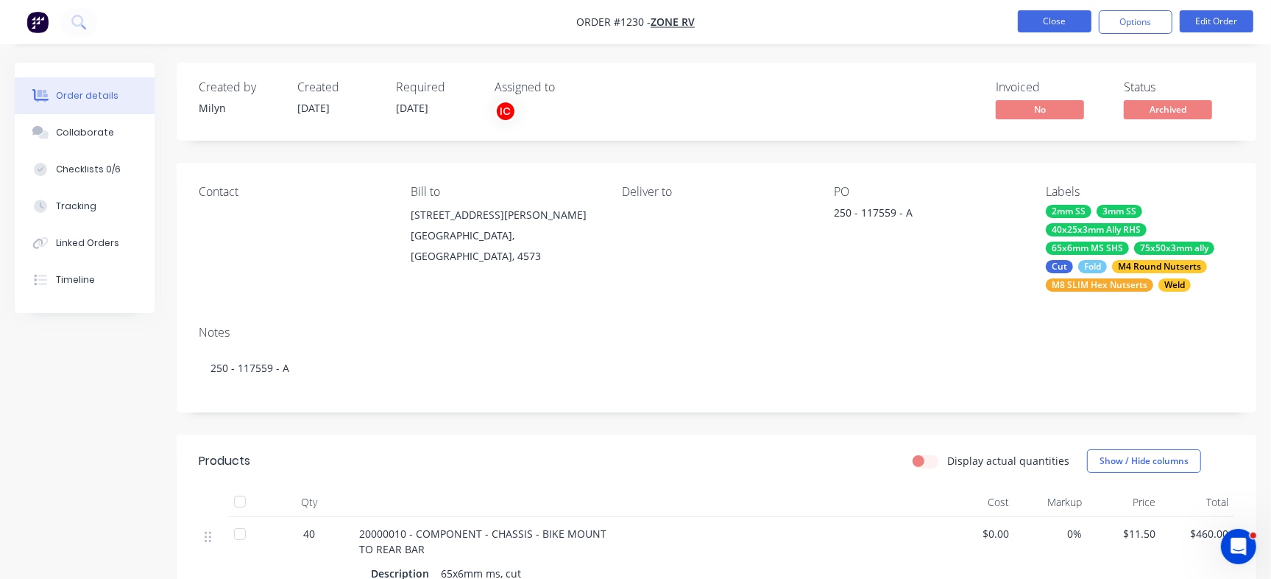
click at [1054, 21] on button "Close" at bounding box center [1055, 21] width 74 height 22
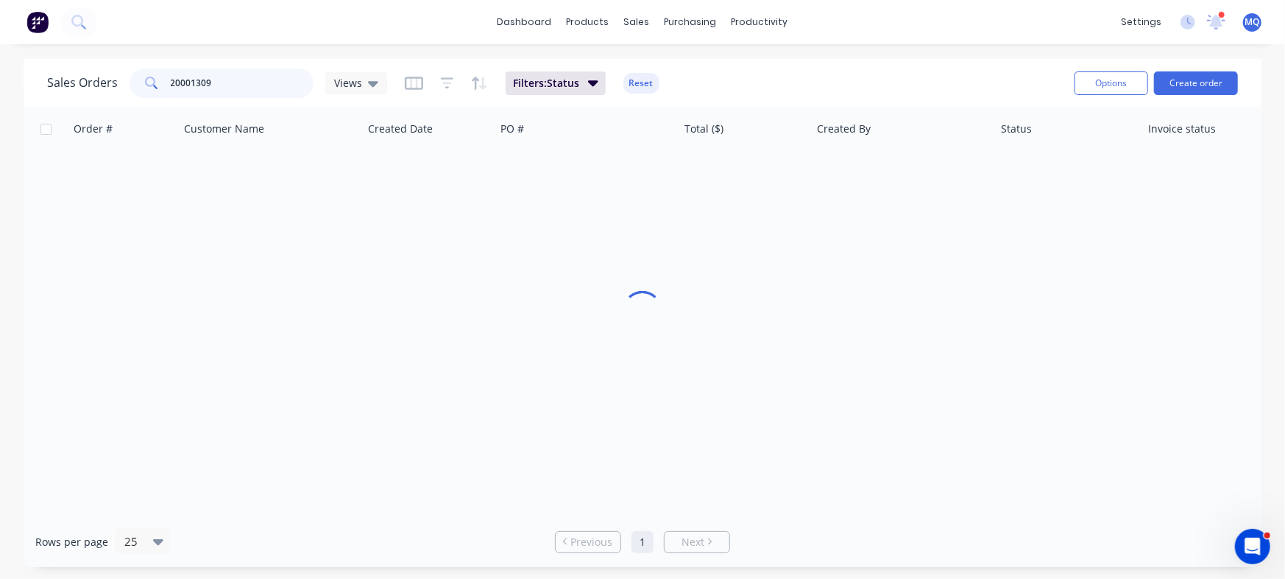
click at [253, 88] on input "20001309" at bounding box center [243, 82] width 144 height 29
paste input "83"
type input "20001383"
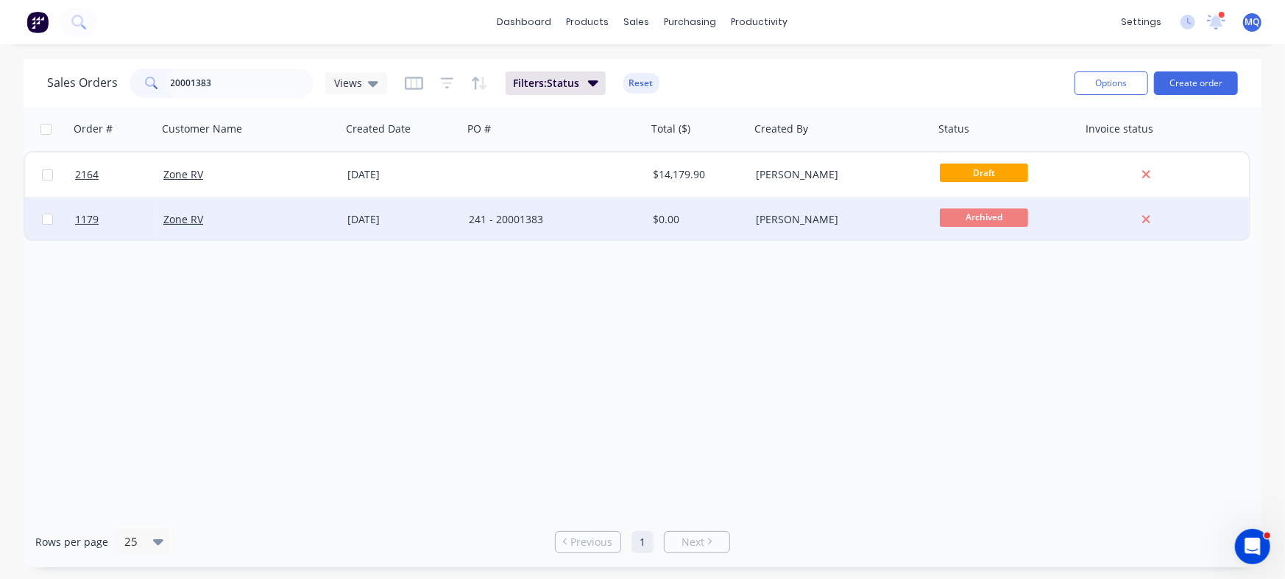
click at [537, 228] on div "241 - 20001383" at bounding box center [555, 219] width 184 height 44
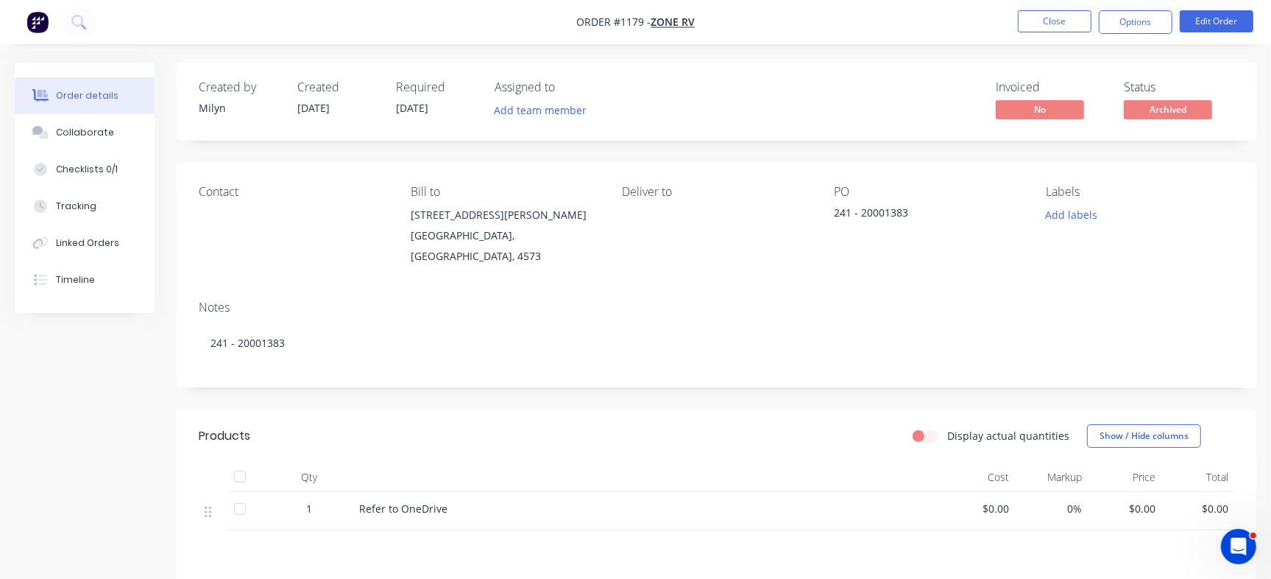
drag, startPoint x: 56, startPoint y: 174, endPoint x: 155, endPoint y: 197, distance: 101.3
click at [57, 174] on div "Checklists 0/1" at bounding box center [87, 169] width 62 height 13
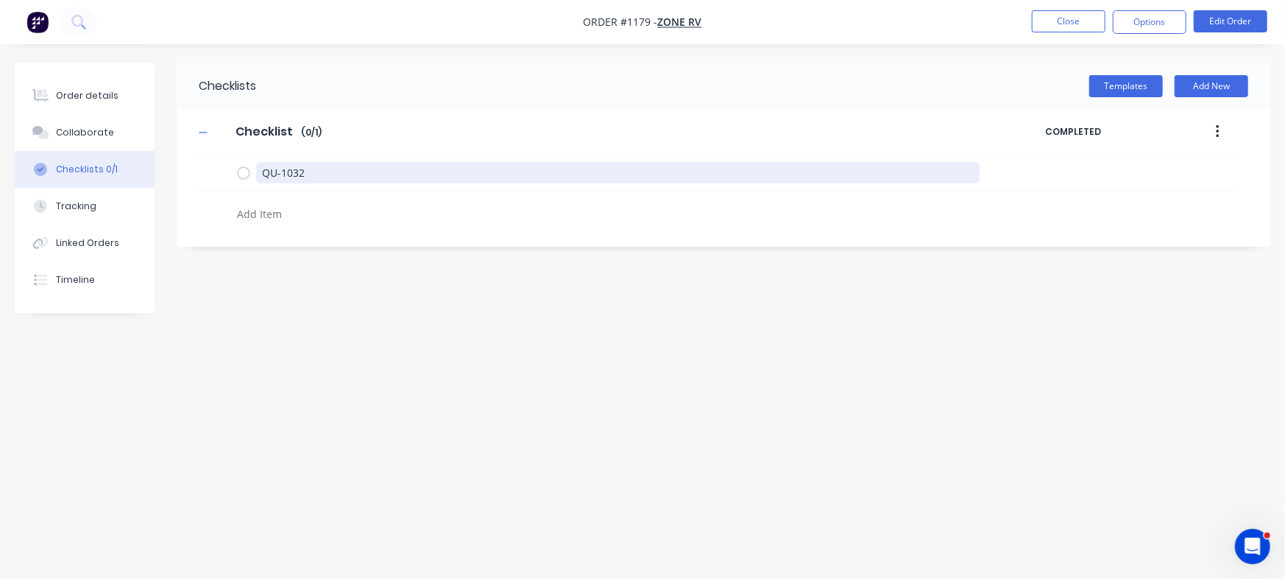
drag, startPoint x: 351, startPoint y: 172, endPoint x: 200, endPoint y: 6, distance: 224.1
click at [0, 127] on div "Order details Collaborate Checklists 0/1 Tracking Linked Orders Timeline Order …" at bounding box center [642, 262] width 1285 height 398
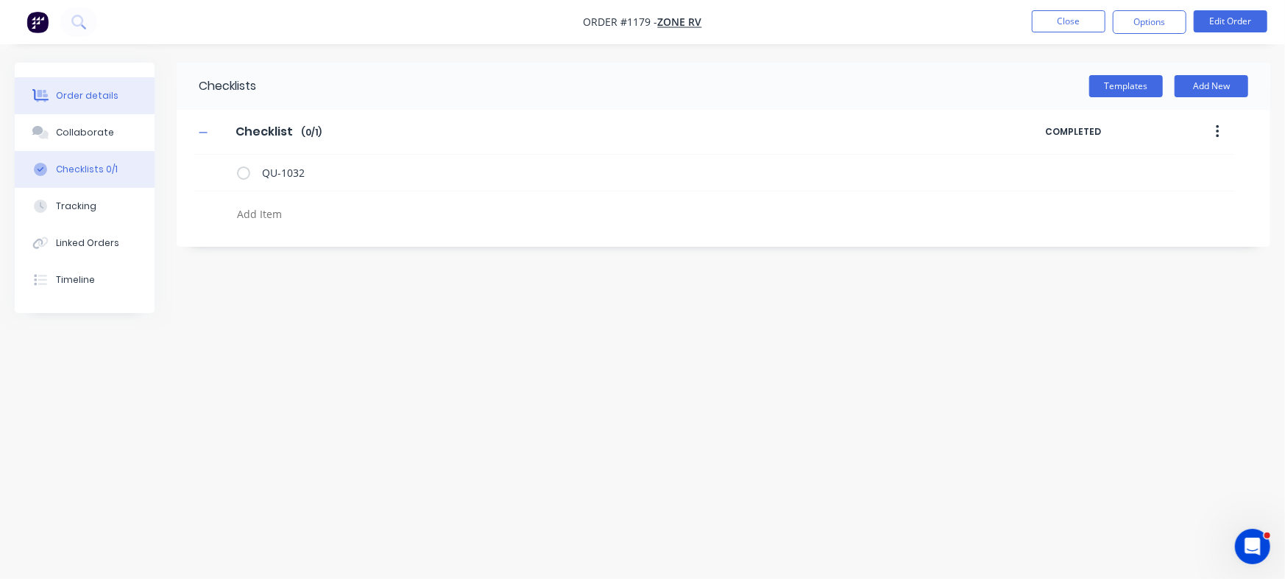
type textarea "x"
click at [89, 103] on button "Order details" at bounding box center [85, 95] width 140 height 37
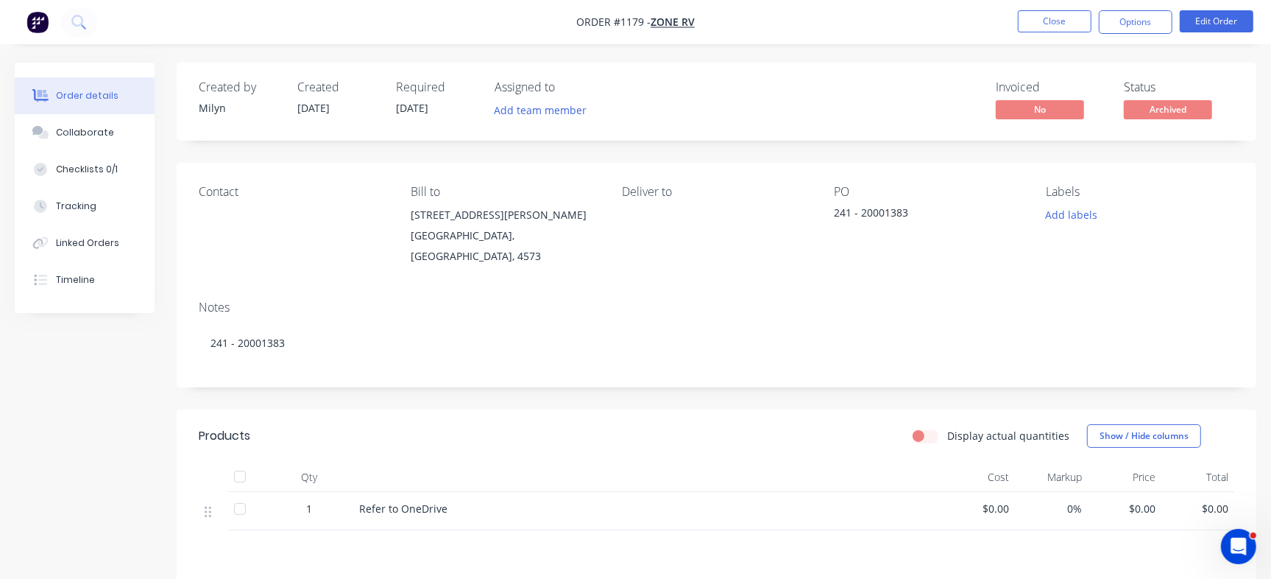
click at [875, 213] on div "241 - 20001383" at bounding box center [926, 215] width 184 height 21
copy div "20001383"
click at [1067, 28] on button "Close" at bounding box center [1055, 21] width 74 height 22
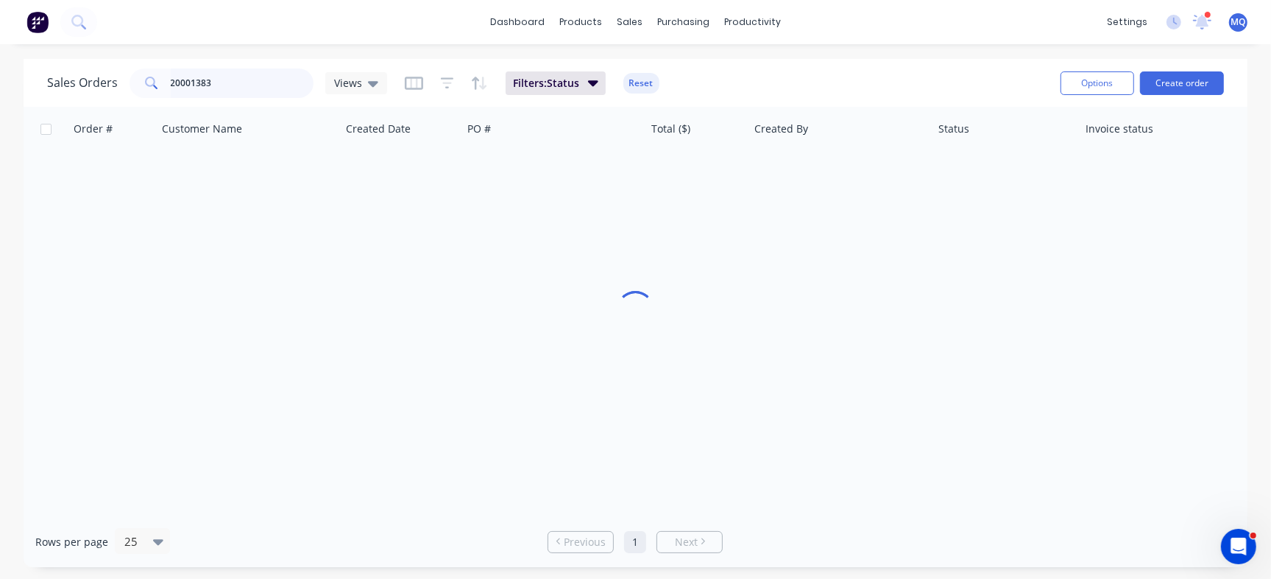
click at [239, 85] on input "20001383" at bounding box center [243, 82] width 144 height 29
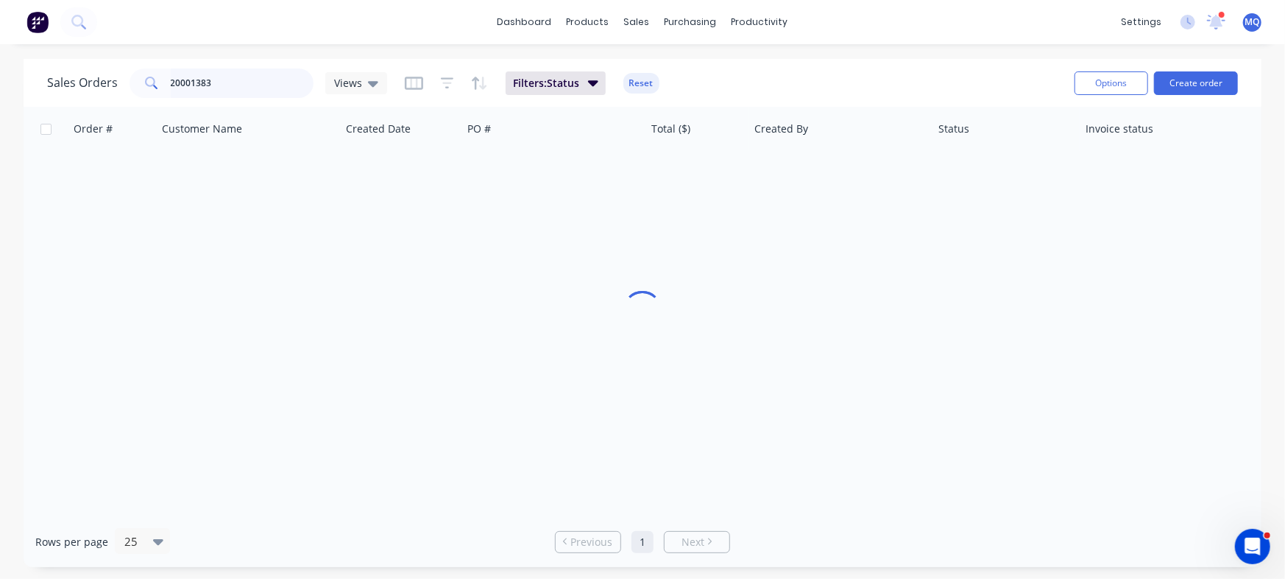
click at [239, 85] on input "20001383" at bounding box center [243, 82] width 144 height 29
paste input "415"
type input "20001415"
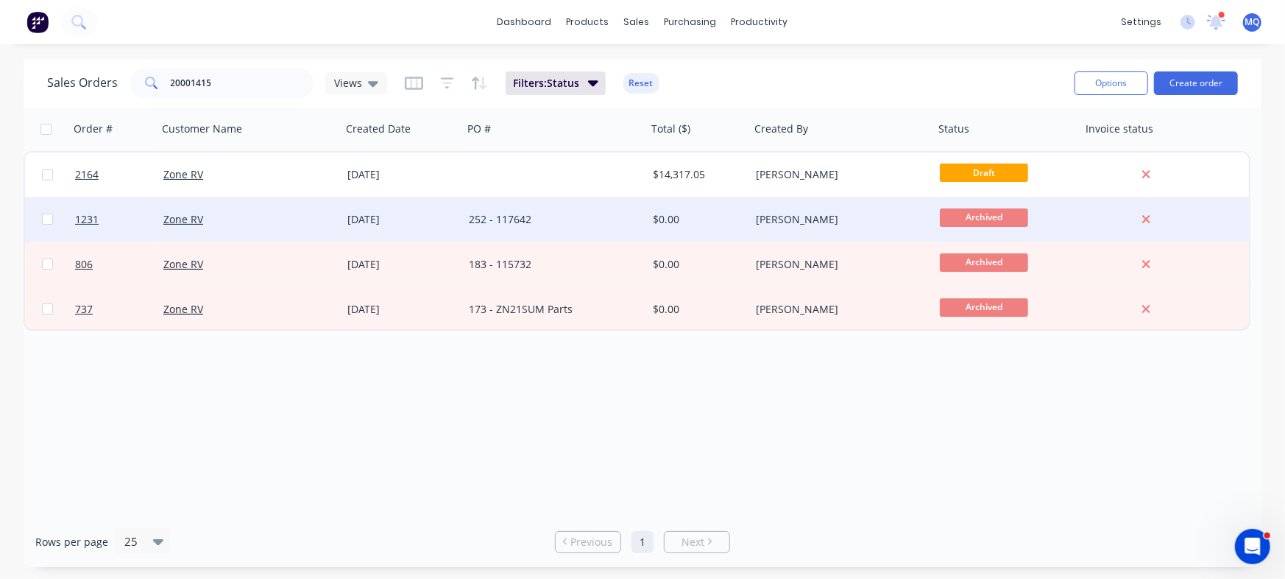
click at [526, 227] on div "252 - 117642" at bounding box center [555, 219] width 184 height 44
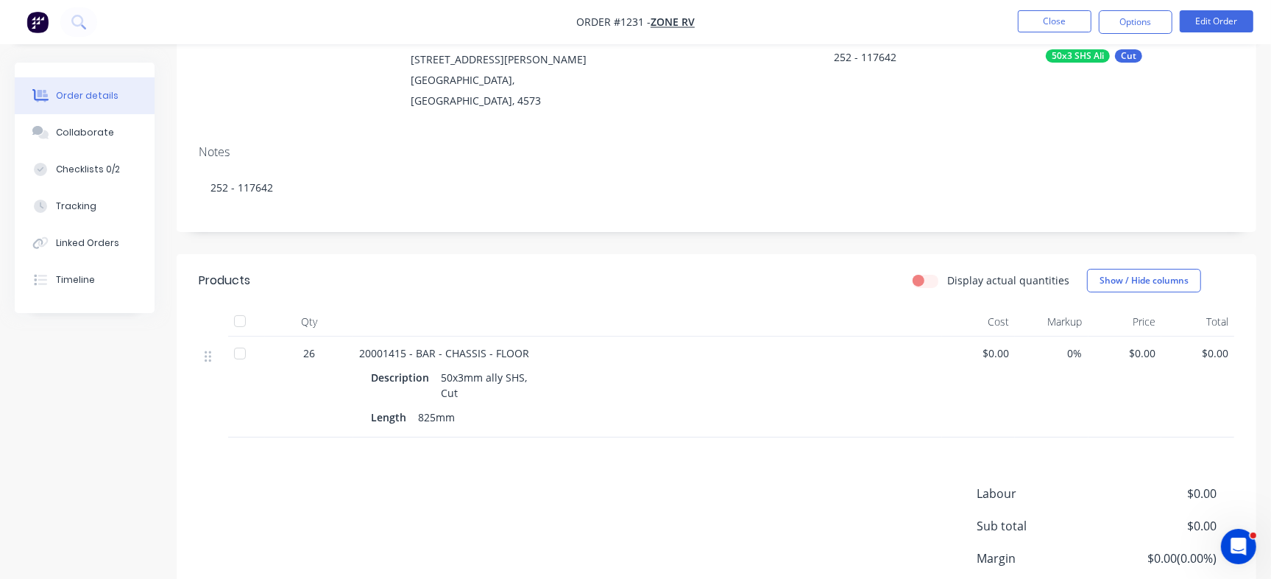
scroll to position [261, 0]
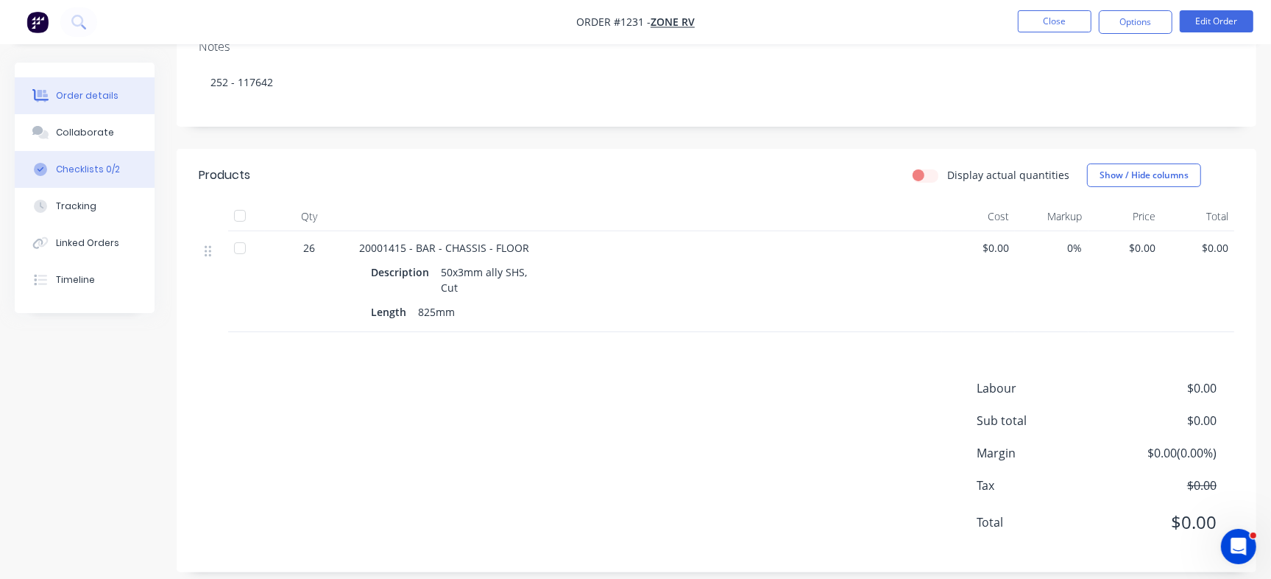
click at [121, 165] on button "Checklists 0/2" at bounding box center [85, 169] width 140 height 37
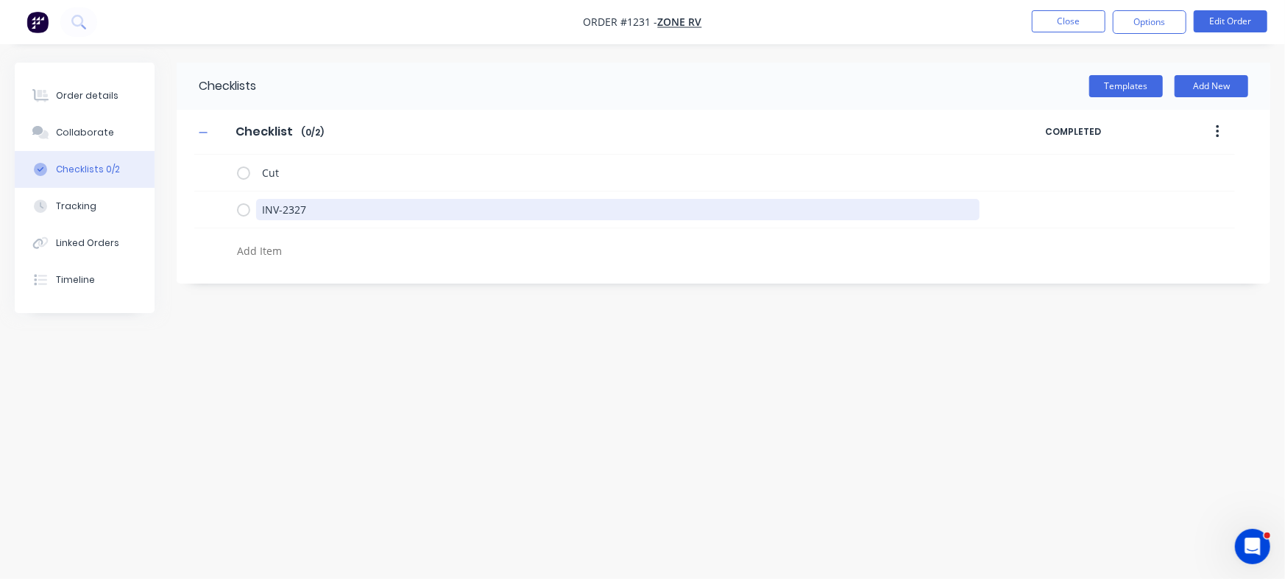
drag, startPoint x: 333, startPoint y: 218, endPoint x: 166, endPoint y: 196, distance: 168.6
click at [166, 196] on div "Order details Collaborate Checklists 0/2 Tracking Linked Orders Timeline Order …" at bounding box center [642, 262] width 1285 height 398
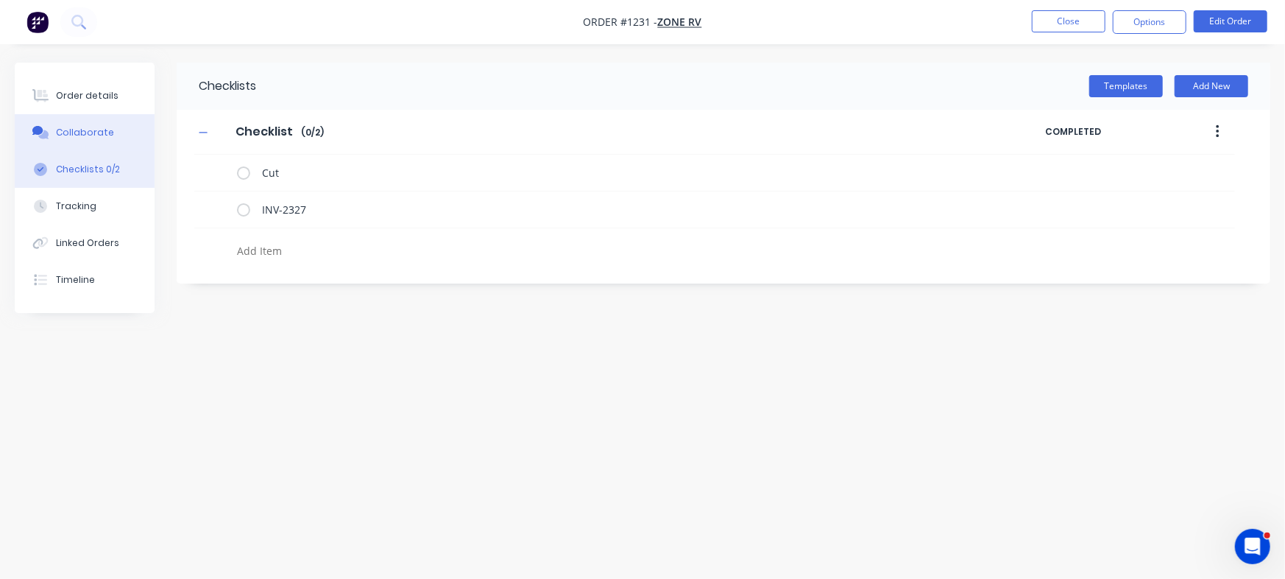
type textarea "x"
click at [101, 116] on button "Collaborate" at bounding box center [85, 132] width 140 height 37
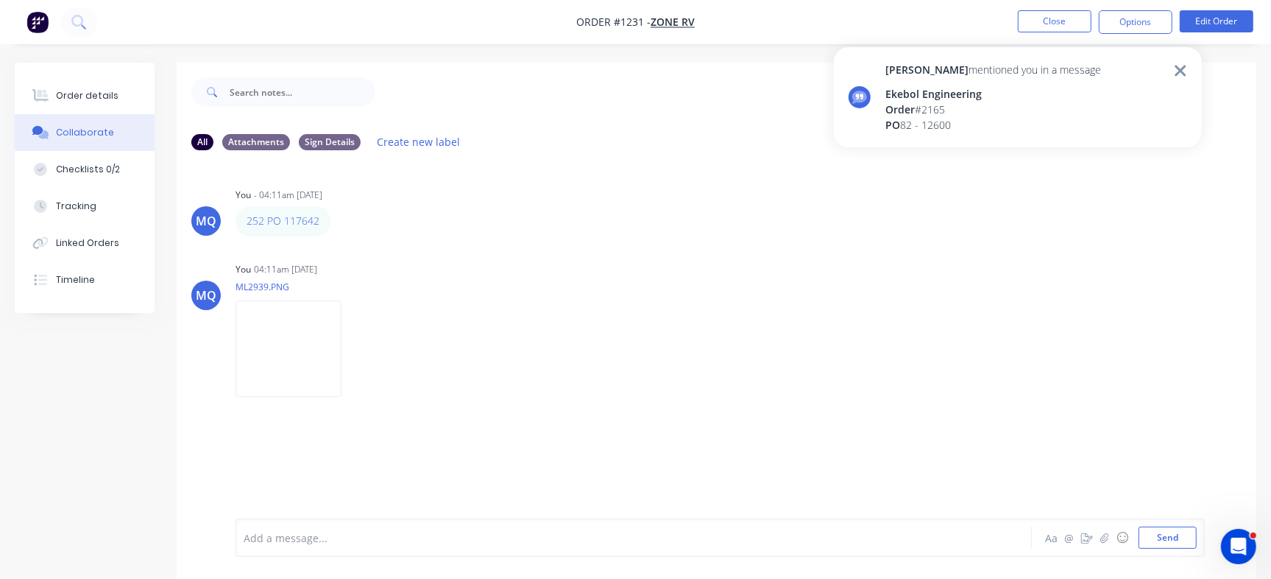
click at [105, 116] on button "Collaborate" at bounding box center [85, 132] width 140 height 37
click at [922, 103] on div "Order # 2158" at bounding box center [994, 109] width 216 height 15
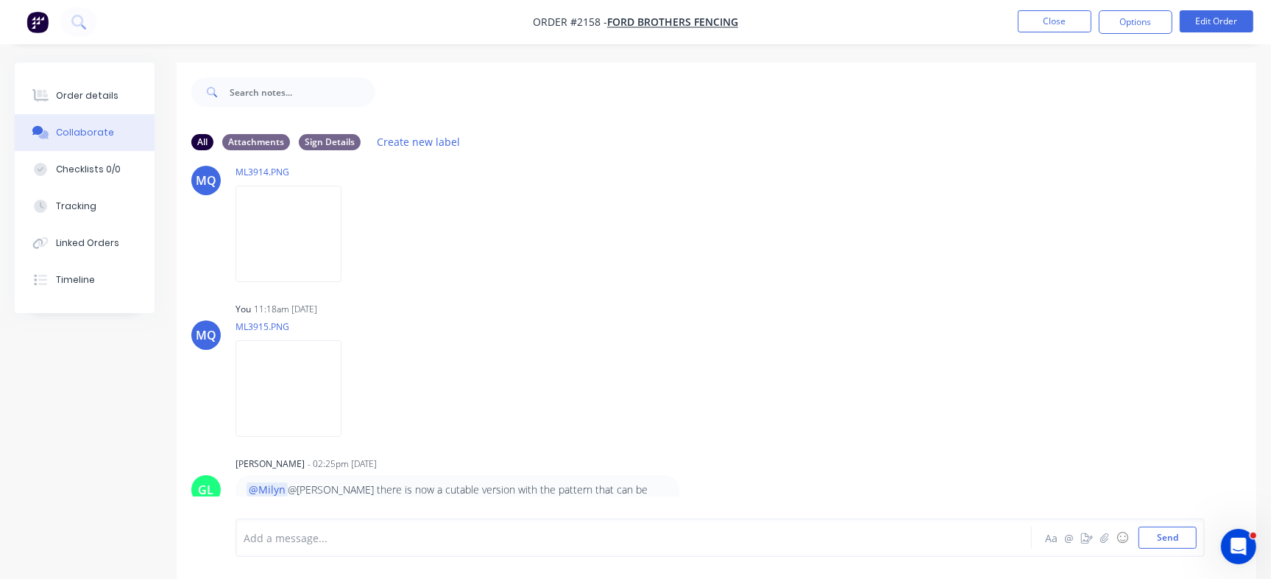
scroll to position [22, 0]
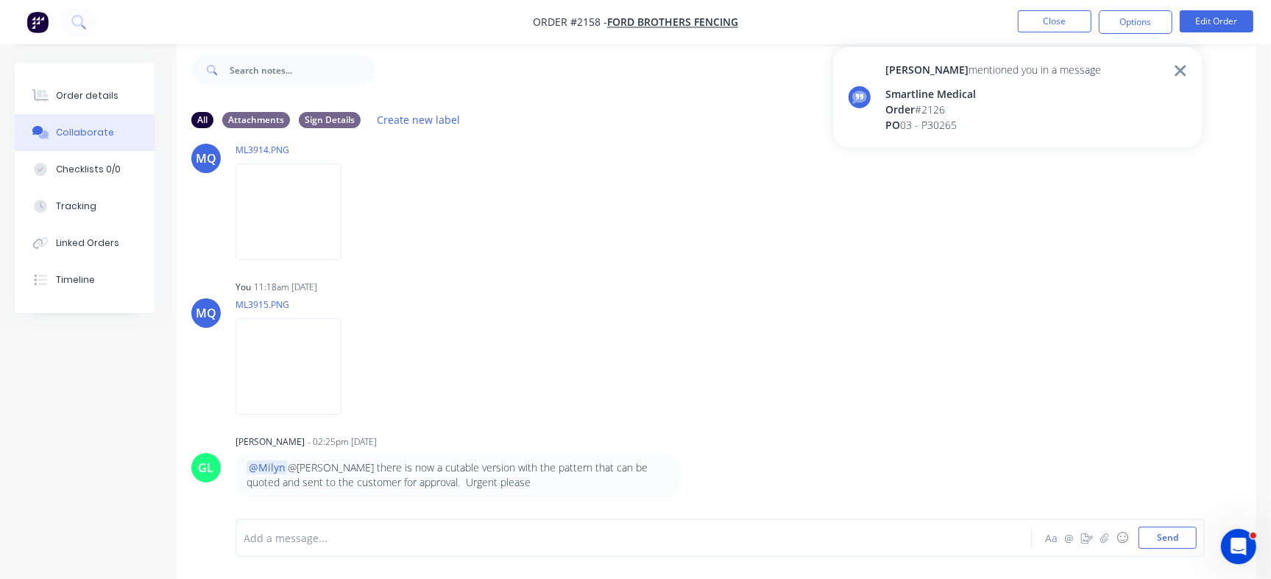
click at [367, 525] on div "Add a message... Aa @ ☺ Send" at bounding box center [721, 537] width 970 height 38
click at [957, 71] on div "[PERSON_NAME] mentioned you in a message" at bounding box center [994, 69] width 216 height 15
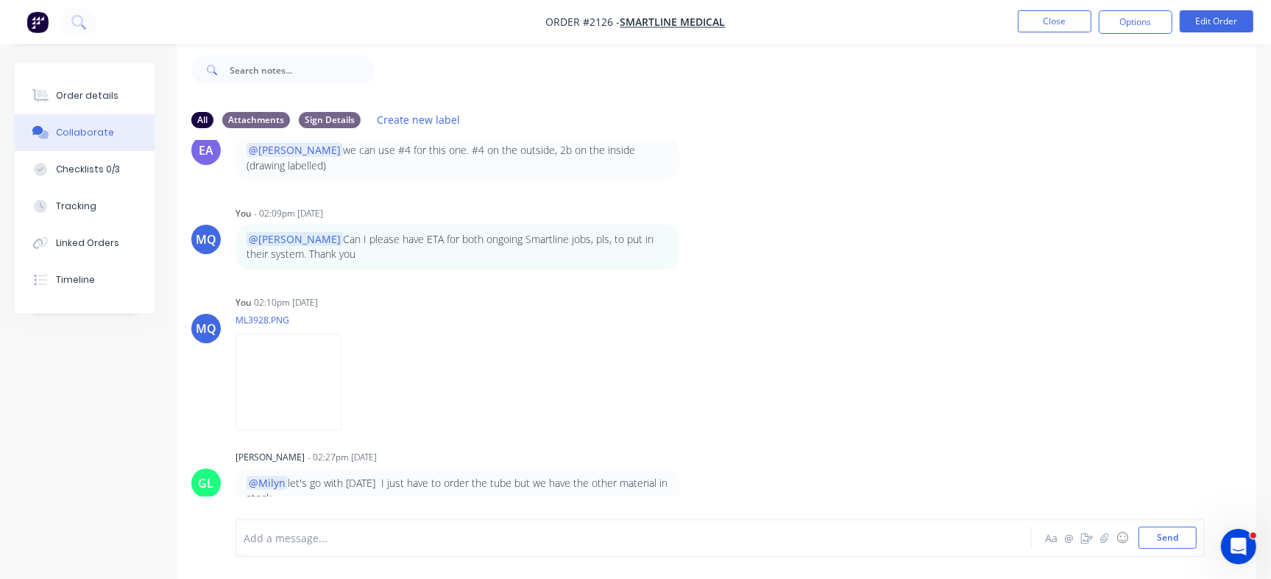
scroll to position [758, 0]
click at [52, 85] on button "Order details" at bounding box center [85, 95] width 140 height 37
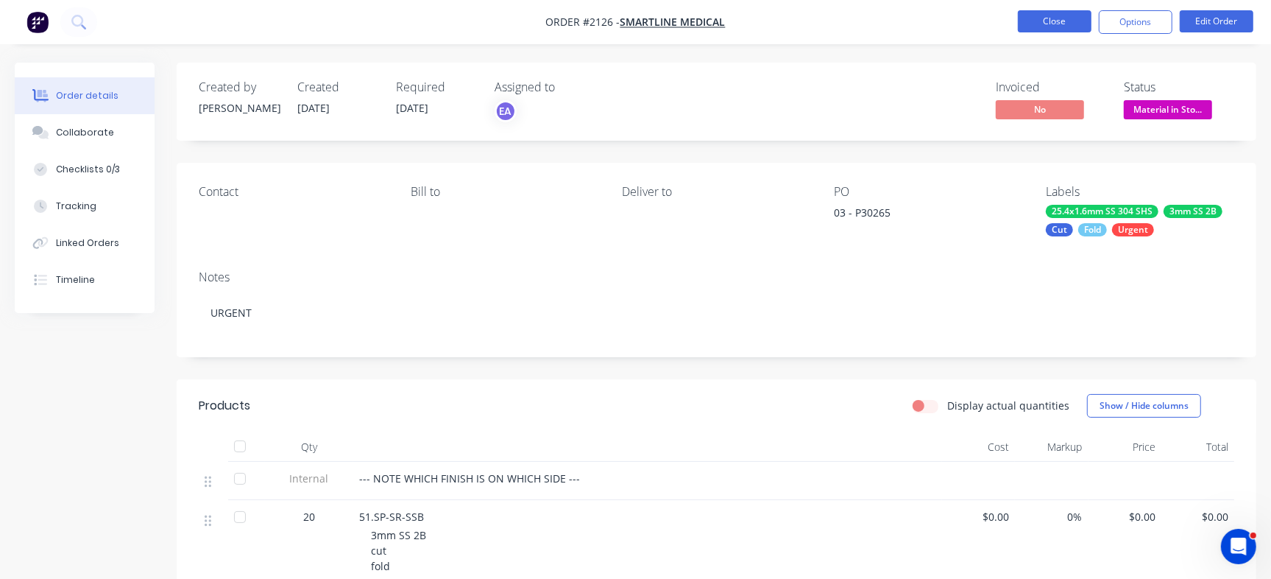
click at [1053, 19] on button "Close" at bounding box center [1055, 21] width 74 height 22
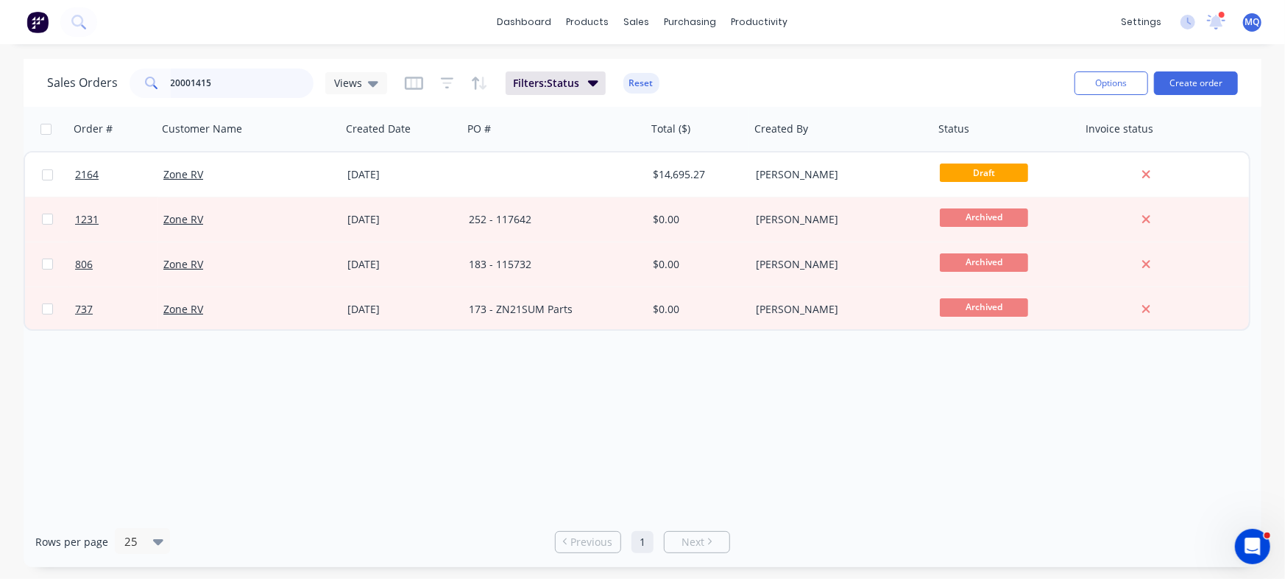
click at [258, 81] on input "20001415" at bounding box center [243, 82] width 144 height 29
type input "smartline"
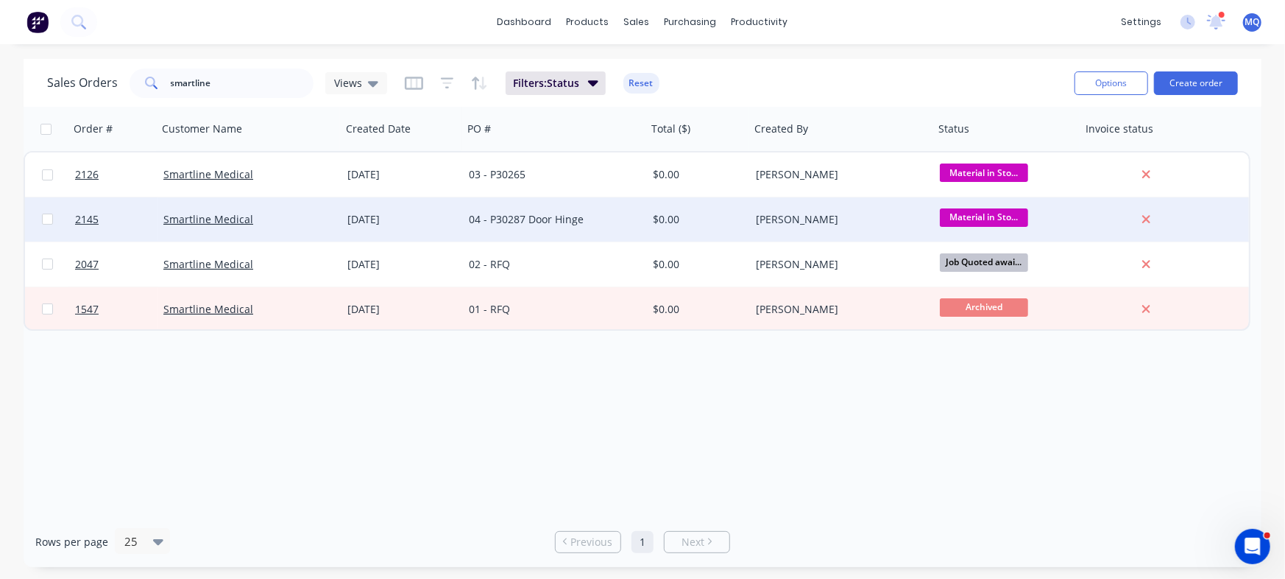
click at [385, 230] on div "[DATE]" at bounding box center [402, 219] width 121 height 44
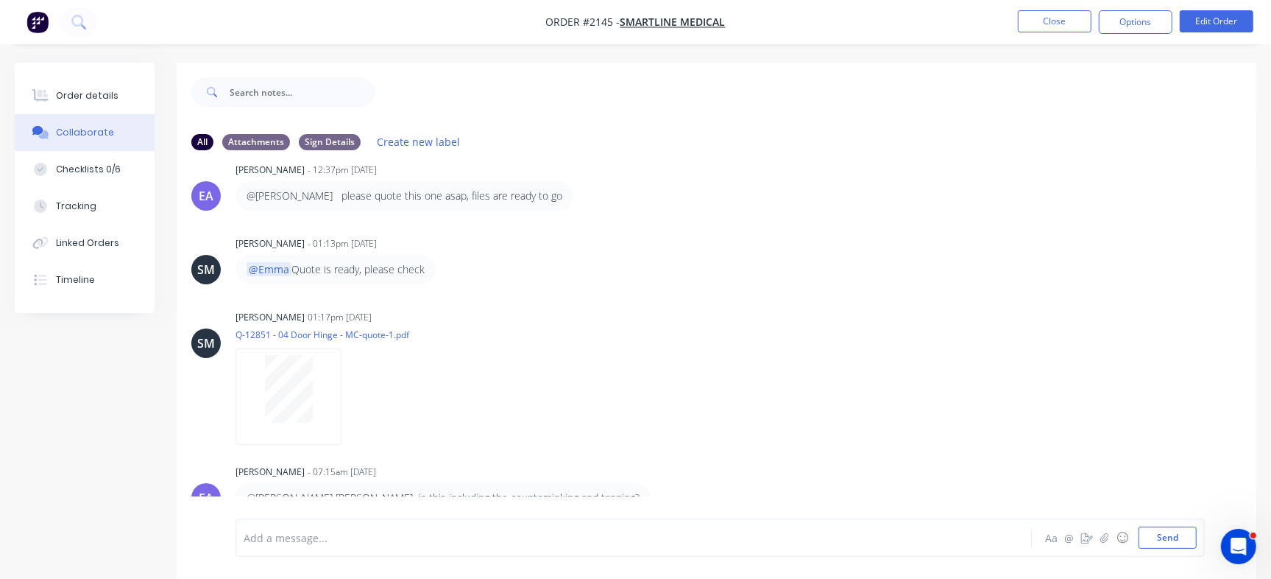
scroll to position [638, 0]
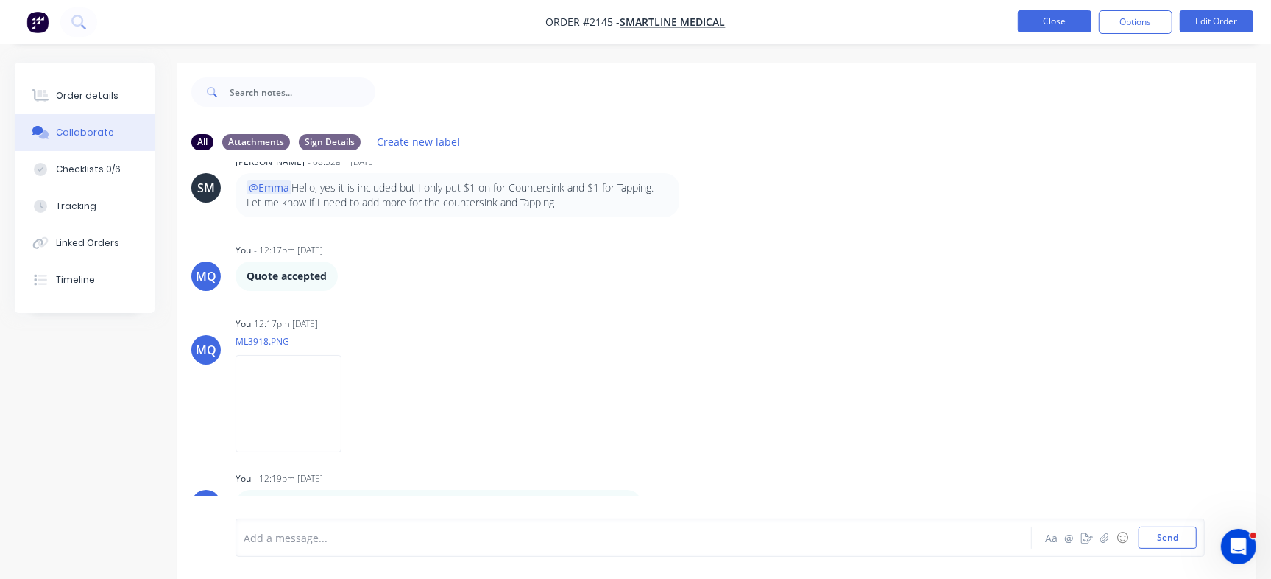
click at [1052, 25] on button "Close" at bounding box center [1055, 21] width 74 height 22
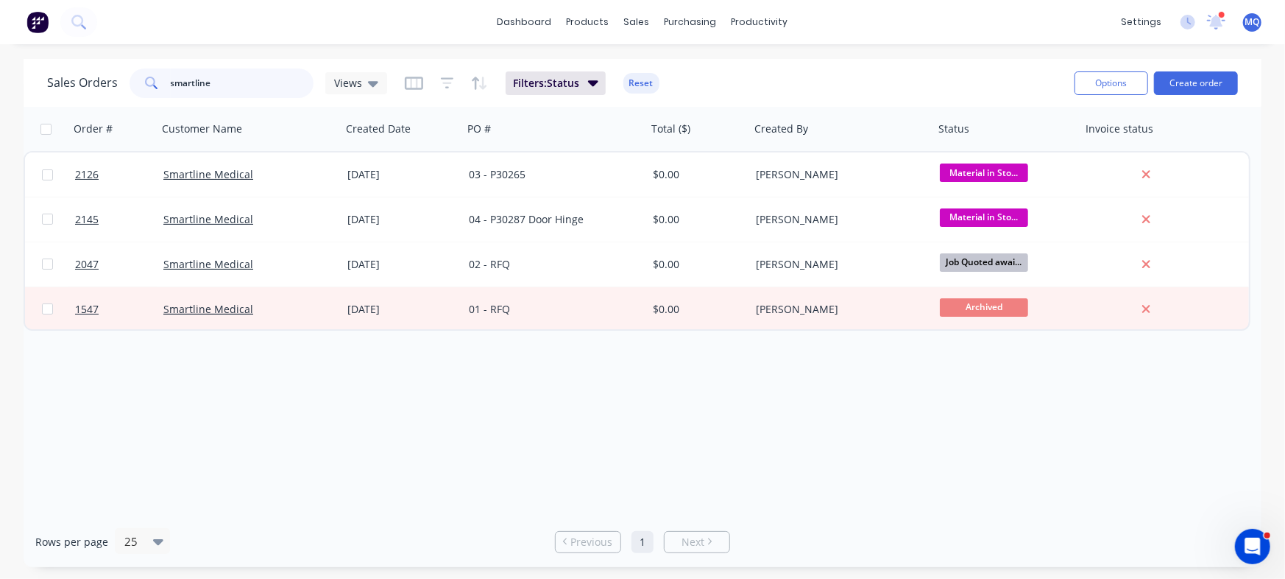
click at [253, 85] on input "smartline" at bounding box center [243, 82] width 144 height 29
click at [251, 91] on input "smartline" at bounding box center [243, 82] width 144 height 29
type input "ford"
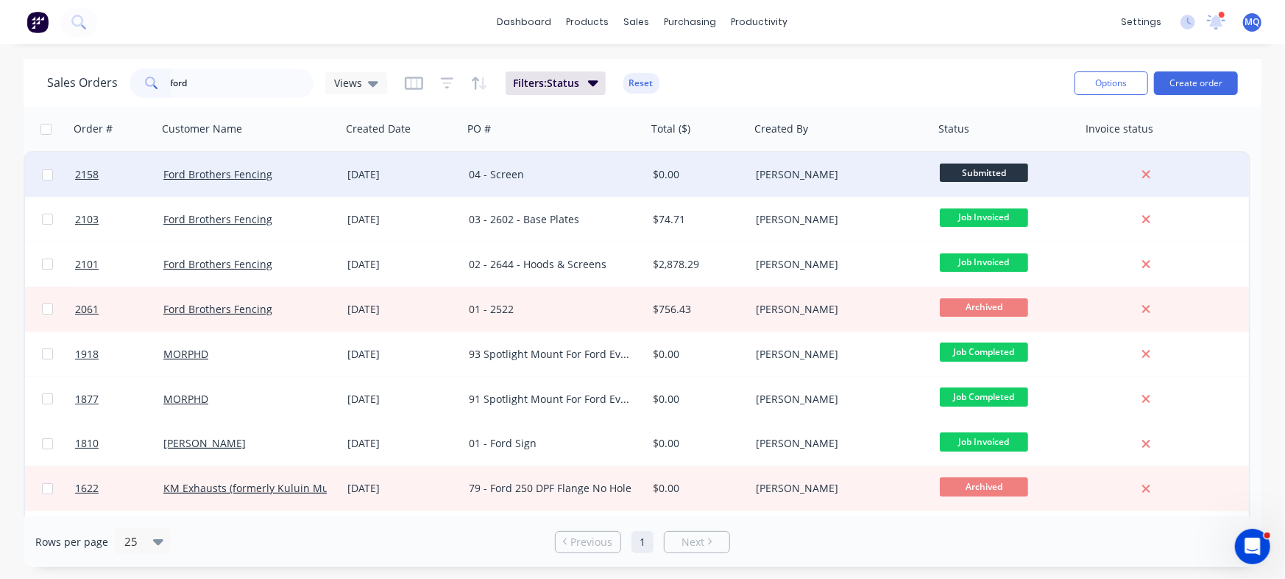
click at [485, 180] on div "04 - Screen" at bounding box center [550, 174] width 163 height 15
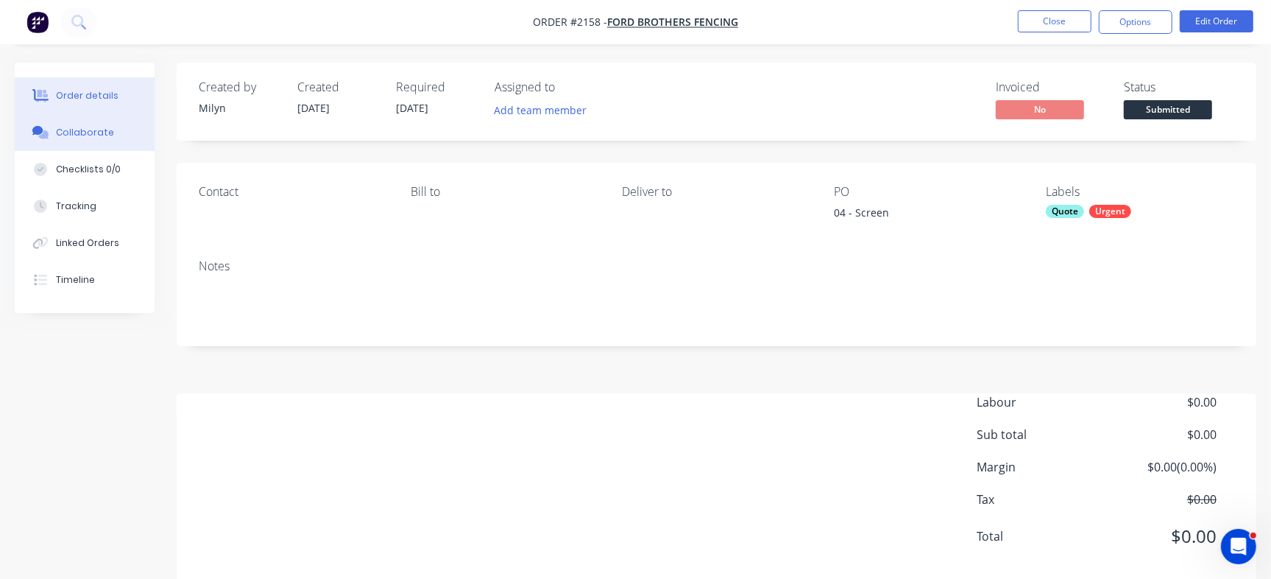
click at [120, 122] on button "Collaborate" at bounding box center [85, 132] width 140 height 37
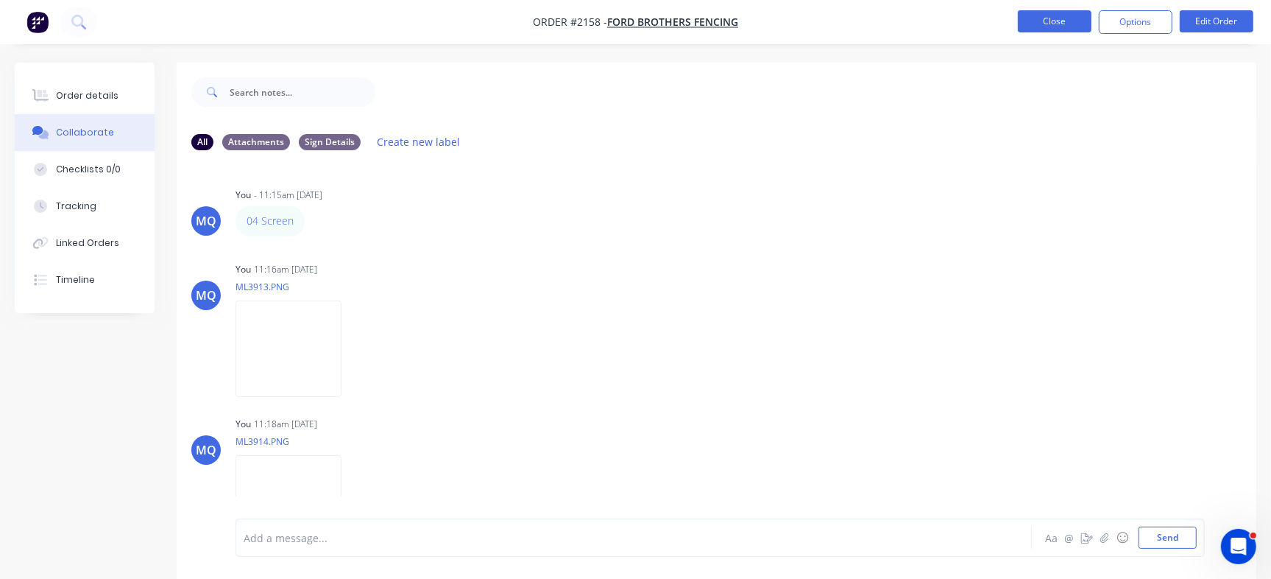
click at [1055, 16] on button "Close" at bounding box center [1055, 21] width 74 height 22
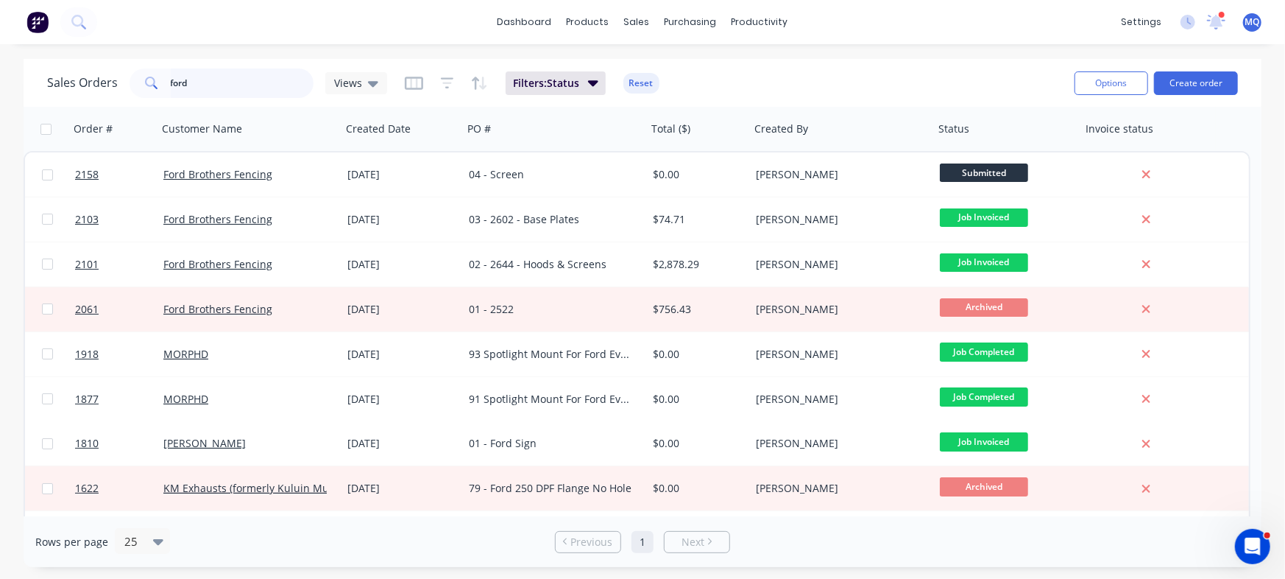
click at [226, 88] on input "ford" at bounding box center [243, 82] width 144 height 29
type input "smartline"
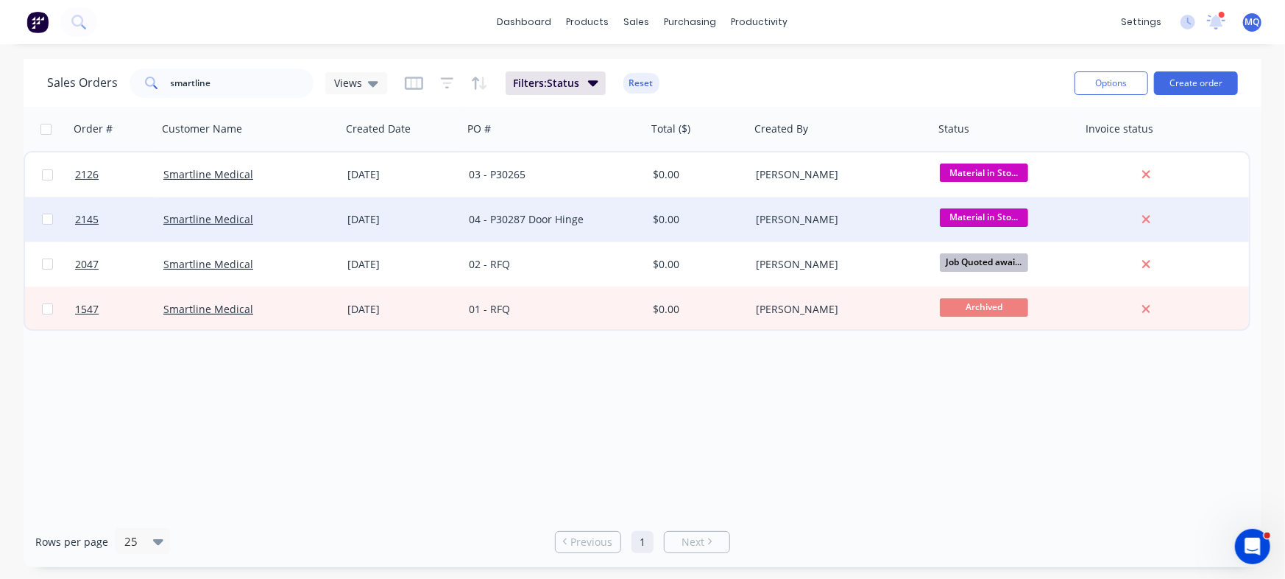
click at [338, 212] on div "Smartline Medical" at bounding box center [250, 219] width 184 height 44
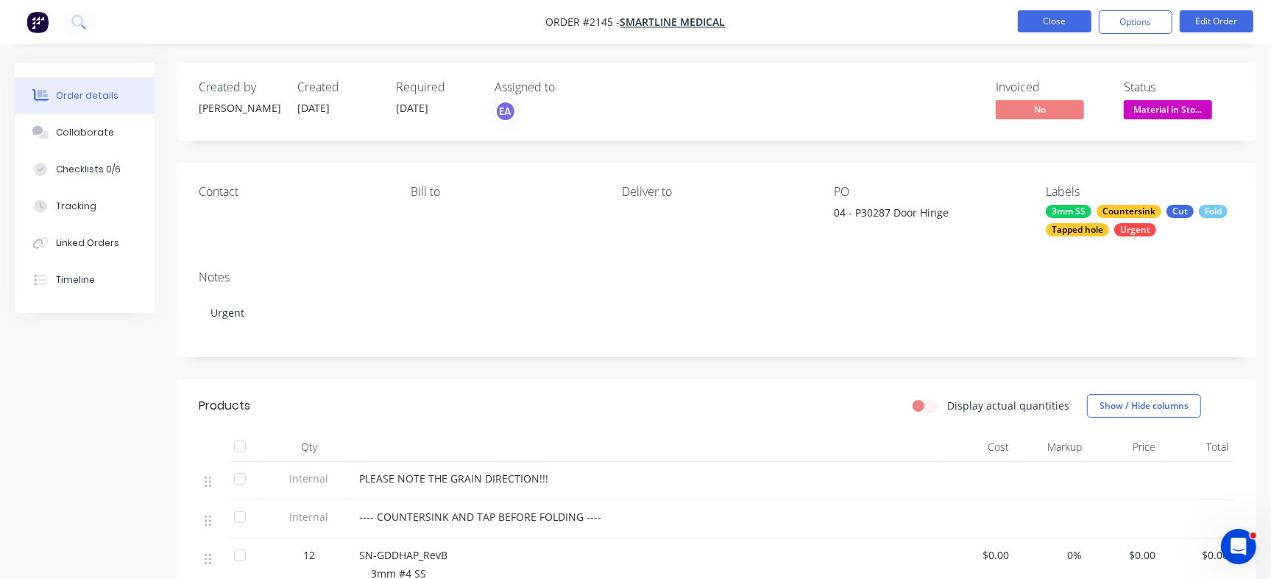
click at [1038, 29] on button "Close" at bounding box center [1055, 21] width 74 height 22
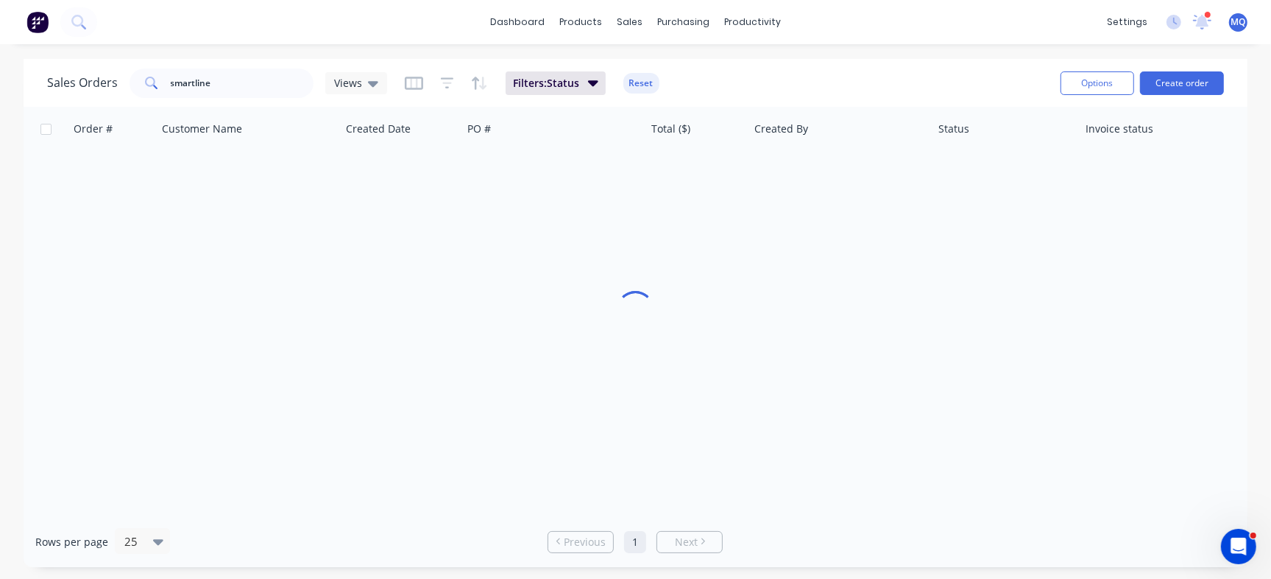
click at [1056, 22] on div "dashboard products sales purchasing productivity dashboard products Product Cat…" at bounding box center [635, 22] width 1271 height 44
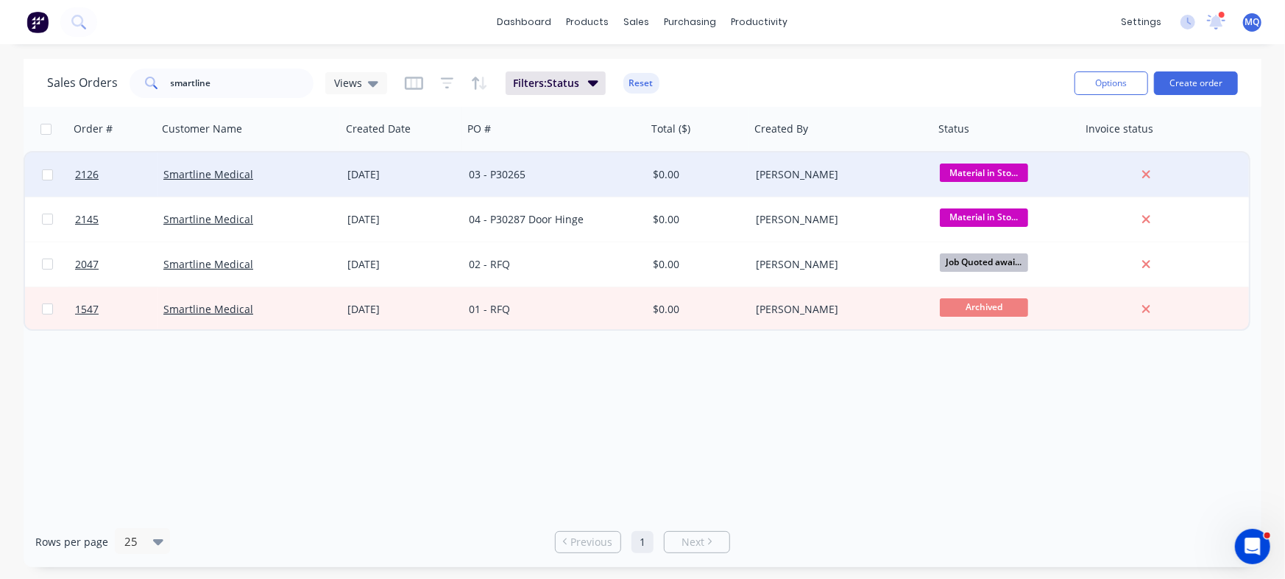
click at [609, 165] on div "03 - P30265" at bounding box center [555, 174] width 184 height 44
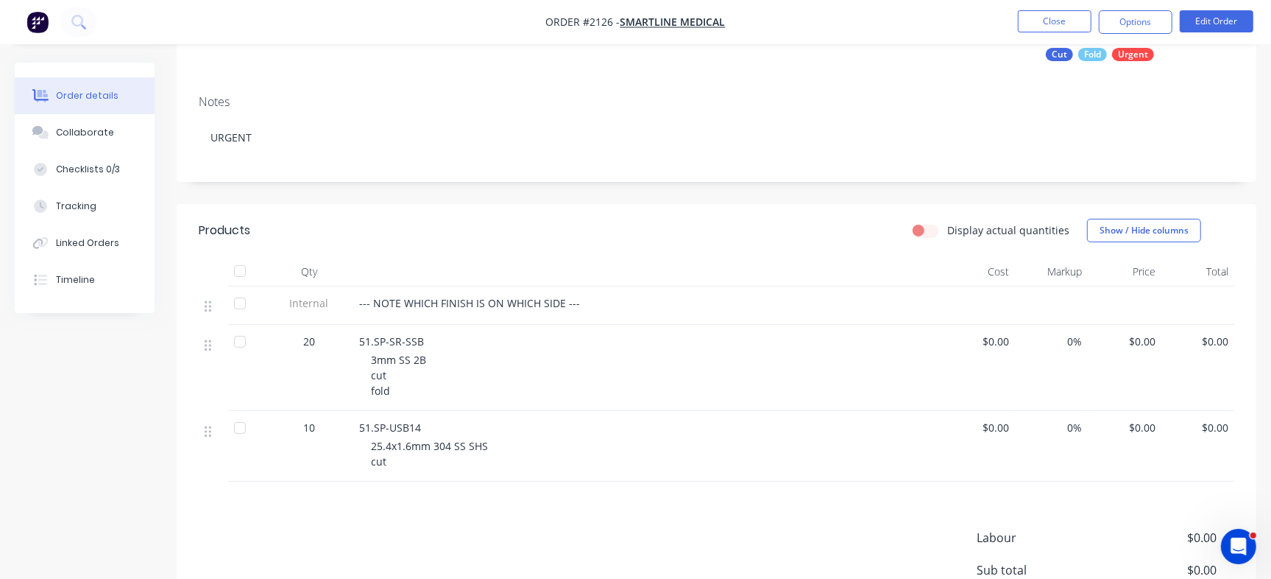
scroll to position [144, 0]
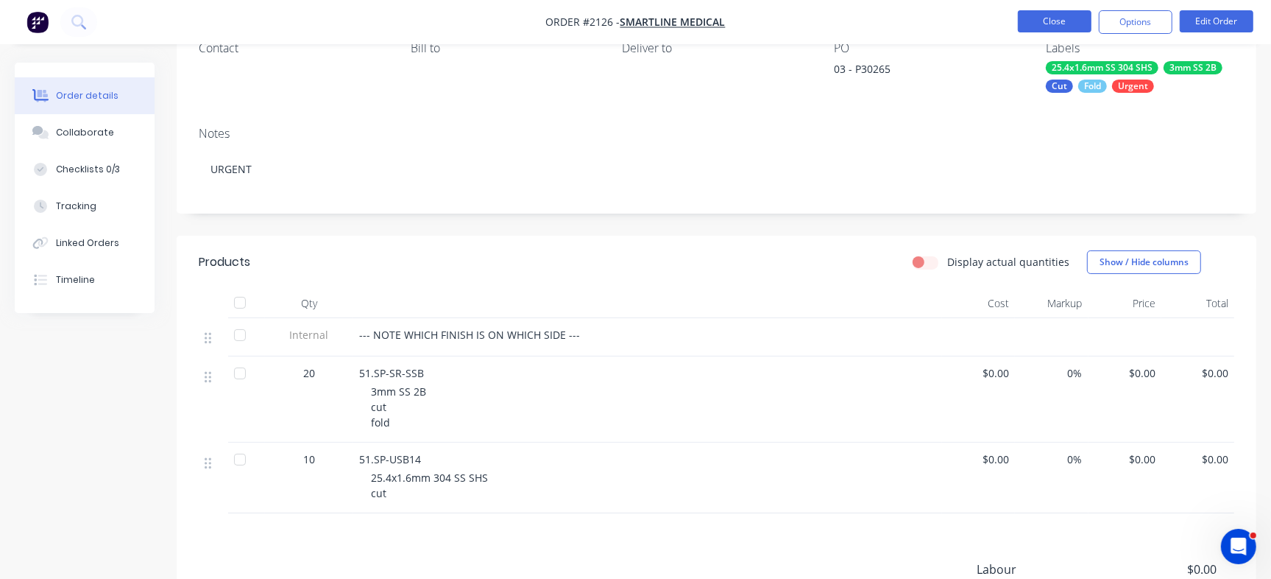
click at [1053, 19] on button "Close" at bounding box center [1055, 21] width 74 height 22
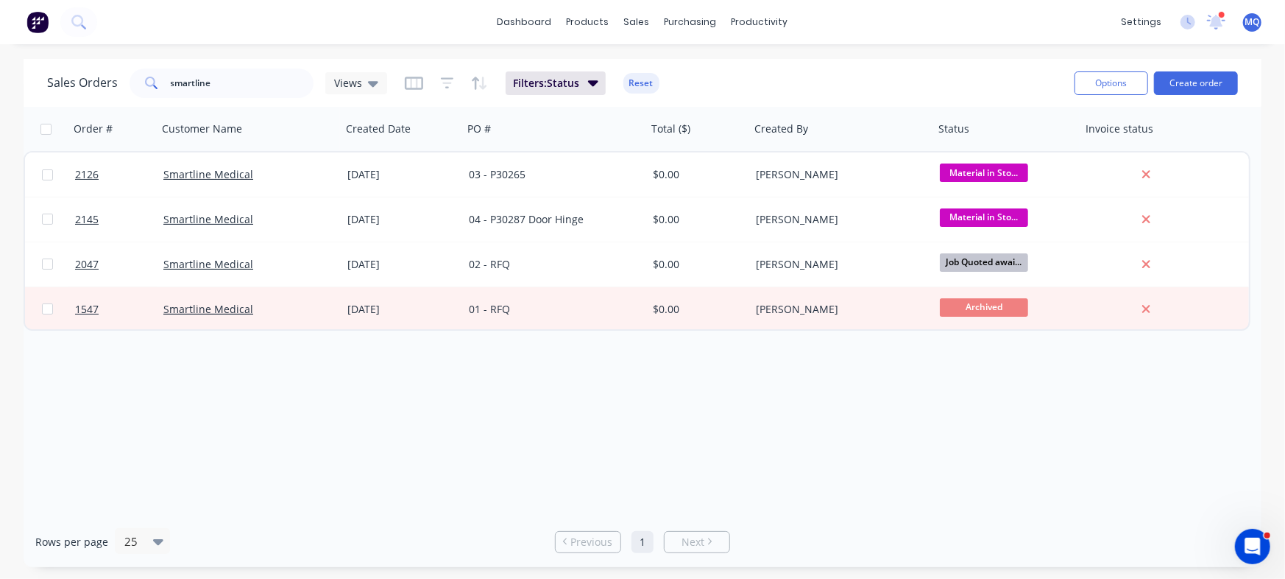
click at [906, 470] on div "Order # Customer Name Created Date PO # Total ($) Created By Status Invoice sta…" at bounding box center [643, 311] width 1238 height 409
drag, startPoint x: 833, startPoint y: 469, endPoint x: 834, endPoint y: 459, distance: 9.7
click at [833, 469] on div "Order # Customer Name Created Date PO # Total ($) Created By Status Invoice sta…" at bounding box center [643, 311] width 1238 height 409
click at [623, 389] on div "Order # Customer Name Created Date PO # Total ($) Created By Status Invoice sta…" at bounding box center [643, 311] width 1238 height 409
click at [832, 473] on div "Order # Customer Name Created Date PO # Total ($) Created By Status Invoice sta…" at bounding box center [643, 311] width 1238 height 409
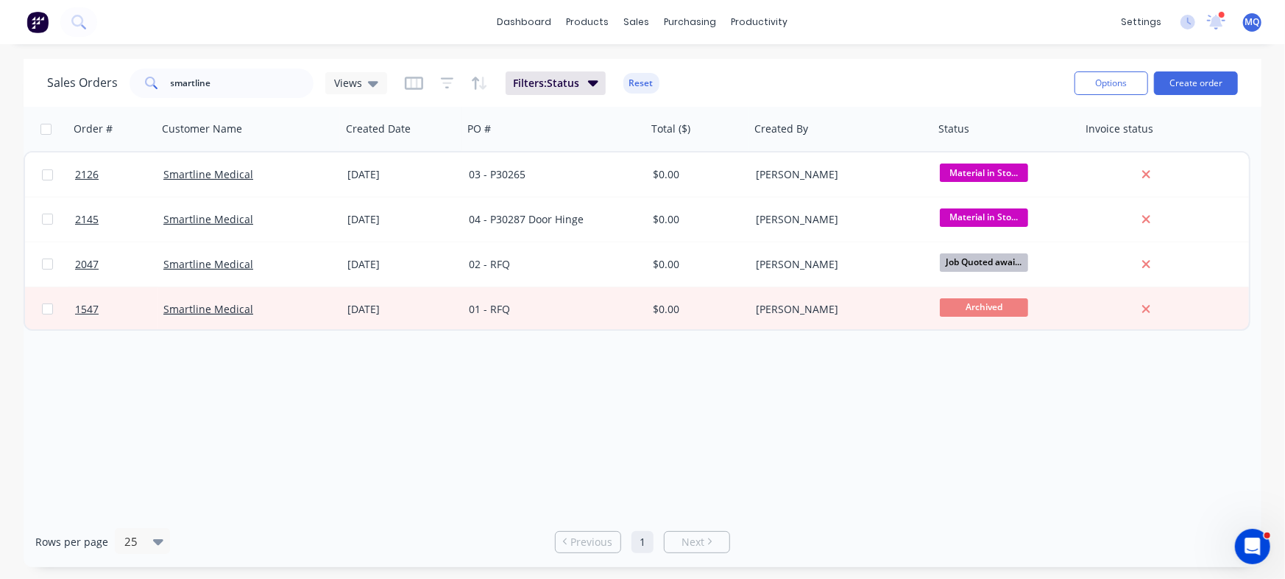
drag, startPoint x: 728, startPoint y: 518, endPoint x: 710, endPoint y: 519, distance: 18.4
click at [727, 519] on div "Rows per page 25 Previous 1 Next" at bounding box center [643, 541] width 1238 height 51
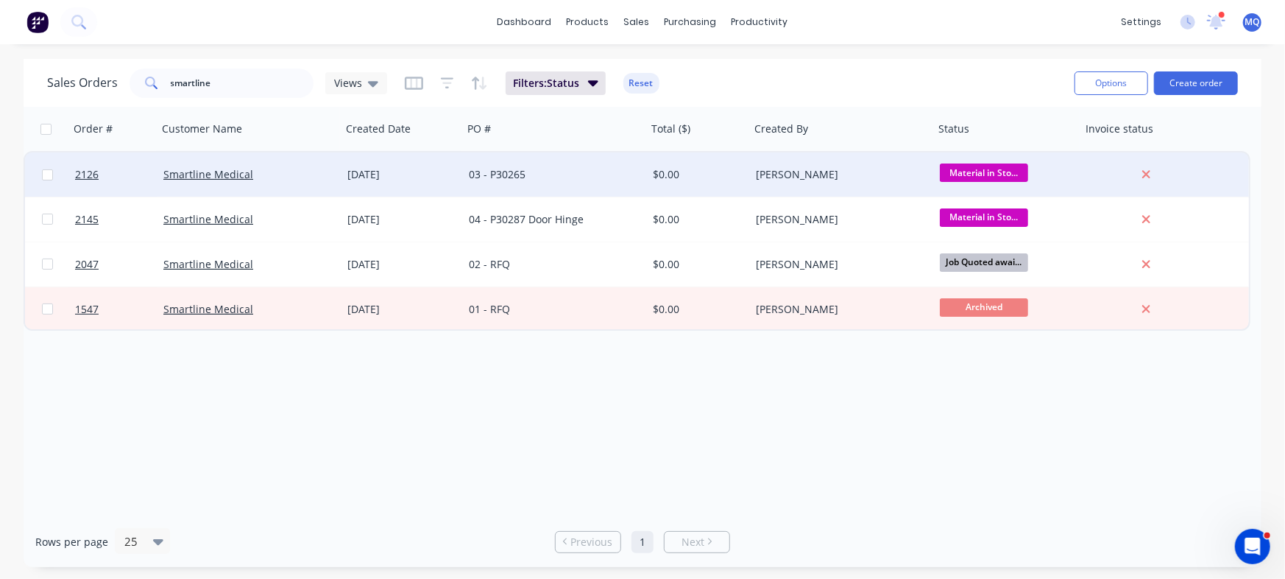
click at [596, 174] on div "03 - P30265" at bounding box center [550, 174] width 163 height 15
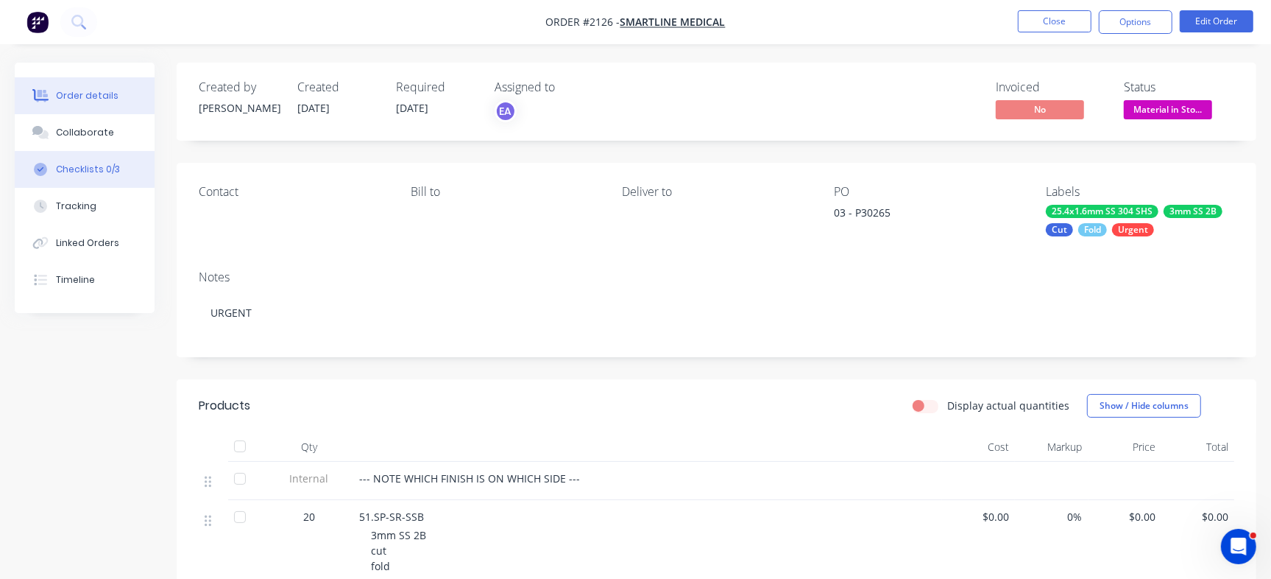
click at [102, 170] on div "Checklists 0/3" at bounding box center [88, 169] width 64 height 13
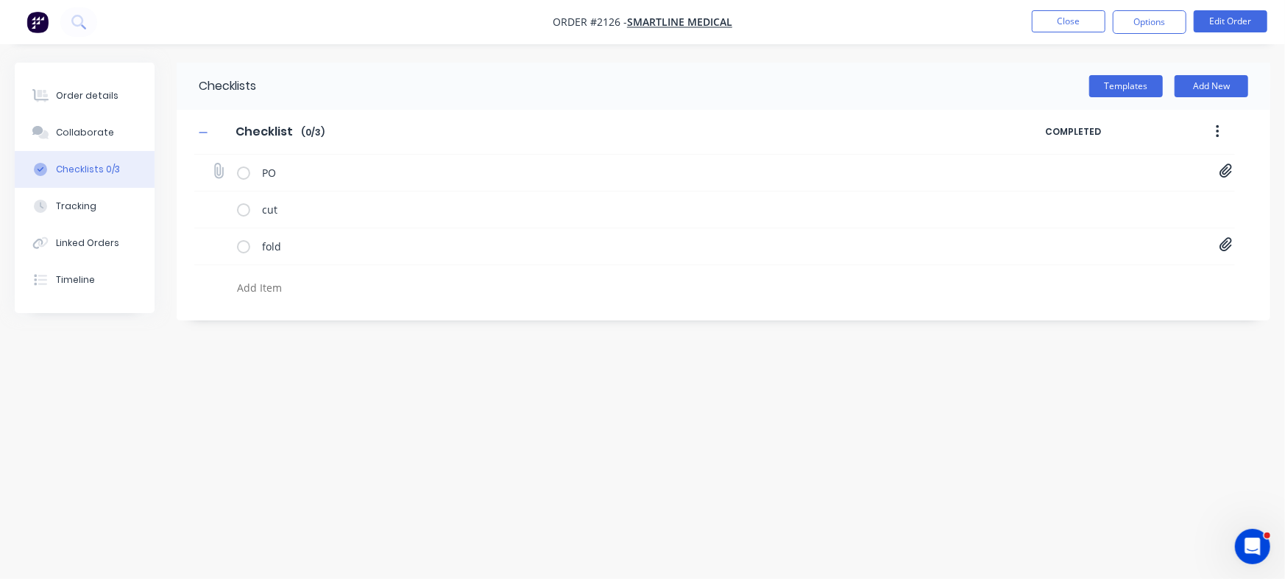
click at [1218, 172] on div "PO 12bcfc7a-1dfe-44c3-95ba-6a9676e35694.pdf" at bounding box center [714, 173] width 1041 height 37
click at [1222, 169] on icon at bounding box center [1226, 171] width 13 height 14
click at [1093, 200] on link "12bcfc7a-1dfe-44c3-95ba-6a9676e35694.pdf" at bounding box center [1108, 203] width 172 height 15
click at [98, 89] on div "Order details" at bounding box center [87, 95] width 63 height 13
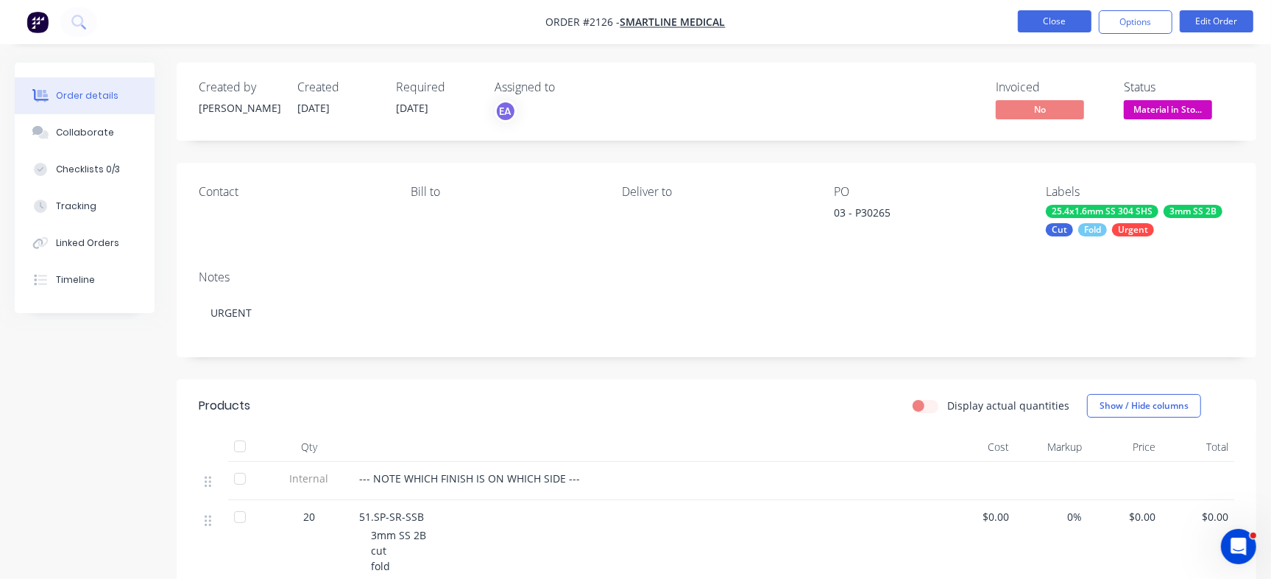
click at [1069, 21] on button "Close" at bounding box center [1055, 21] width 74 height 22
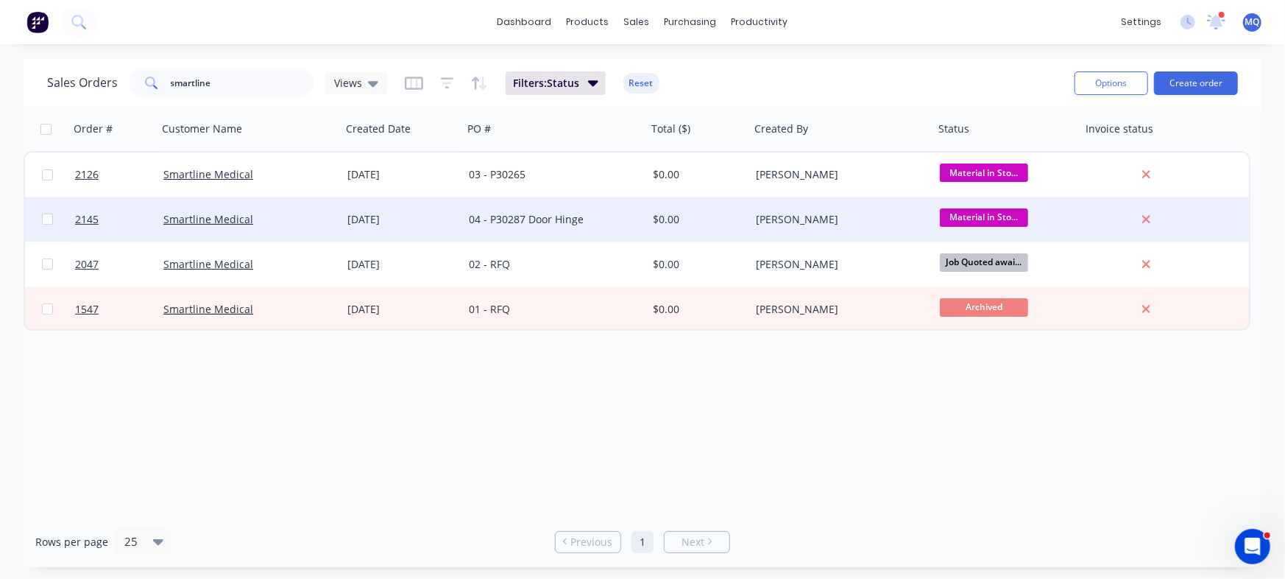
click at [528, 229] on div "04 - P30287 Door Hinge" at bounding box center [555, 219] width 184 height 44
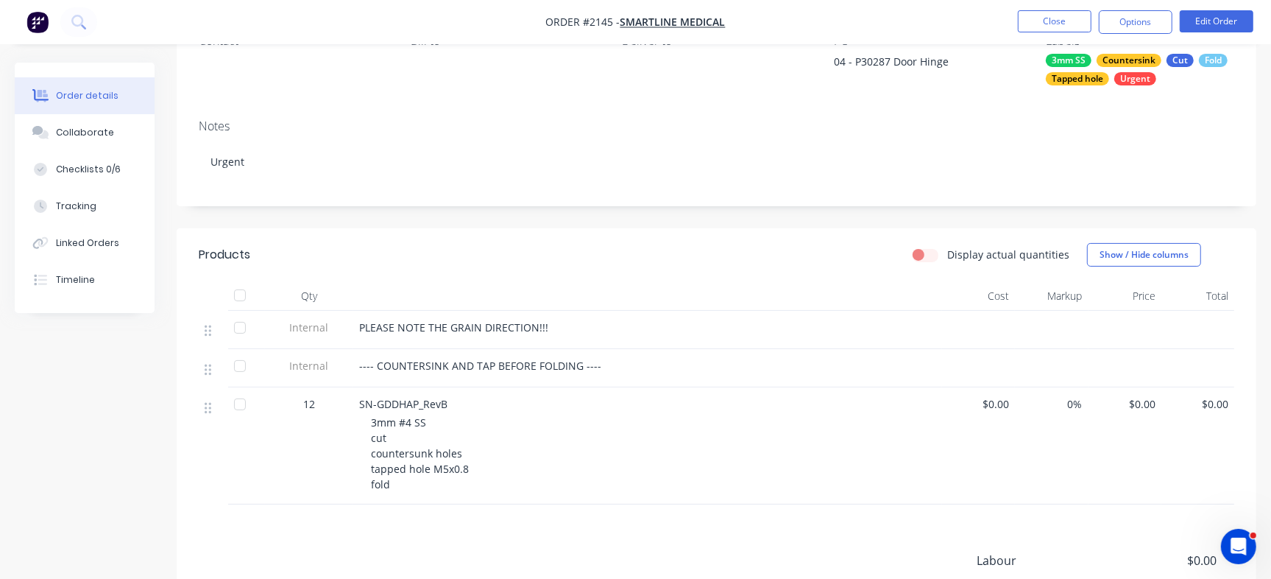
scroll to position [154, 0]
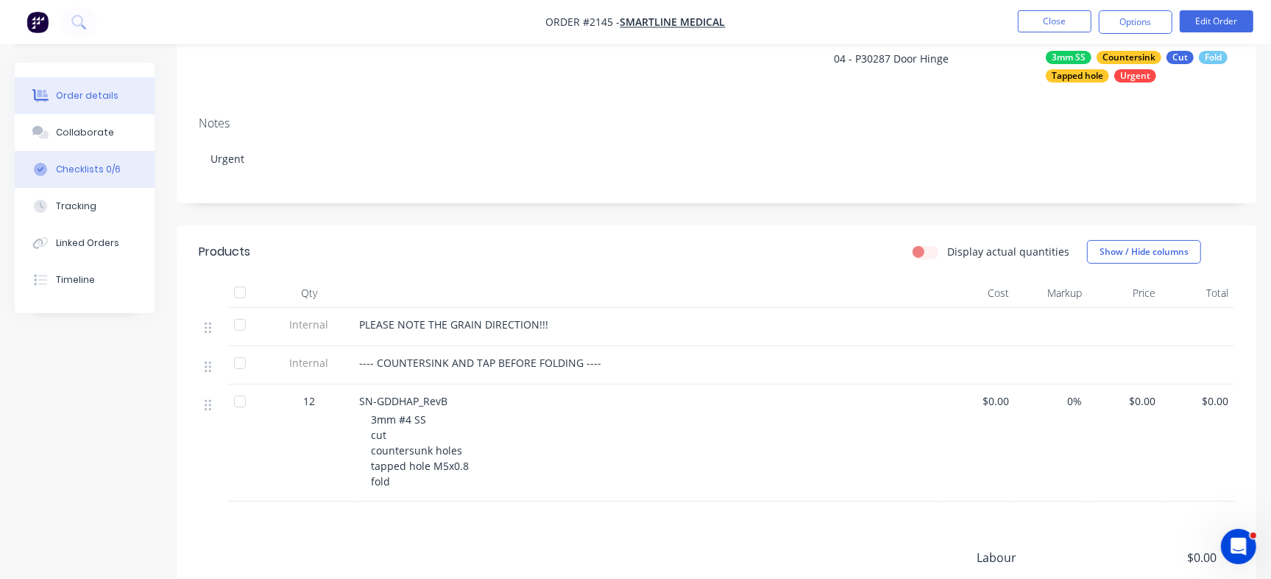
click at [110, 166] on div "Checklists 0/6" at bounding box center [88, 169] width 65 height 13
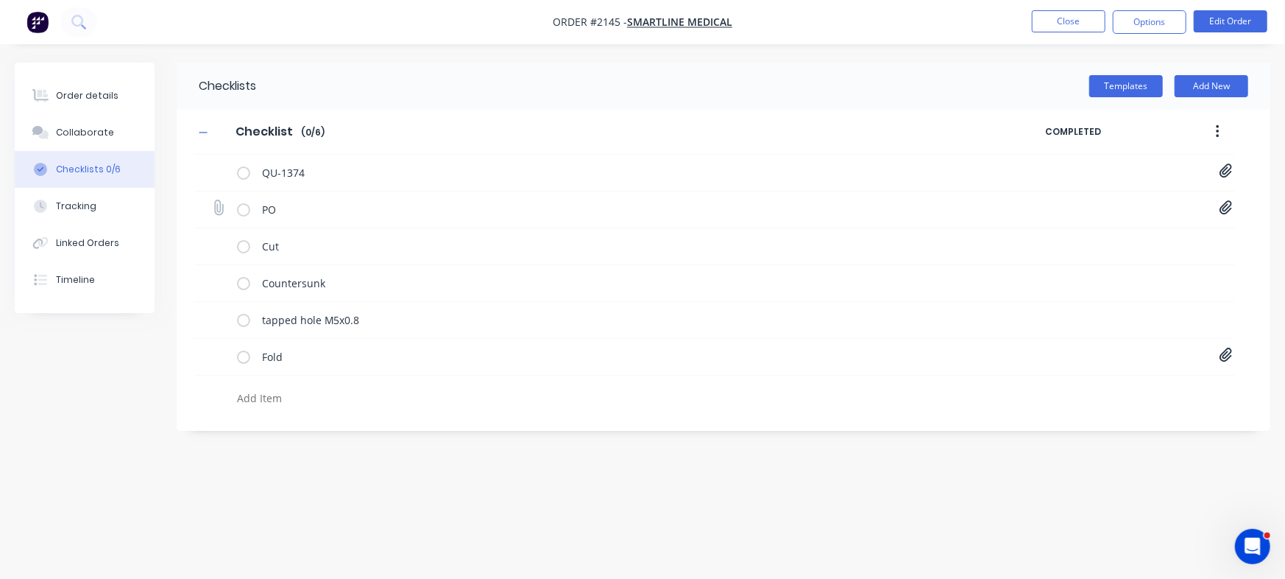
click at [1227, 208] on icon at bounding box center [1226, 207] width 13 height 15
click at [1087, 243] on link "SmartlineP30287.pdf" at bounding box center [1108, 240] width 172 height 15
click at [1220, 172] on icon at bounding box center [1226, 170] width 13 height 15
click at [1116, 202] on link "Quote QU1374.pdf" at bounding box center [1108, 203] width 172 height 15
click at [92, 86] on button "Order details" at bounding box center [85, 95] width 140 height 37
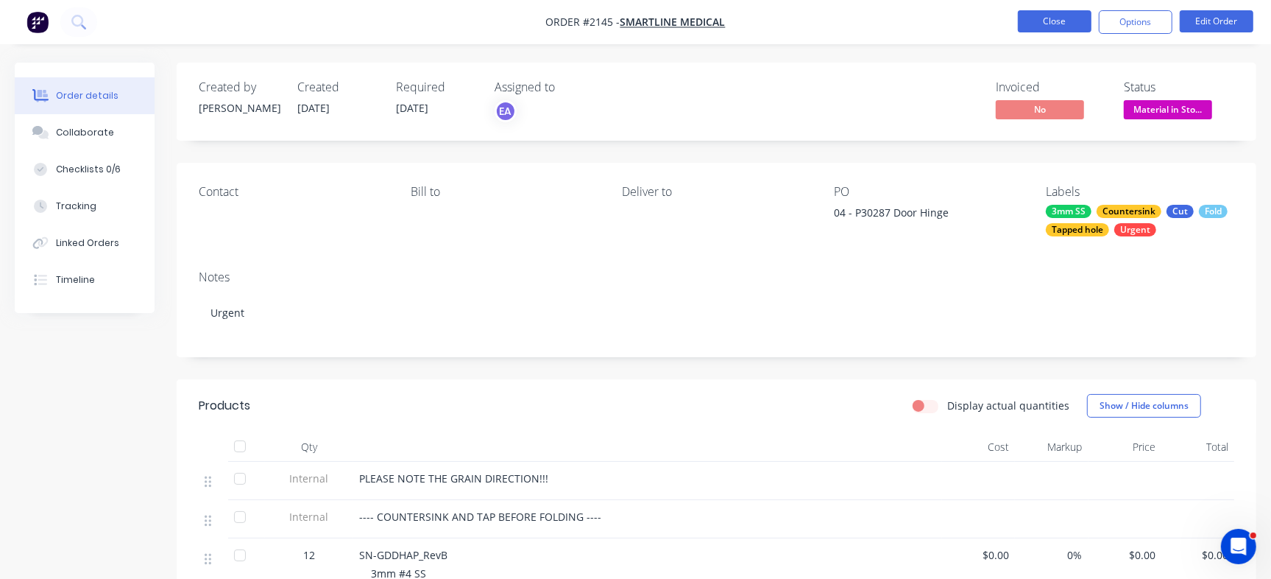
click at [1055, 18] on button "Close" at bounding box center [1055, 21] width 74 height 22
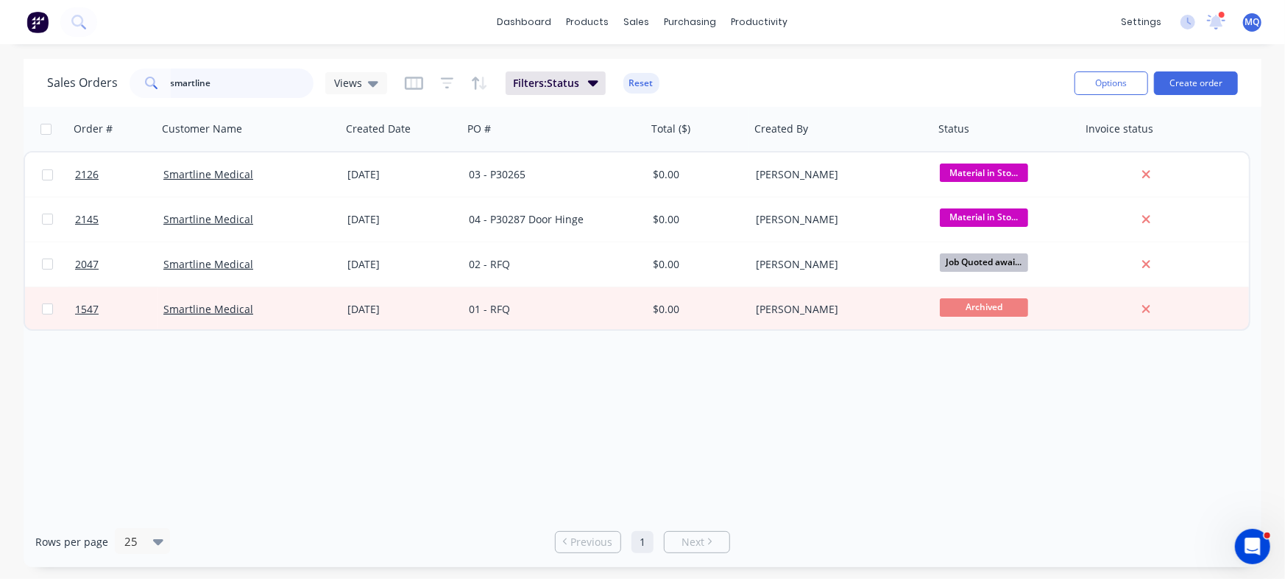
click at [202, 91] on input "smartline" at bounding box center [243, 82] width 144 height 29
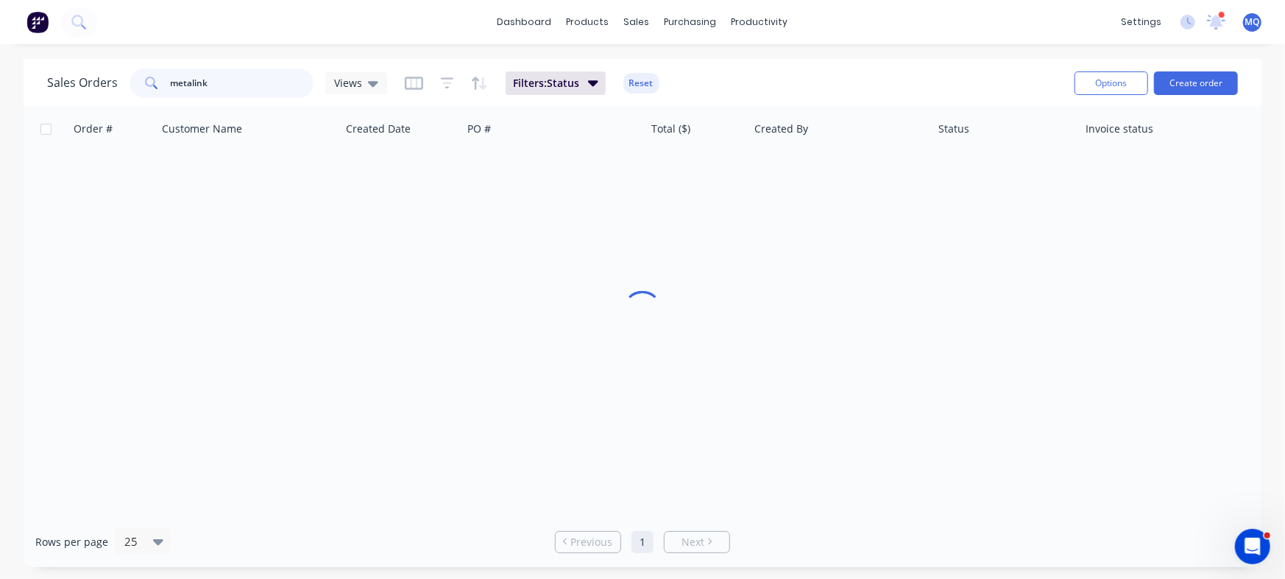
type input "metalink"
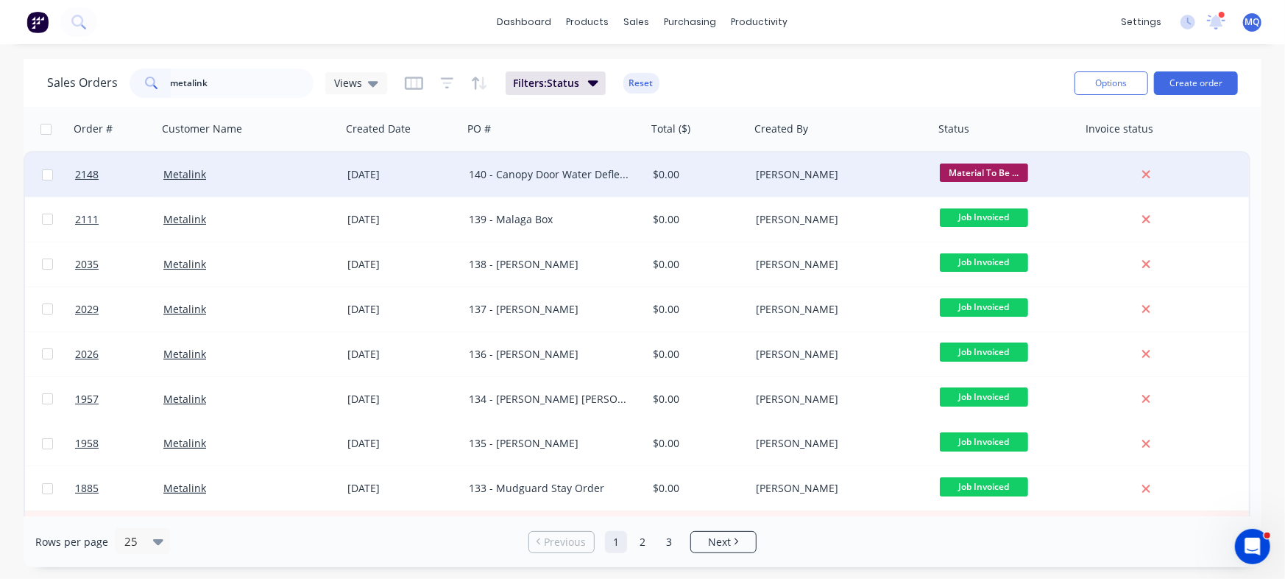
click at [409, 188] on div "[DATE]" at bounding box center [402, 174] width 121 height 44
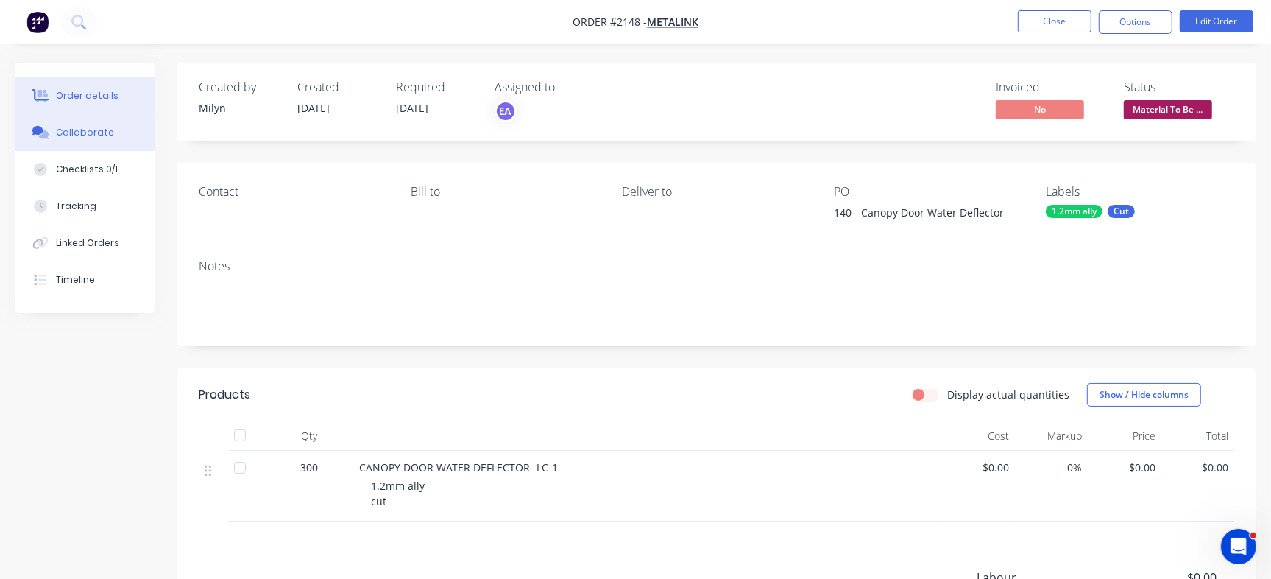
click at [129, 135] on button "Collaborate" at bounding box center [85, 132] width 140 height 37
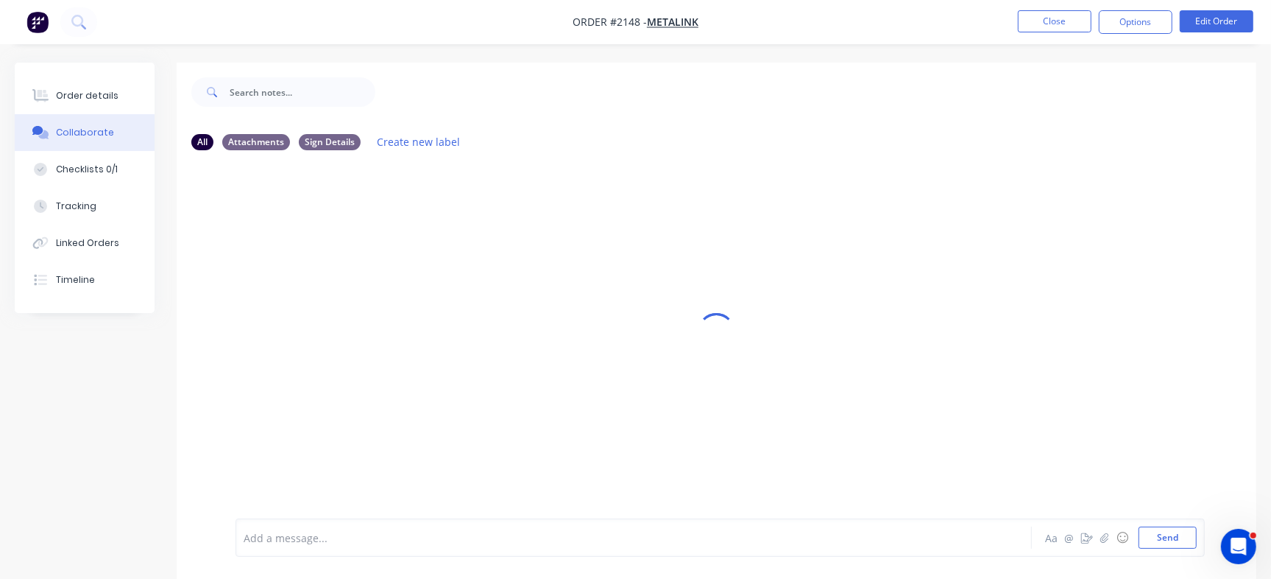
click at [405, 267] on div at bounding box center [717, 332] width 1080 height 538
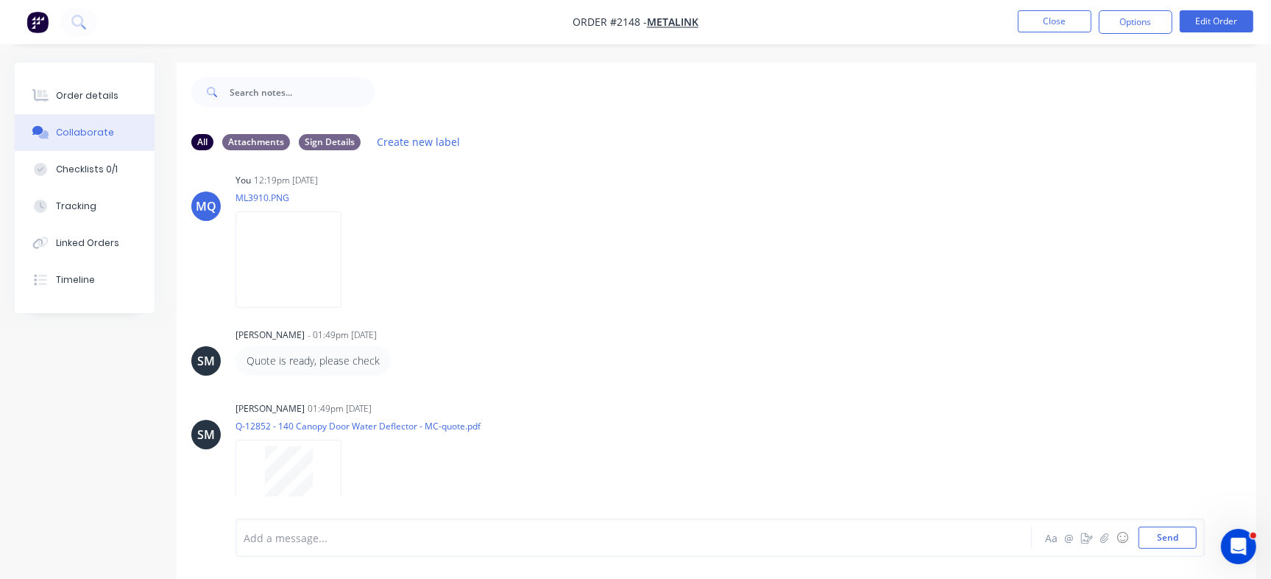
scroll to position [113, 0]
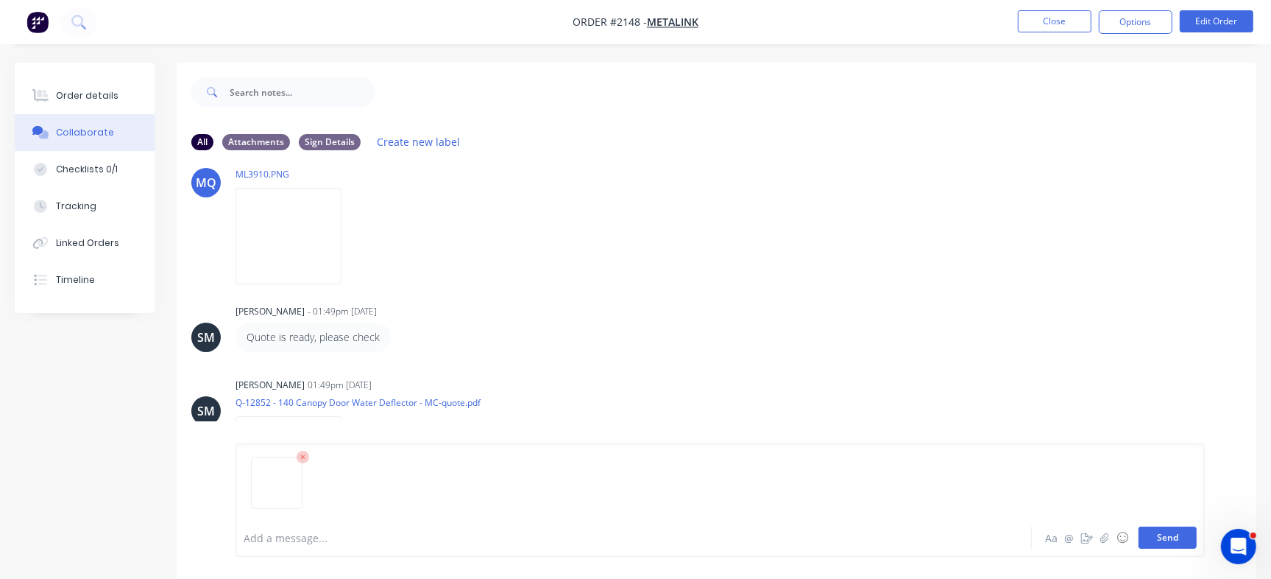
click at [1187, 528] on button "Send" at bounding box center [1168, 537] width 58 height 22
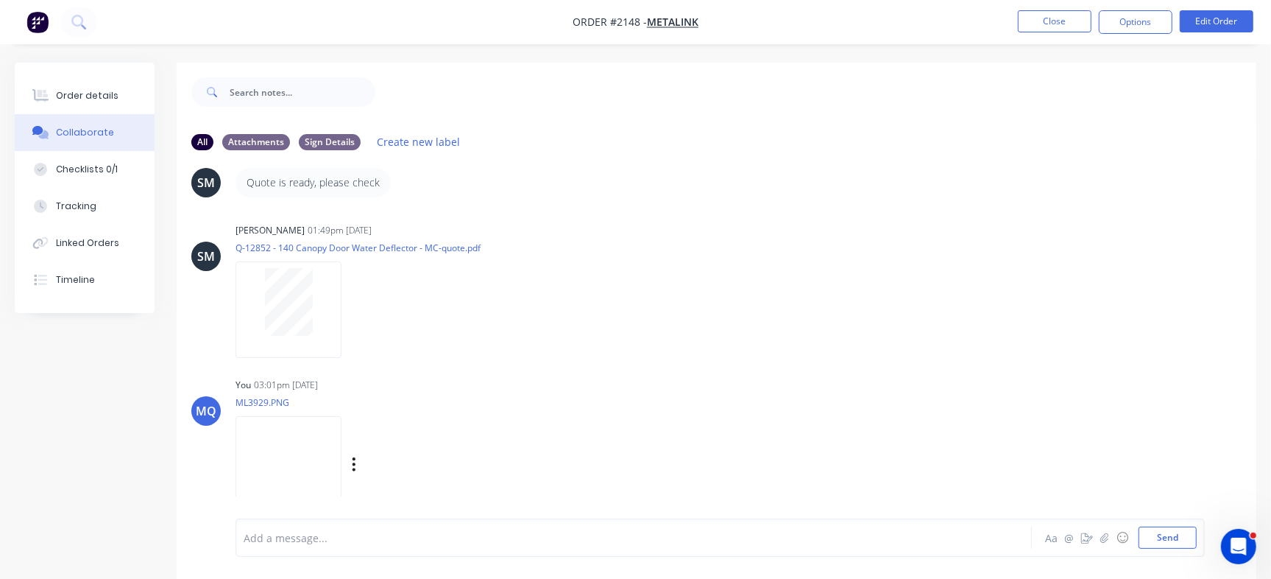
click at [310, 462] on img at bounding box center [289, 464] width 106 height 96
click at [127, 83] on button "Order details" at bounding box center [85, 95] width 140 height 37
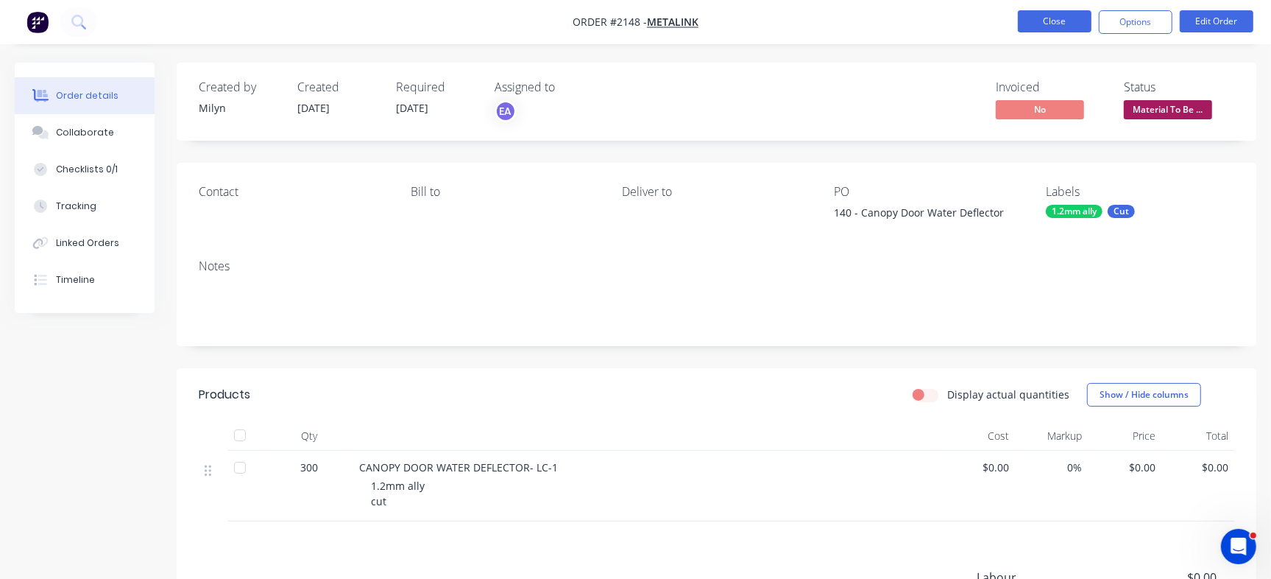
click at [1032, 13] on button "Close" at bounding box center [1055, 21] width 74 height 22
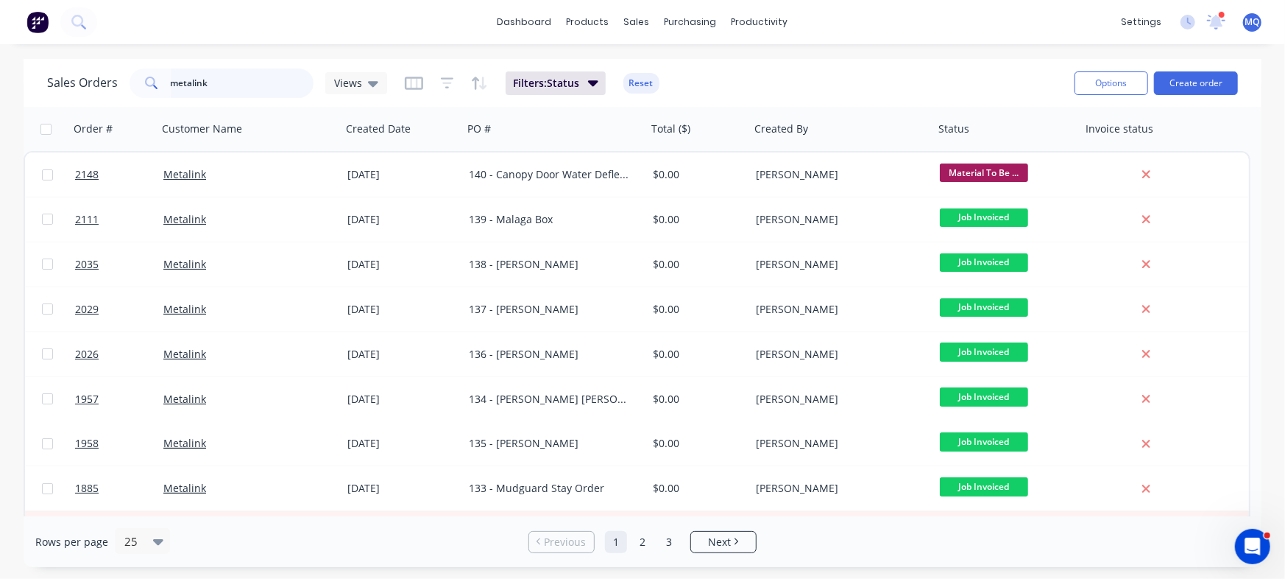
click at [187, 84] on input "metalink" at bounding box center [243, 82] width 144 height 29
paste input "10002800"
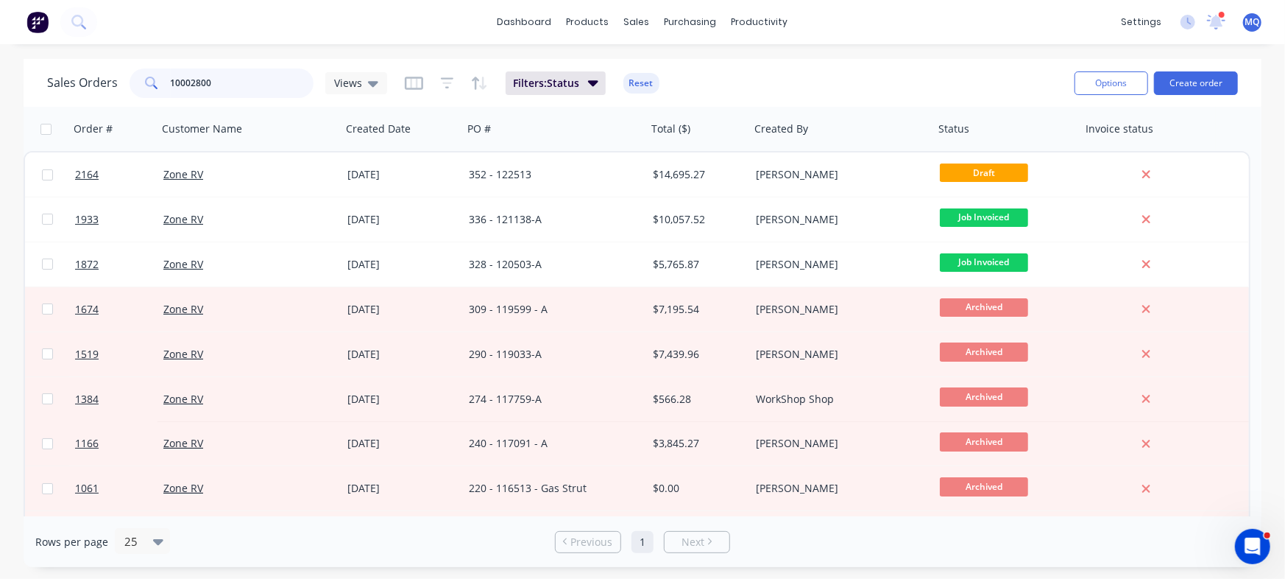
type input "10002800"
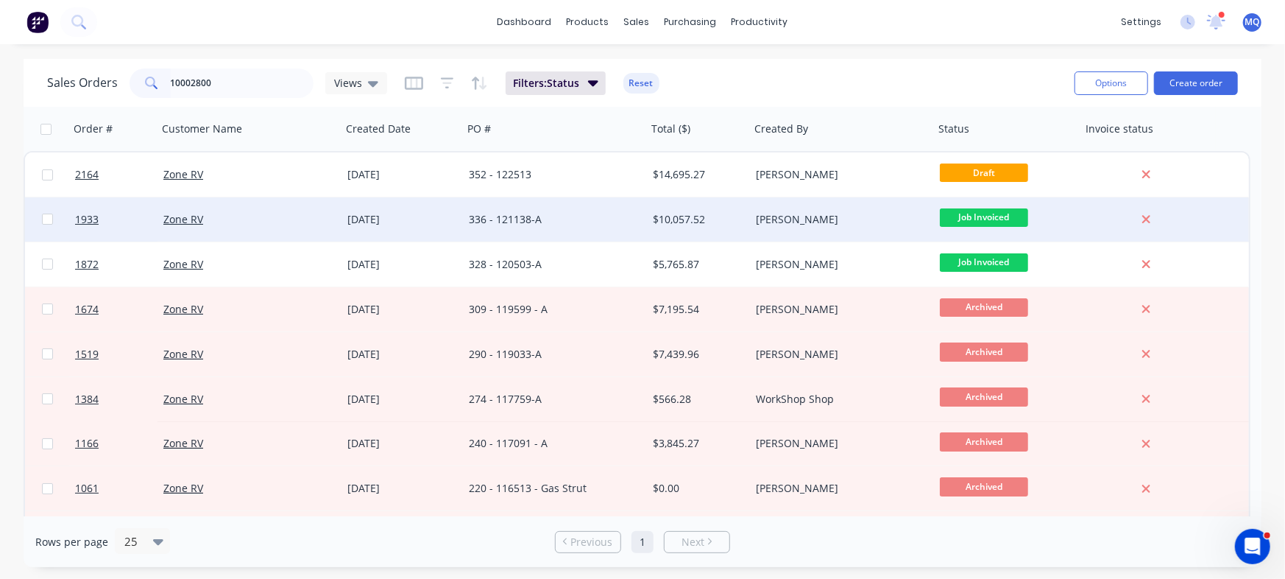
click at [578, 221] on div "336 - 121138-A" at bounding box center [550, 219] width 163 height 15
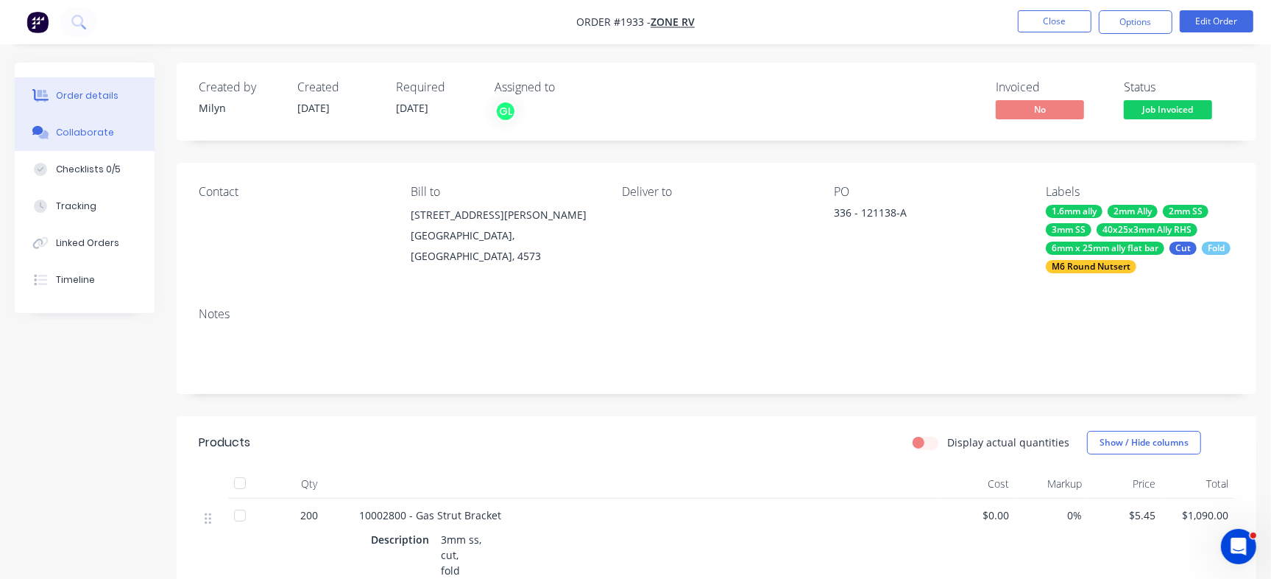
click at [80, 130] on div "Collaborate" at bounding box center [85, 132] width 58 height 13
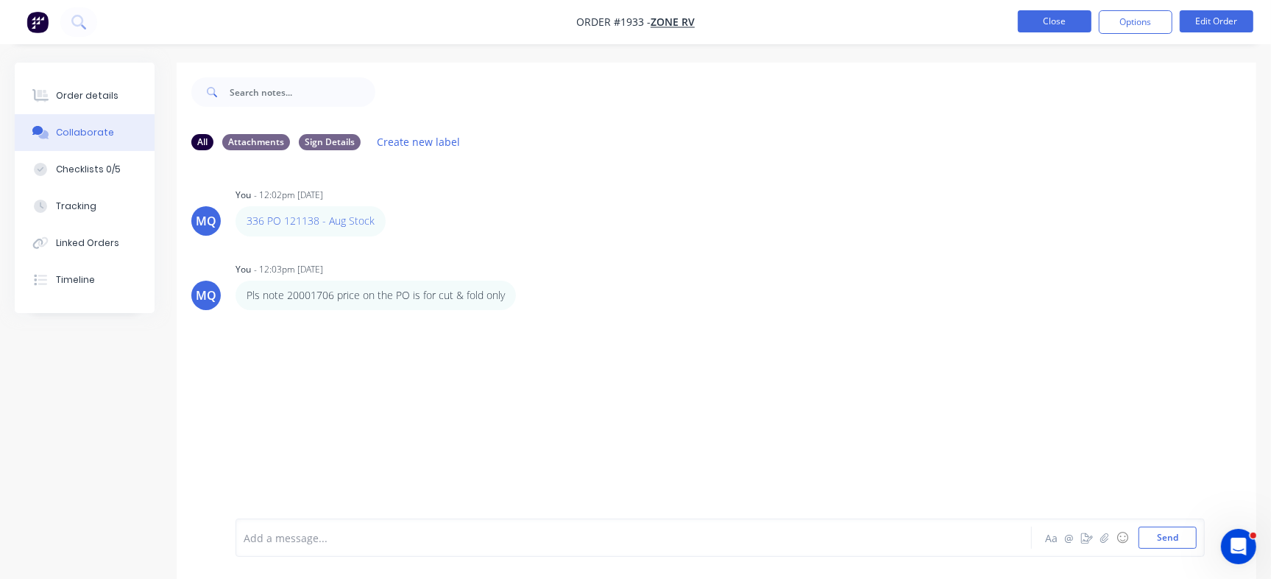
click at [1041, 12] on button "Close" at bounding box center [1055, 21] width 74 height 22
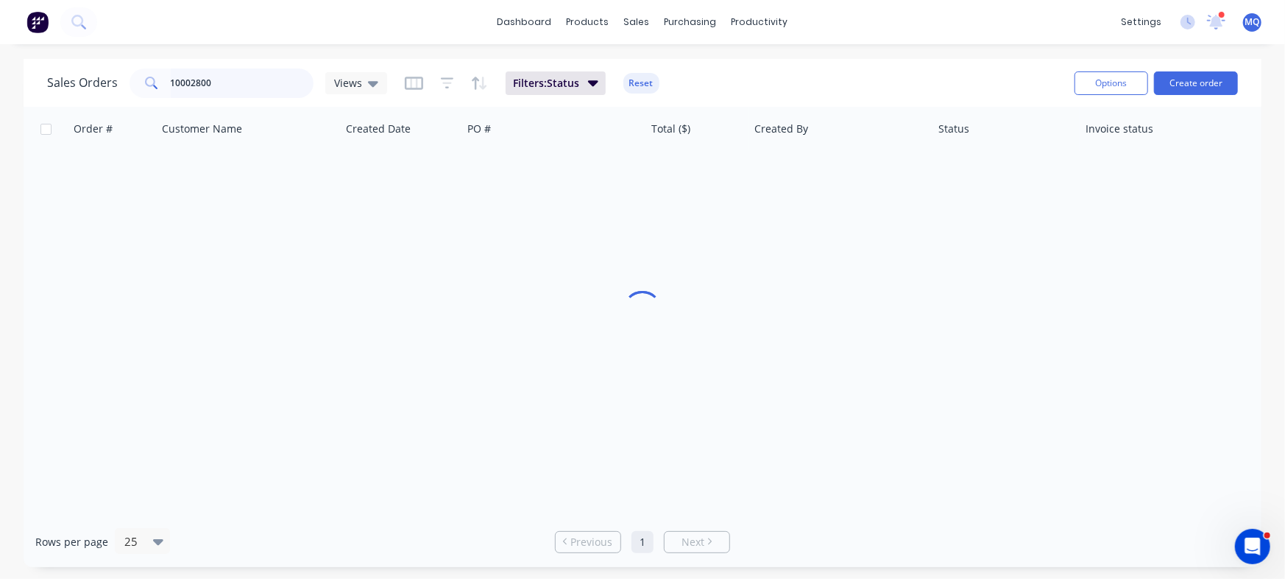
click at [262, 93] on input "10002800" at bounding box center [243, 82] width 144 height 29
paste input "20000072"
type input "20000072"
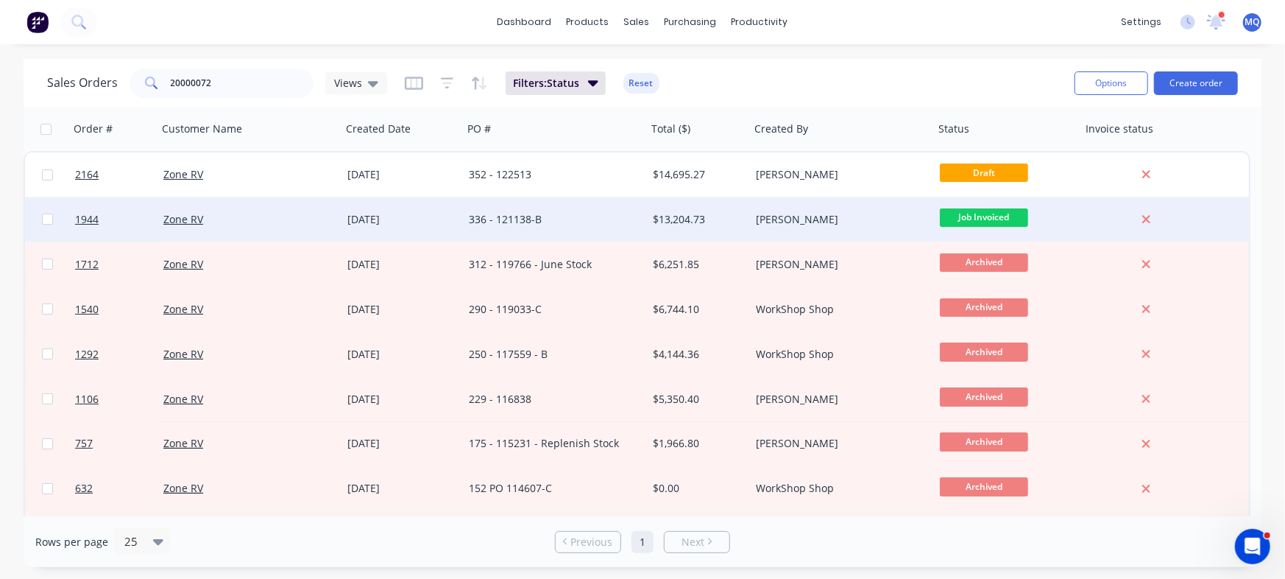
click at [501, 229] on div "336 - 121138-B" at bounding box center [555, 219] width 184 height 44
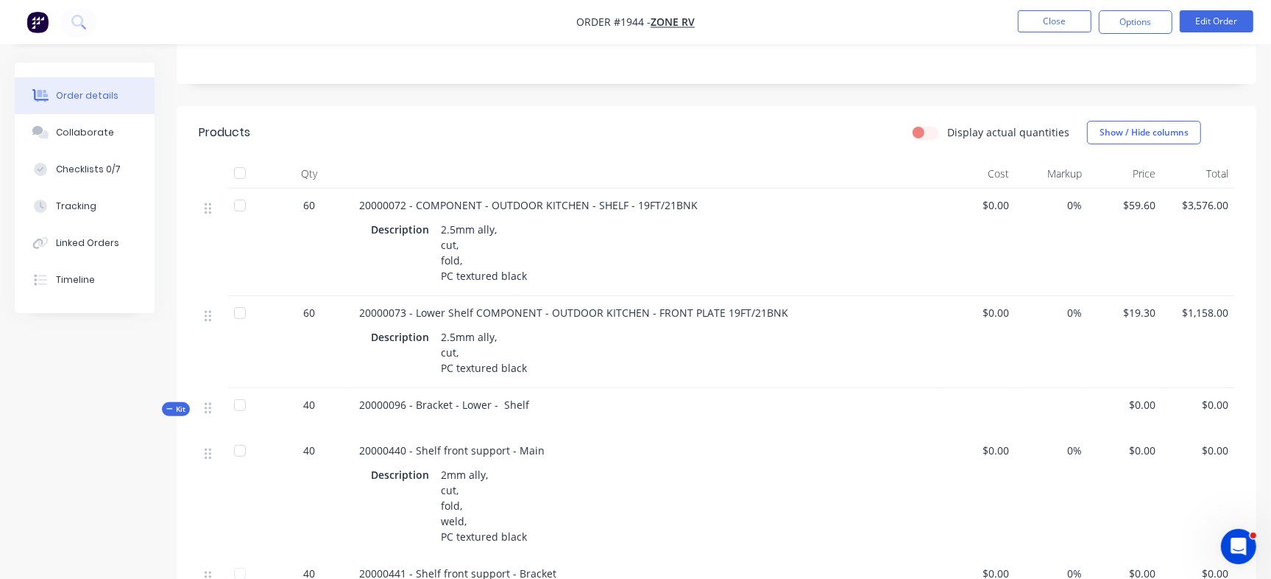
scroll to position [33, 0]
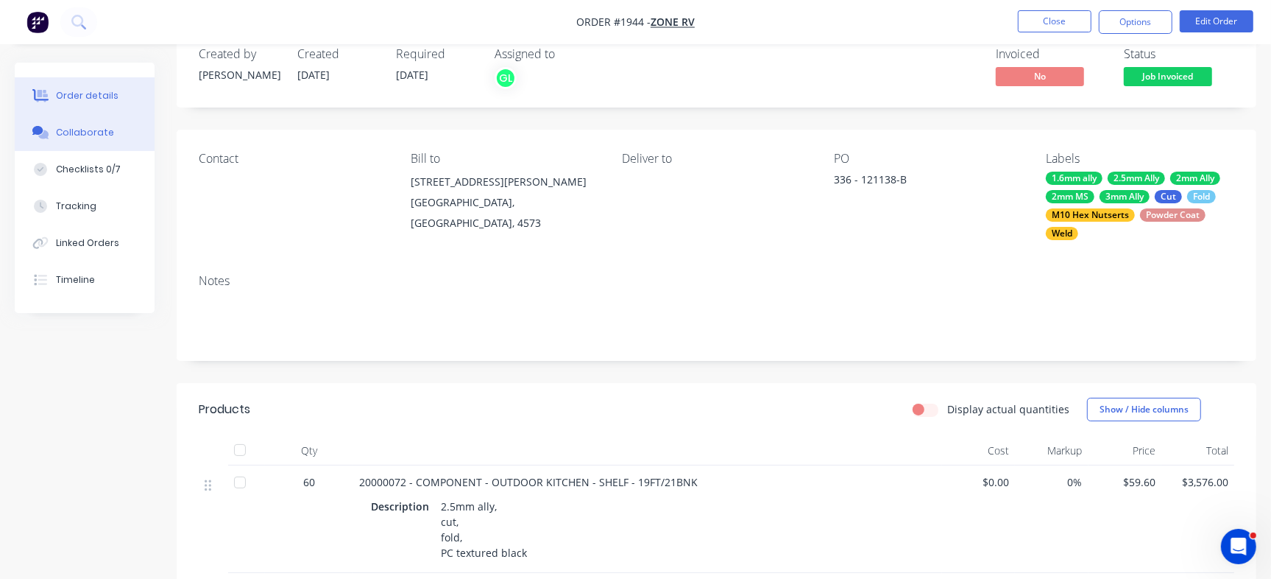
click at [91, 127] on div "Collaborate" at bounding box center [85, 132] width 58 height 13
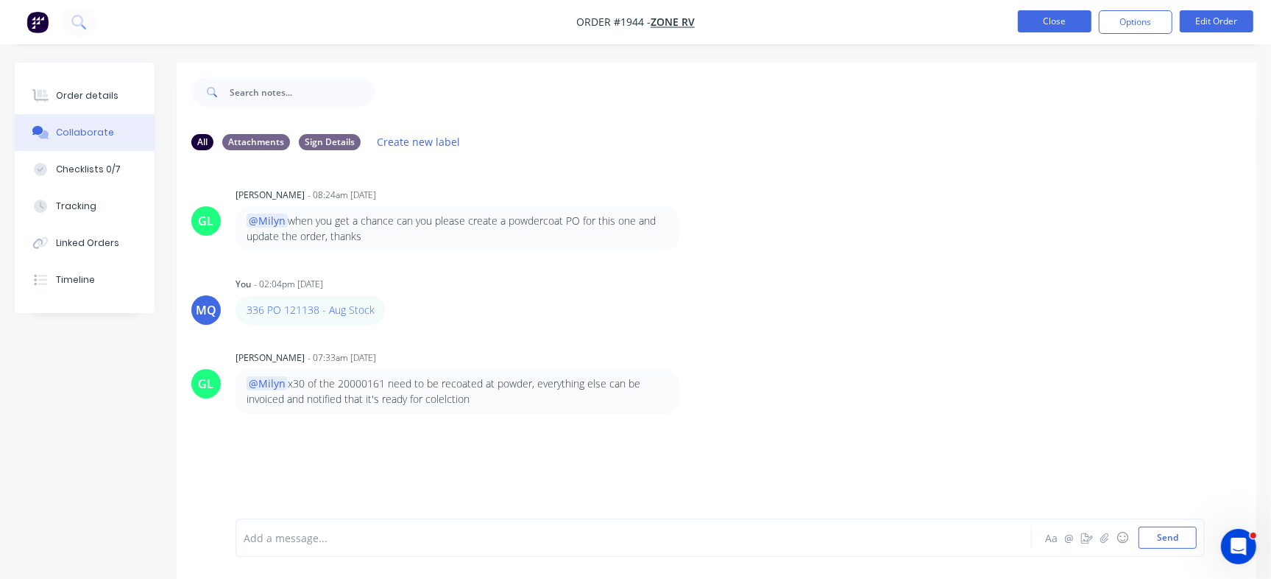
click at [1062, 21] on button "Close" at bounding box center [1055, 21] width 74 height 22
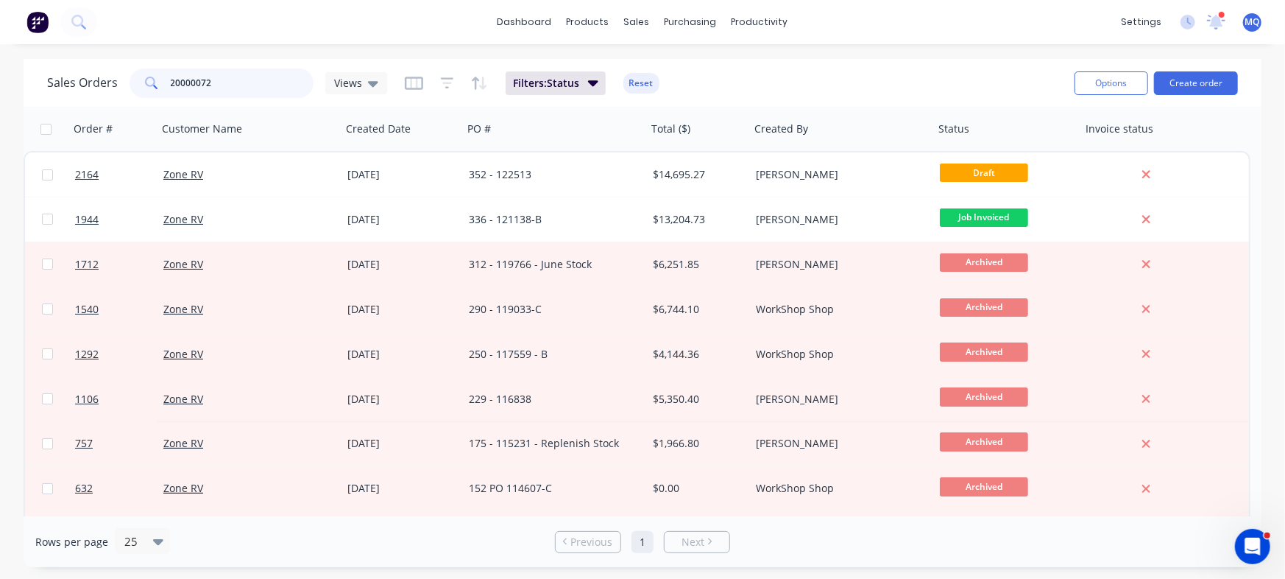
click at [258, 82] on input "20000072" at bounding box center [243, 82] width 144 height 29
type input "paulger"
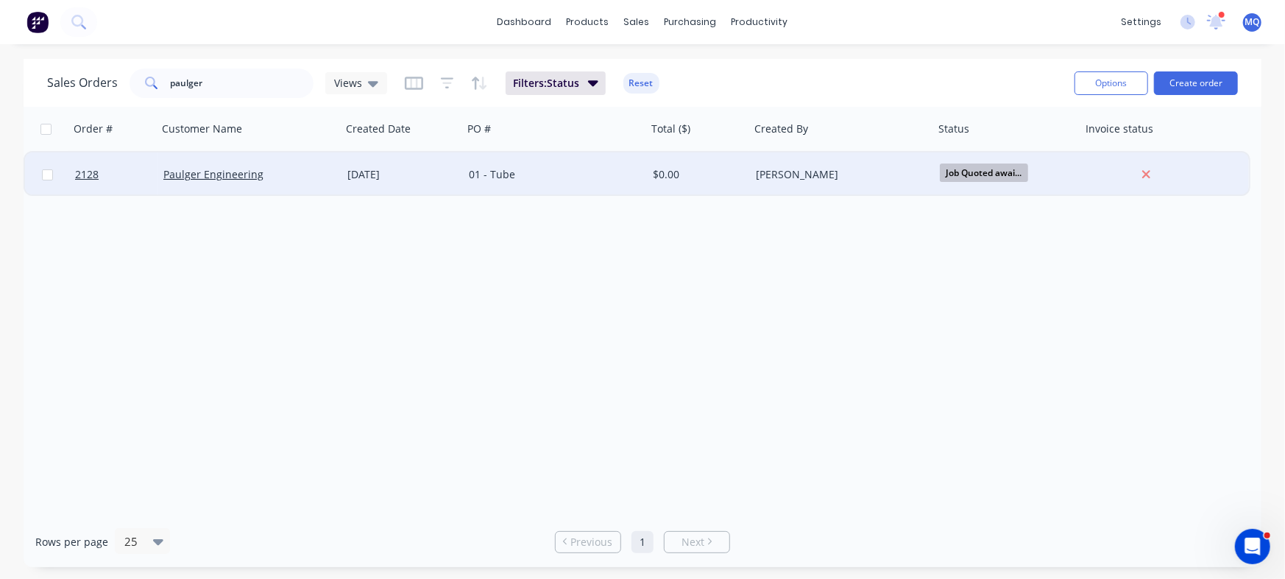
click at [481, 163] on div "01 - Tube" at bounding box center [555, 174] width 184 height 44
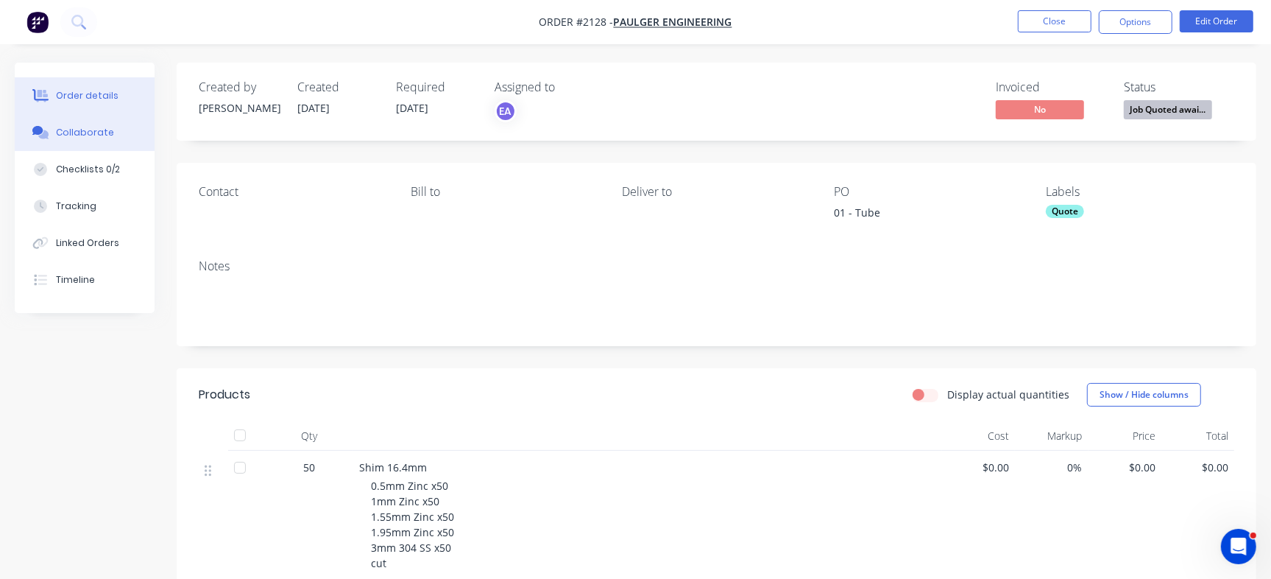
click at [68, 137] on div "Collaborate" at bounding box center [85, 132] width 58 height 13
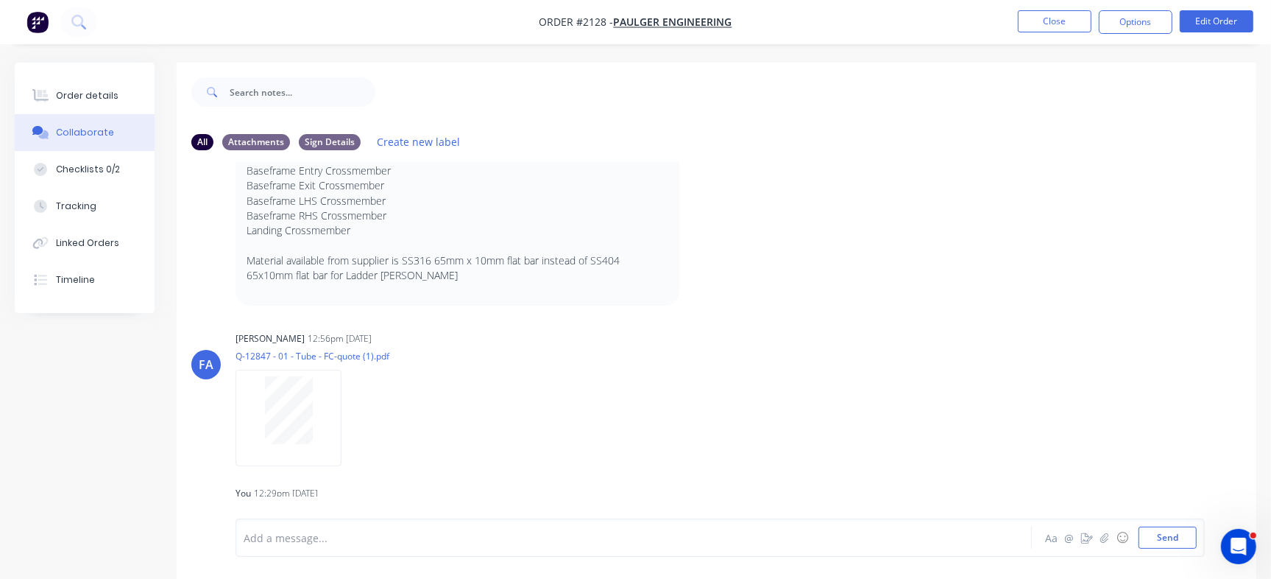
scroll to position [1062, 0]
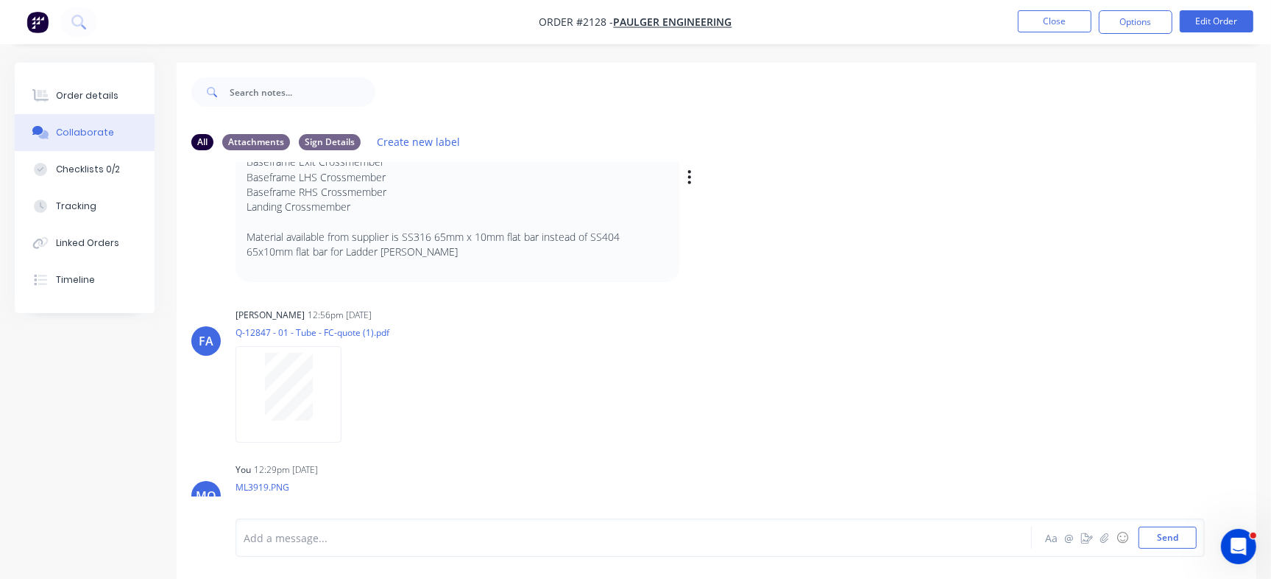
click at [409, 234] on p "Material available from supplier is SS316 65mm x 10mm flat bar instead of SS404…" at bounding box center [458, 245] width 422 height 30
drag, startPoint x: 406, startPoint y: 233, endPoint x: 465, endPoint y: 237, distance: 59.0
click at [465, 237] on p "Material available from supplier is SS316 65mm x 10mm flat bar instead of SS404…" at bounding box center [458, 245] width 422 height 30
copy p "SS316 65mm"
click at [420, 250] on p "Material available from supplier is SS316 65mm x 10mm flat bar instead of SS404…" at bounding box center [458, 245] width 422 height 30
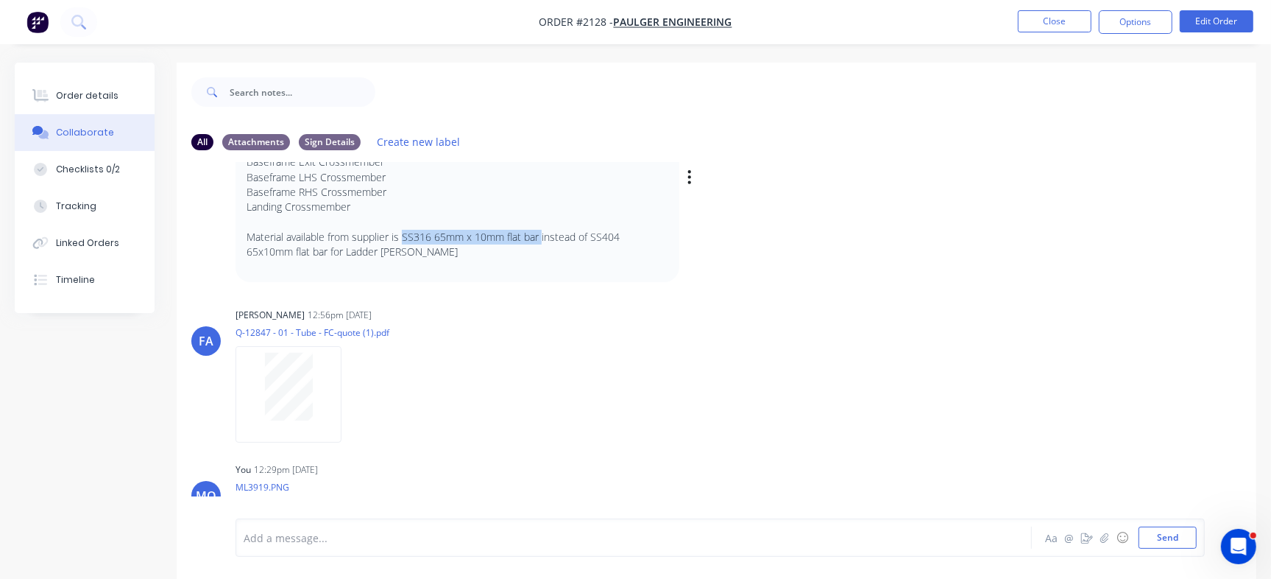
drag, startPoint x: 403, startPoint y: 233, endPoint x: 543, endPoint y: 241, distance: 140.1
click at [543, 241] on p "Material available from supplier is SS316 65mm x 10mm flat bar instead of SS404…" at bounding box center [458, 245] width 422 height 30
copy p "SS316 65mm x 10mm flat bar"
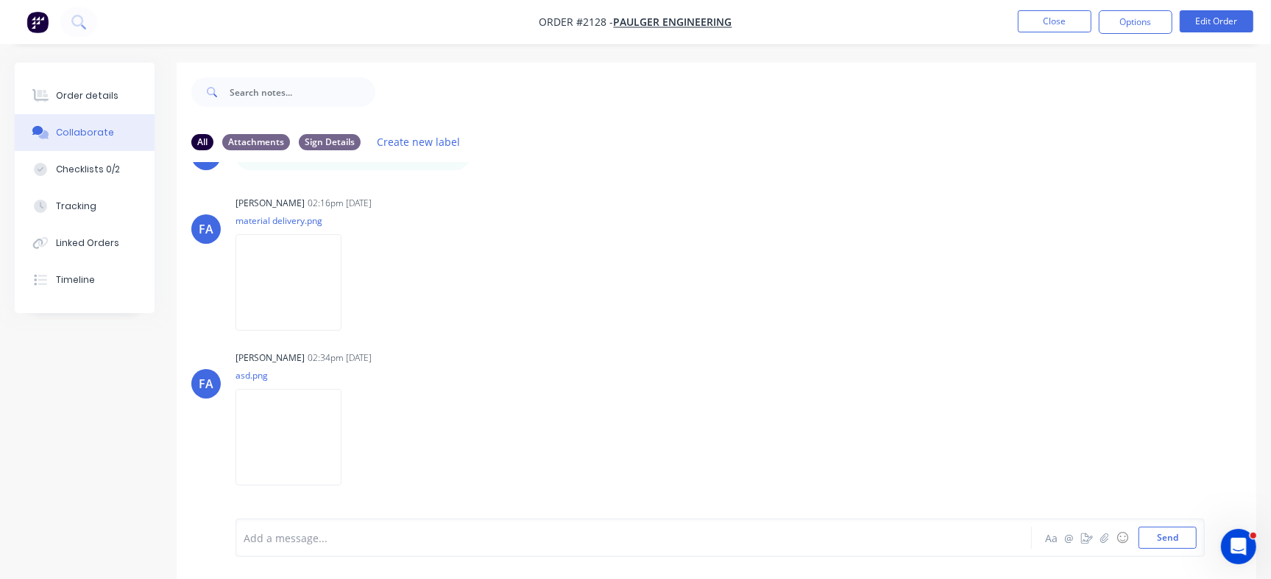
scroll to position [1694, 0]
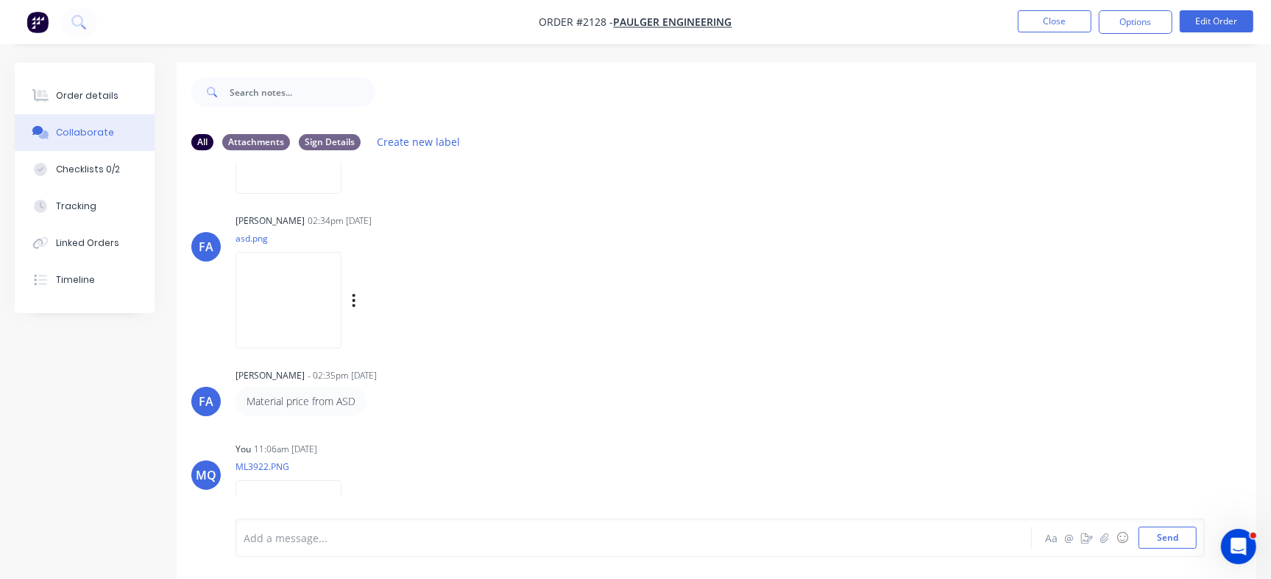
click at [294, 278] on img at bounding box center [289, 300] width 106 height 96
